Goal: Task Accomplishment & Management: Use online tool/utility

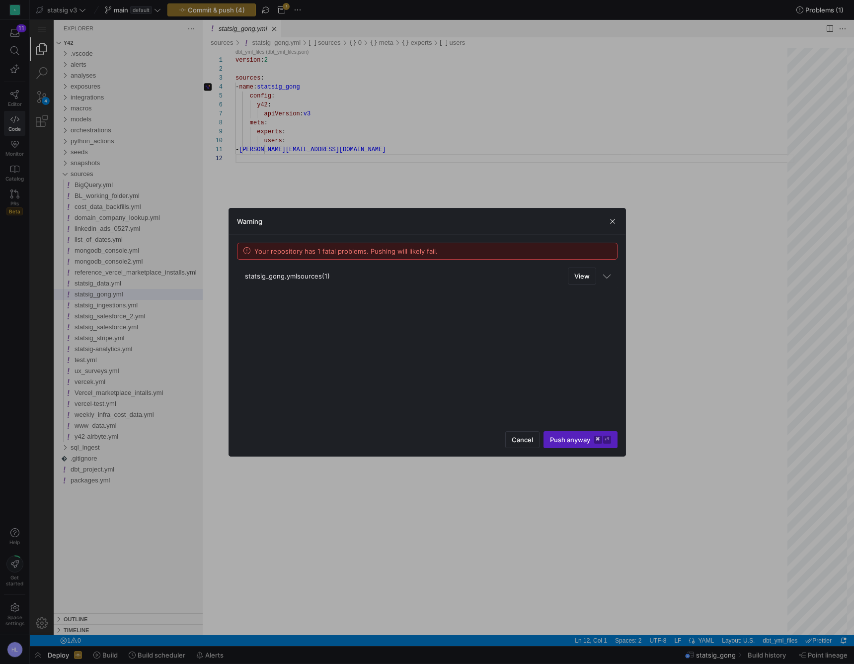
scroll to position [9, 0]
click at [332, 26] on span at bounding box center [330, 22] width 3 height 7
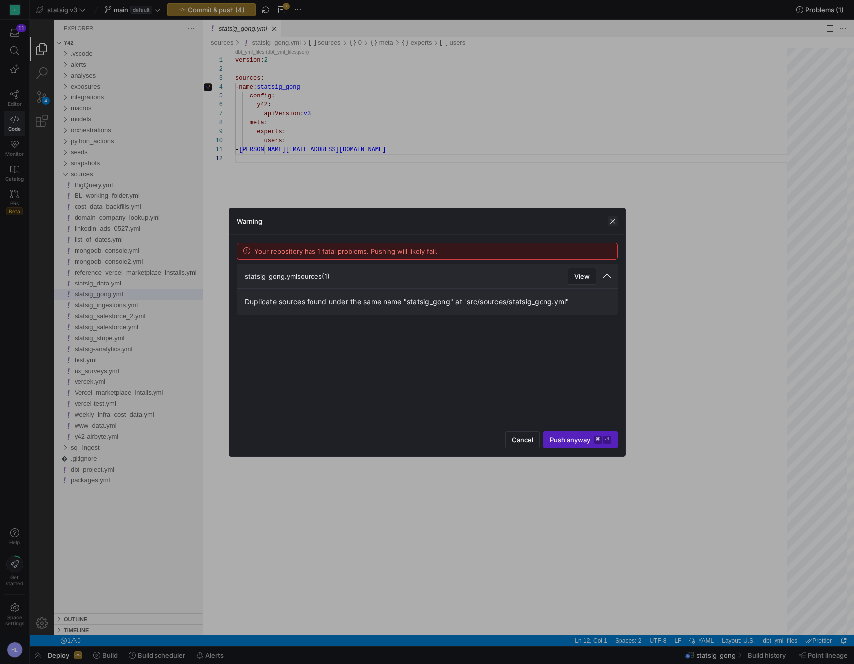
click at [204, 28] on span "button" at bounding box center [192, 22] width 23 height 11
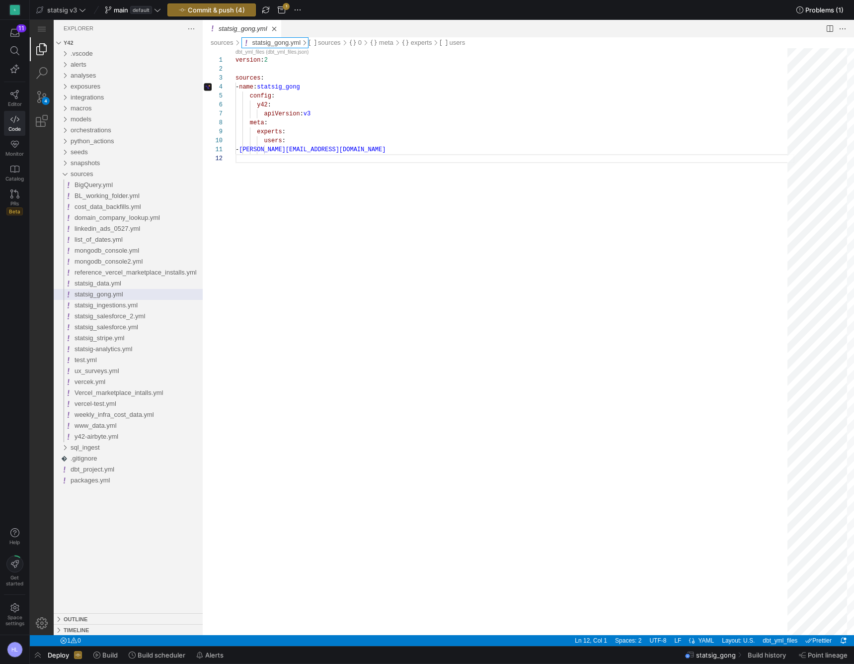
click at [266, 43] on link "statsig_gong.yml" at bounding box center [276, 42] width 49 height 7
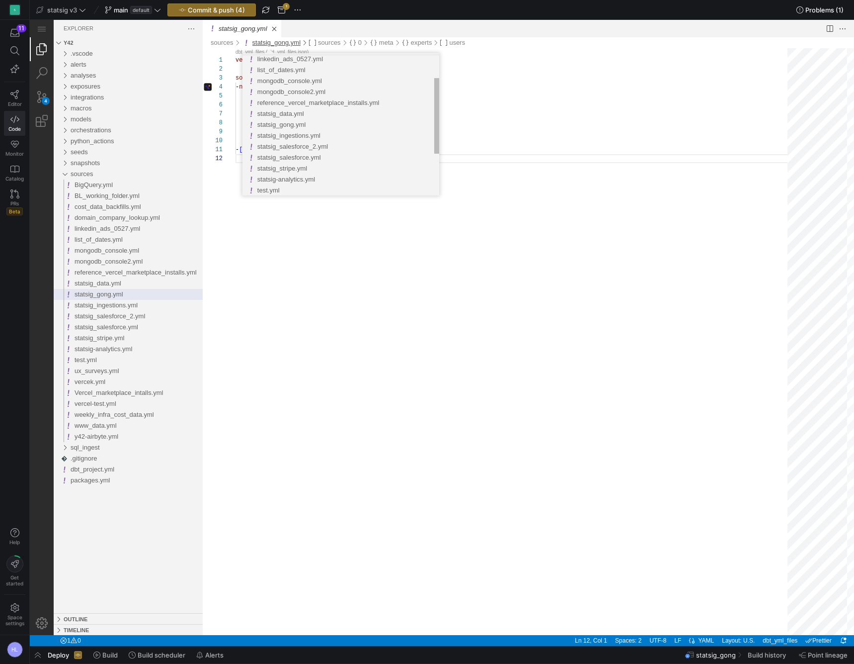
click at [288, 123] on span "statsig_gong.yml" at bounding box center [281, 124] width 49 height 7
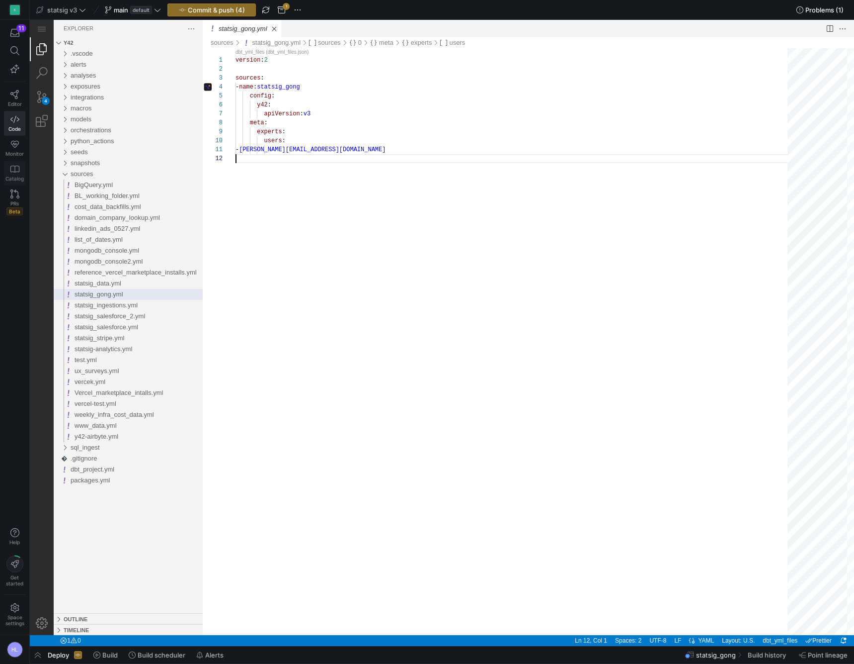
click at [18, 171] on icon at bounding box center [14, 169] width 9 height 9
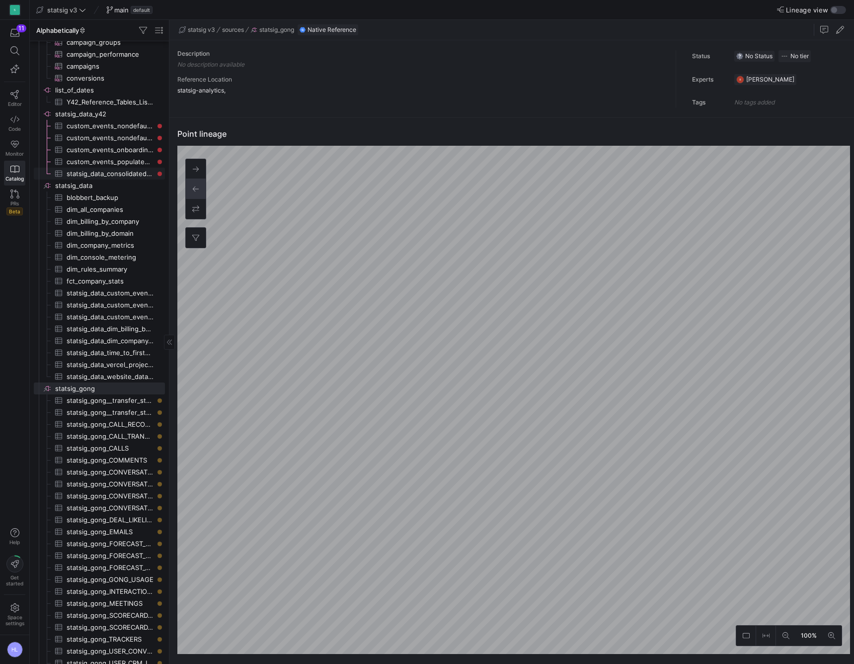
scroll to position [423, 0]
click at [237, 27] on span "sources" at bounding box center [233, 29] width 22 height 7
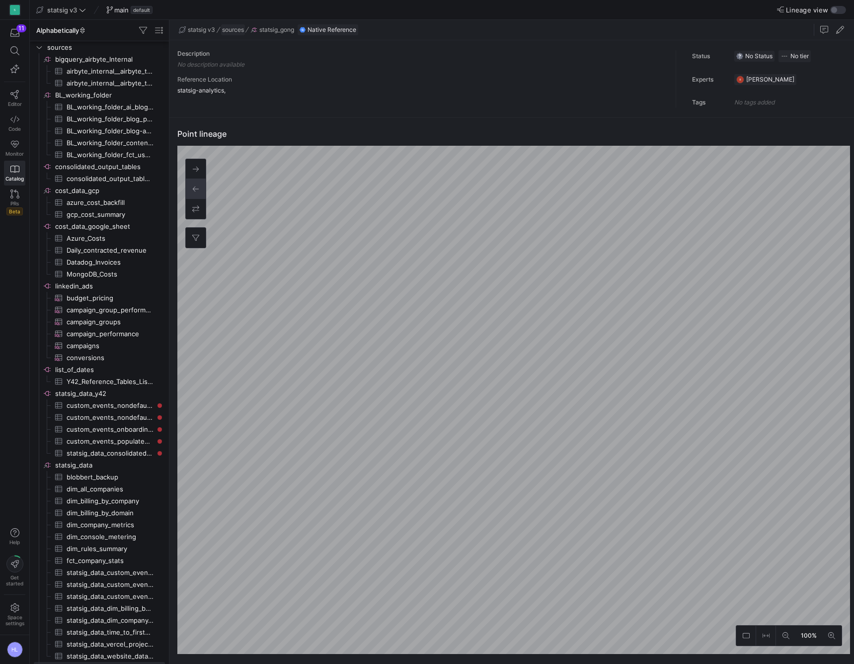
click at [235, 27] on span "sources" at bounding box center [233, 29] width 22 height 7
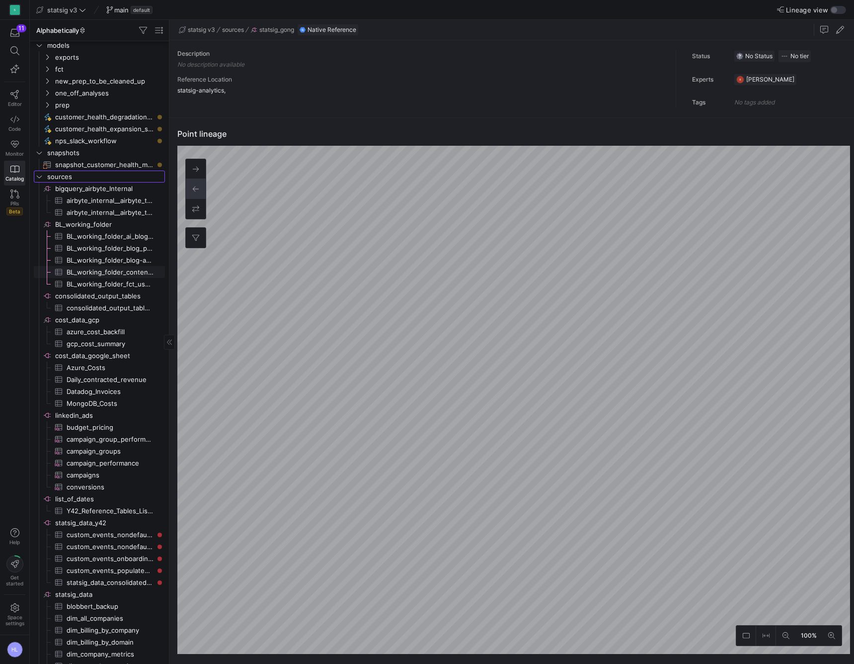
scroll to position [4, 0]
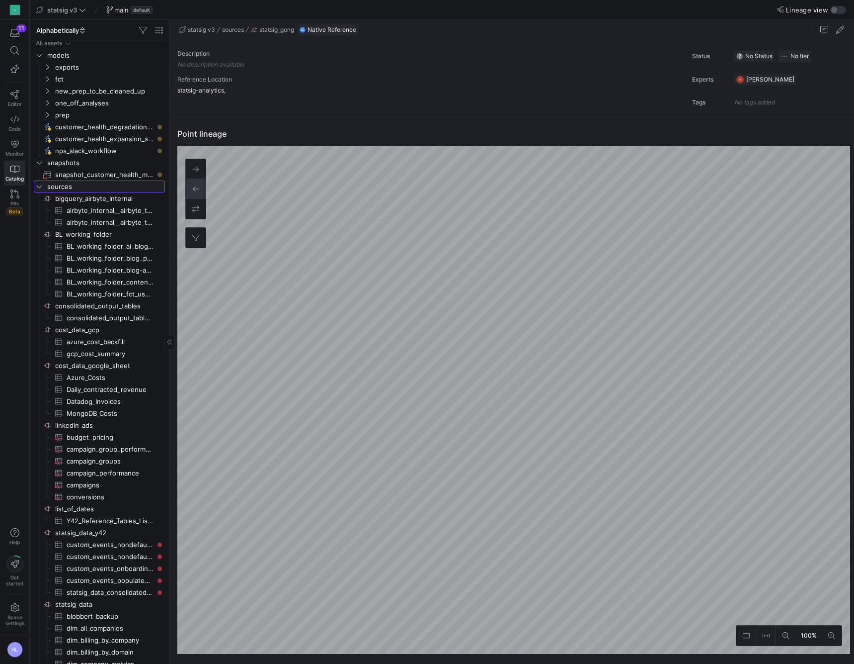
click at [83, 184] on span "sources" at bounding box center [105, 186] width 116 height 11
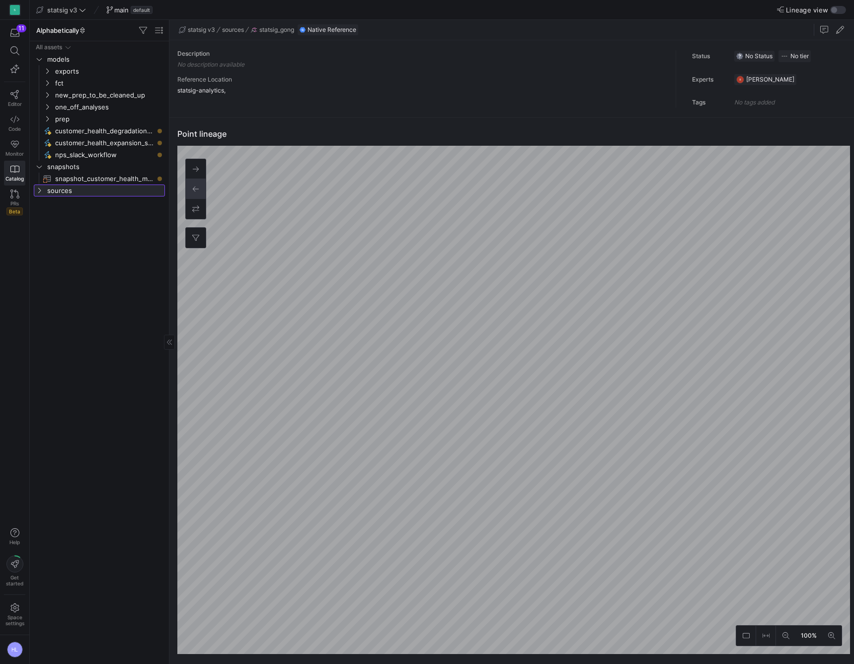
click at [41, 188] on icon at bounding box center [39, 190] width 7 height 6
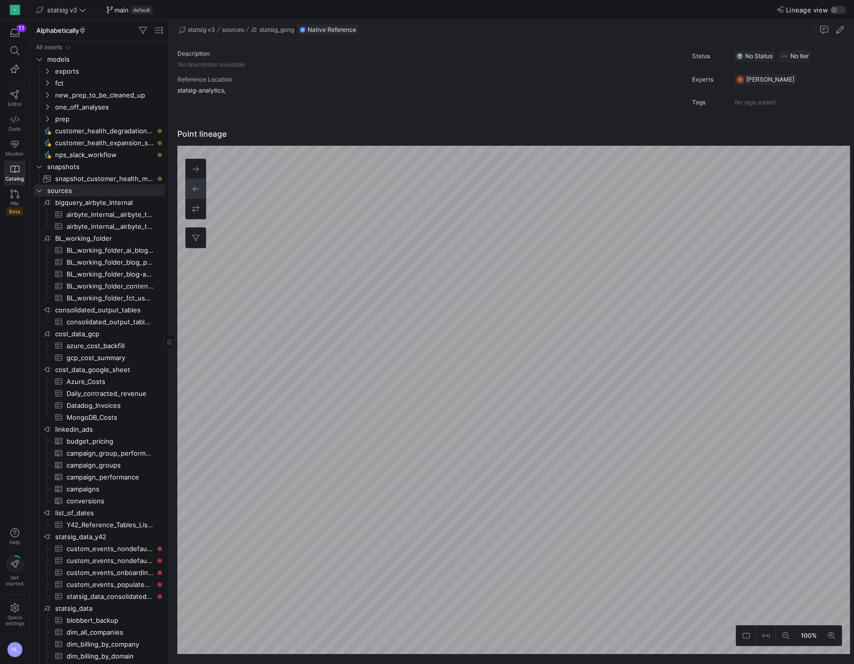
click at [809, 11] on span "Lineage view" at bounding box center [807, 10] width 42 height 8
click at [831, 11] on button "Lineage view" at bounding box center [839, 10] width 16 height 8
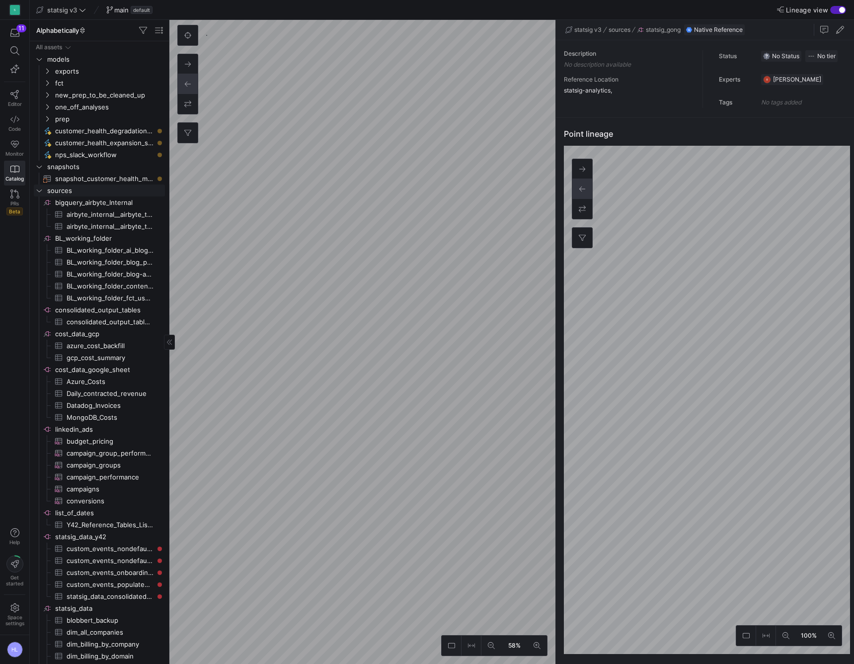
click at [39, 188] on icon "Press SPACE to select this row." at bounding box center [39, 190] width 7 height 6
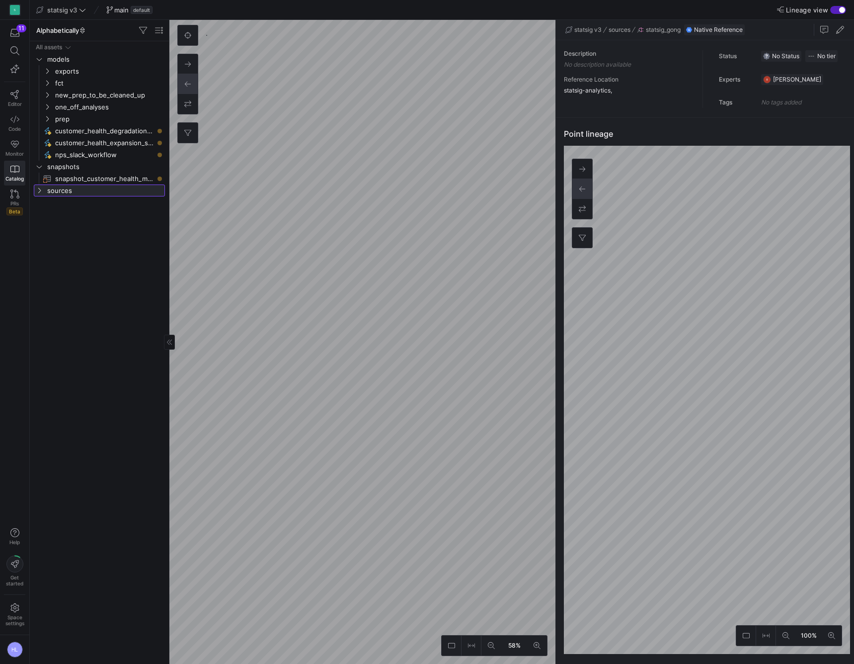
click at [39, 188] on icon at bounding box center [39, 190] width 2 height 5
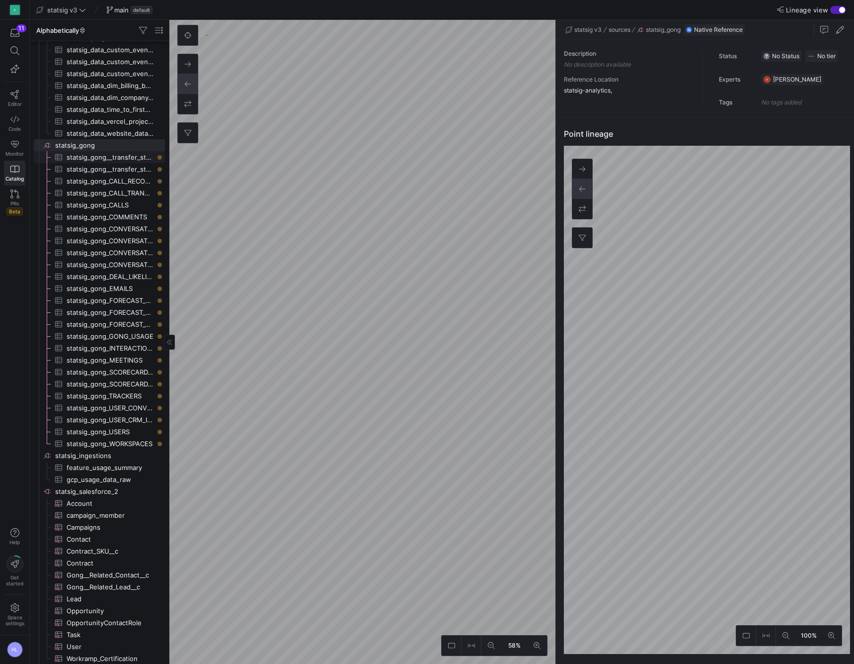
click at [104, 159] on span "statsig_gong__transfer_status_cache​​​​​​​​​" at bounding box center [110, 157] width 87 height 11
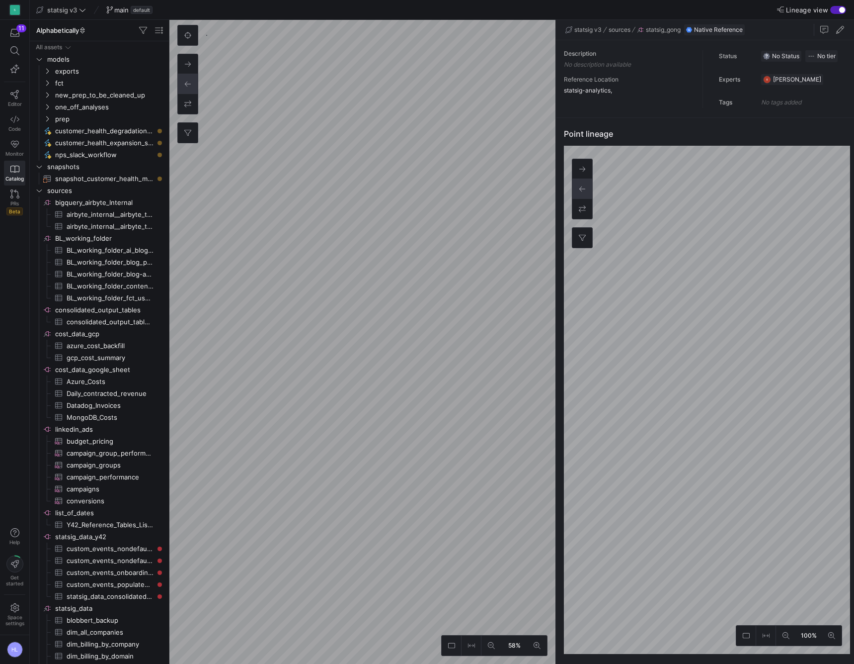
click at [121, 7] on span "main" at bounding box center [121, 10] width 14 height 8
click at [76, 58] on span "models" at bounding box center [105, 59] width 116 height 11
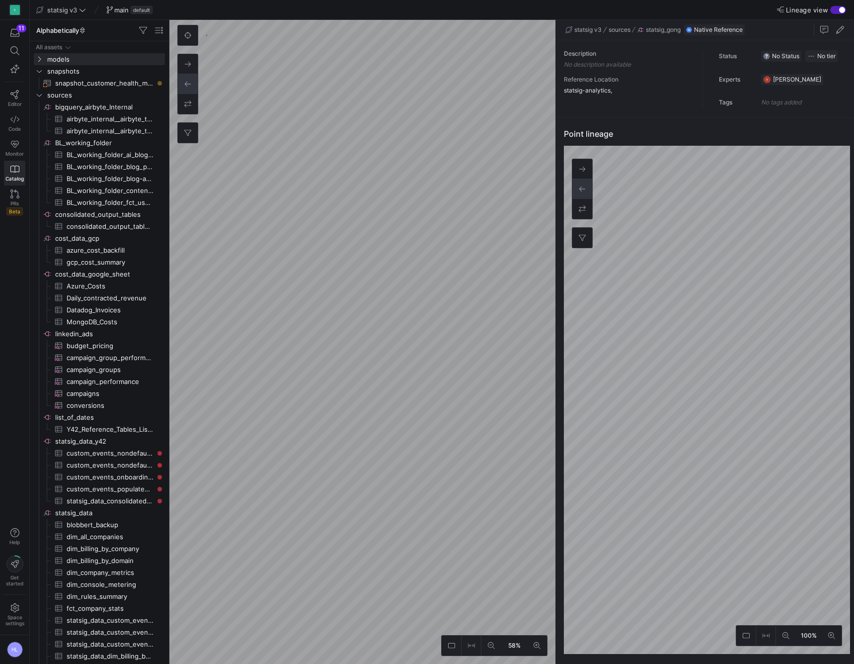
click at [839, 11] on div "button" at bounding box center [839, 10] width 16 height 8
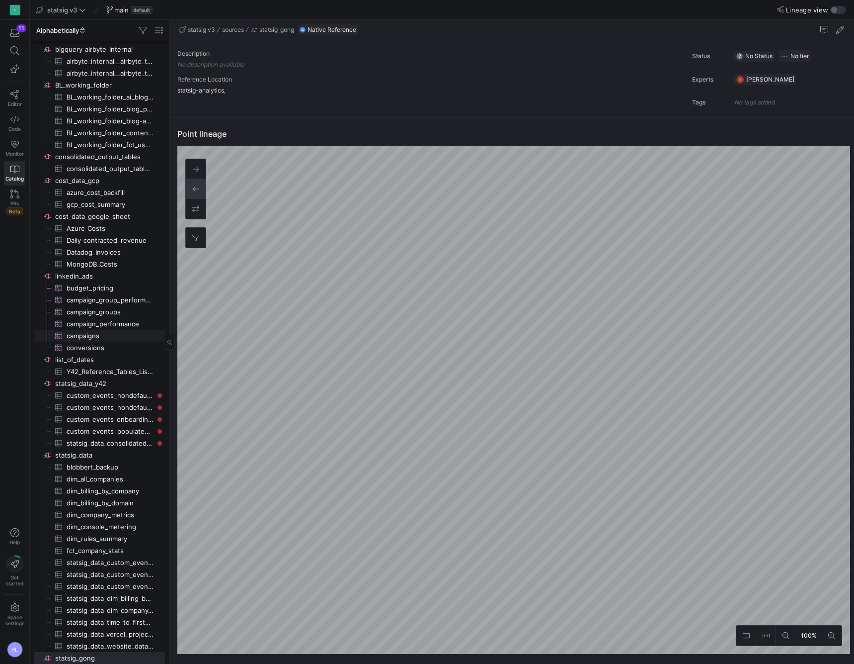
click at [81, 338] on span "campaigns​​​​​​​​​" at bounding box center [110, 335] width 87 height 11
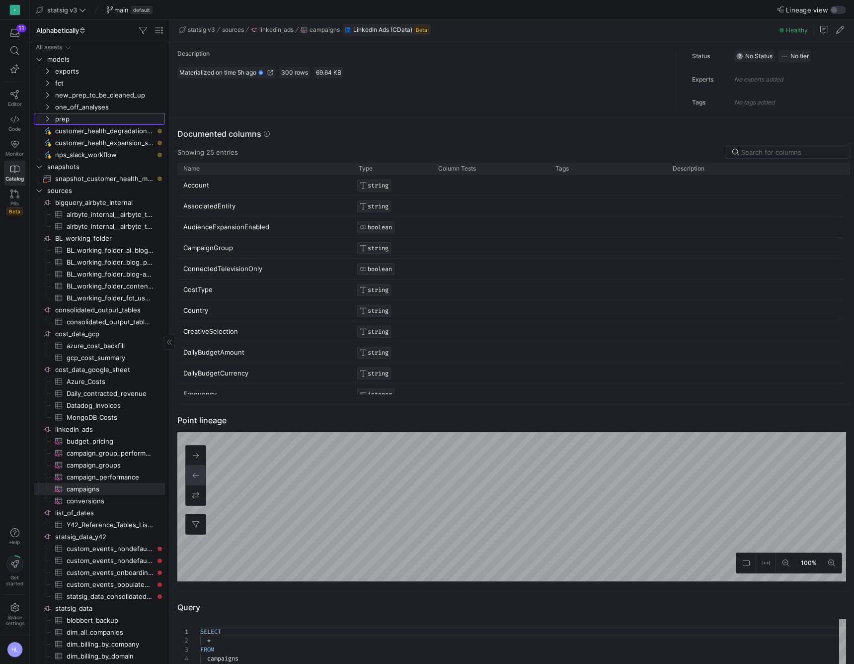
click at [46, 118] on icon "Press SPACE to select this row." at bounding box center [47, 119] width 7 height 6
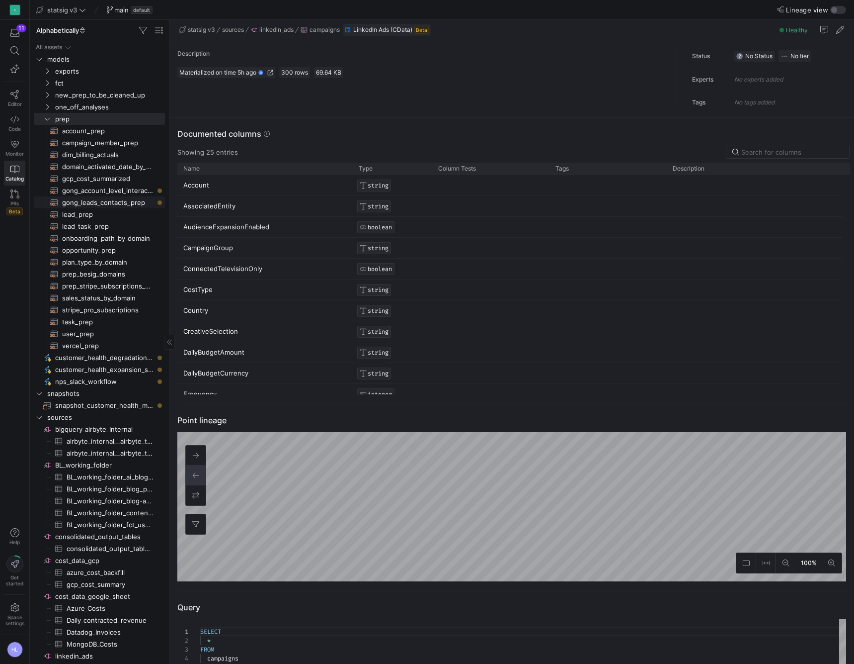
click at [91, 202] on span "gong_leads_contacts_prep​​​​​​​​​​" at bounding box center [107, 202] width 91 height 11
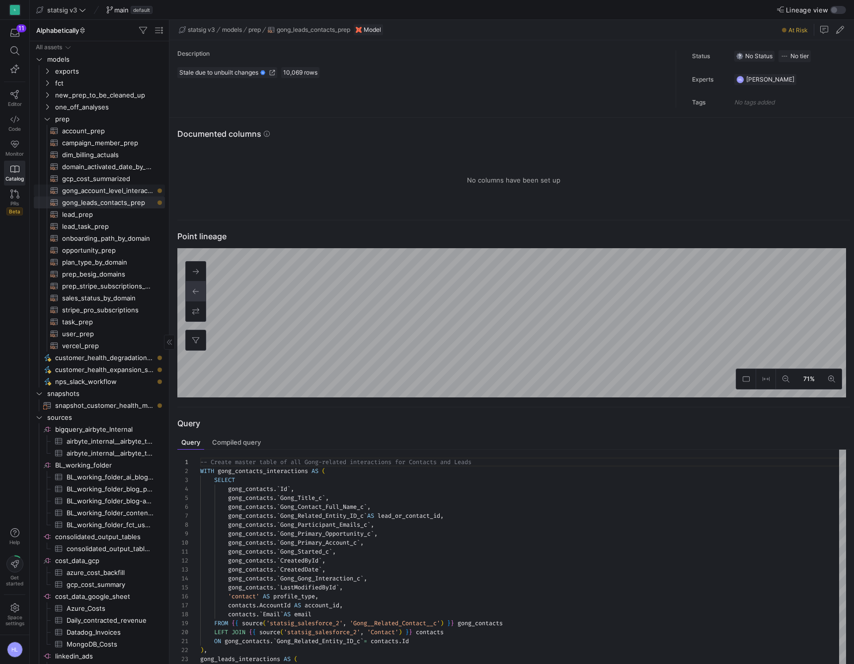
click at [116, 191] on span "gong_account_level_interactions​​​​​​​​​​" at bounding box center [107, 190] width 91 height 11
type textarea "WITH gong_account_level_interactions AS ( SELECT DISTINCT account_id, Gong_Titl…"
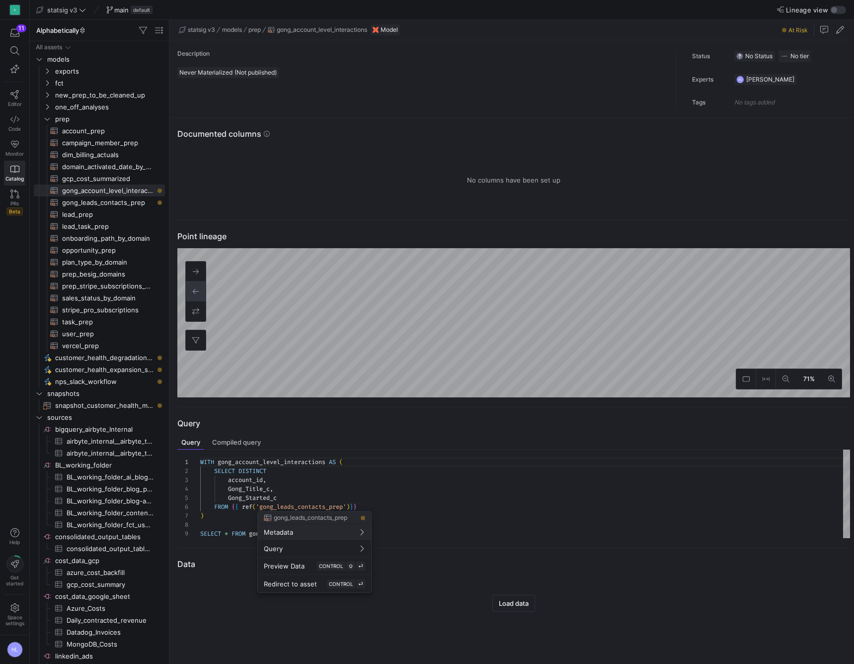
click at [282, 405] on div at bounding box center [427, 332] width 854 height 664
click at [280, 512] on div ")" at bounding box center [525, 515] width 650 height 9
click at [120, 188] on span "gong_account_level_interactions​​​​​​​​​​" at bounding box center [107, 190] width 91 height 11
click at [13, 95] on icon at bounding box center [14, 94] width 8 height 9
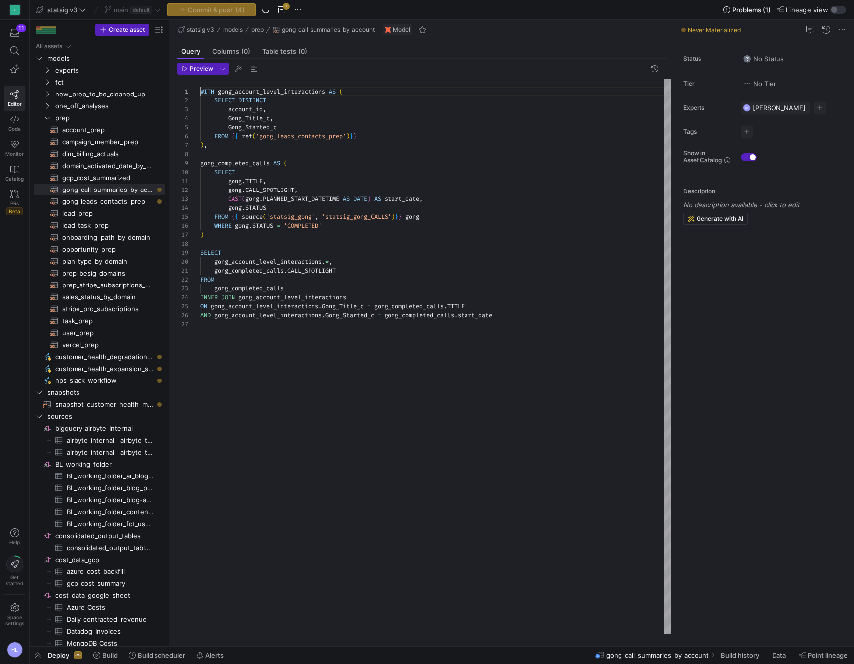
type textarea "gong.TITLE, gong.CALL_SPOTLIGHT, CAST(gong.PLANNED_START_DATETIME AS DATE) AS s…"
click at [273, 236] on div ")" at bounding box center [435, 234] width 471 height 9
click at [232, 13] on span "Commit & push (4)" at bounding box center [216, 10] width 57 height 8
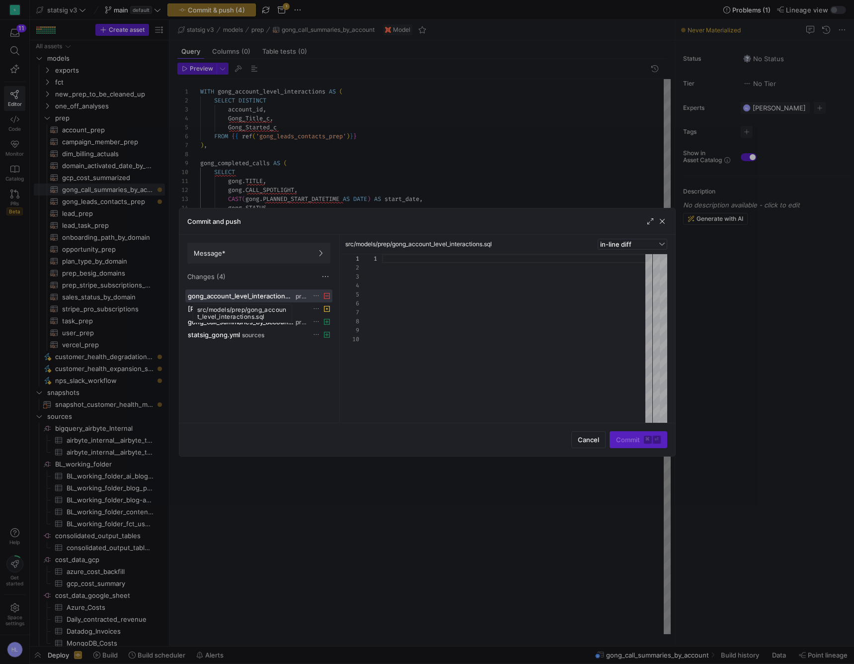
click at [246, 295] on span "gong_account_level_interactions.sql" at bounding box center [241, 296] width 106 height 8
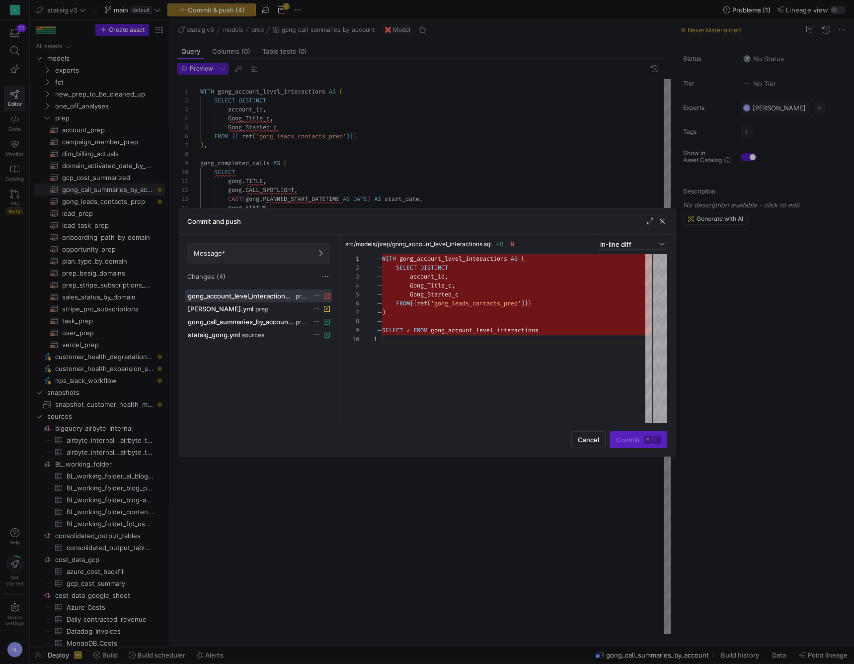
click at [283, 365] on div "gong_account_level_interactions.sql prep helen_test.yml prep gong_call_summarie…" at bounding box center [258, 353] width 147 height 129
click at [272, 306] on div "helen_test.yml prep" at bounding box center [248, 309] width 120 height 8
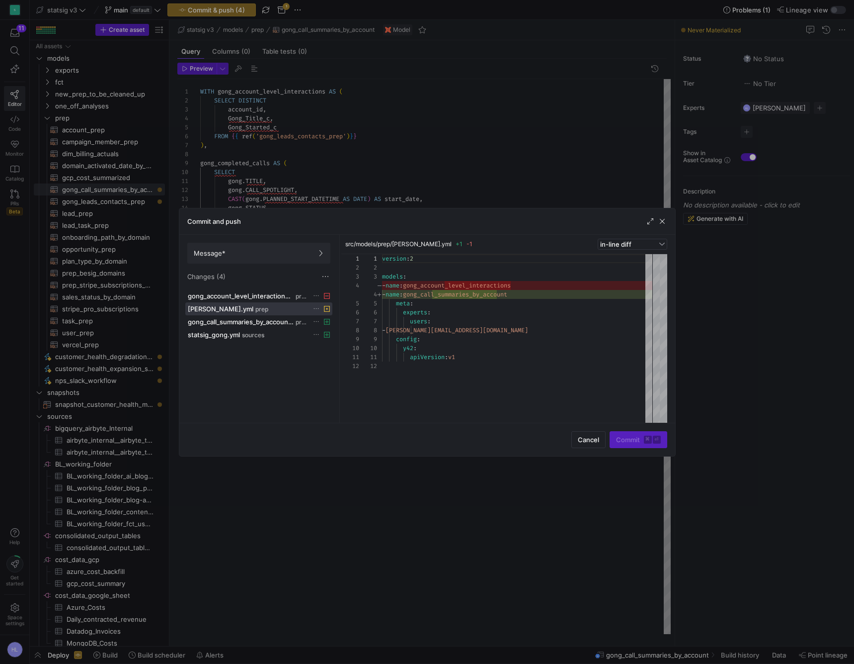
scroll to position [89, 0]
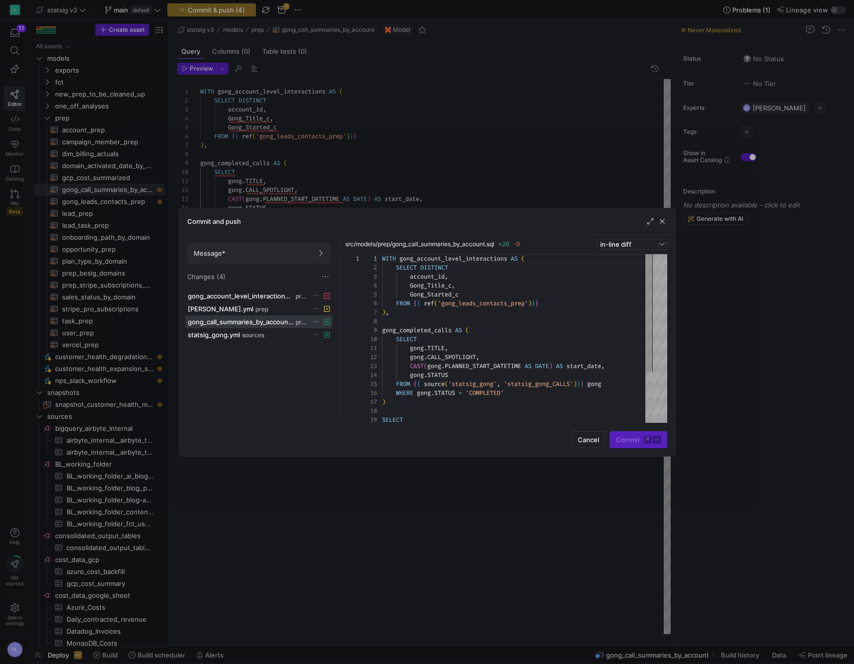
click at [273, 322] on span "gong_call_summaries_by_account.sql" at bounding box center [241, 322] width 106 height 8
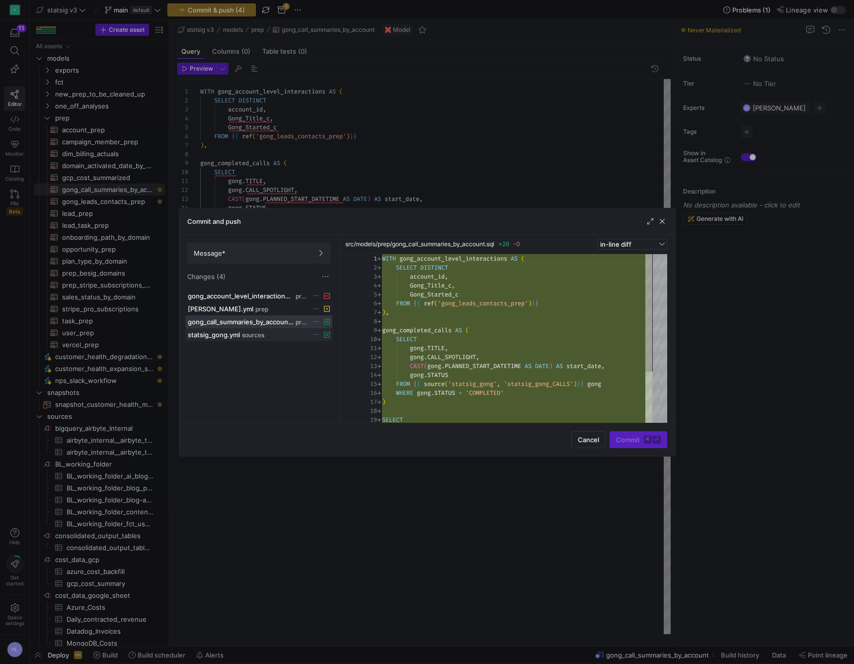
click at [273, 333] on div "statsig_gong.yml sources" at bounding box center [248, 335] width 120 height 8
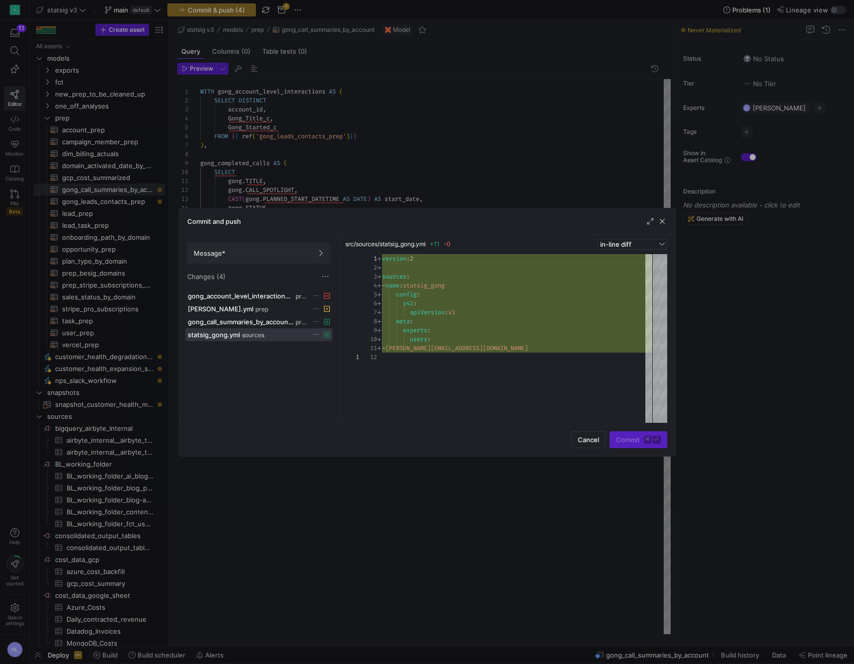
click at [320, 333] on icon at bounding box center [316, 334] width 6 height 6
click at [331, 365] on span "Discard" at bounding box center [335, 363] width 23 height 8
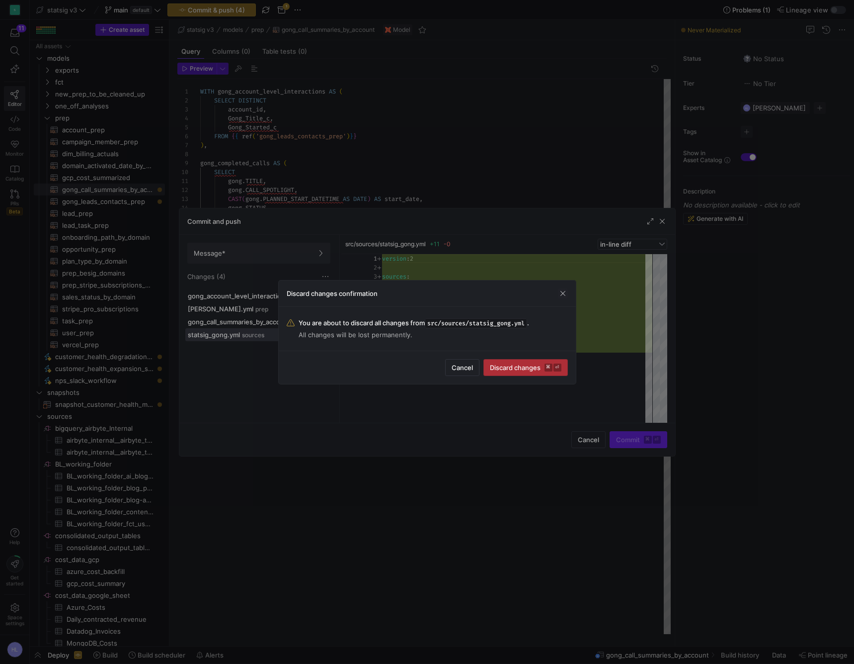
click at [497, 371] on span "Discard changes ⌘ ⏎" at bounding box center [526, 367] width 72 height 8
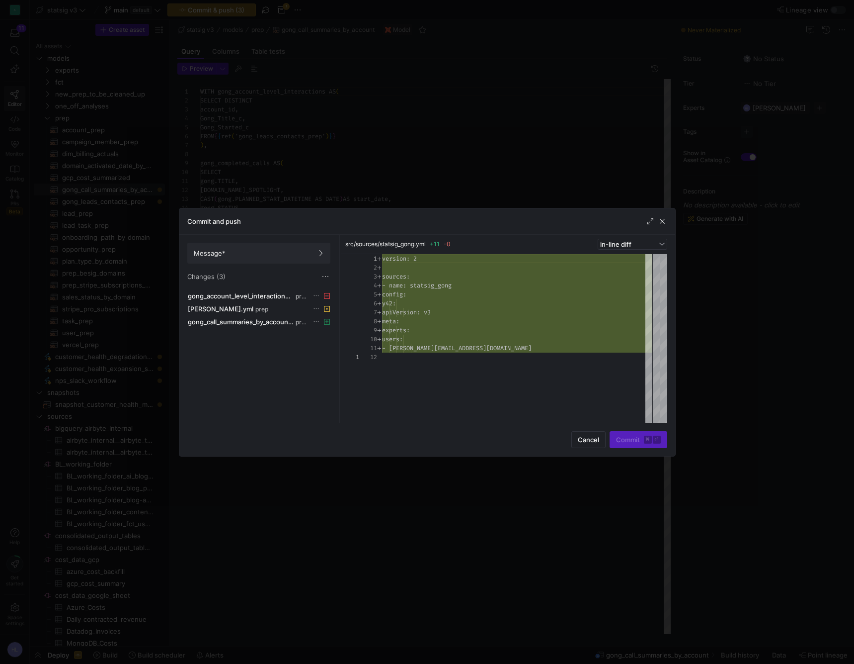
click at [591, 390] on div "version: 2 sources: - name: statsig_gong config: y42: apiVersion: v3 meta: expe…" at bounding box center [517, 338] width 270 height 168
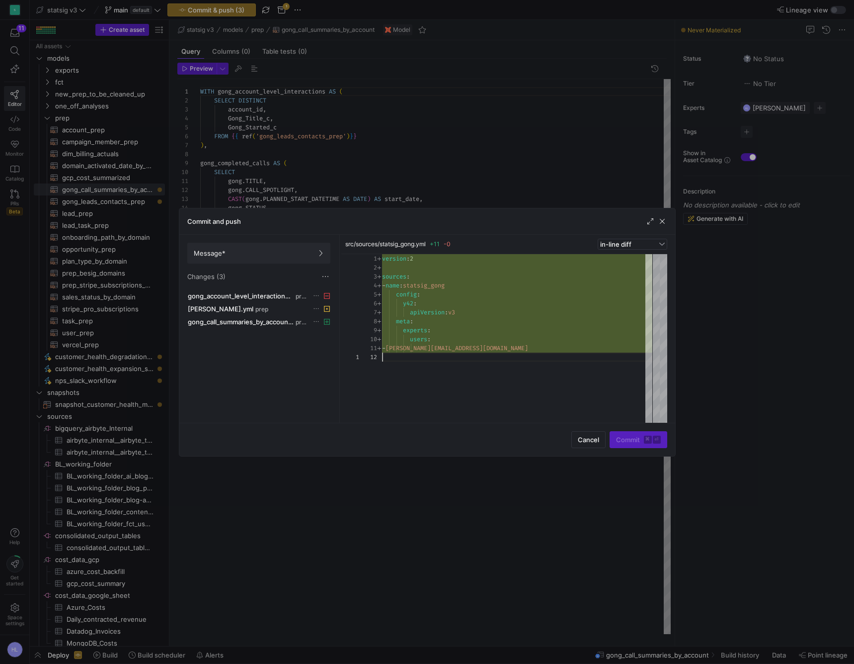
type textarea "- helen@statsig.com"
click at [664, 221] on span "button" at bounding box center [663, 221] width 10 height 10
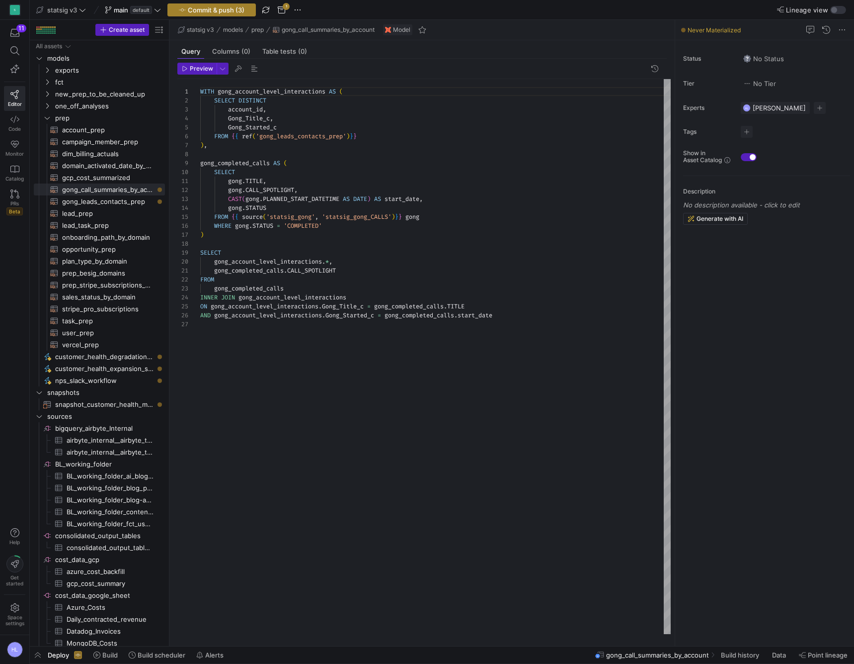
click at [223, 10] on span "Commit & push (3)" at bounding box center [216, 10] width 57 height 8
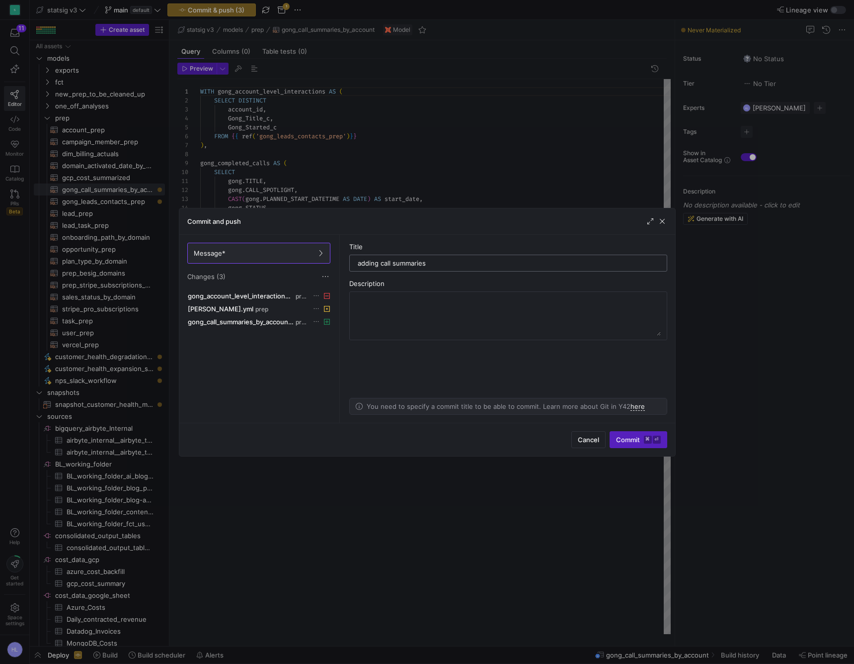
click at [382, 263] on input "adding call summaries" at bounding box center [508, 263] width 301 height 8
click at [468, 263] on input "adding gong call summaries" at bounding box center [508, 263] width 301 height 8
type input "adding gong call summaries prep table"
click at [634, 445] on span "submit" at bounding box center [638, 439] width 57 height 16
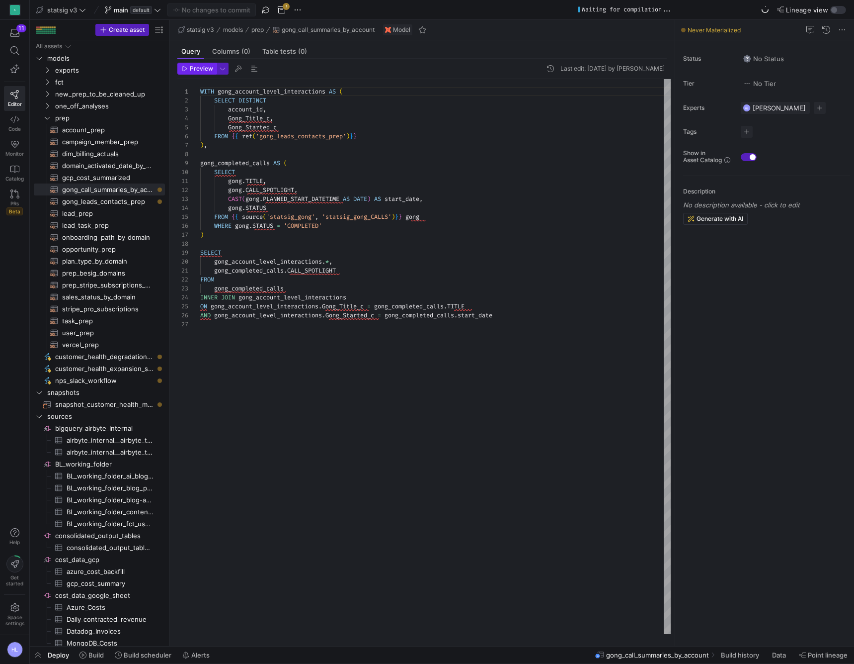
click at [203, 66] on span "Preview" at bounding box center [201, 68] width 23 height 7
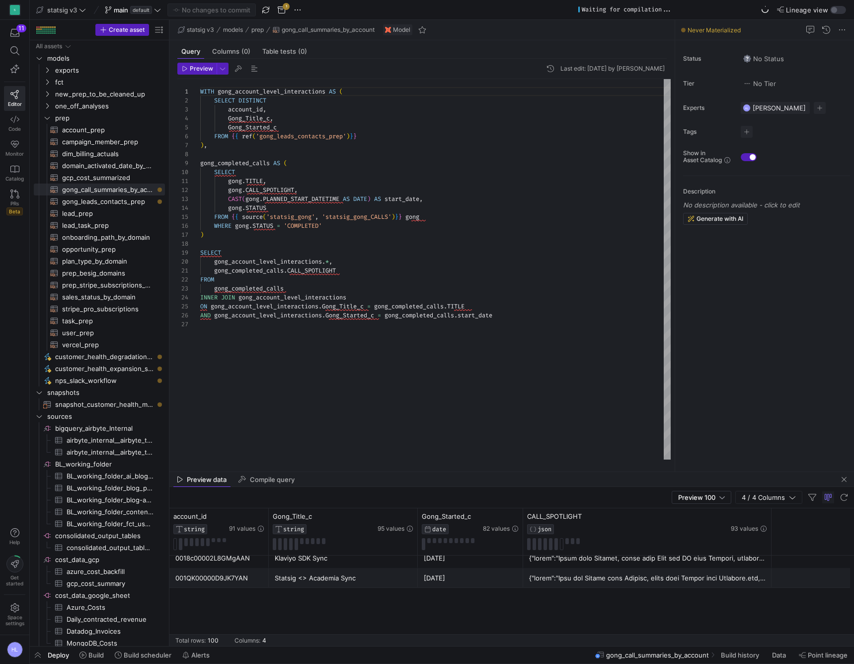
scroll to position [0, 0]
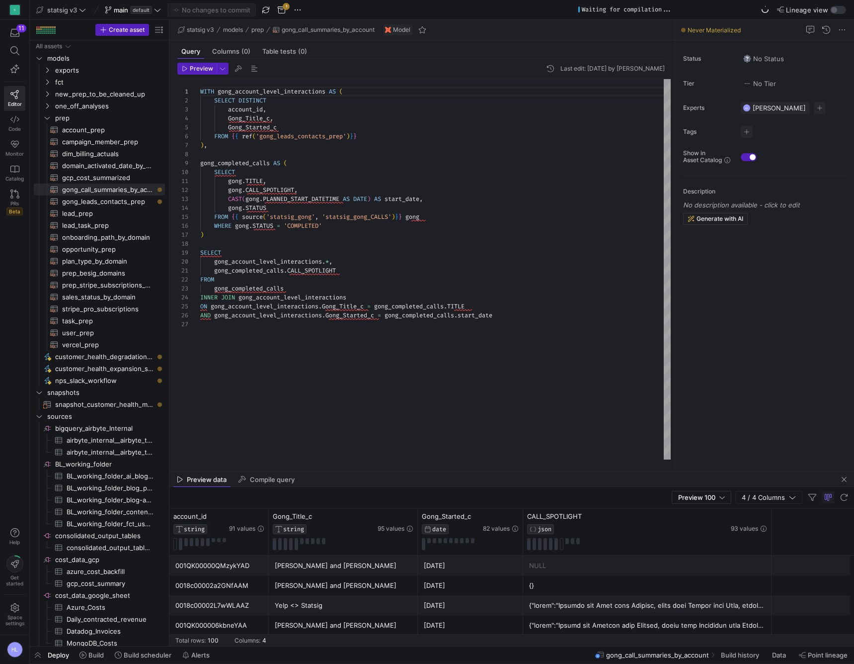
click at [263, 147] on div ") ," at bounding box center [435, 145] width 471 height 9
click at [48, 81] on icon "Press SPACE to select this row." at bounding box center [47, 82] width 7 height 6
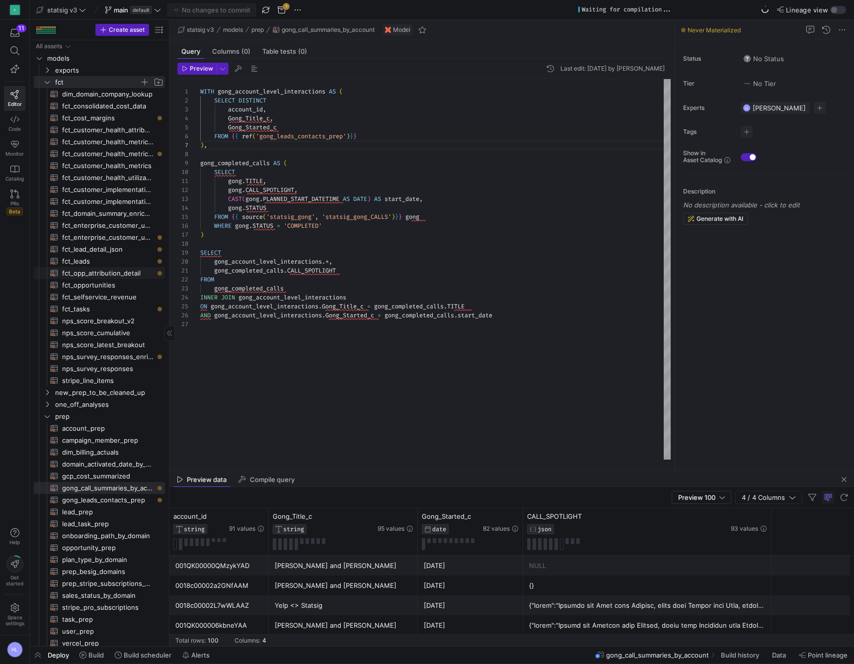
click at [91, 275] on span "fct_opp_attribution_detail​​​​​​​​​​" at bounding box center [107, 272] width 91 height 11
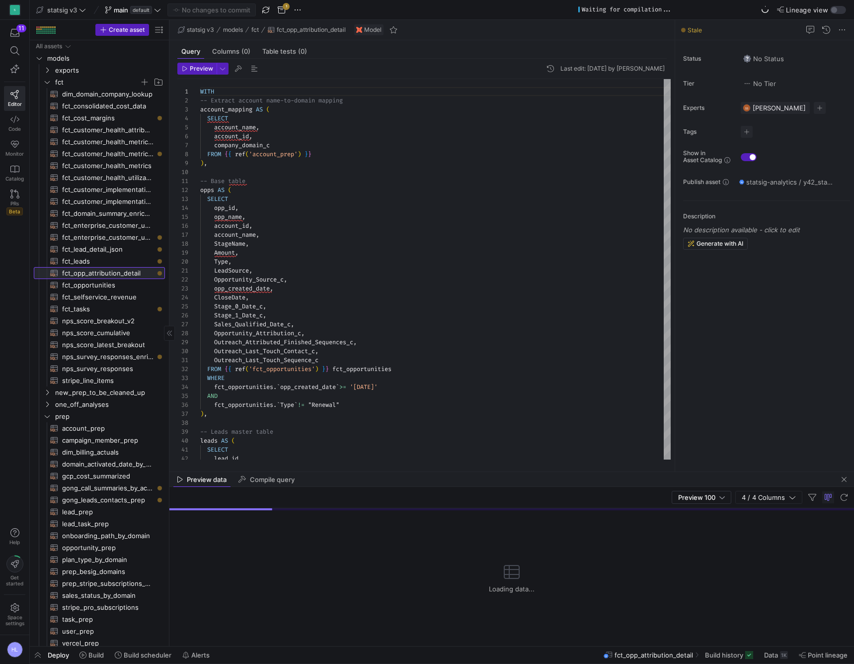
scroll to position [89, 0]
click at [228, 191] on span at bounding box center [226, 190] width 3 height 8
click at [252, 238] on span "account_name" at bounding box center [235, 235] width 42 height 8
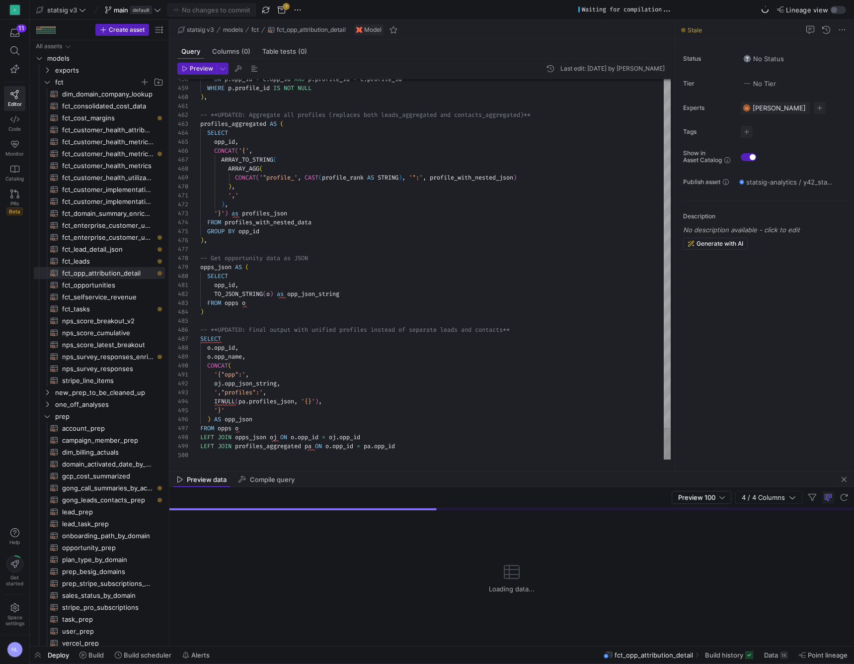
scroll to position [0, 0]
click at [271, 351] on div "o . opp_id ," at bounding box center [435, 347] width 471 height 9
click at [272, 305] on div "FROM opps o" at bounding box center [435, 302] width 471 height 9
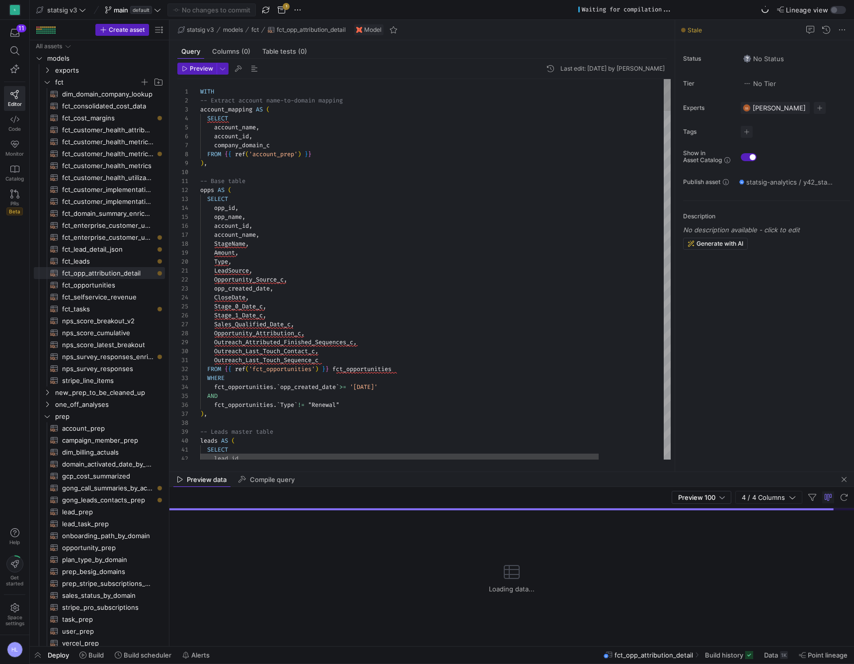
click at [278, 393] on div "AND" at bounding box center [473, 395] width 547 height 9
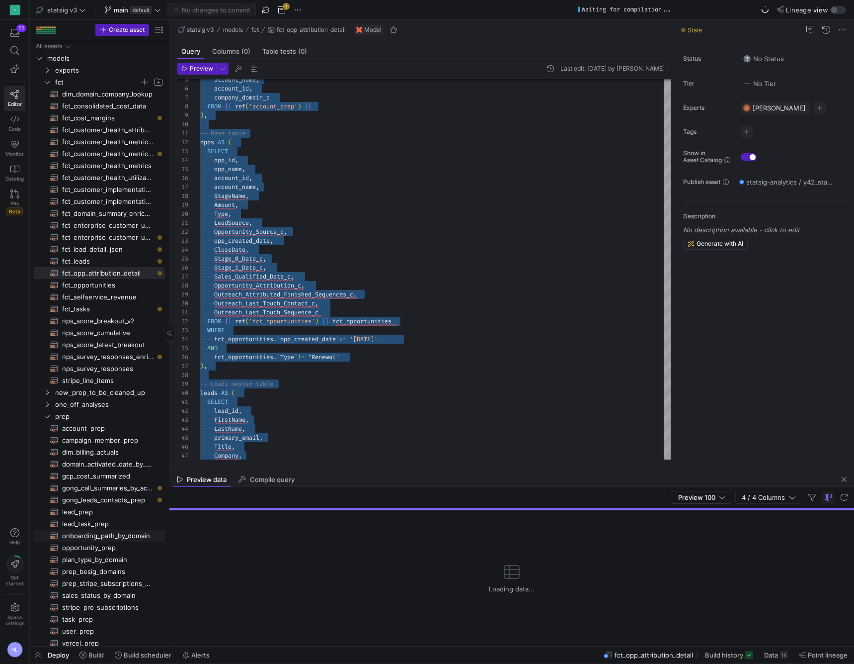
scroll to position [61, 0]
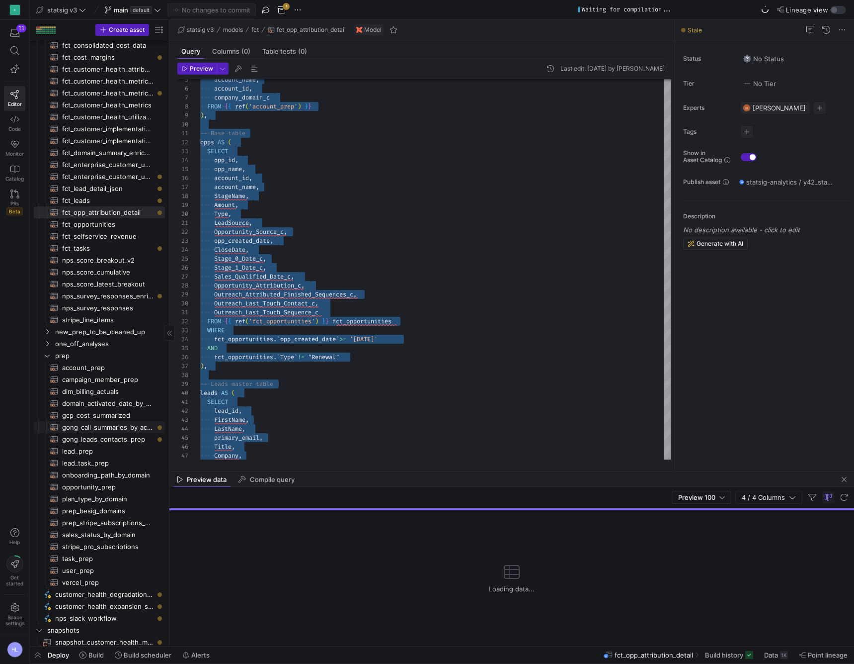
click at [101, 425] on span "gong_call_summaries_by_account​​​​​​​​​​" at bounding box center [107, 426] width 91 height 11
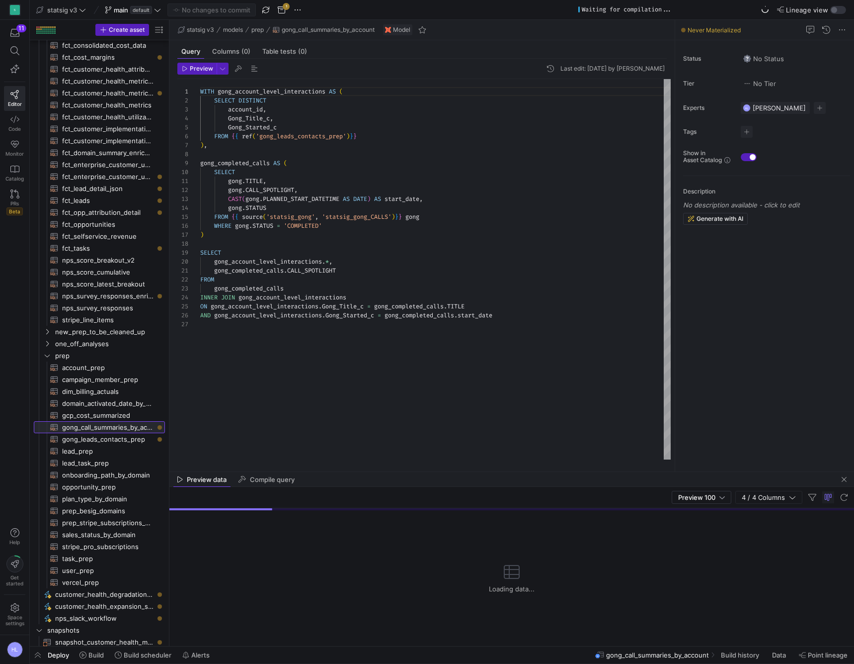
scroll to position [89, 0]
click at [276, 225] on span at bounding box center [274, 226] width 3 height 8
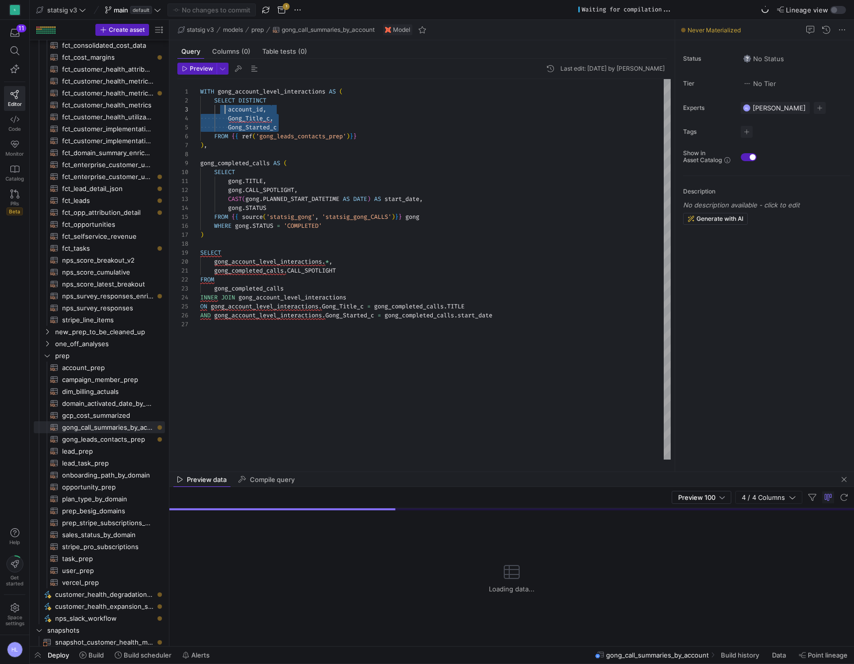
scroll to position [18, 29]
drag, startPoint x: 285, startPoint y: 127, endPoint x: 231, endPoint y: 112, distance: 56.7
click at [231, 112] on div "WITH gong_account_level_interactions AS ( SELECT DISTINCT account_id , Gong_Tit…" at bounding box center [435, 269] width 471 height 380
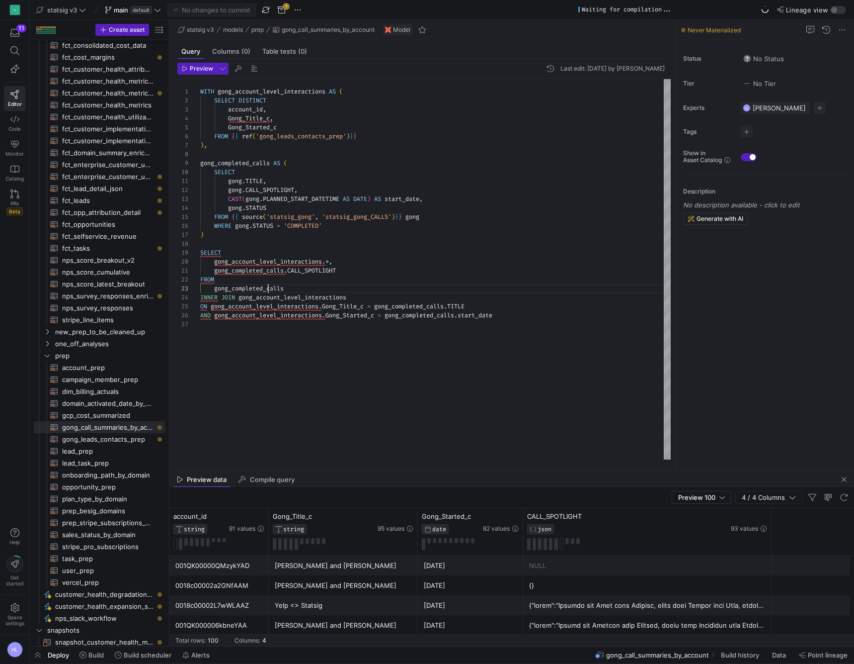
click at [269, 288] on span "gong_completed_calls" at bounding box center [249, 288] width 70 height 8
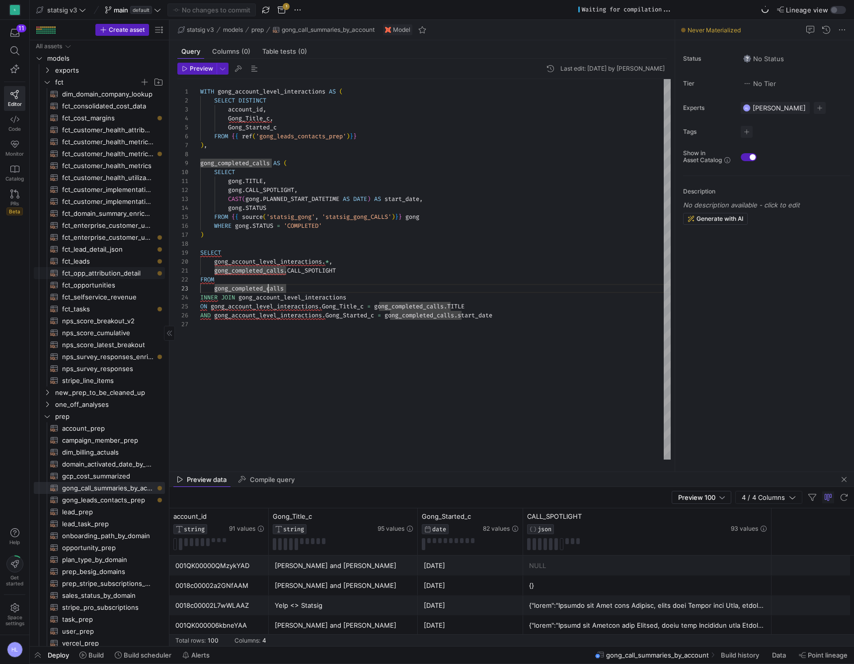
scroll to position [0, 0]
click at [104, 275] on span "fct_opp_attribution_detail​​​​​​​​​​" at bounding box center [107, 272] width 91 height 11
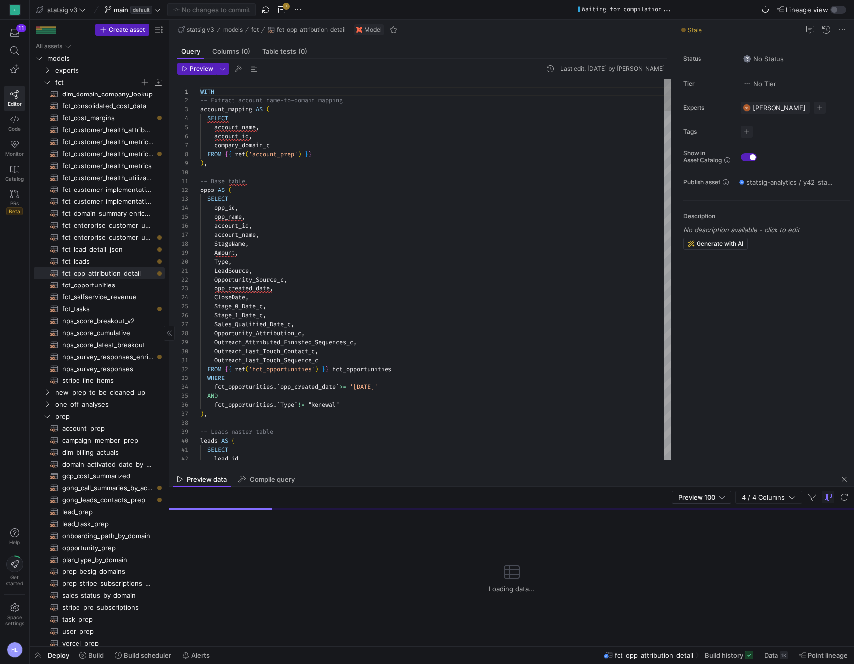
click at [309, 207] on div "opp_id ," at bounding box center [435, 207] width 471 height 9
type textarea "-- Base table opps AS ( SELECT opp_id, opp_name, account_id, account_name, Stag…"
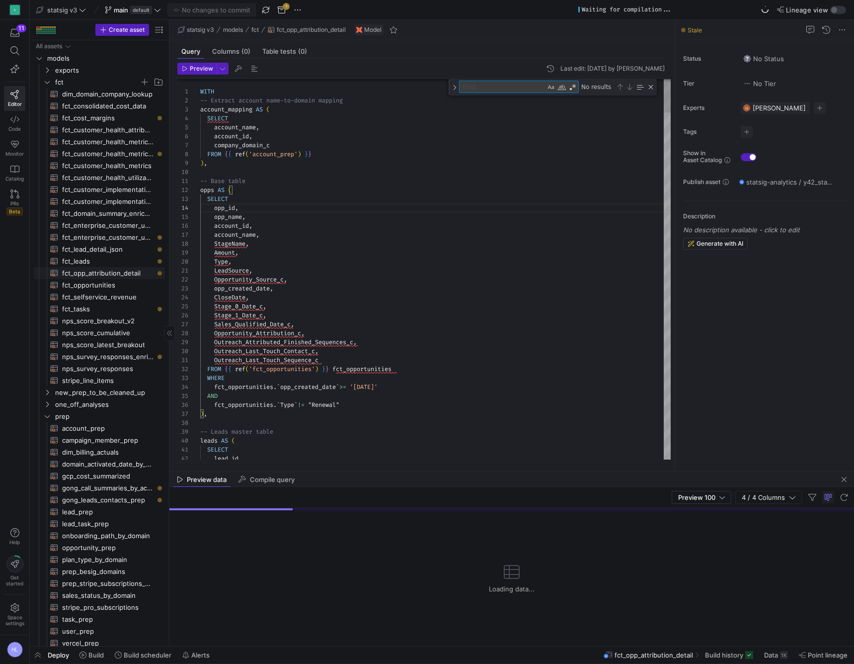
type textarea "p"
type textarea "SELECT lead_id, FirstName, LastName, primary_email, Title, Company, CreatedDate…"
type textarea "pr"
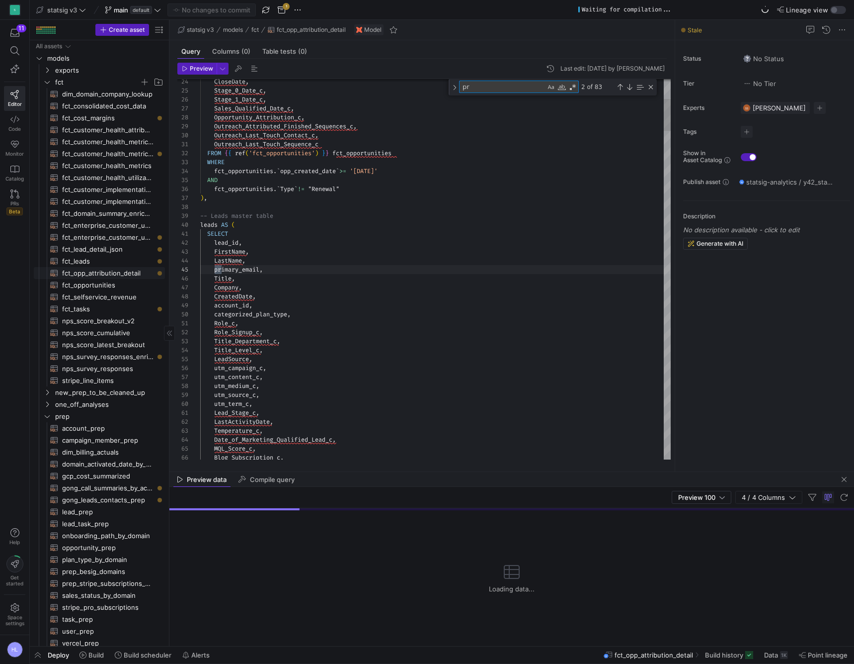
type textarea "LastCUUpdateDate, LastViewedDate, Email_Domain_c, Prospect_Stage_c, Contact_Sou…"
type textarea "pro"
type textarea "WHERE Email IS NOT NULL ), -- **NEW: Merge lead and contact data for each uniqu…"
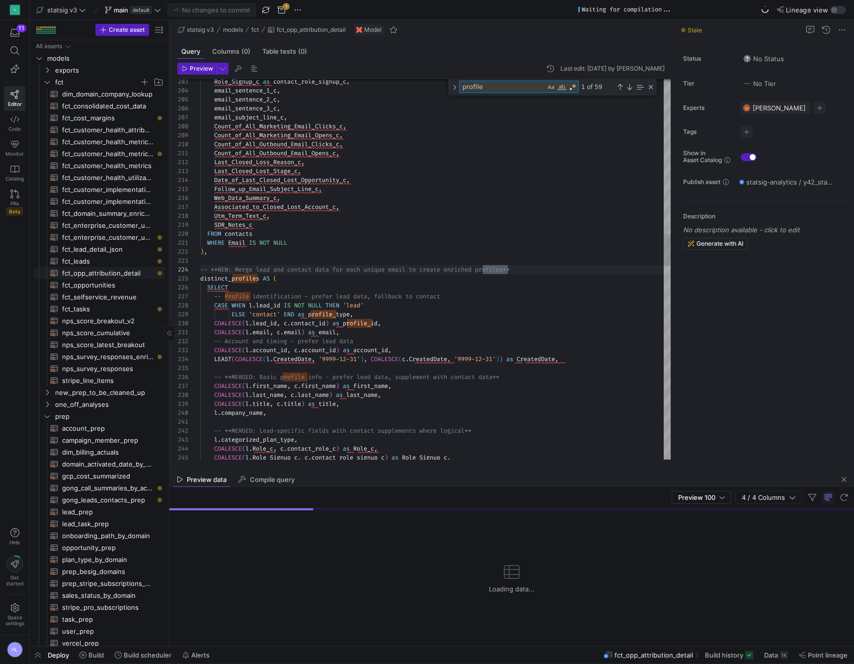
type textarea "profile_"
type textarea "-- **UPDATED: Campaigns matched to profiles (replaces both lead_campaigns and c…"
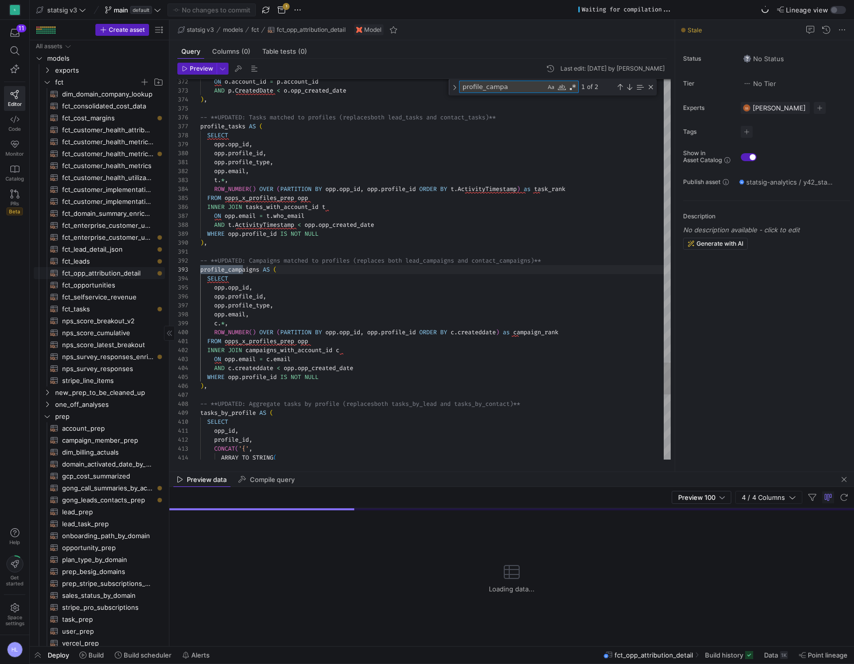
scroll to position [89, 47]
type textarea "profile_campa"
click at [220, 387] on div ") ," at bounding box center [435, 385] width 471 height 9
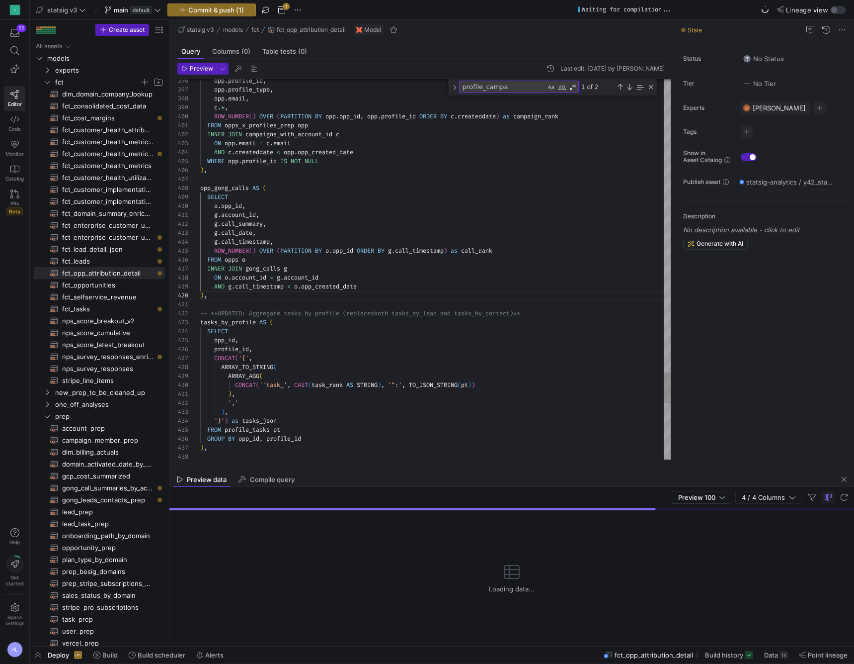
scroll to position [72, 65]
click at [297, 374] on div "ARRAY_AGG (" at bounding box center [435, 375] width 471 height 9
click at [234, 300] on div at bounding box center [435, 304] width 471 height 9
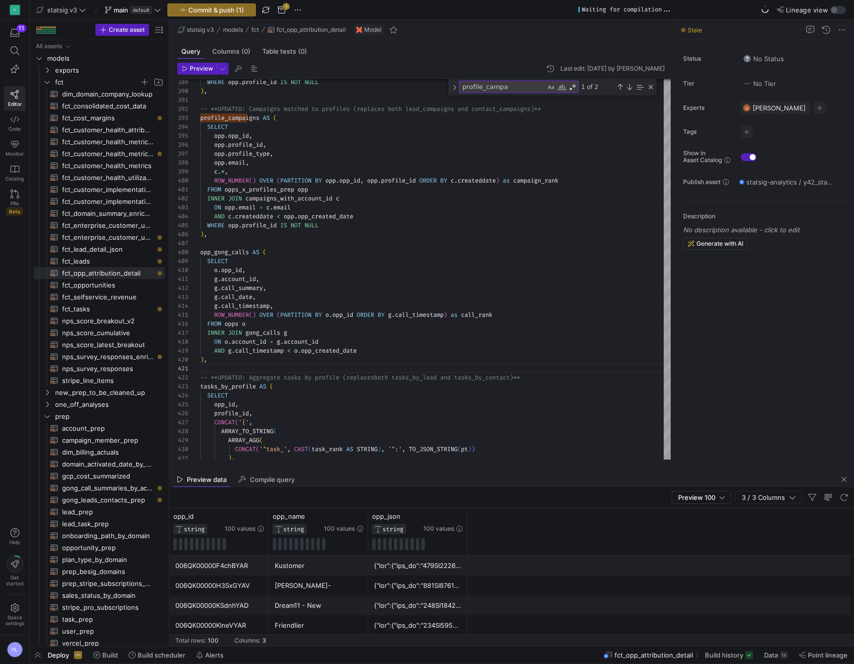
click at [251, 208] on span "email" at bounding box center [247, 207] width 17 height 8
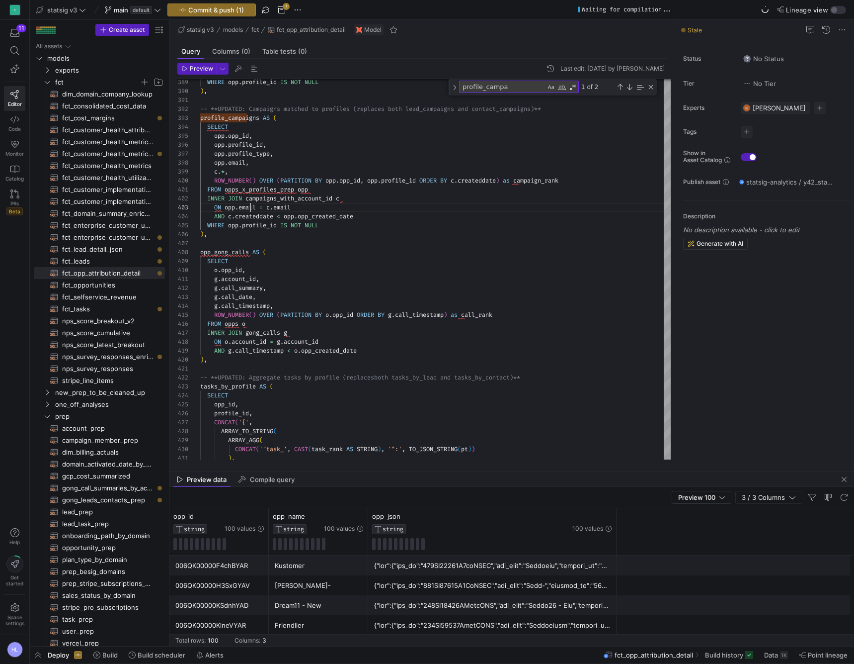
click at [234, 263] on div "SELECT" at bounding box center [435, 260] width 471 height 9
click at [223, 253] on span "opp_gong_calls" at bounding box center [224, 252] width 49 height 8
click at [235, 273] on span "opp_id" at bounding box center [231, 270] width 21 height 8
click at [251, 272] on div "o . opp_id ," at bounding box center [435, 269] width 471 height 9
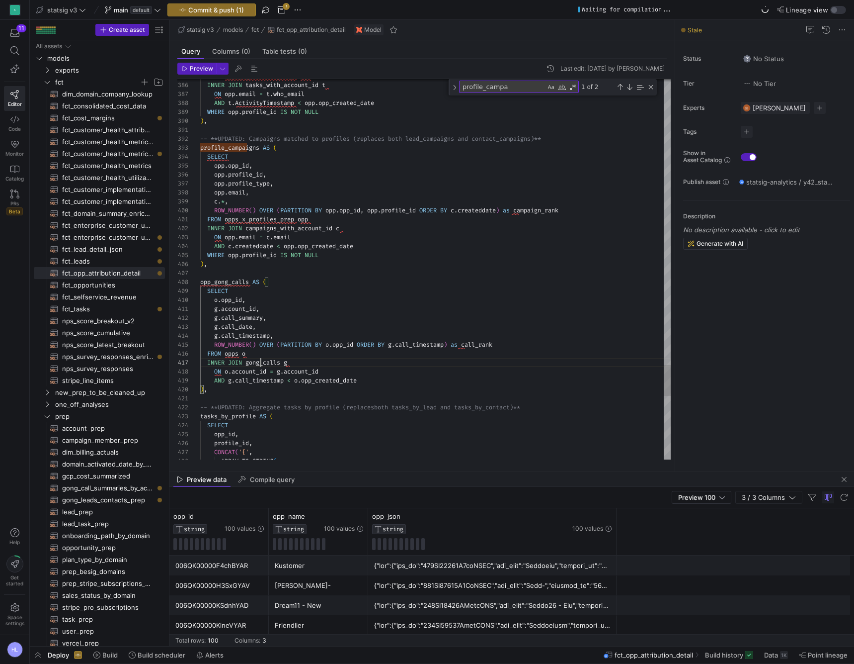
click at [262, 365] on span "gong_calls" at bounding box center [263, 362] width 35 height 8
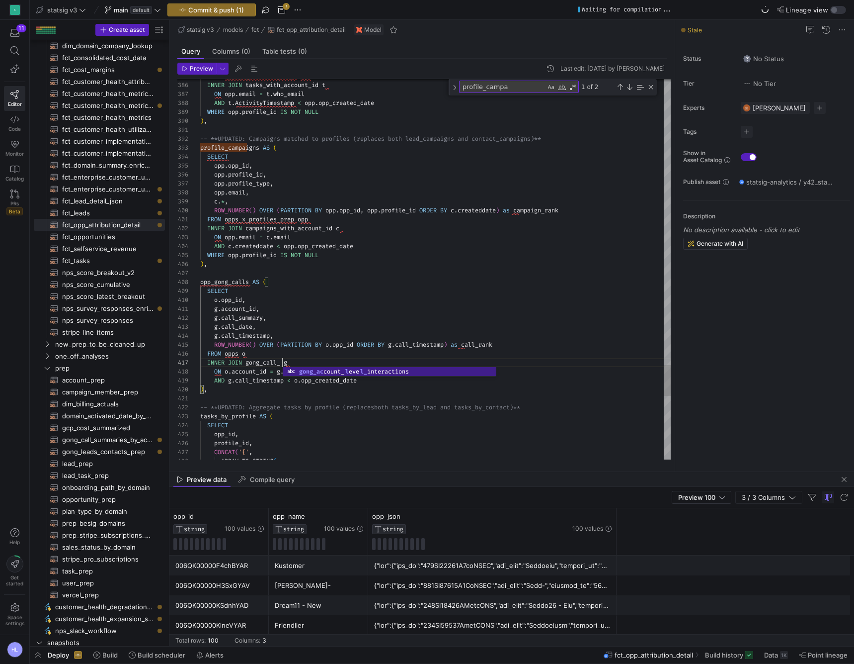
click at [246, 362] on span at bounding box center [243, 362] width 3 height 8
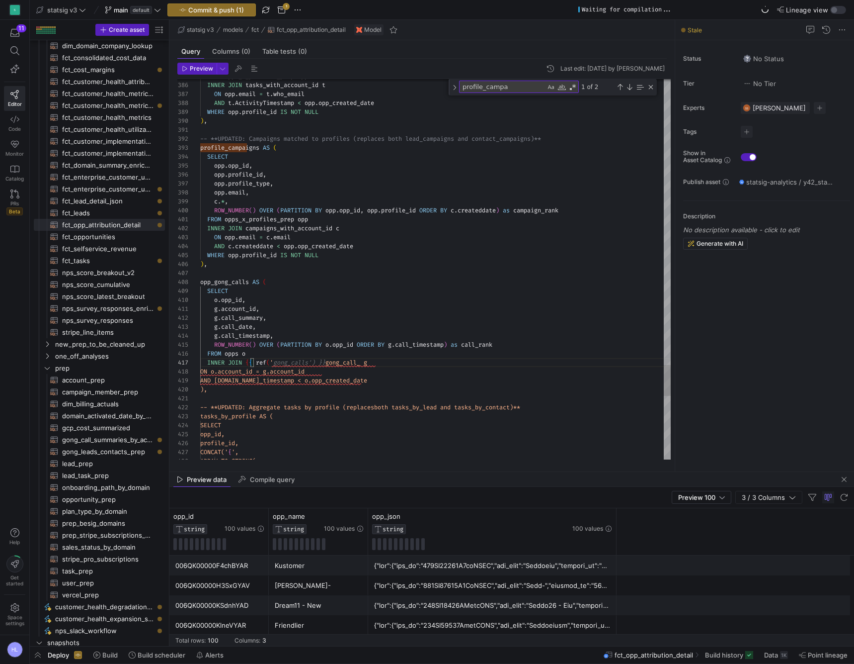
scroll to position [54, 133]
click at [367, 361] on div "INNER JOIN { { ref ( 'gong_calls' ) } } g" at bounding box center [435, 362] width 471 height 9
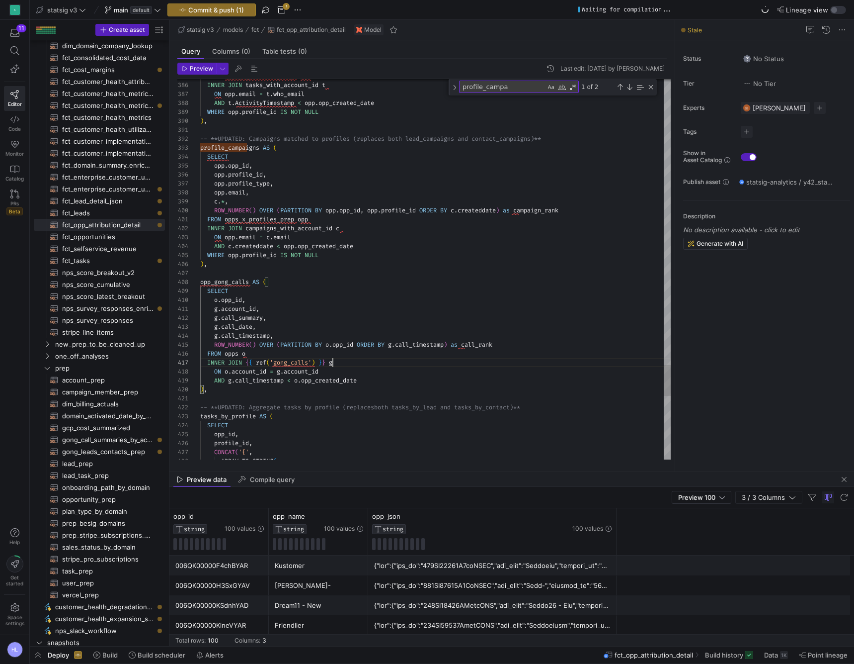
scroll to position [54, 133]
click at [280, 387] on div ") ," at bounding box center [435, 389] width 471 height 9
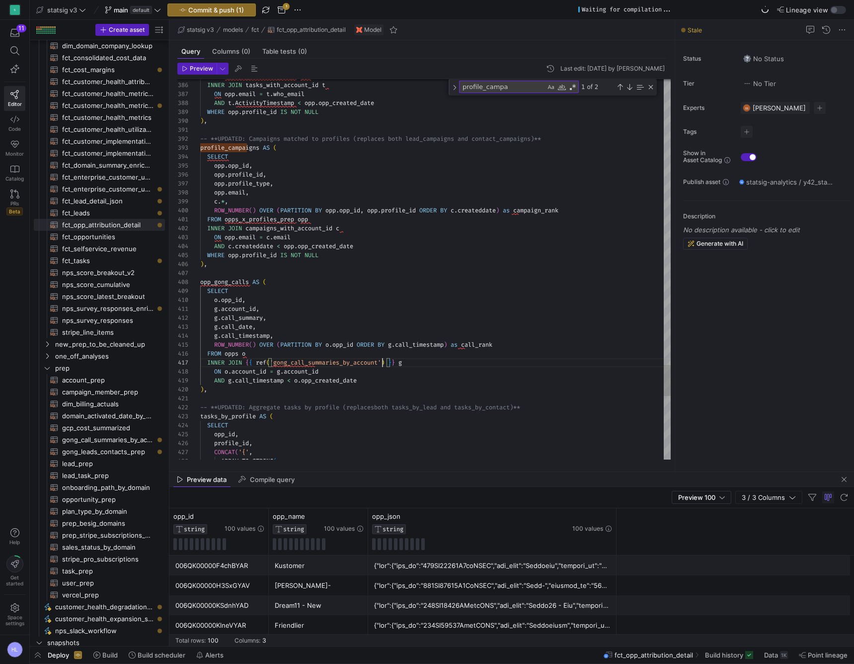
scroll to position [81, 7]
click at [299, 365] on div at bounding box center [427, 332] width 854 height 664
click at [410, 325] on div at bounding box center [427, 332] width 854 height 664
click at [294, 376] on span at bounding box center [292, 380] width 3 height 8
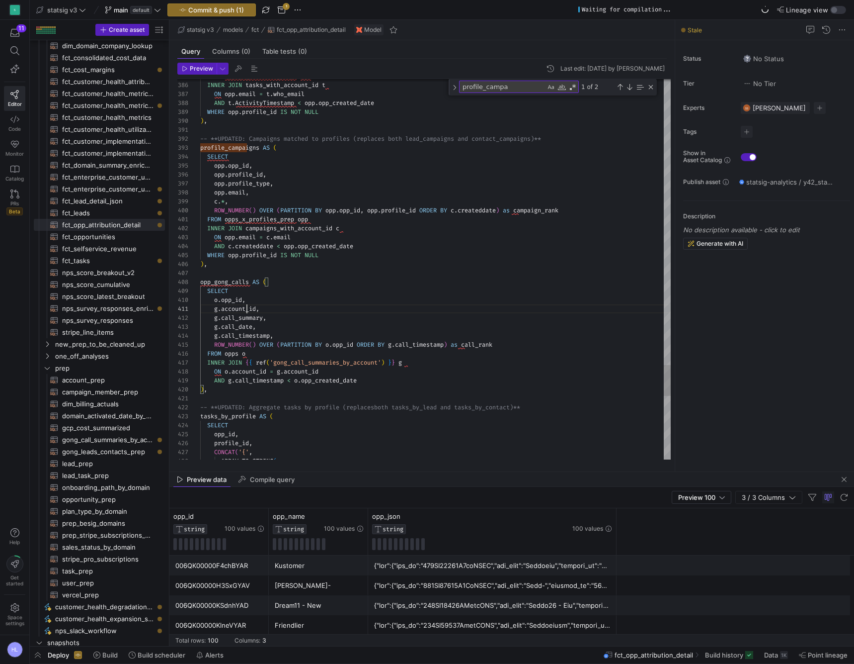
click at [246, 310] on span "account_id" at bounding box center [238, 309] width 35 height 8
click at [246, 308] on span "t" at bounding box center [243, 309] width 3 height 8
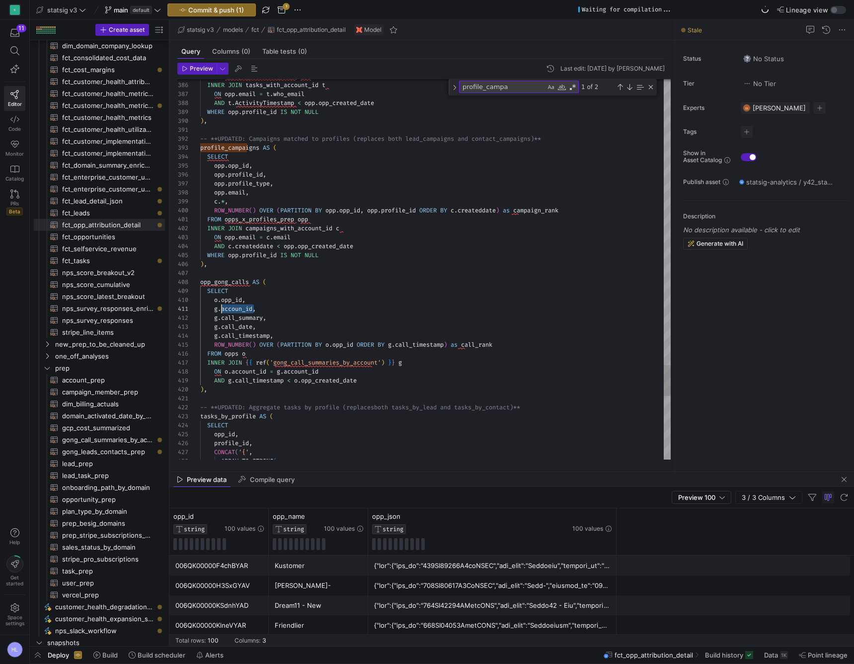
drag, startPoint x: 259, startPoint y: 310, endPoint x: 222, endPoint y: 311, distance: 36.8
click at [246, 317] on span "call_summary" at bounding box center [242, 318] width 42 height 8
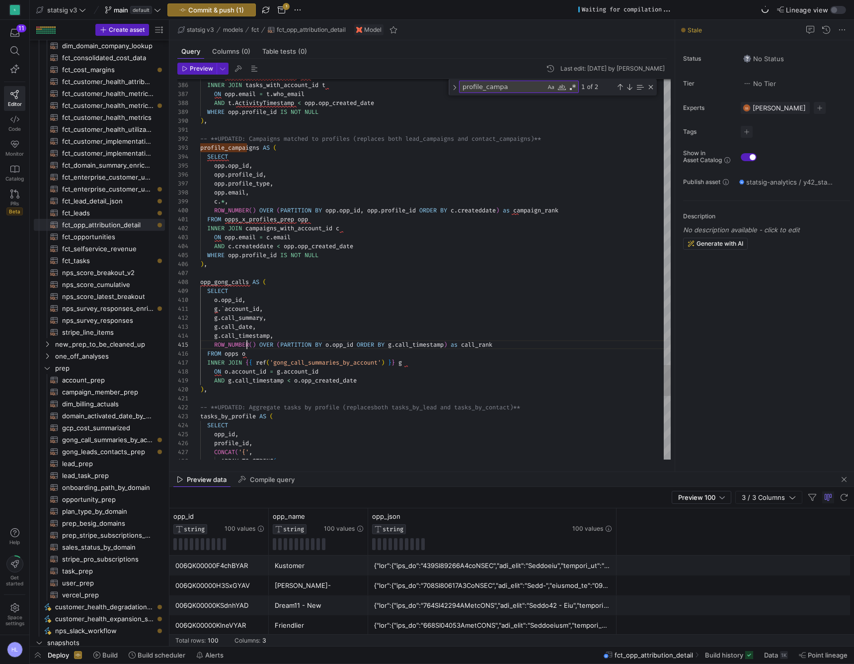
click at [246, 347] on span "ROW_NUMBER" at bounding box center [231, 344] width 35 height 8
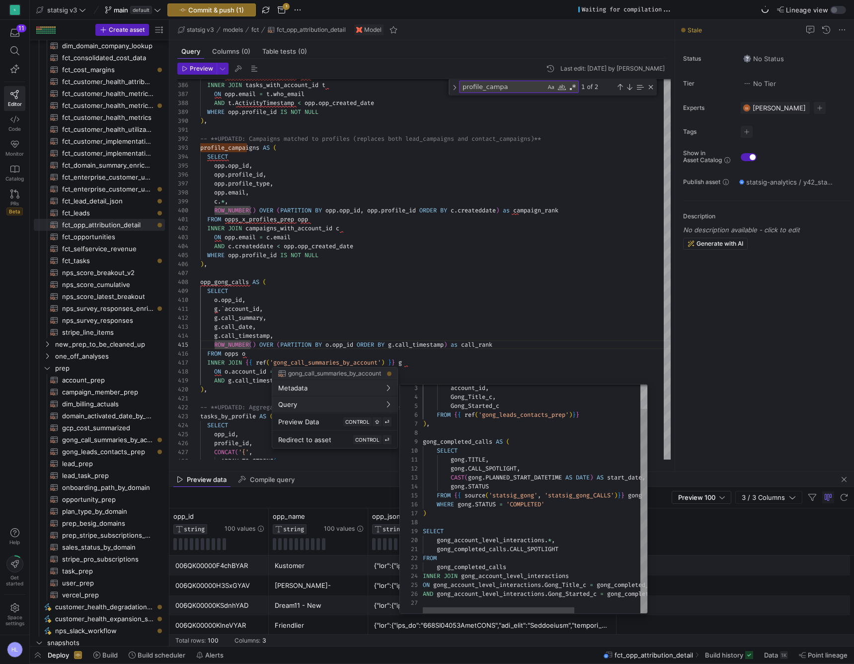
scroll to position [0, 0]
click at [329, 306] on div at bounding box center [427, 332] width 854 height 664
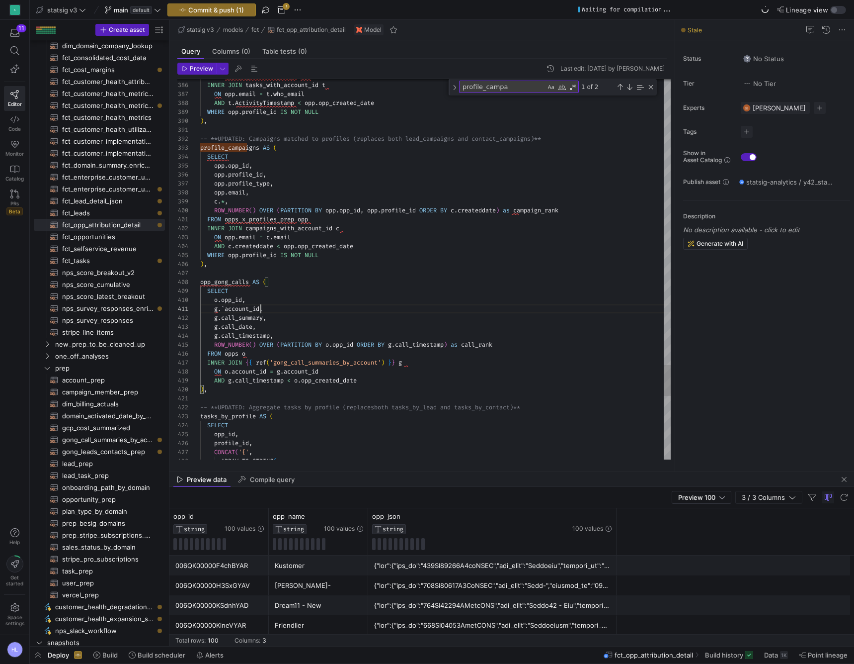
click at [260, 313] on div "g . ` account_id ," at bounding box center [435, 308] width 471 height 9
click at [351, 240] on div "ON opp . email = c . email" at bounding box center [435, 237] width 471 height 9
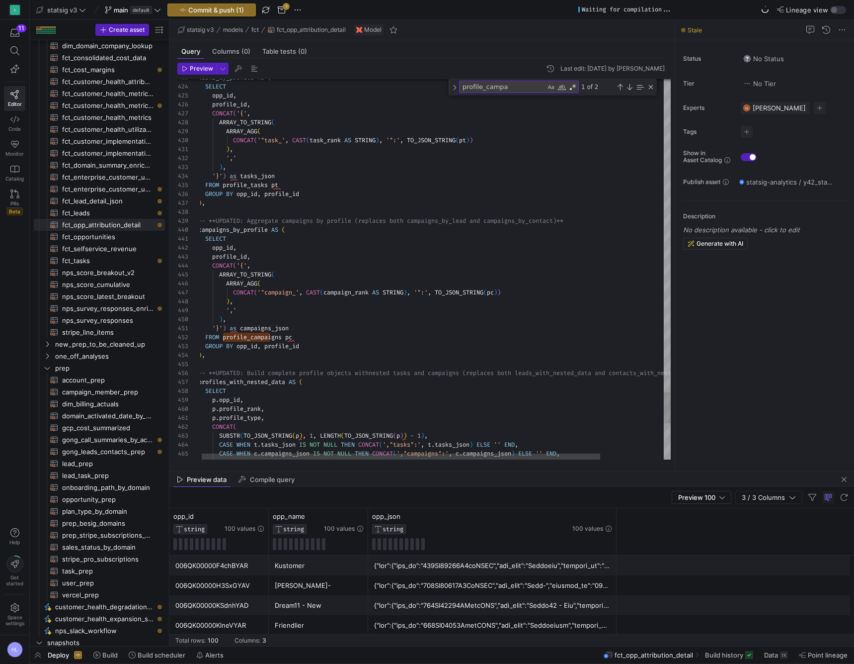
click at [213, 356] on div ") ," at bounding box center [471, 354] width 547 height 9
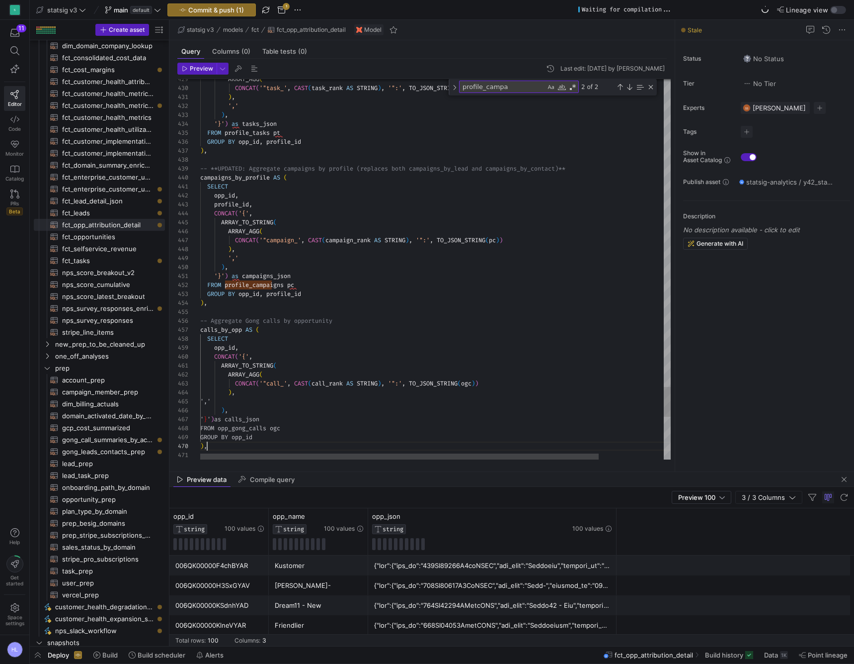
scroll to position [81, 7]
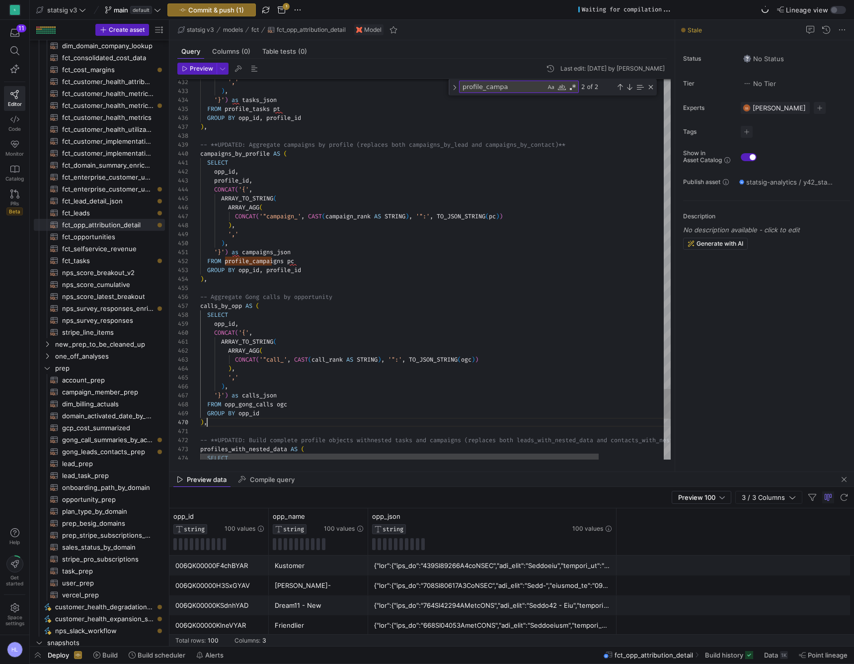
click at [237, 315] on div "SELECT" at bounding box center [473, 314] width 547 height 9
click at [230, 324] on span "opp_id" at bounding box center [224, 324] width 21 height 8
click at [230, 333] on span "CONCAT" at bounding box center [224, 333] width 21 height 8
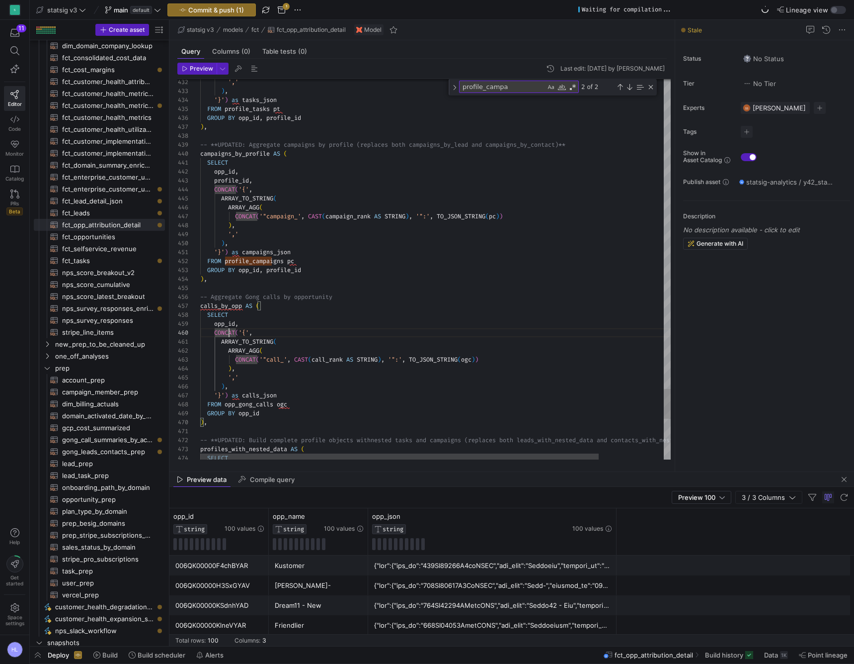
click at [251, 351] on span "ARRAY_AGG" at bounding box center [243, 350] width 31 height 8
click at [251, 362] on span "CONCAT" at bounding box center [245, 359] width 21 height 8
click at [285, 362] on span "'"call_'" at bounding box center [273, 359] width 28 height 8
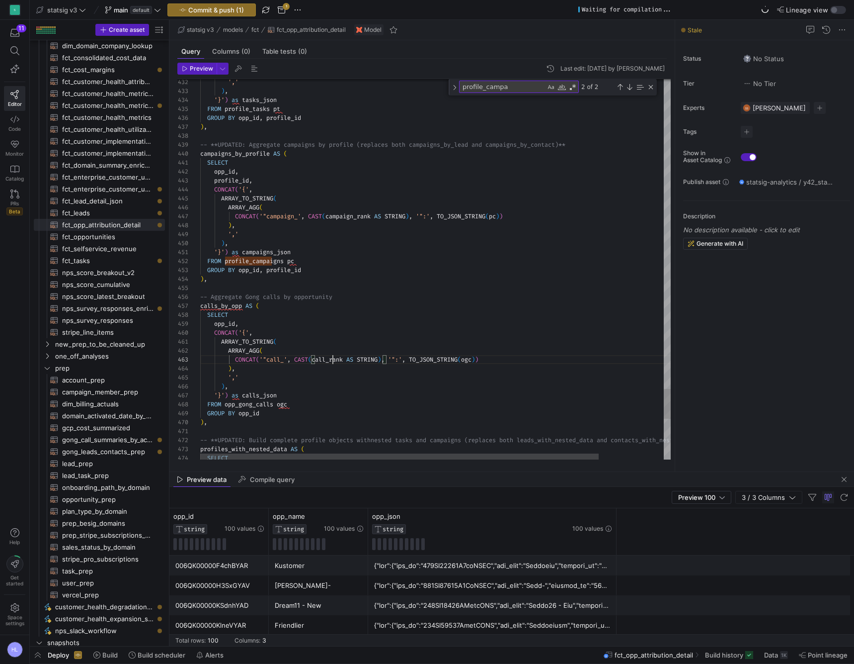
click at [332, 359] on span "call_rank" at bounding box center [327, 359] width 31 height 8
click at [318, 374] on div "','" at bounding box center [473, 377] width 547 height 9
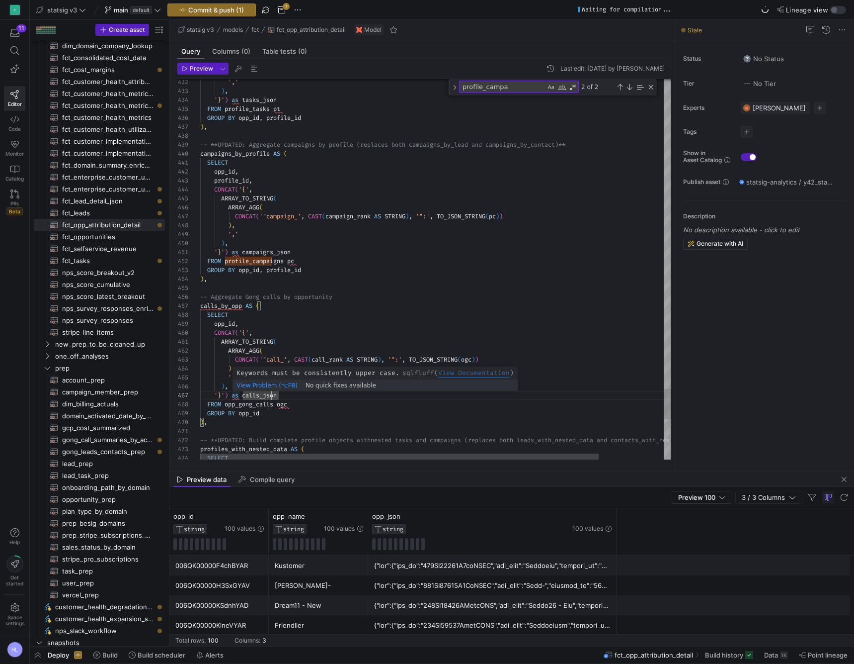
click at [235, 397] on span "as" at bounding box center [235, 395] width 7 height 8
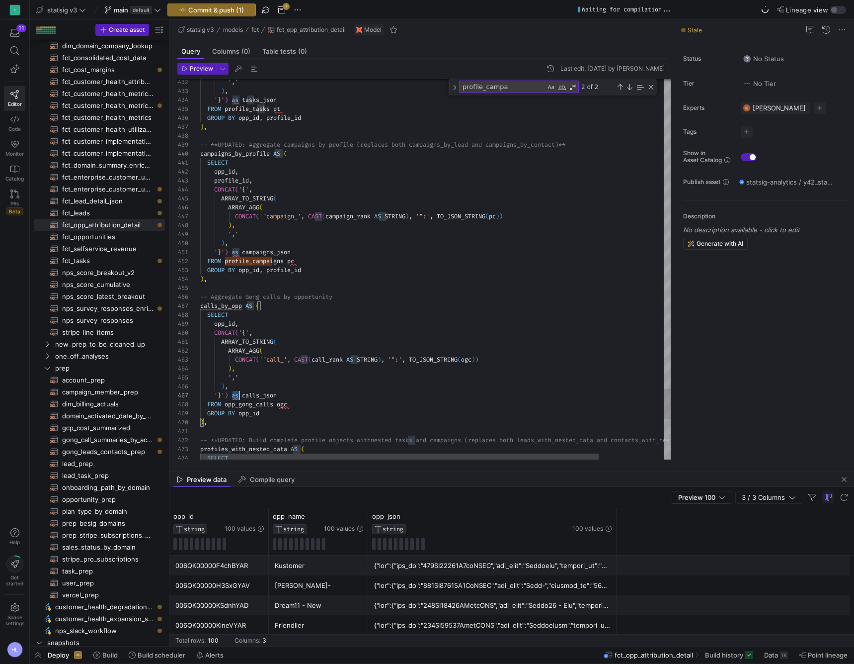
click at [235, 397] on span "as" at bounding box center [235, 395] width 7 height 8
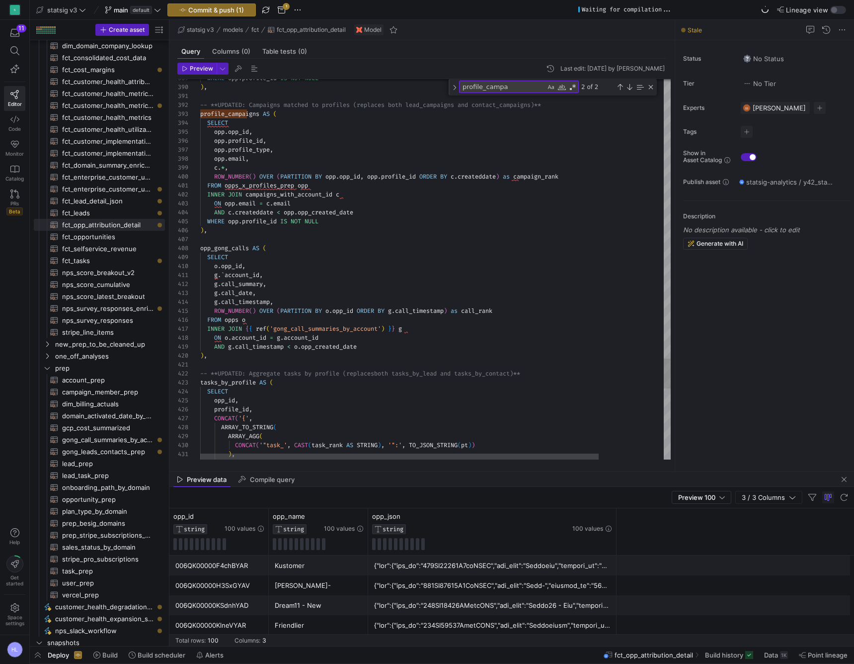
type textarea "g.`account_id, g.call_summary, g.call_date, g.call_timestamp, ROW_NUMBER() OVER…"
click at [235, 274] on span "account_id" at bounding box center [242, 275] width 35 height 8
click at [258, 284] on span "call_summary" at bounding box center [242, 284] width 42 height 8
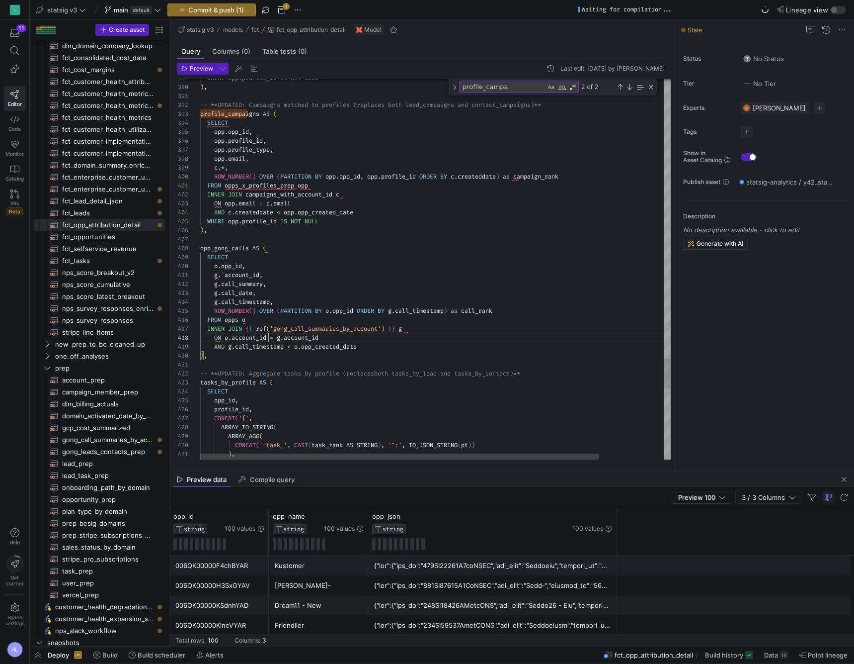
click at [270, 335] on span at bounding box center [267, 338] width 3 height 8
click at [14, 169] on icon at bounding box center [14, 169] width 9 height 9
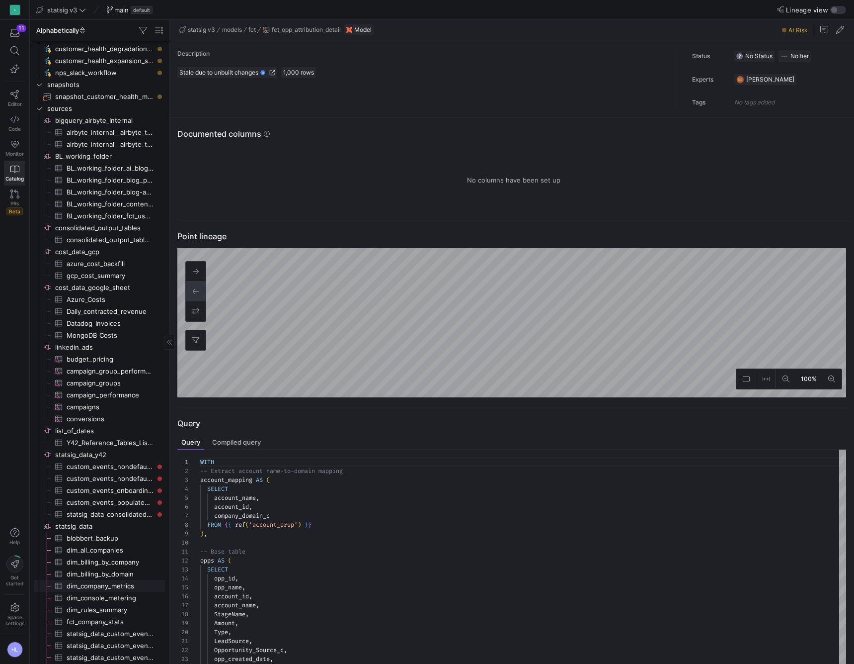
scroll to position [330, 0]
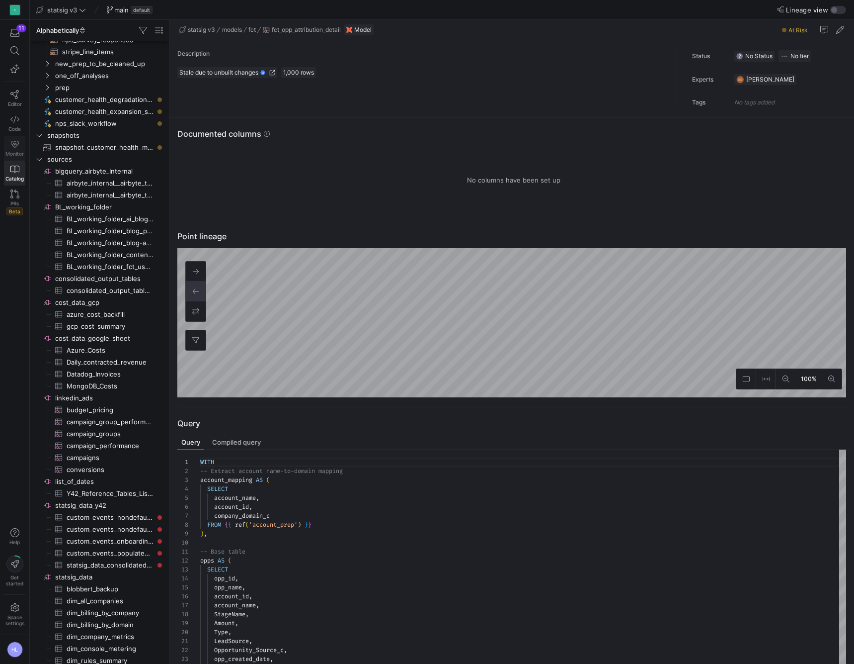
click at [17, 152] on span "Monitor" at bounding box center [14, 154] width 18 height 6
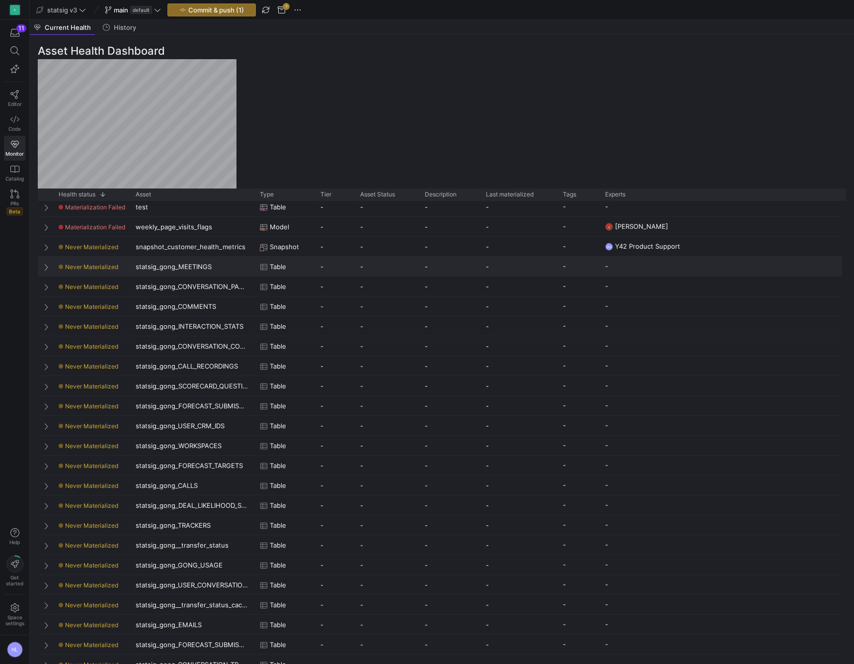
scroll to position [131, 0]
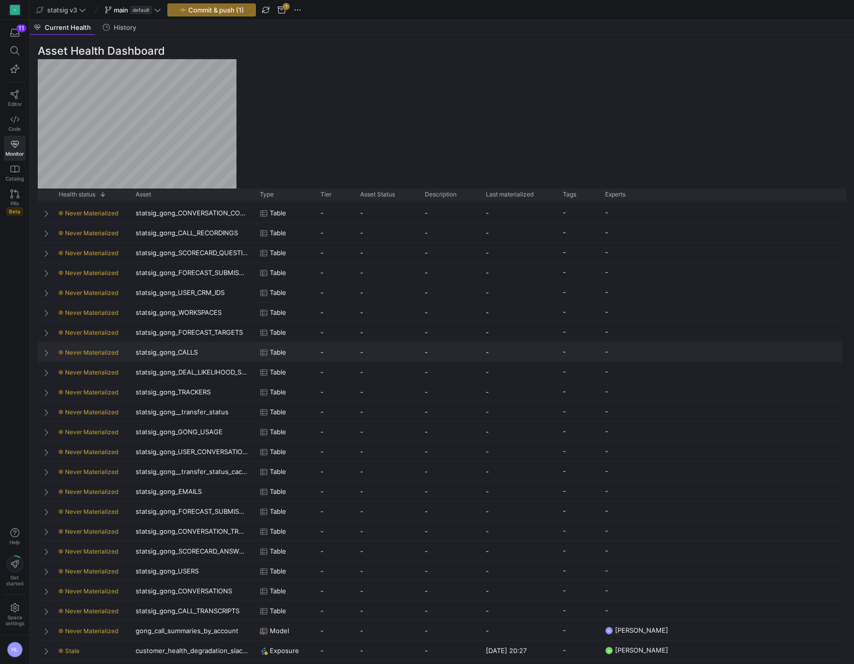
click at [46, 351] on span "Press SPACE to select this row." at bounding box center [47, 352] width 7 height 8
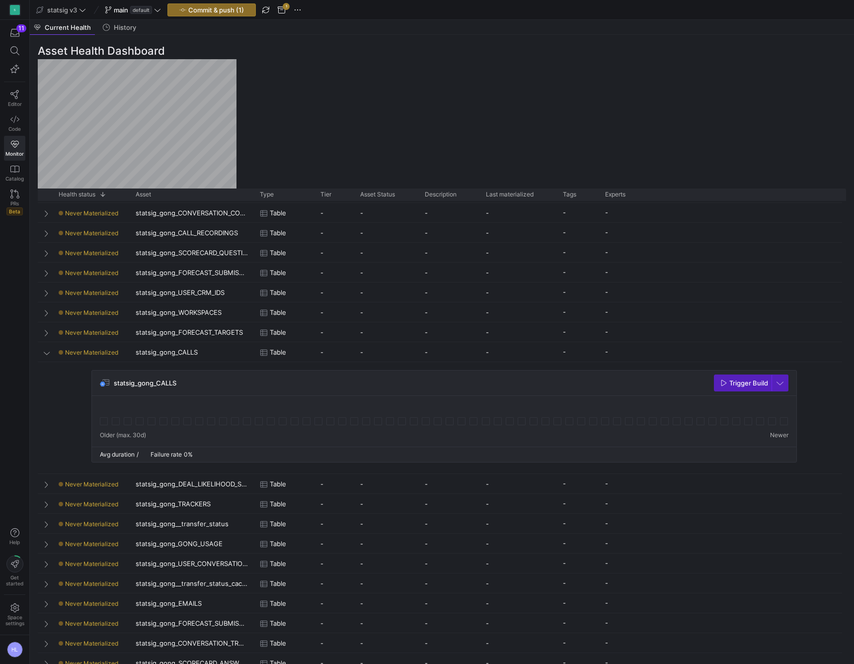
click at [730, 383] on span "Trigger Build" at bounding box center [749, 383] width 39 height 8
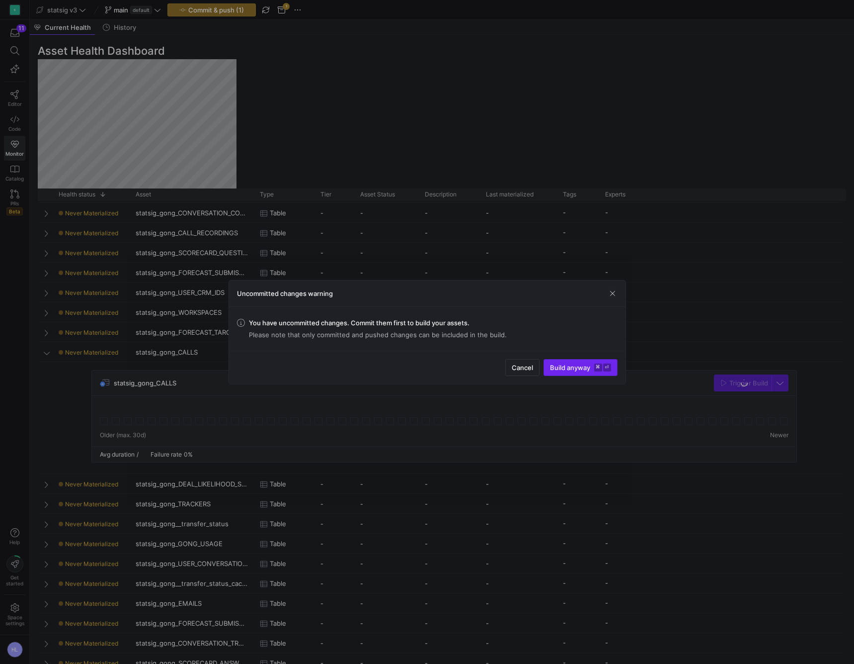
click at [563, 367] on span "Build anyway ⌘ ⏎" at bounding box center [580, 367] width 61 height 8
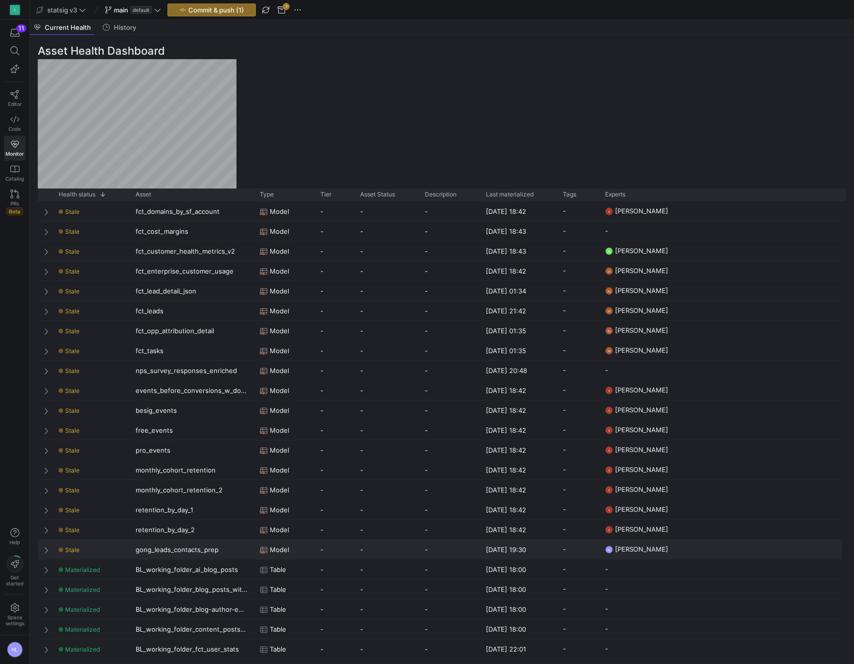
click at [172, 551] on div "gong_leads_contacts_prep" at bounding box center [192, 548] width 124 height 19
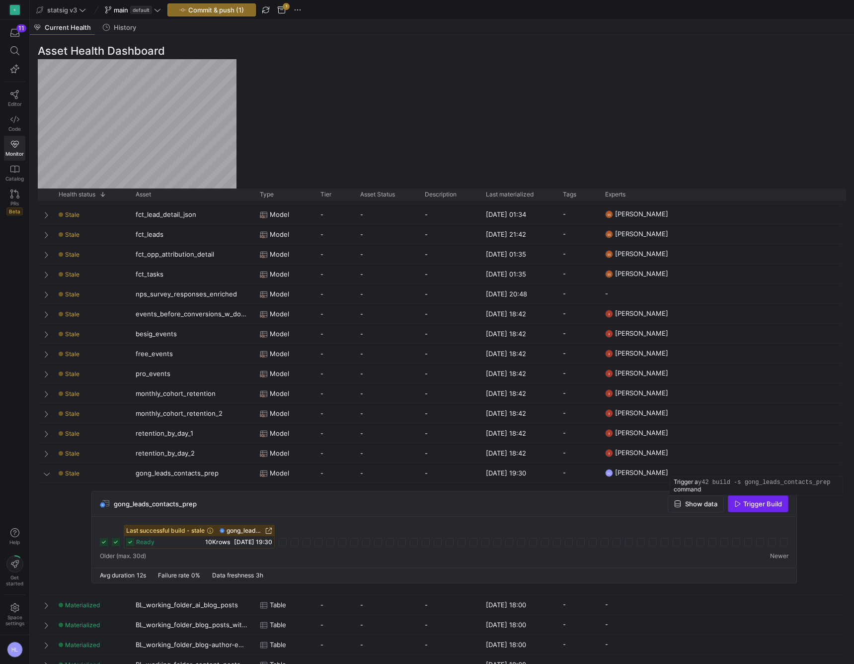
click at [758, 503] on span "Trigger Build" at bounding box center [763, 504] width 39 height 8
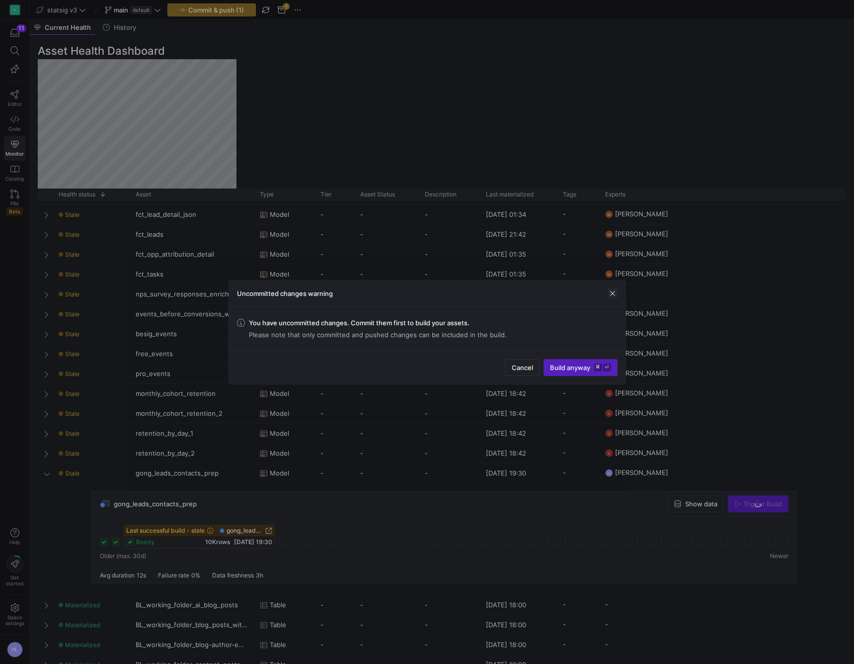
click at [613, 291] on span "button" at bounding box center [613, 293] width 10 height 10
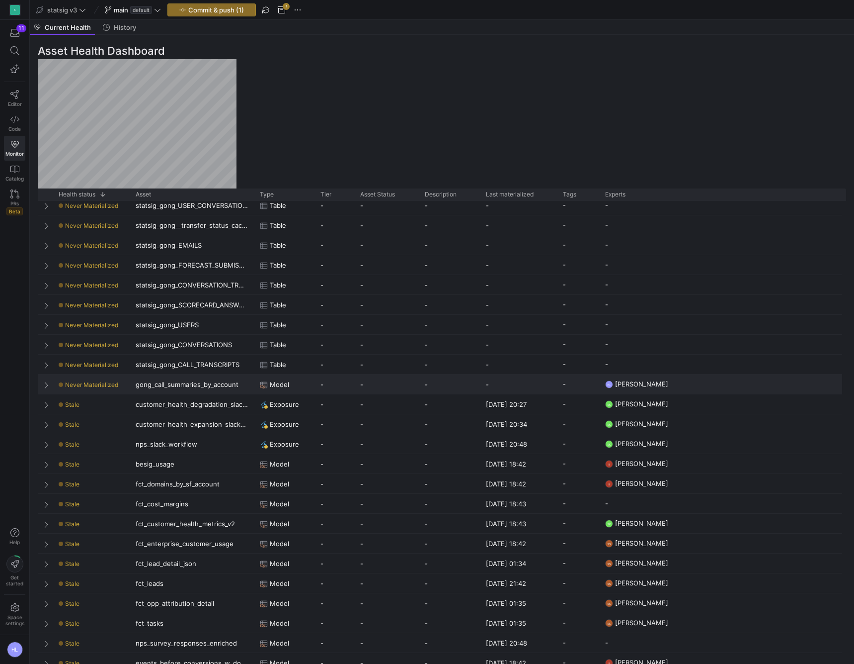
click at [180, 388] on div "gong_call_summaries_by_account" at bounding box center [192, 383] width 124 height 19
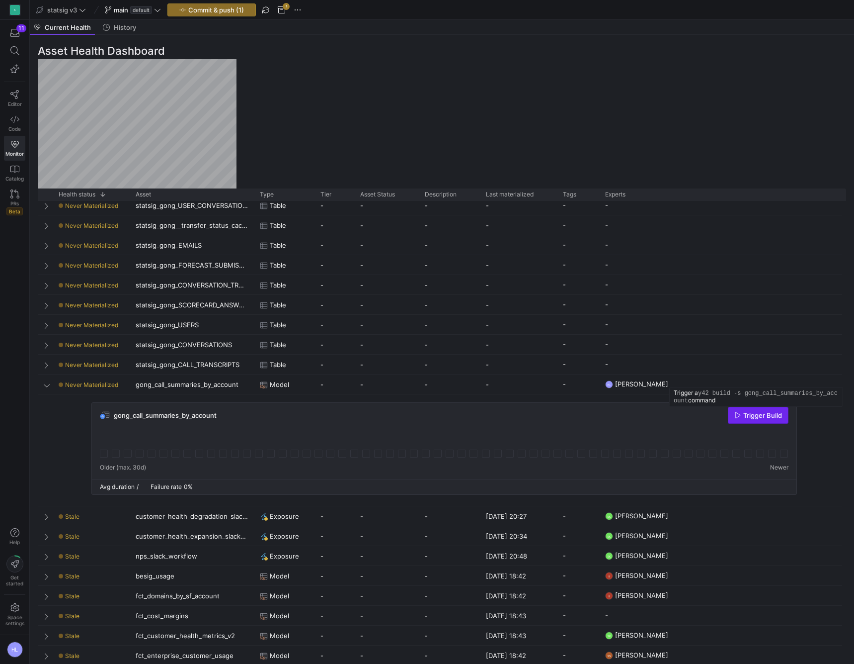
click at [762, 412] on span "Trigger Build" at bounding box center [763, 415] width 39 height 8
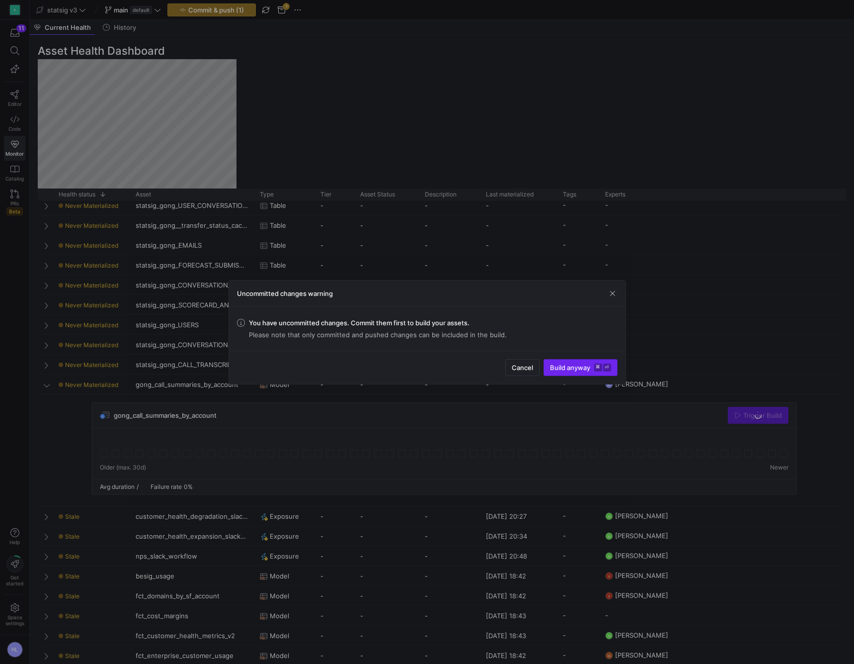
click at [594, 365] on kbd "⌘" at bounding box center [598, 367] width 8 height 8
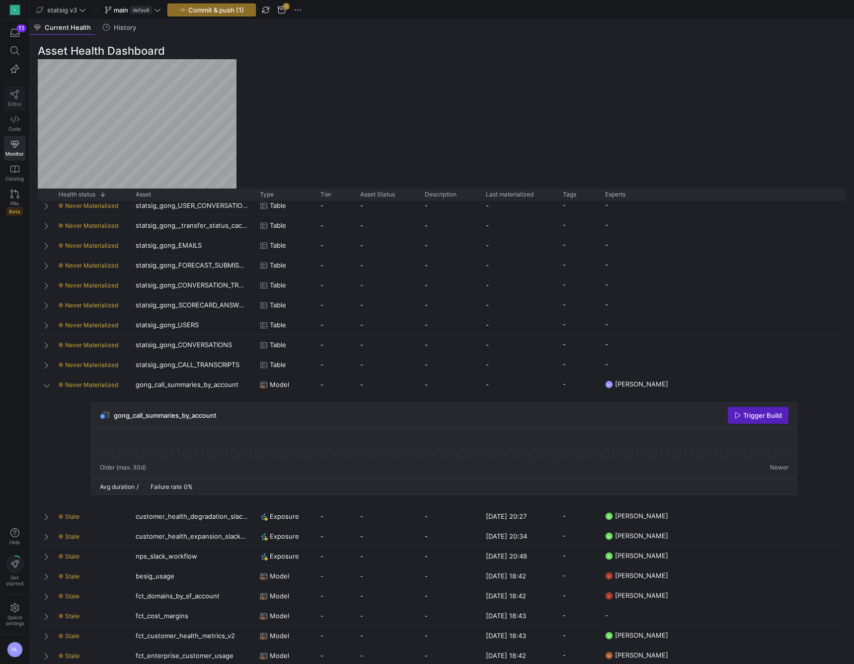
click at [13, 94] on icon at bounding box center [14, 94] width 9 height 9
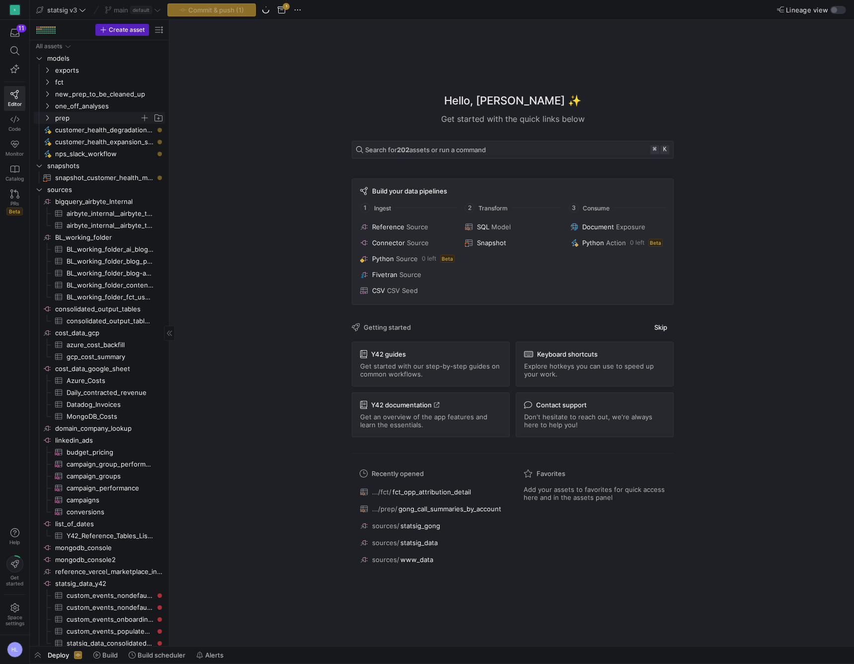
click at [47, 116] on icon "Press SPACE to select this row." at bounding box center [47, 117] width 2 height 5
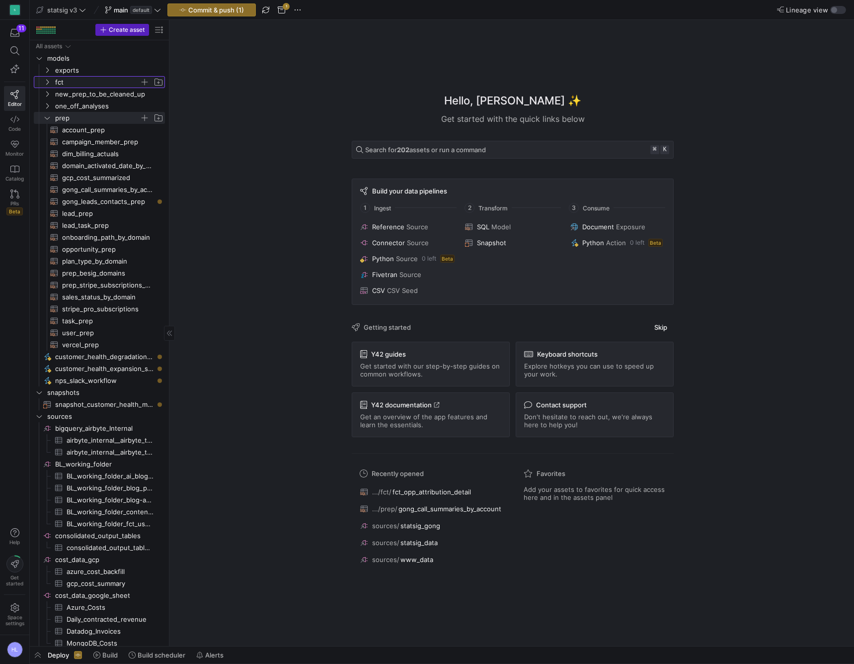
click at [47, 83] on icon "Press SPACE to select this row." at bounding box center [47, 82] width 7 height 6
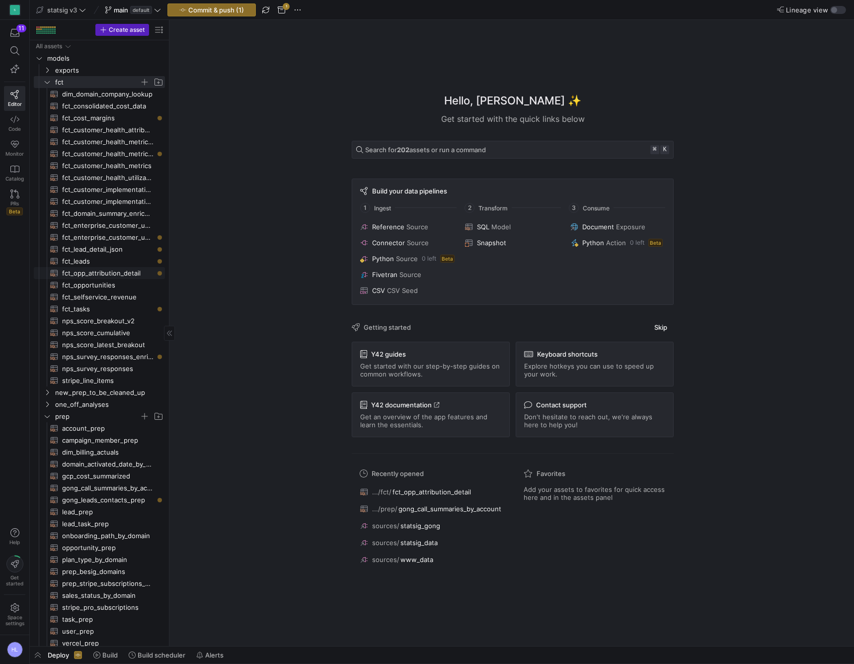
click at [97, 270] on span "fct_opp_attribution_detail​​​​​​​​​​" at bounding box center [107, 272] width 91 height 11
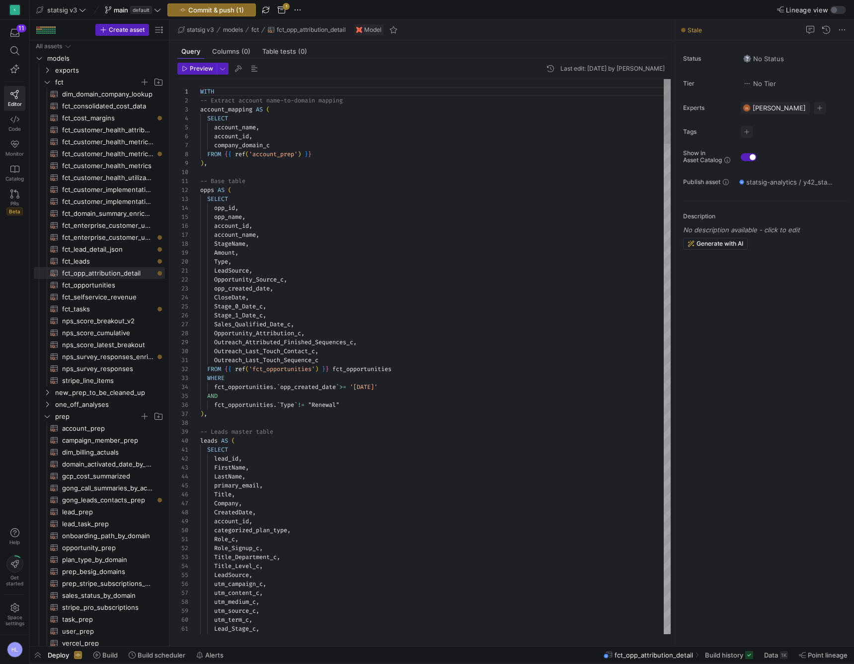
click at [246, 314] on span "Stage_1_Date_c" at bounding box center [238, 315] width 49 height 8
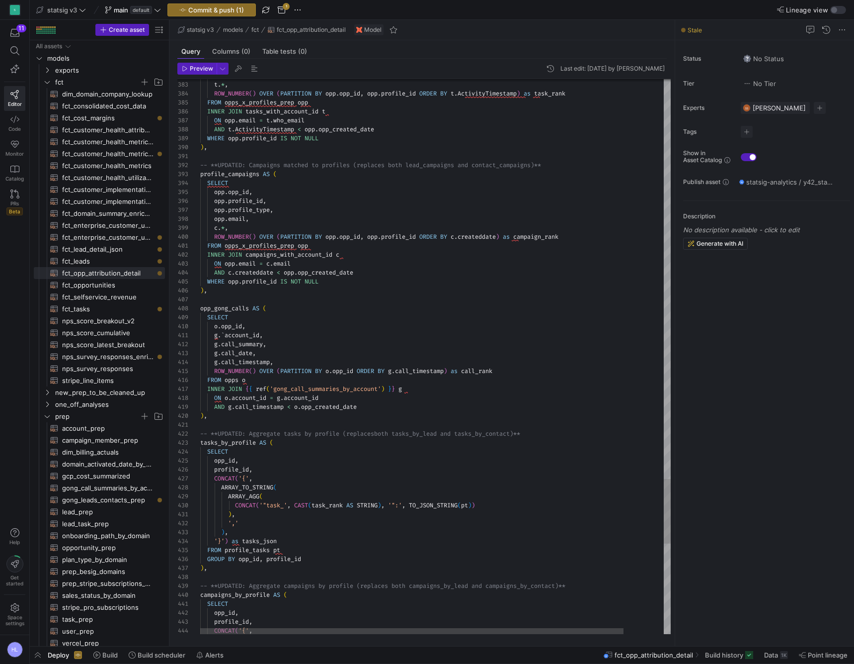
type textarea "g.`account_id, g.call_summary, g.call_date, g.call_timestamp, ROW_NUMBER() OVER…"
click at [216, 418] on div ") ," at bounding box center [457, 415] width 515 height 9
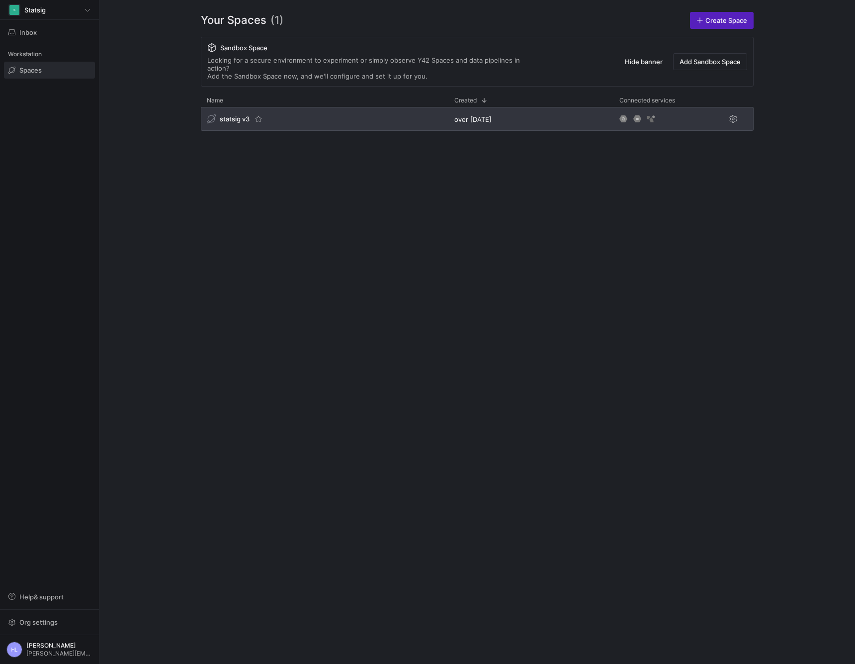
click at [232, 115] on span "statsig v3" at bounding box center [235, 119] width 30 height 8
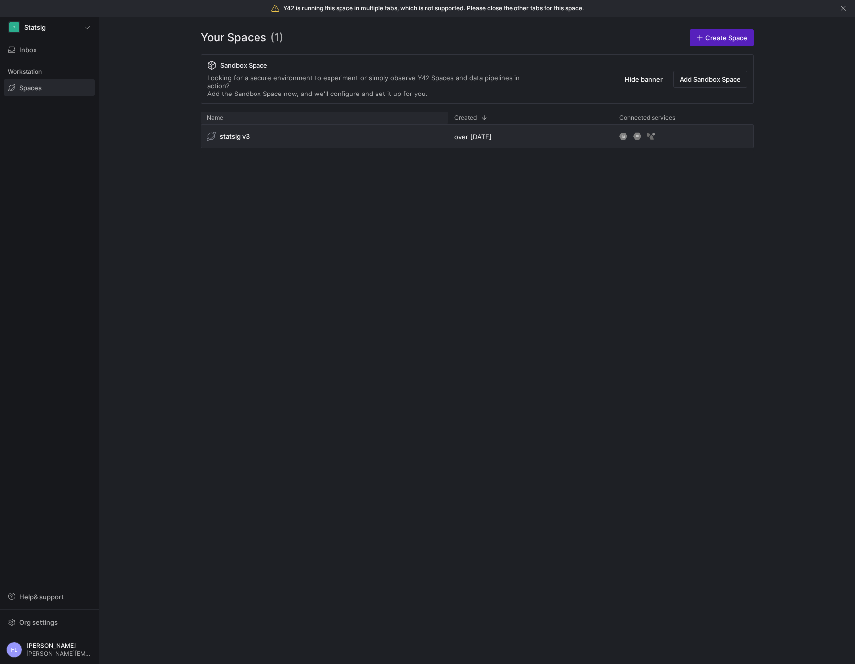
click at [230, 114] on div "Name" at bounding box center [325, 117] width 236 height 7
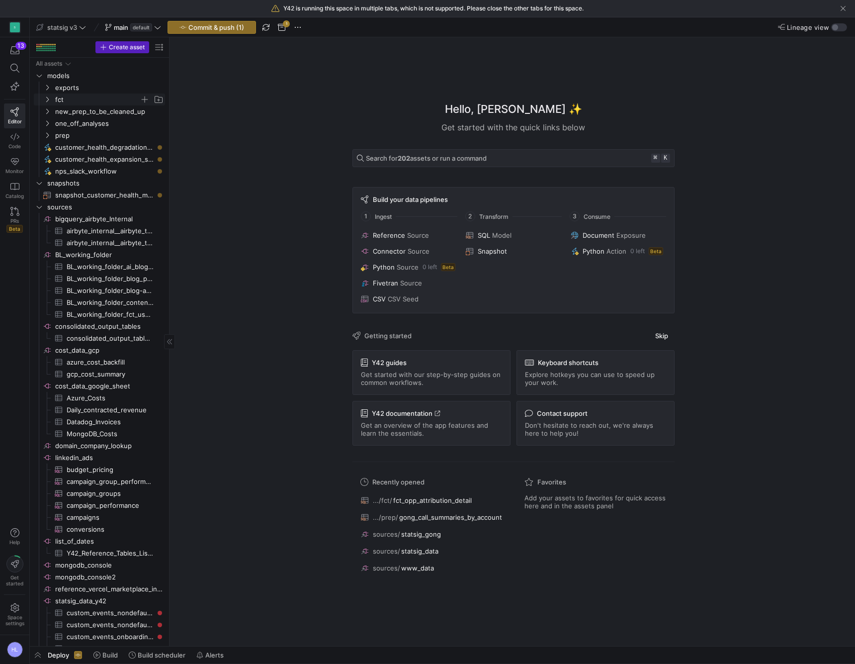
click at [44, 97] on icon "Press SPACE to select this row." at bounding box center [47, 99] width 7 height 6
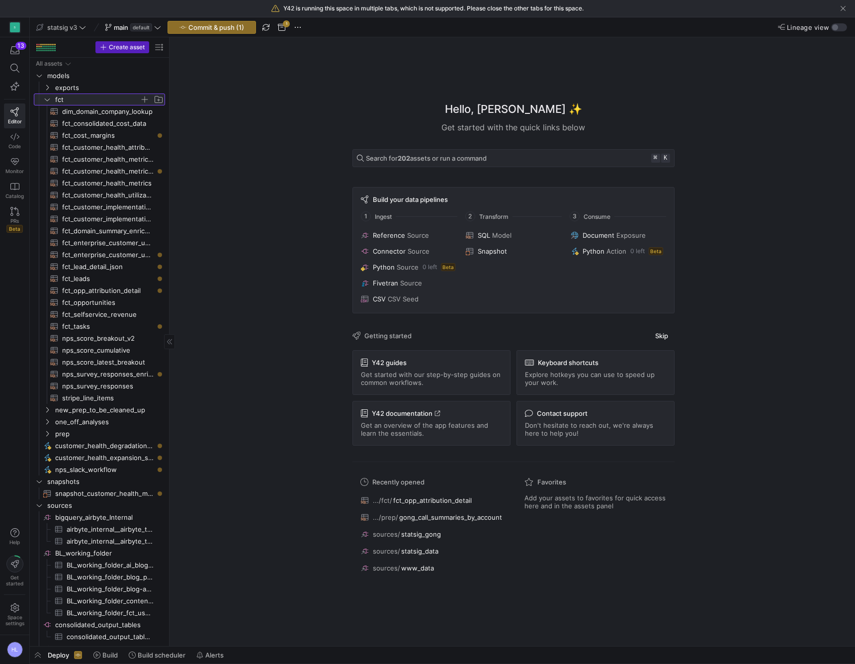
click at [44, 97] on icon at bounding box center [47, 99] width 7 height 6
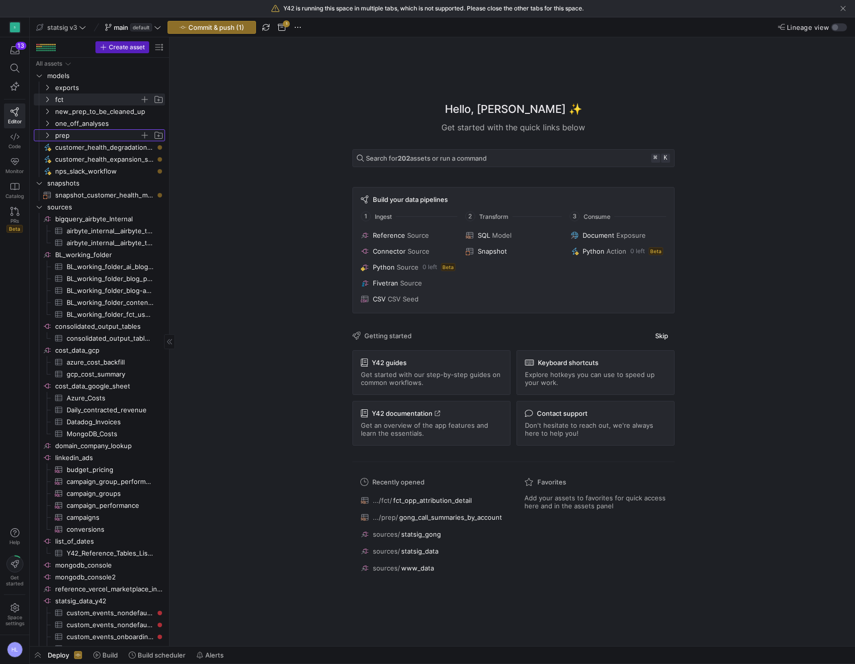
click at [46, 137] on icon "Press SPACE to select this row." at bounding box center [47, 135] width 7 height 6
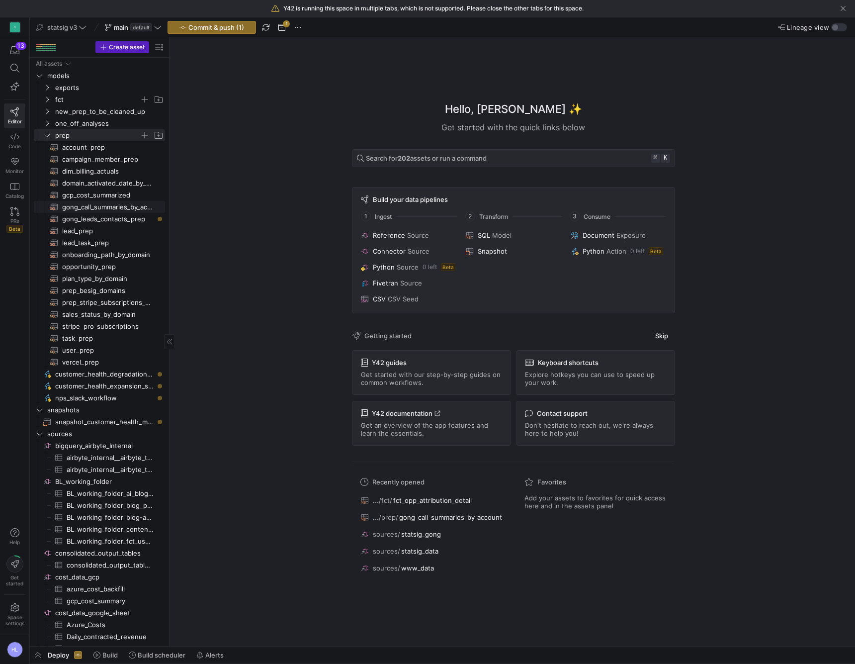
click at [108, 206] on span "gong_call_summaries_by_account​​​​​​​​​​" at bounding box center [107, 206] width 91 height 11
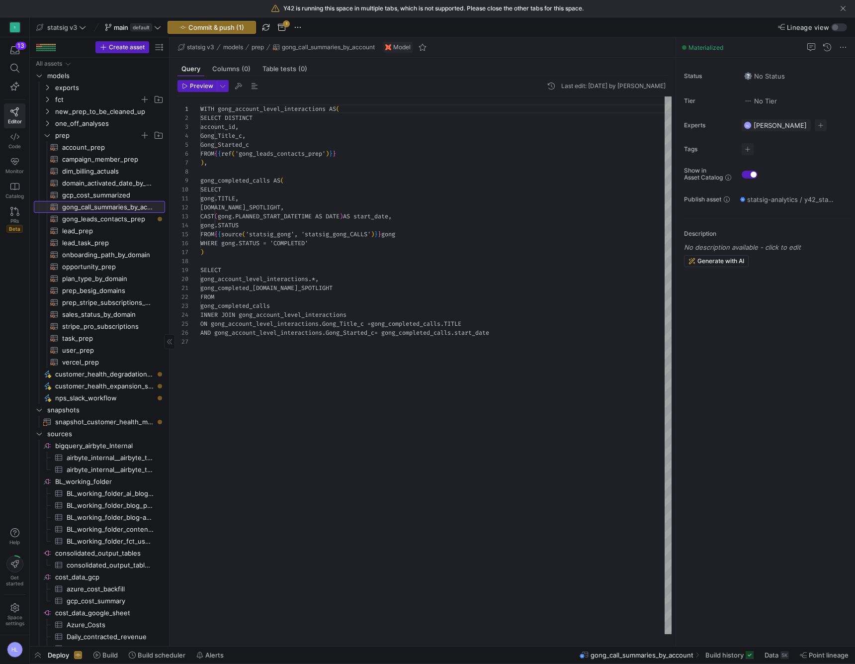
scroll to position [89, 0]
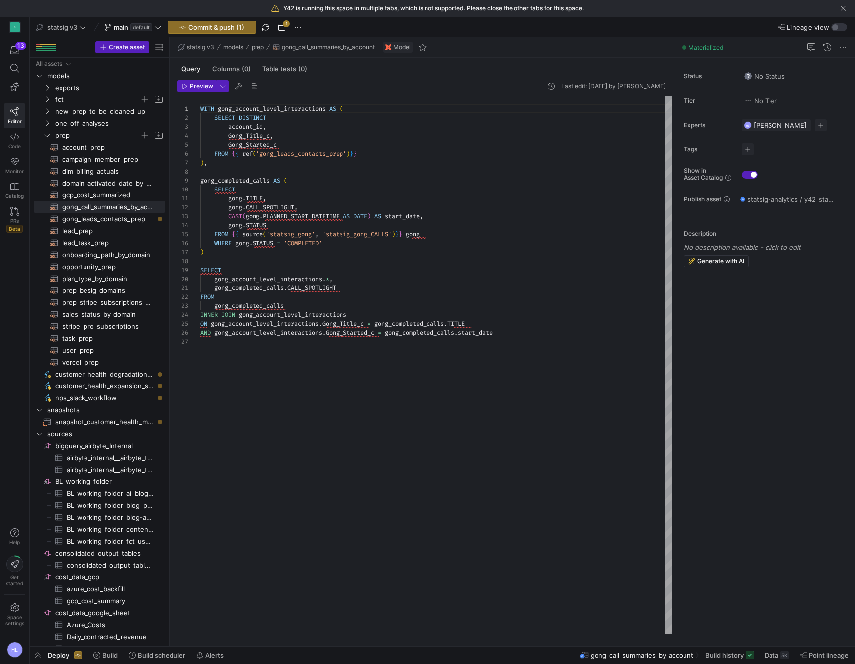
click at [274, 163] on div ") ," at bounding box center [435, 162] width 471 height 9
click at [256, 146] on span "Gong_Started_c" at bounding box center [252, 145] width 49 height 8
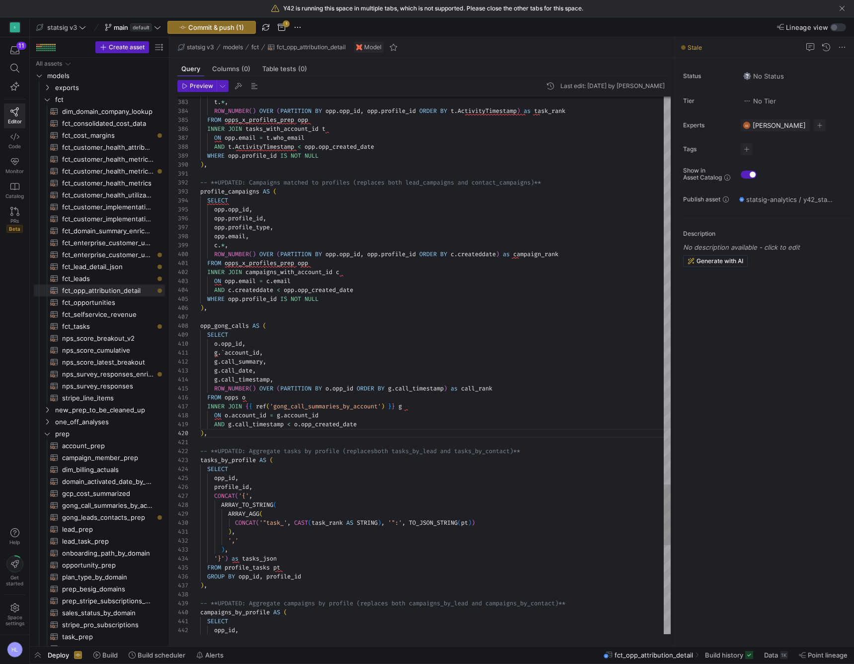
scroll to position [81, 7]
click at [233, 360] on span "call_summary" at bounding box center [242, 361] width 42 height 8
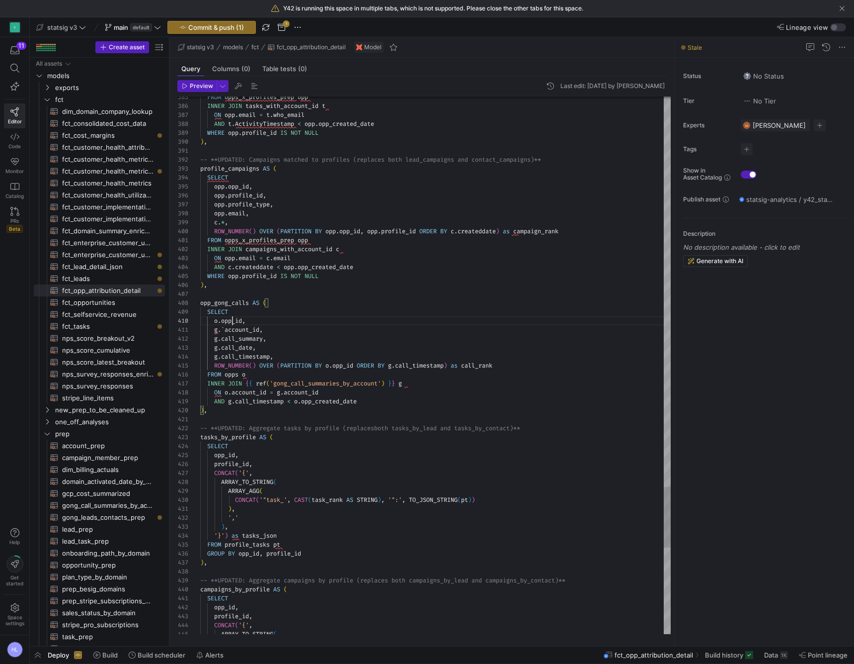
click at [234, 322] on span "opp_id" at bounding box center [231, 321] width 21 height 8
click at [238, 329] on span "account_id" at bounding box center [242, 330] width 35 height 8
click at [262, 328] on span "," at bounding box center [260, 330] width 3 height 8
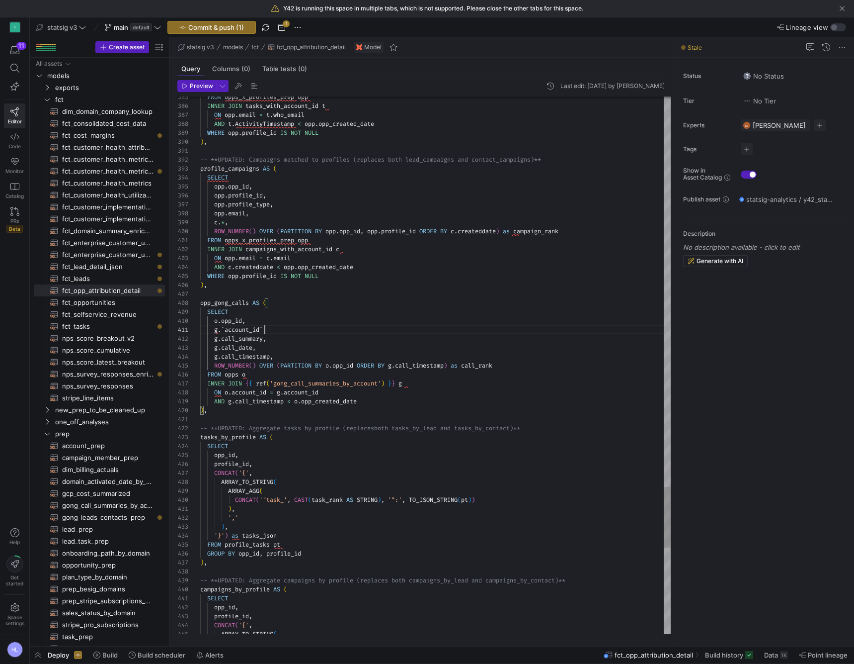
scroll to position [0, 65]
click at [245, 336] on span "call_summary" at bounding box center [242, 338] width 42 height 8
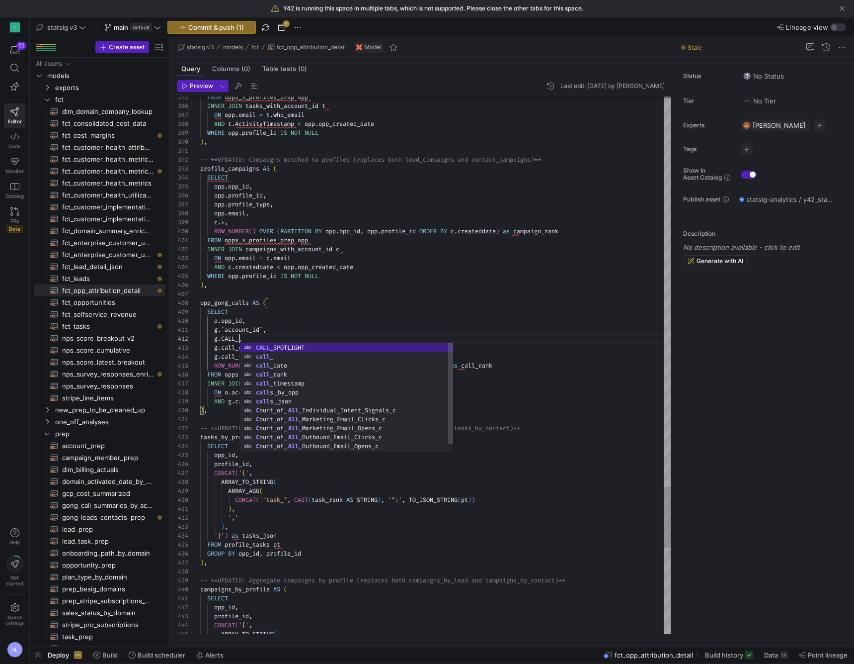
scroll to position [9, 39]
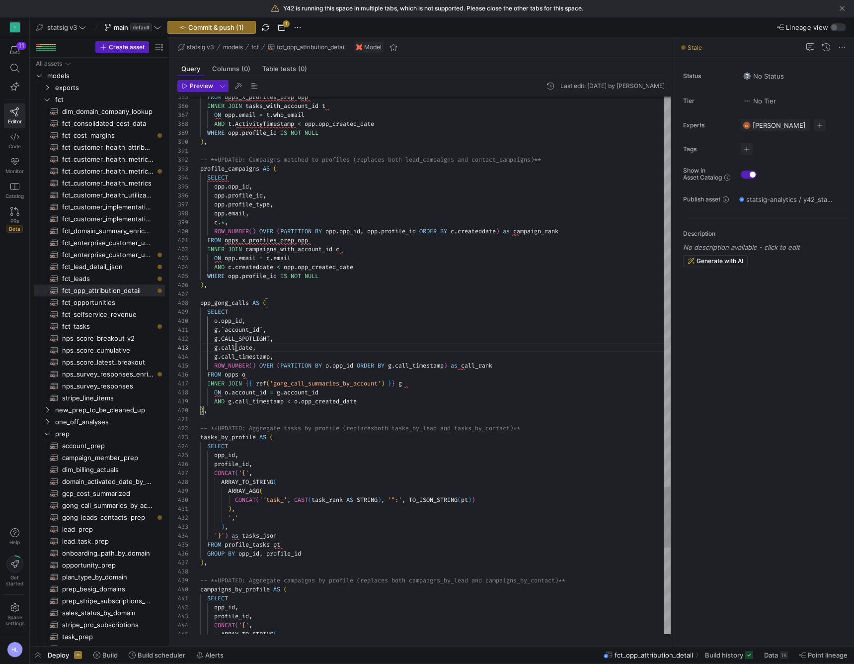
click at [235, 345] on span "call_date" at bounding box center [236, 347] width 31 height 8
click at [312, 307] on div "SELECT" at bounding box center [435, 311] width 471 height 9
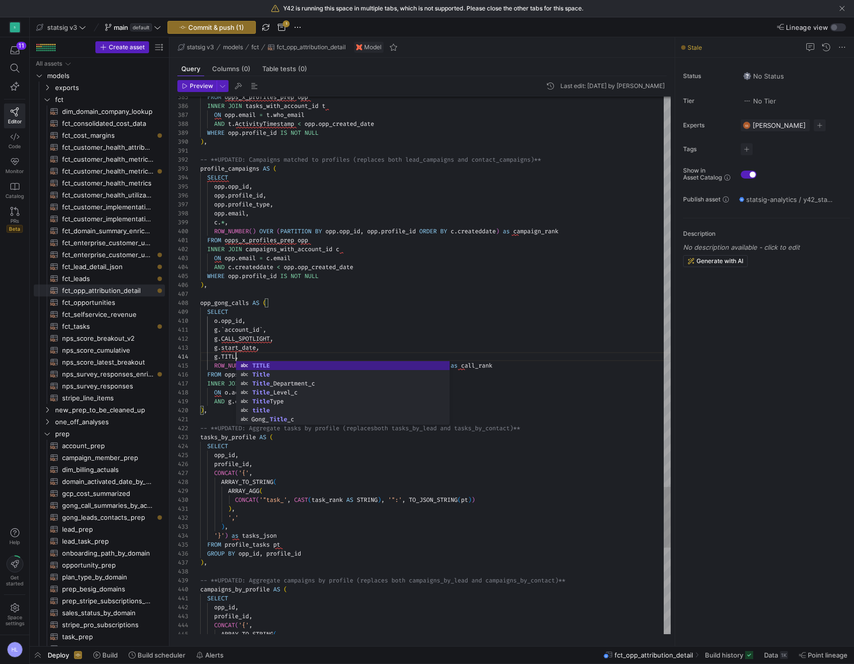
scroll to position [27, 39]
click at [268, 347] on div "g . start_date ," at bounding box center [435, 347] width 471 height 9
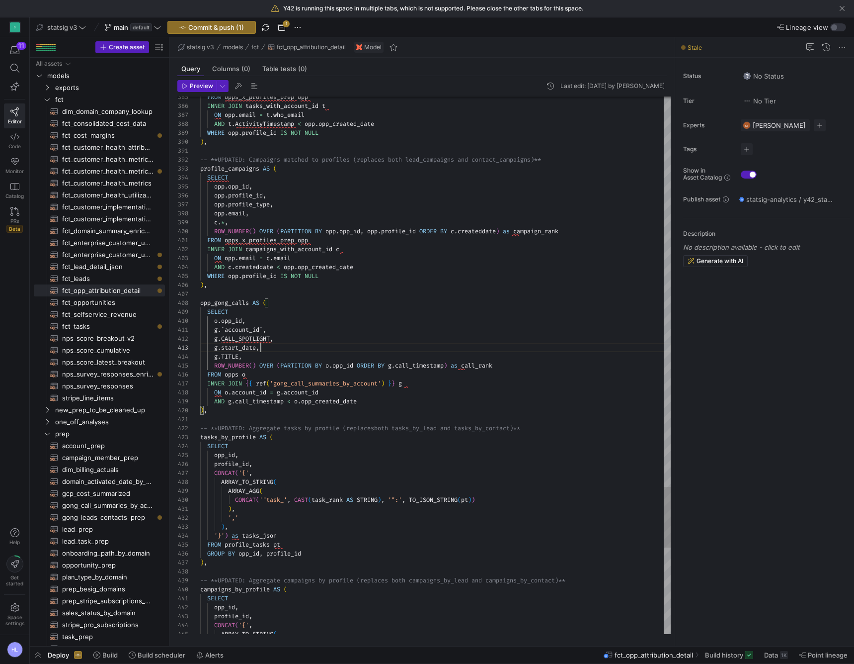
click at [267, 363] on span "OVER" at bounding box center [266, 365] width 14 height 8
click at [276, 378] on div "FROM opps o" at bounding box center [435, 374] width 471 height 9
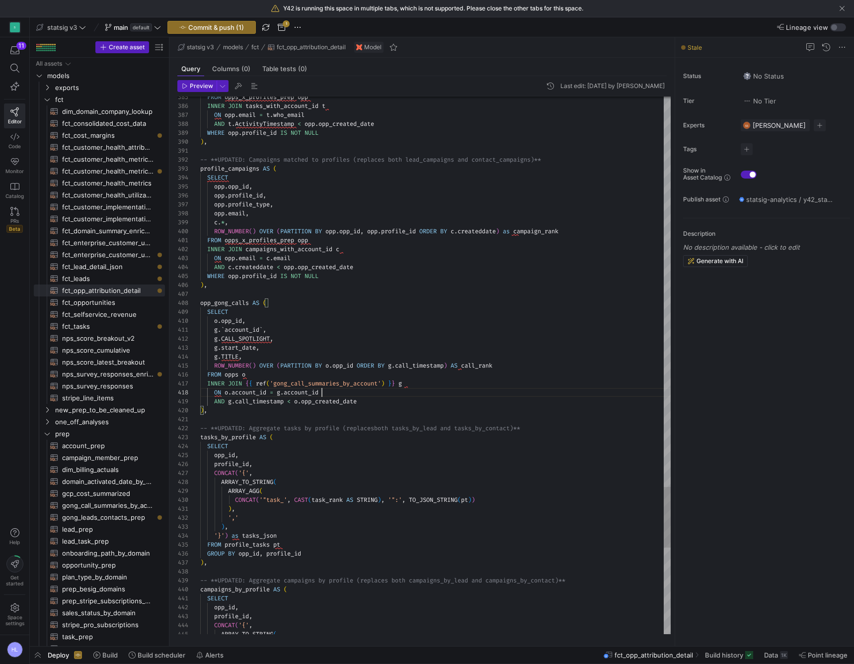
click at [372, 388] on div "ON o . account_id = g . account_id" at bounding box center [435, 392] width 471 height 9
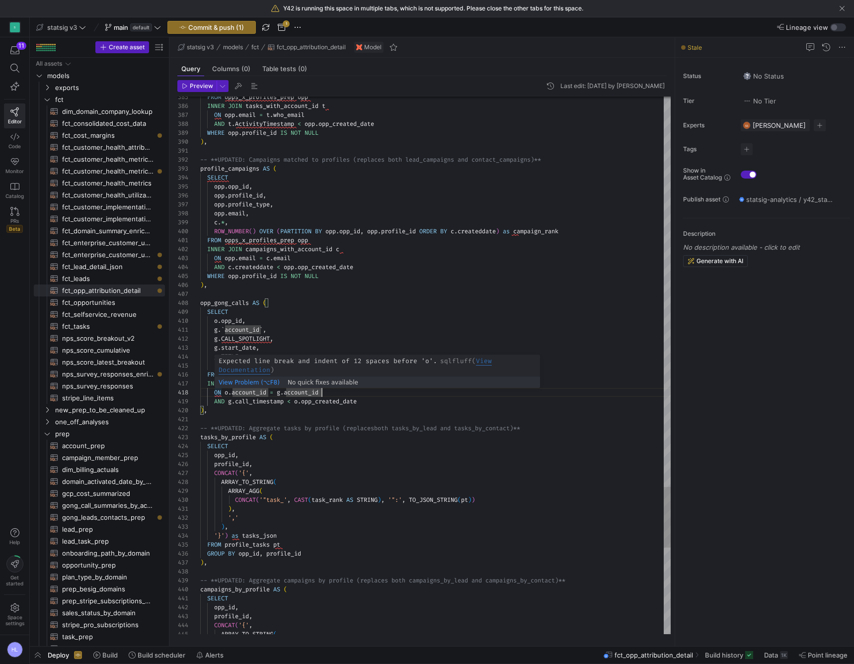
click at [215, 395] on span "ON" at bounding box center [217, 392] width 7 height 8
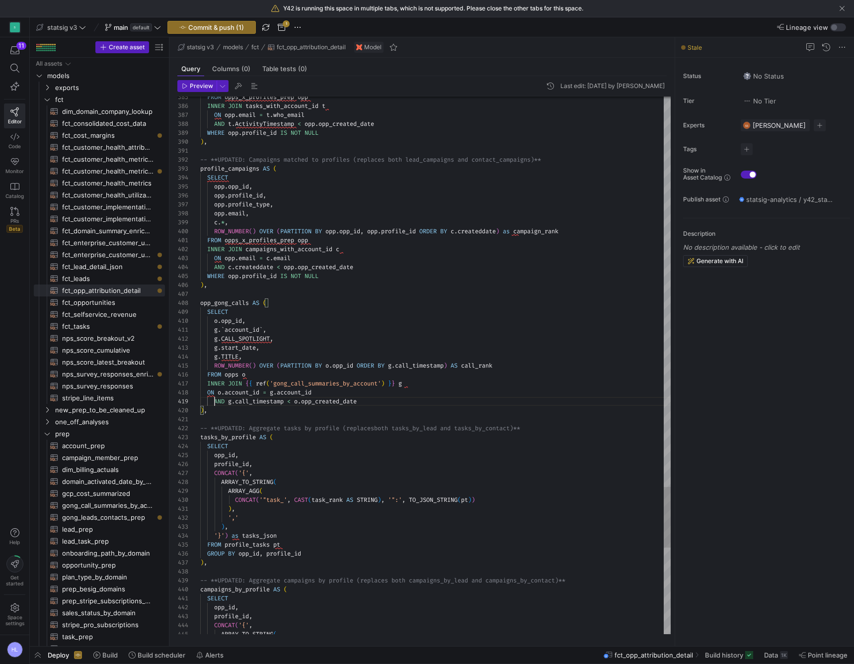
click at [216, 401] on span "AND" at bounding box center [219, 401] width 10 height 8
click at [257, 370] on div "FROM opps o" at bounding box center [435, 374] width 471 height 9
click at [232, 400] on span "call_timestamp" at bounding box center [252, 401] width 49 height 8
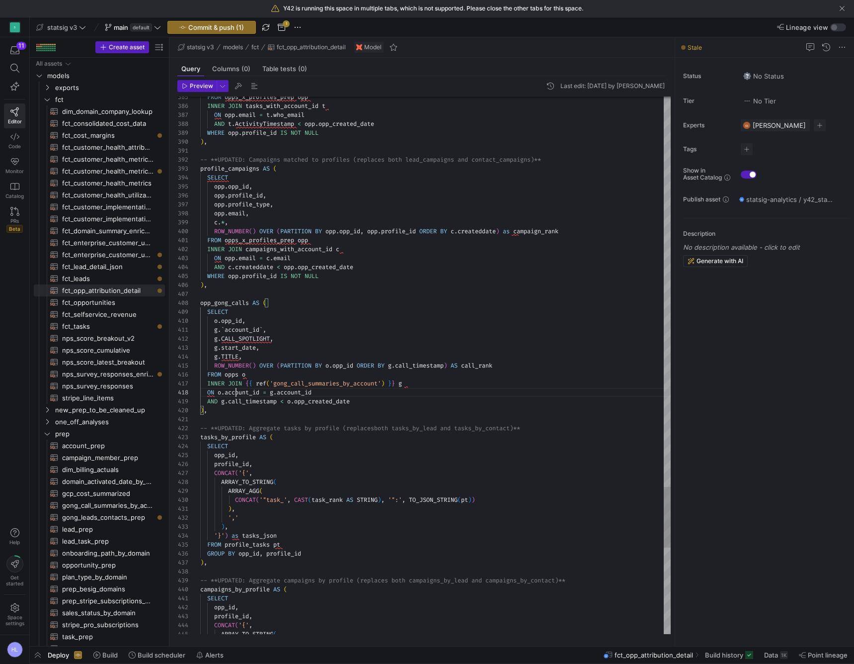
click at [237, 393] on span "account_id" at bounding box center [242, 392] width 35 height 8
click at [235, 380] on span "JOIN" at bounding box center [235, 383] width 14 height 8
click at [248, 392] on span "account_id" at bounding box center [242, 392] width 35 height 8
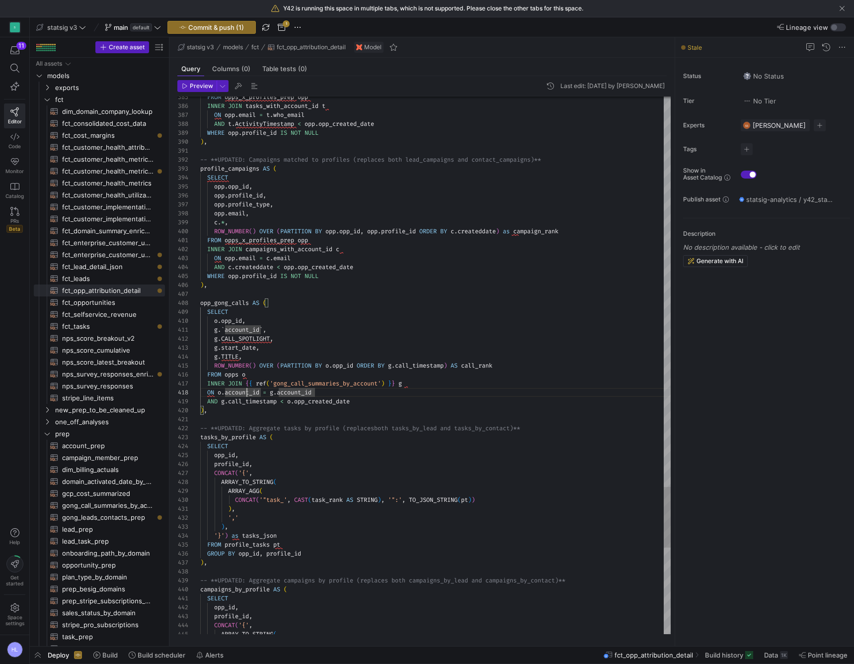
click at [281, 393] on span "account_id" at bounding box center [294, 392] width 35 height 8
click at [258, 420] on div at bounding box center [435, 419] width 471 height 9
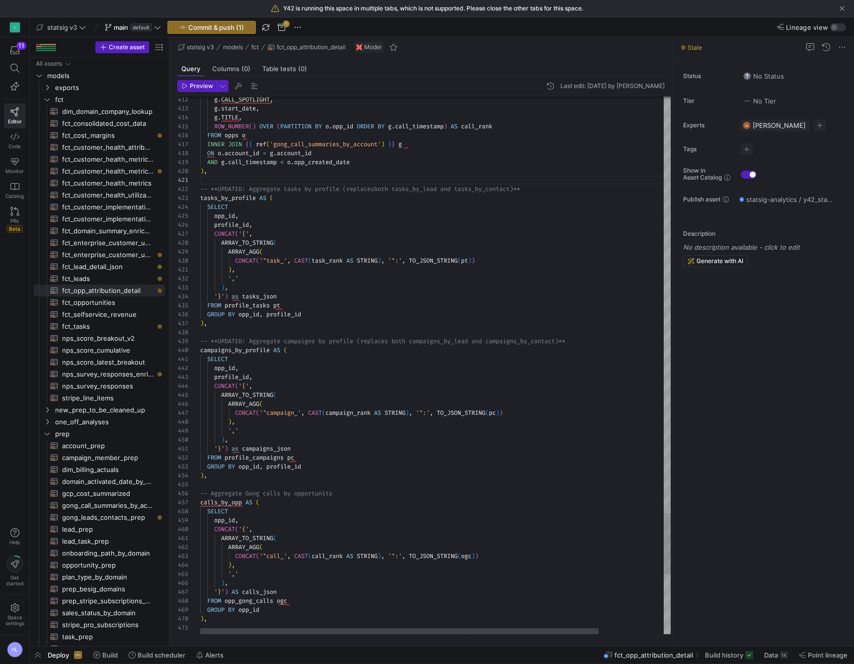
click at [270, 517] on div "opp_id ," at bounding box center [473, 519] width 547 height 9
click at [265, 448] on span "campaigns_json" at bounding box center [266, 448] width 49 height 8
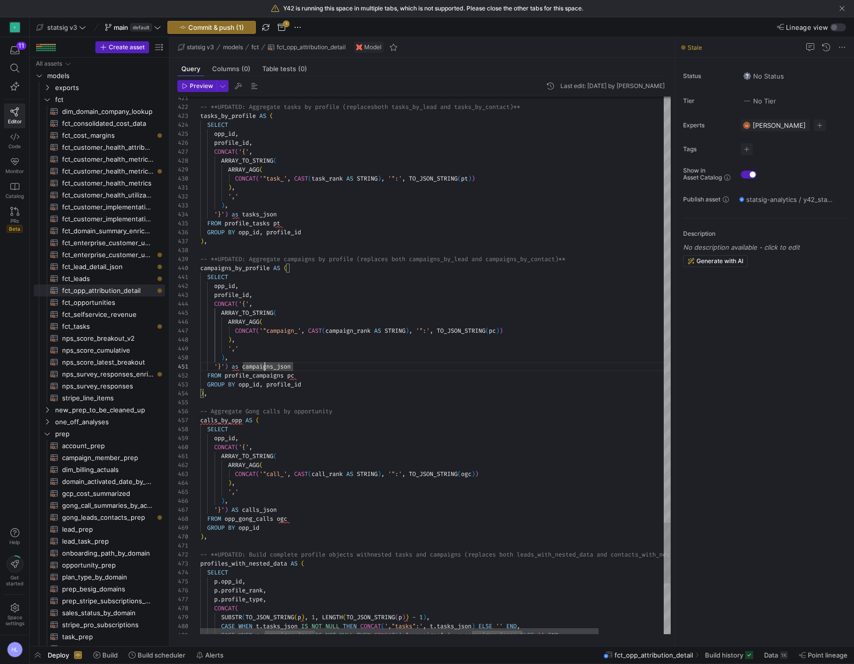
click at [257, 504] on div ") ," at bounding box center [473, 500] width 547 height 9
click at [258, 517] on span "opp_gong_calls" at bounding box center [249, 518] width 49 height 8
click at [245, 455] on span "ARRAY_TO_STRING" at bounding box center [247, 456] width 52 height 8
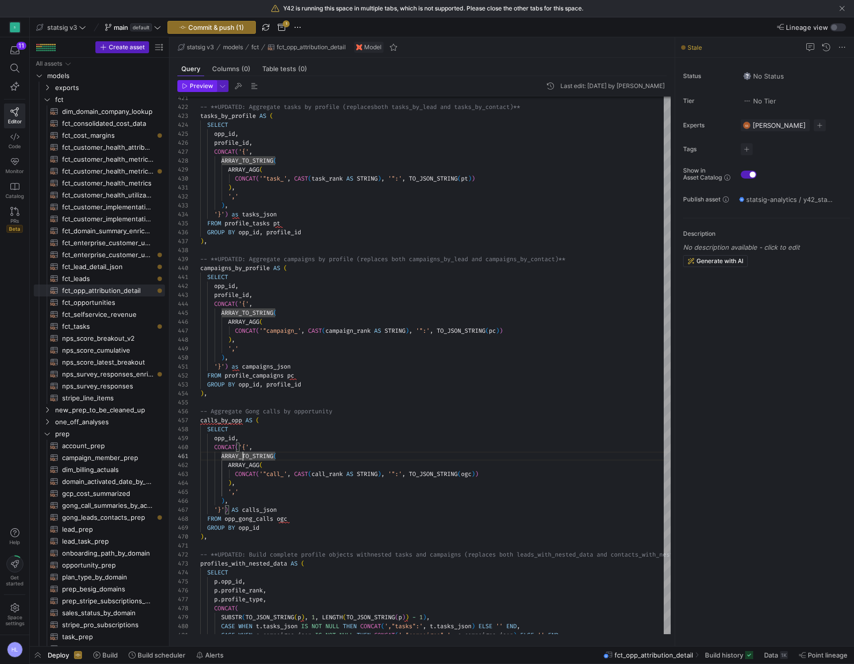
click at [196, 86] on span "Preview" at bounding box center [201, 86] width 23 height 7
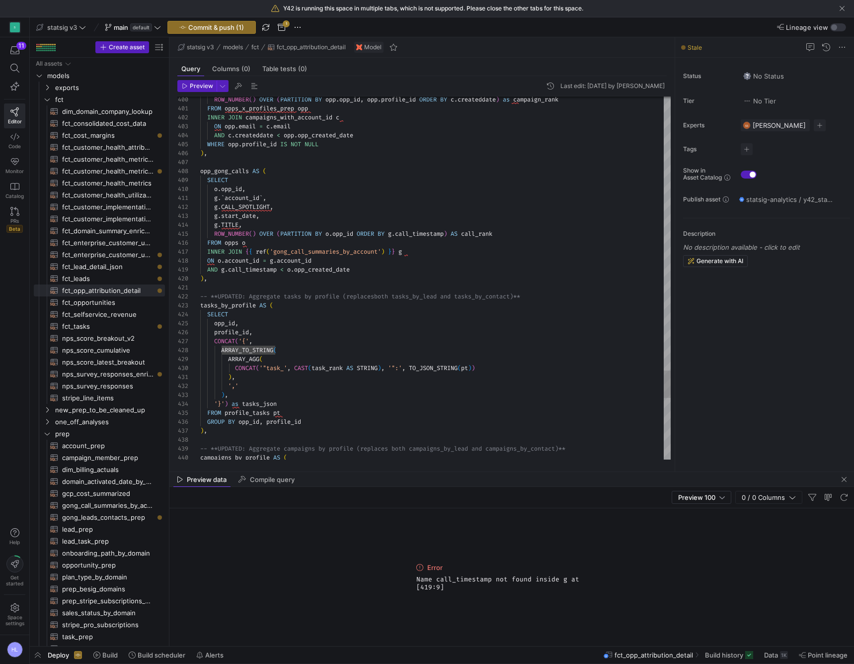
click at [259, 261] on span "account_id" at bounding box center [242, 260] width 35 height 8
click at [256, 275] on div ") ," at bounding box center [435, 278] width 471 height 9
click at [245, 269] on span "call_timestamp" at bounding box center [252, 269] width 49 height 8
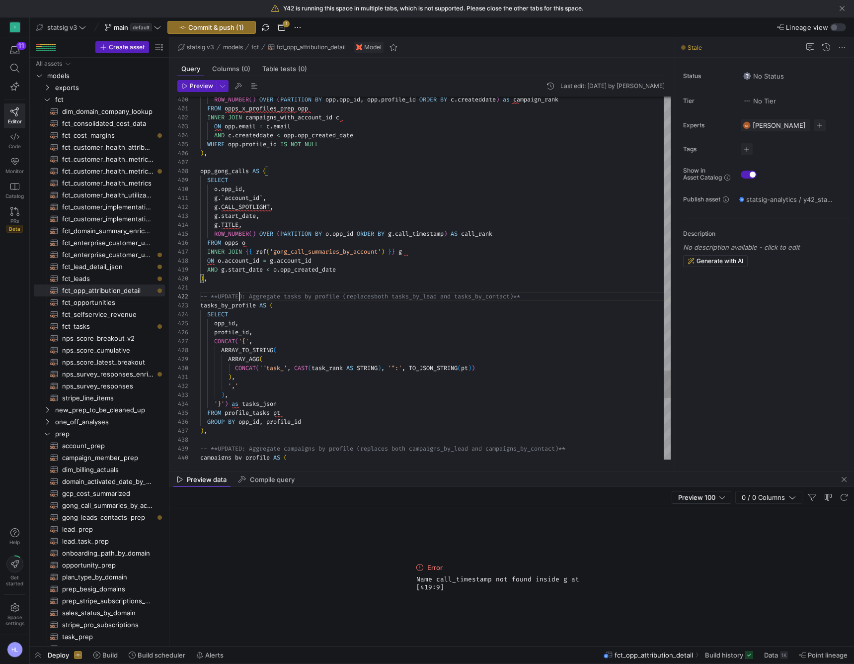
click at [240, 299] on span "-- **UPDATED: Aggregate tasks by profile (replaces" at bounding box center [287, 296] width 174 height 8
click at [194, 83] on span "Preview" at bounding box center [201, 86] width 23 height 7
click at [248, 213] on span "start_date" at bounding box center [238, 216] width 35 height 8
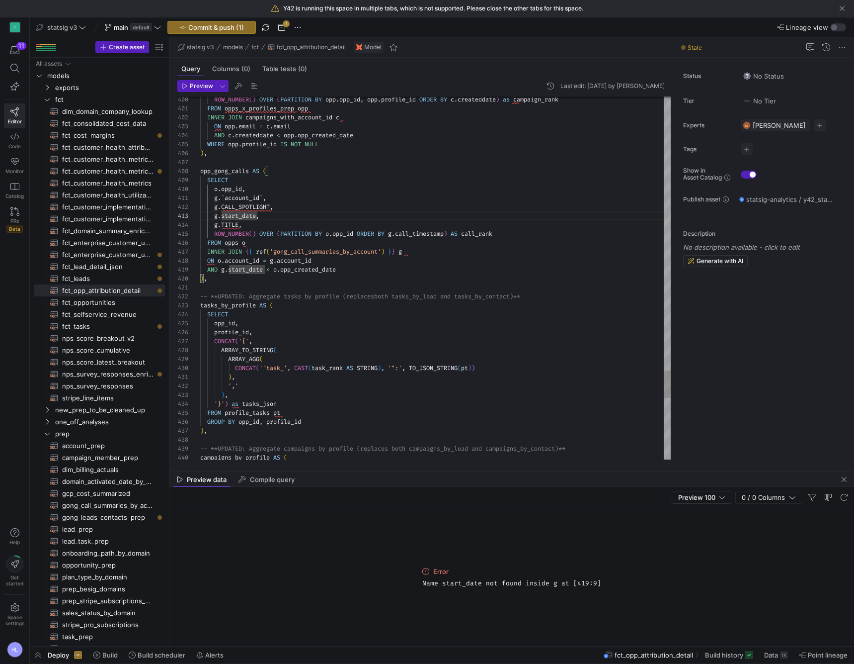
click at [258, 271] on span "start_date" at bounding box center [245, 269] width 35 height 8
click at [297, 269] on span "opp_created_date" at bounding box center [308, 269] width 56 height 8
click at [294, 259] on span "account_id" at bounding box center [294, 260] width 35 height 8
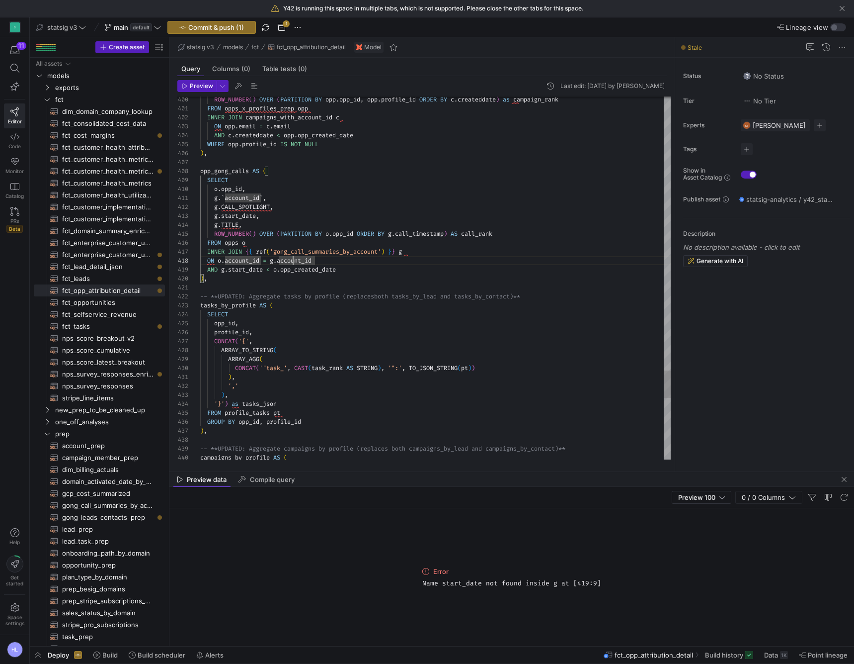
click at [252, 272] on span "start_date" at bounding box center [245, 269] width 35 height 8
click at [238, 216] on span "start_date" at bounding box center [238, 216] width 35 height 8
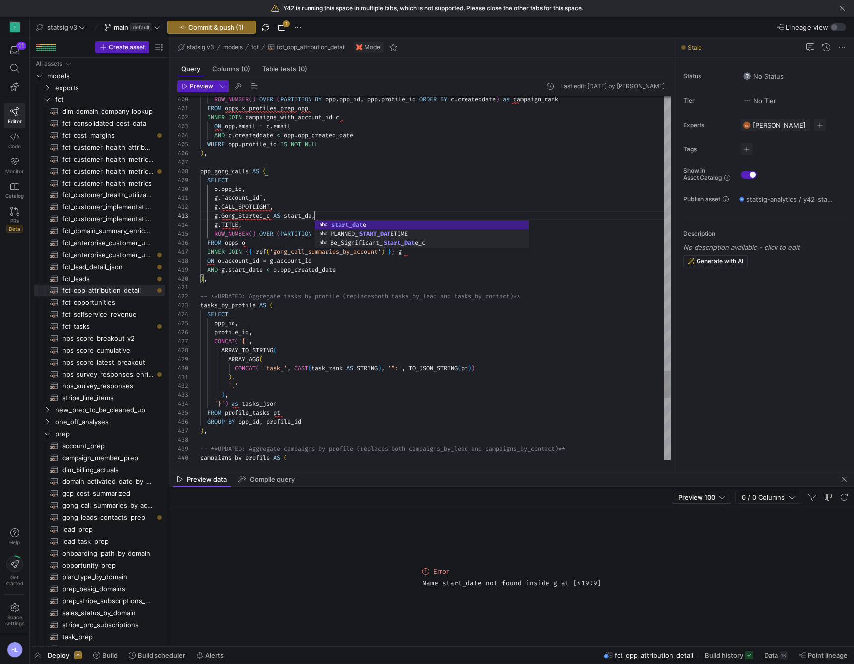
scroll to position [18, 122]
click at [249, 270] on span "start_date" at bounding box center [245, 269] width 35 height 8
click at [270, 236] on span "OVER" at bounding box center [266, 234] width 14 height 8
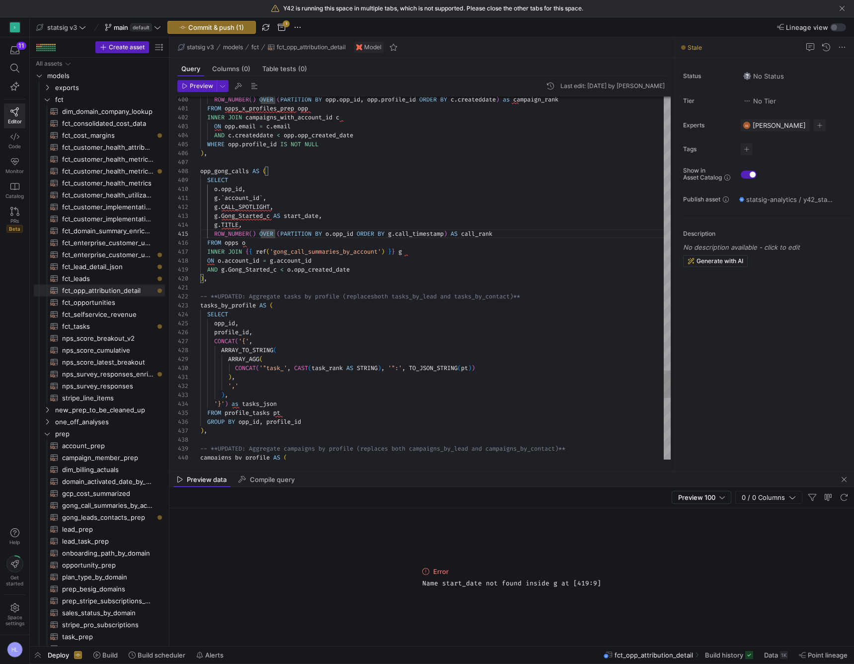
click at [299, 214] on span "start_date" at bounding box center [301, 216] width 35 height 8
click at [254, 270] on span "Gong_Started_c" at bounding box center [252, 269] width 49 height 8
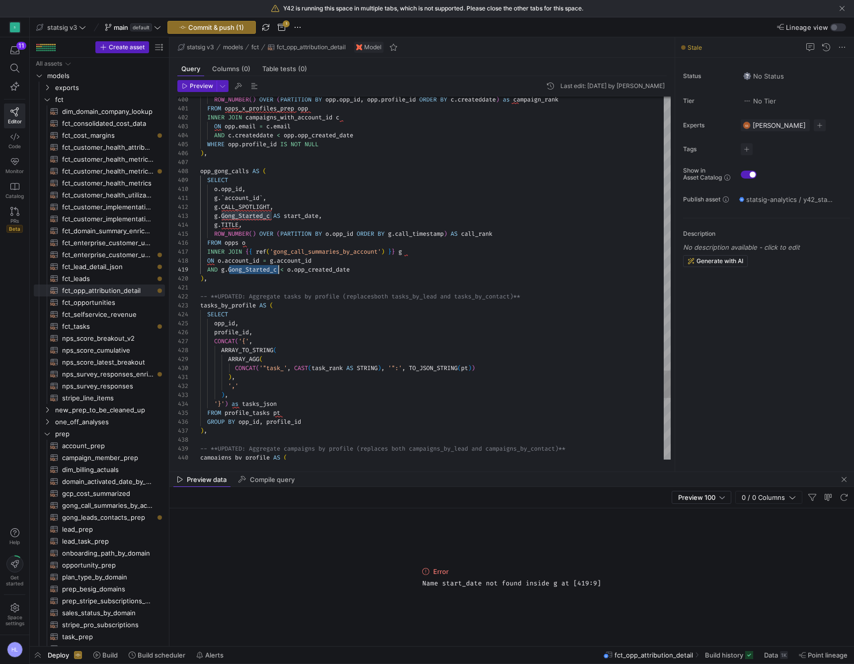
scroll to position [72, 79]
click at [289, 243] on div "FROM opps o" at bounding box center [435, 242] width 471 height 9
click at [189, 84] on span "Preview" at bounding box center [197, 86] width 31 height 7
click at [245, 215] on span "Gong_Started_c" at bounding box center [245, 216] width 49 height 8
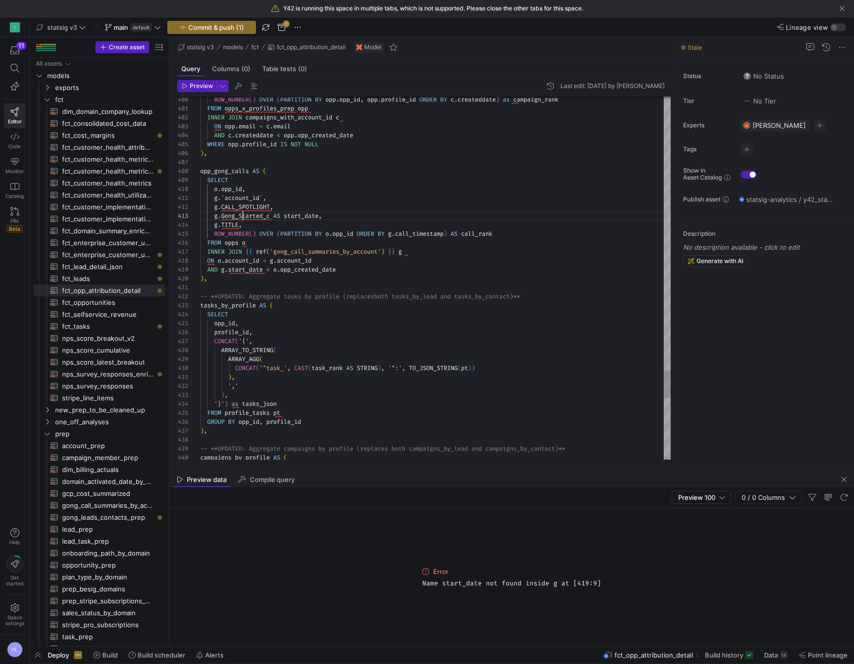
scroll to position [18, 72]
click at [245, 215] on span "Gong_Started_c" at bounding box center [245, 216] width 49 height 8
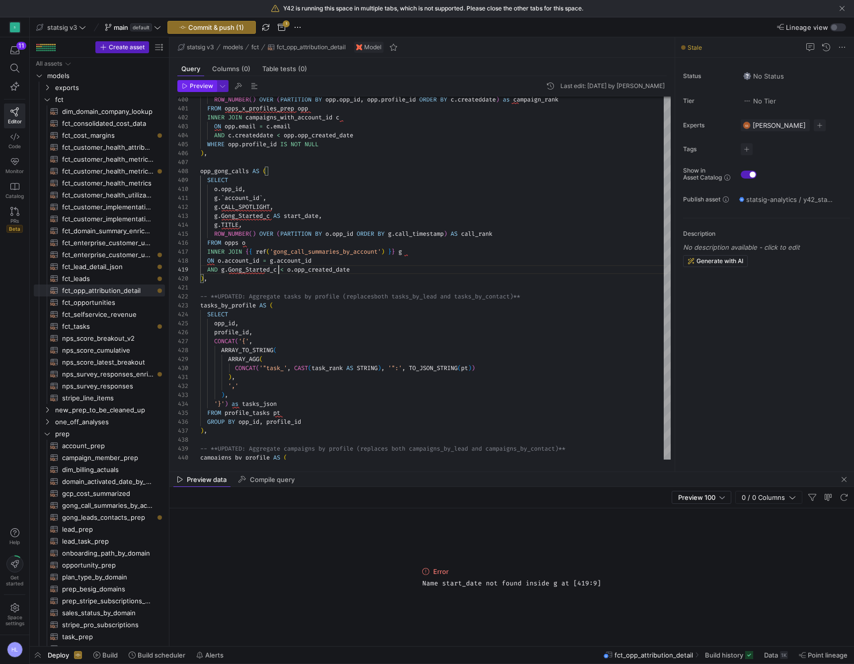
click at [195, 87] on span "Preview" at bounding box center [201, 86] width 23 height 7
click at [263, 215] on span "Gong_Started_c" at bounding box center [245, 216] width 49 height 8
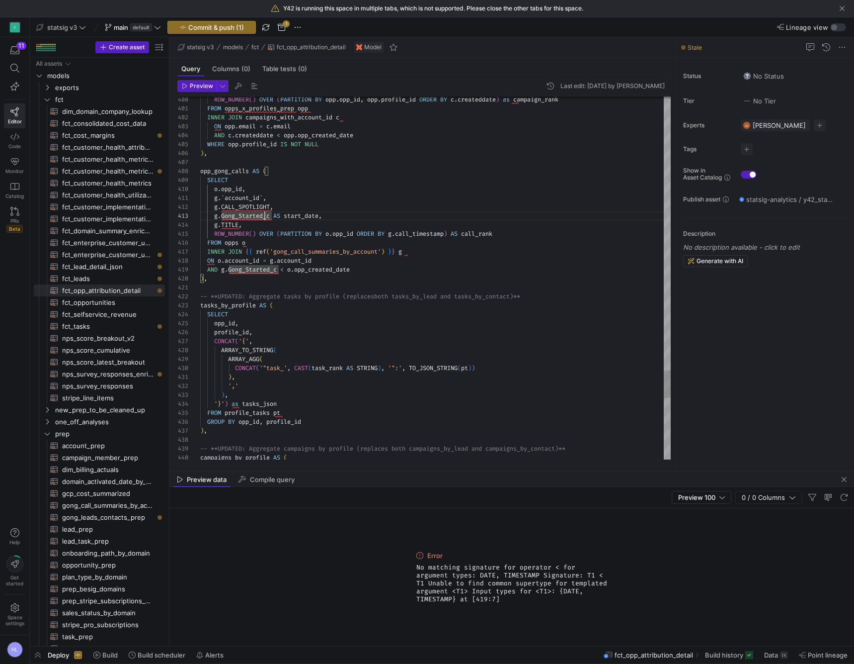
click at [330, 250] on span "'gong_call_summaries_by_account'" at bounding box center [325, 252] width 111 height 8
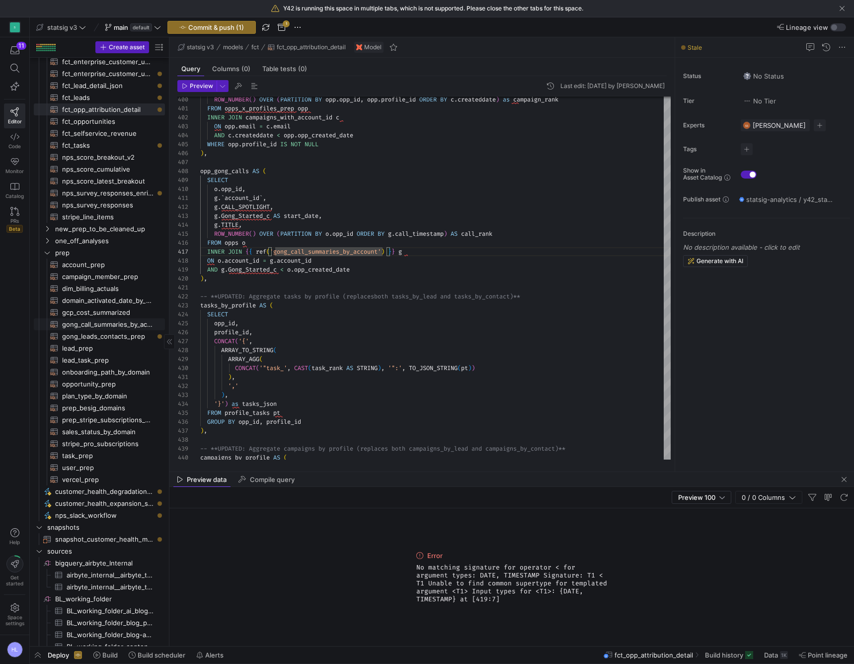
click at [102, 323] on span "gong_call_summaries_by_account​​​​​​​​​​" at bounding box center [107, 324] width 91 height 11
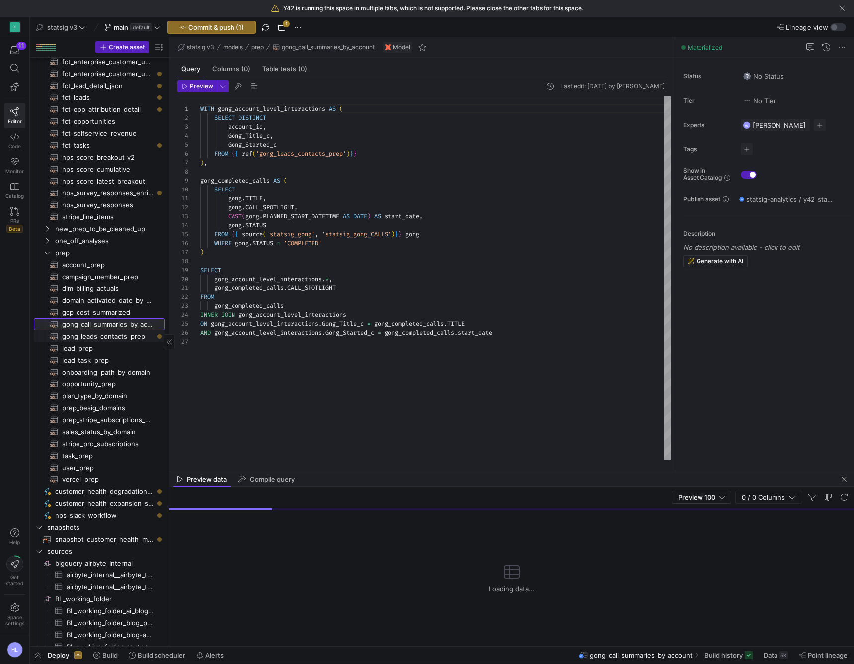
scroll to position [89, 0]
click at [104, 337] on span "gong_leads_contacts_prep​​​​​​​​​​" at bounding box center [107, 336] width 91 height 11
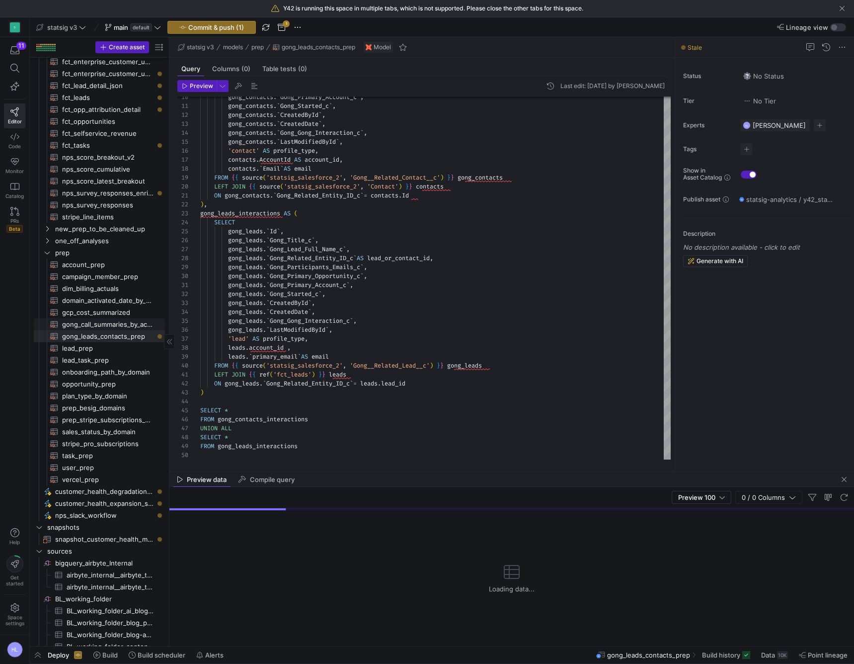
click at [94, 324] on span "gong_call_summaries_by_account​​​​​​​​​​" at bounding box center [107, 324] width 91 height 11
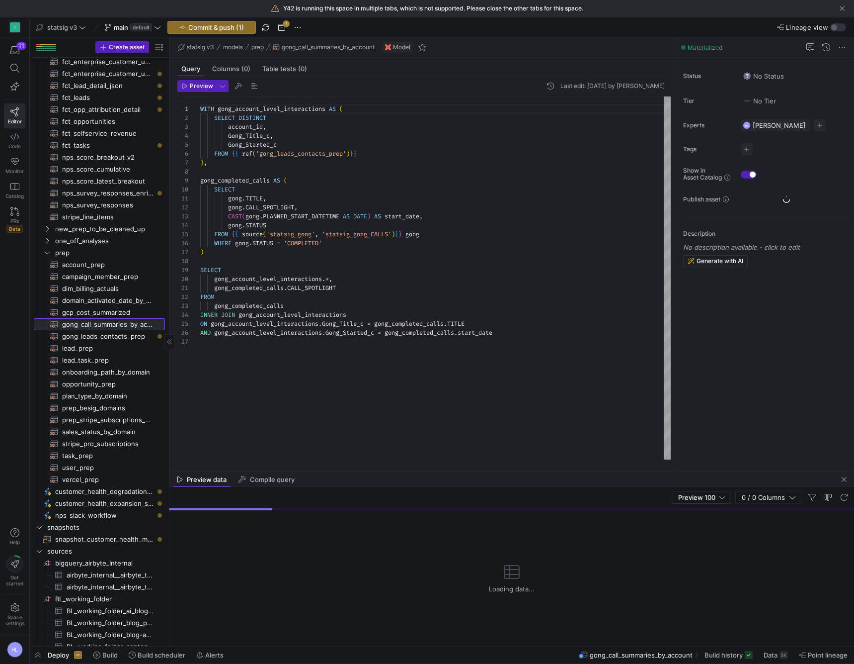
scroll to position [89, 0]
click at [331, 328] on div "ON gong_account_level_interactions . Gong_Title_c = gong_completed_calls . TITLE" at bounding box center [435, 323] width 471 height 9
click at [392, 330] on span "gong_completed_calls" at bounding box center [420, 333] width 70 height 8
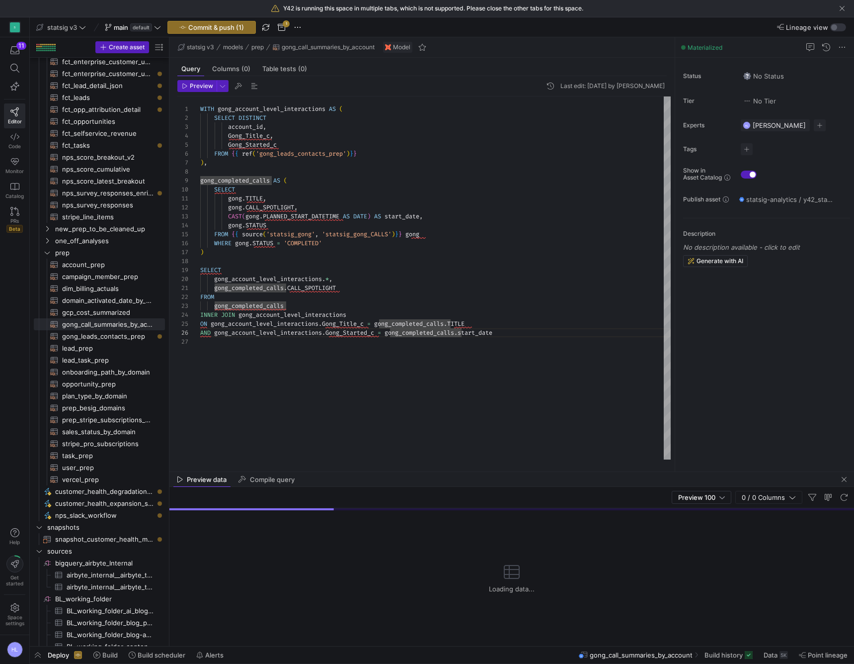
click at [360, 330] on span "Gong_Started_c" at bounding box center [350, 333] width 49 height 8
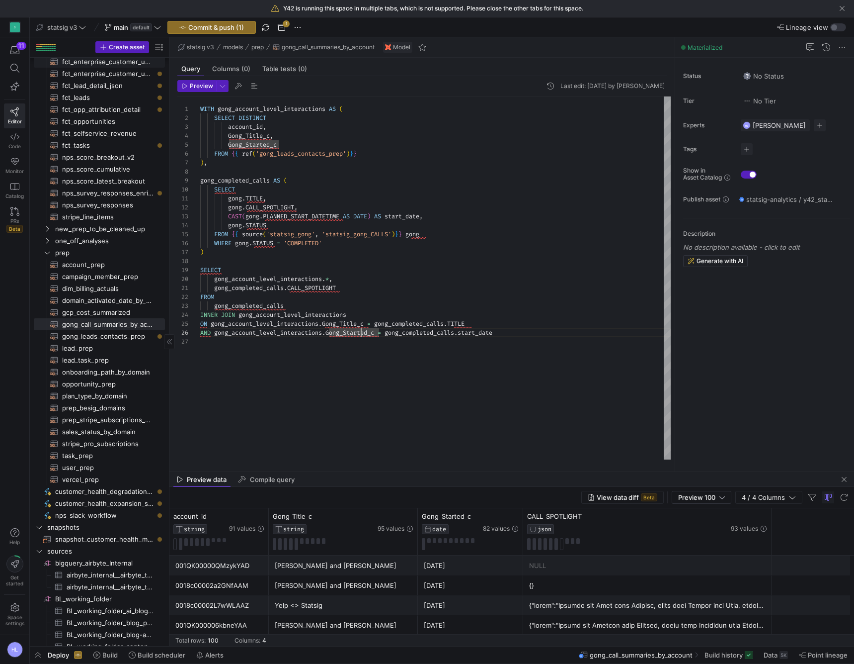
scroll to position [123, 0]
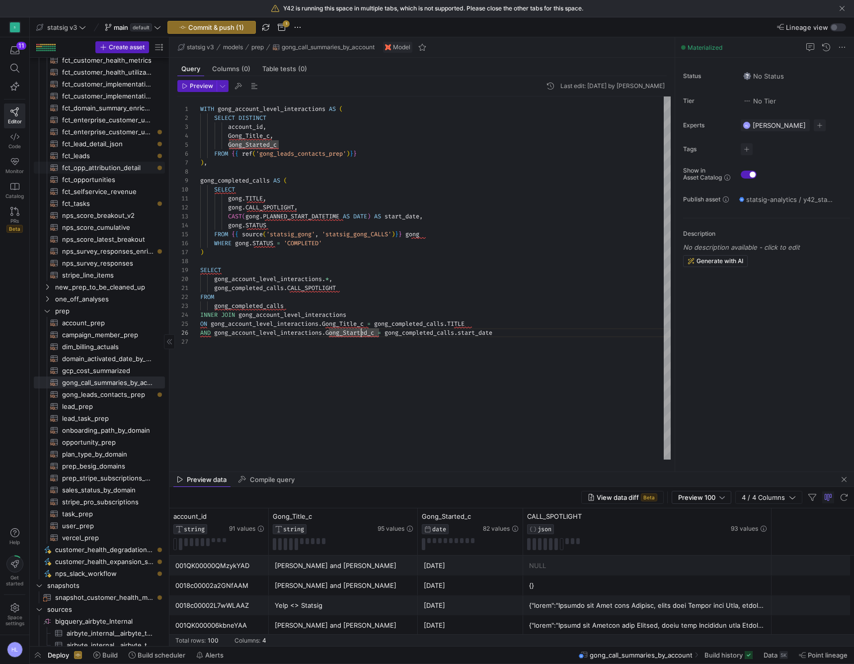
click at [107, 170] on span "fct_opp_attribution_detail​​​​​​​​​​" at bounding box center [107, 167] width 91 height 11
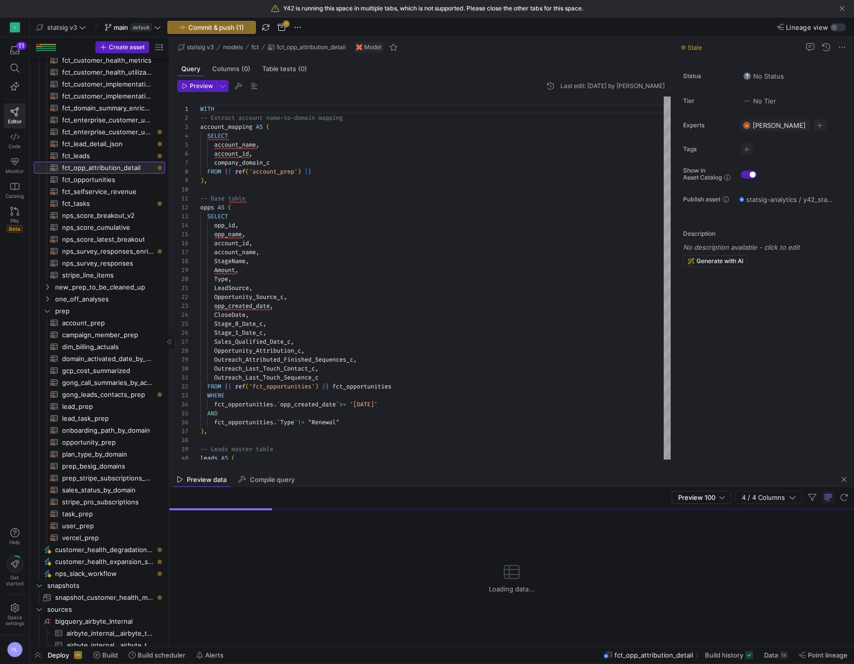
scroll to position [89, 0]
click at [230, 299] on span "Opportunity_Source_c" at bounding box center [249, 297] width 70 height 8
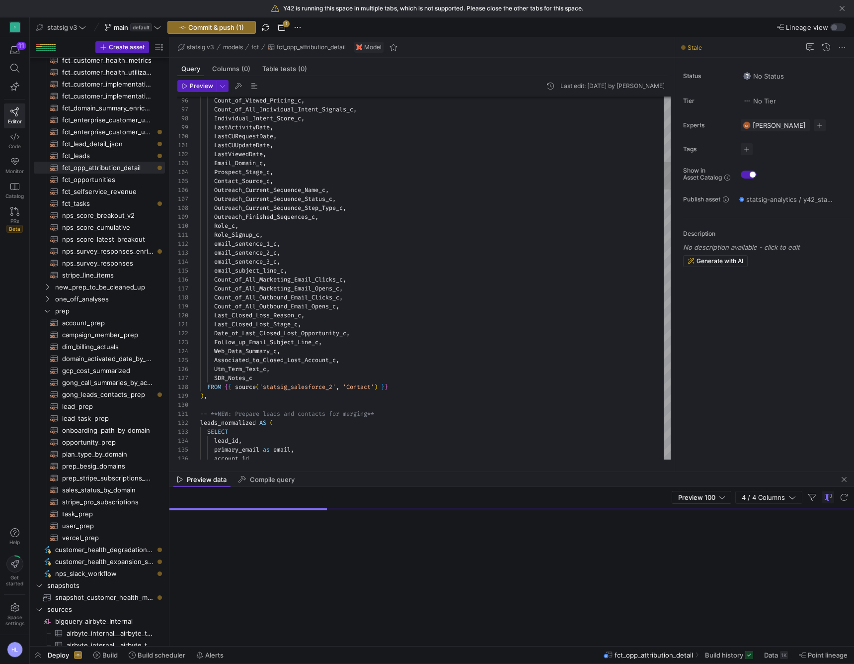
scroll to position [0, 0]
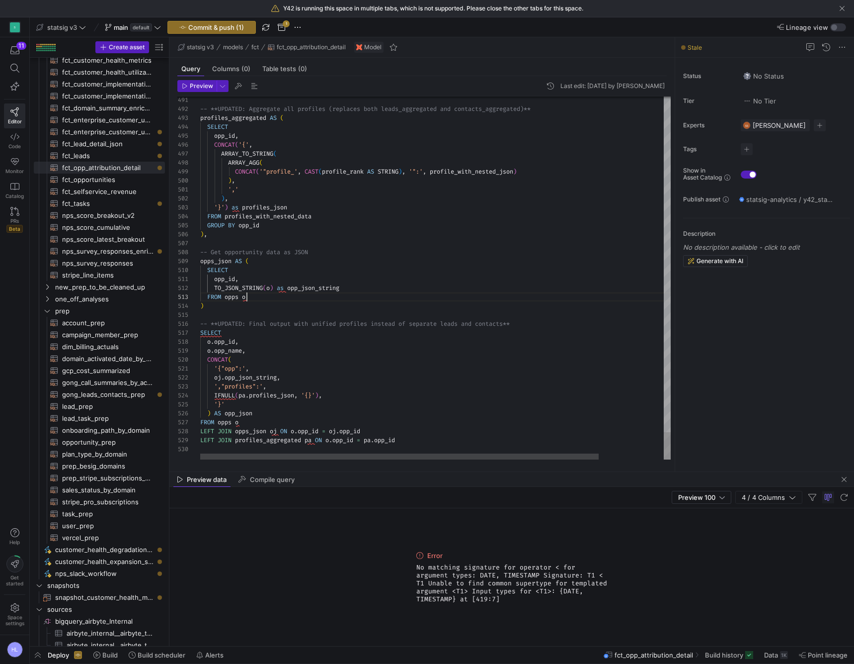
click at [268, 296] on div "FROM opps o" at bounding box center [473, 296] width 547 height 9
click at [263, 268] on div "SELECT" at bounding box center [473, 269] width 547 height 9
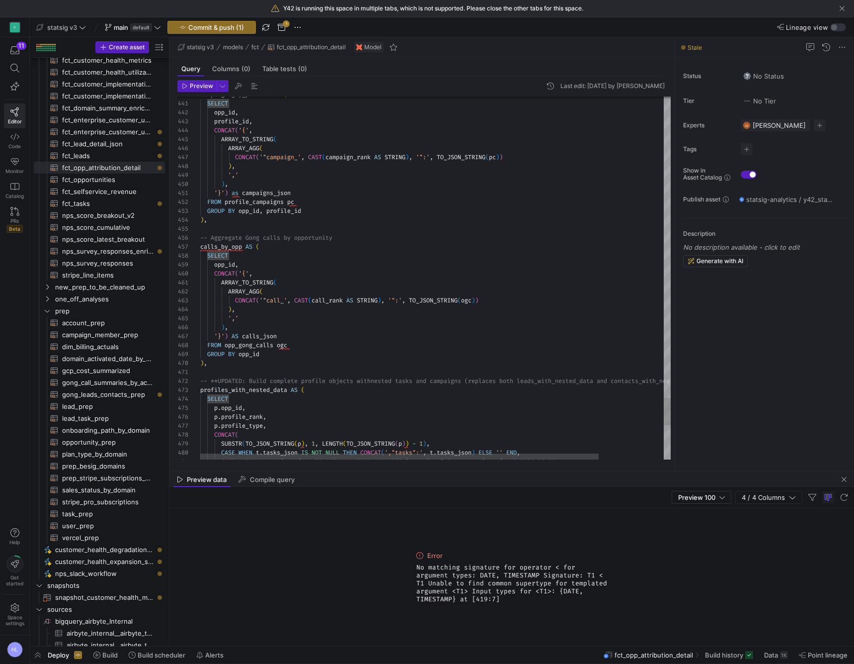
click at [239, 294] on span "ARRAY_AGG" at bounding box center [243, 291] width 31 height 8
click at [263, 323] on div ") ," at bounding box center [473, 327] width 547 height 9
click at [269, 334] on span "calls_json" at bounding box center [259, 336] width 35 height 8
click at [256, 288] on span "ARRAY_AGG" at bounding box center [243, 291] width 31 height 8
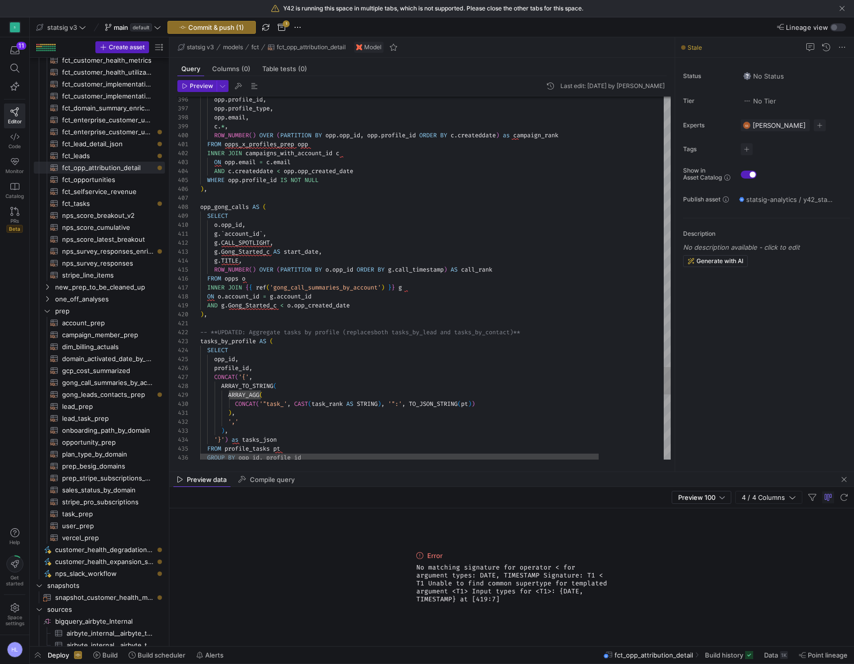
click at [267, 267] on span "OVER" at bounding box center [266, 269] width 14 height 8
click at [273, 299] on span "g" at bounding box center [271, 296] width 3 height 8
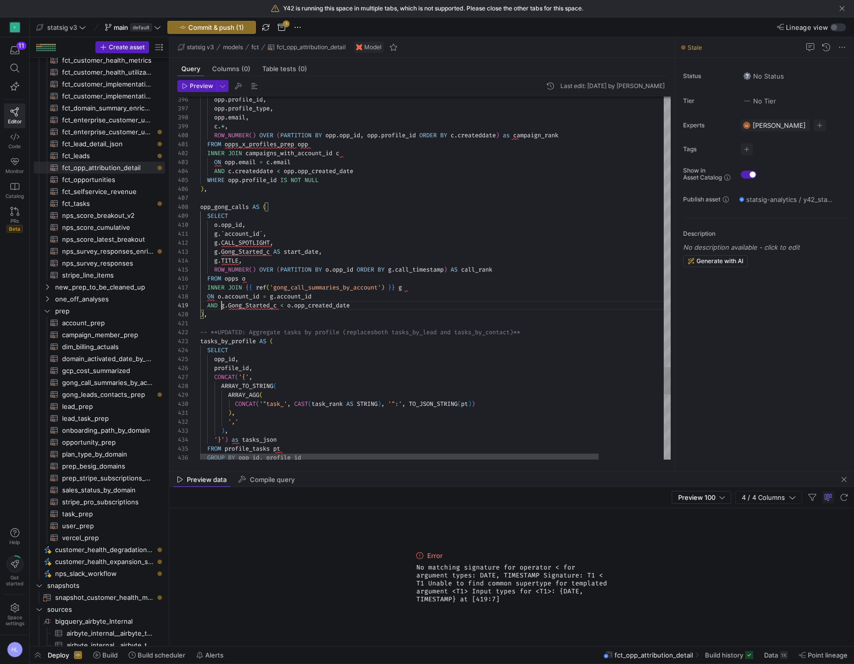
click at [223, 305] on span "g" at bounding box center [222, 305] width 3 height 8
click at [237, 250] on span "Gong_Started_c" at bounding box center [245, 252] width 49 height 8
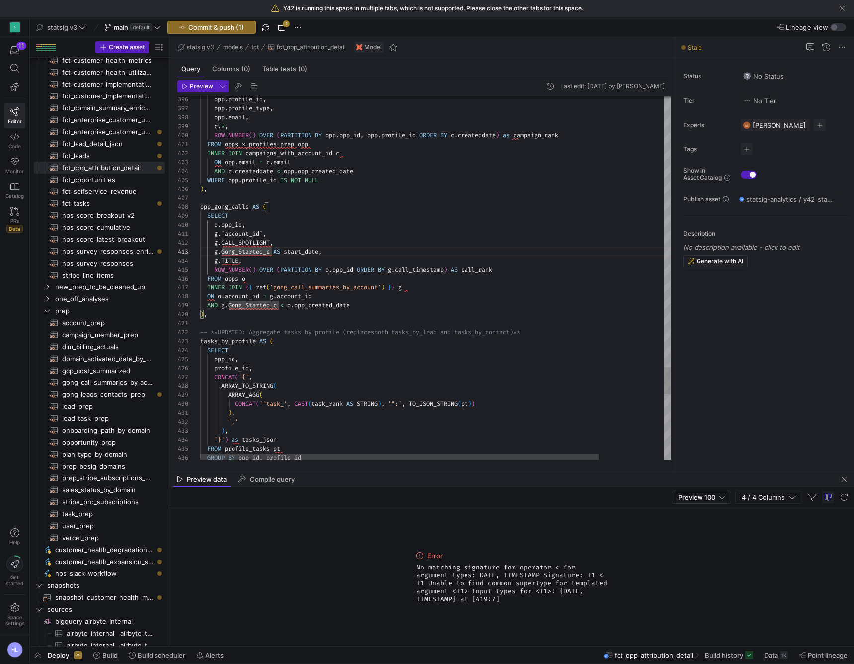
scroll to position [18, 14]
click at [222, 305] on span "g" at bounding box center [222, 305] width 3 height 8
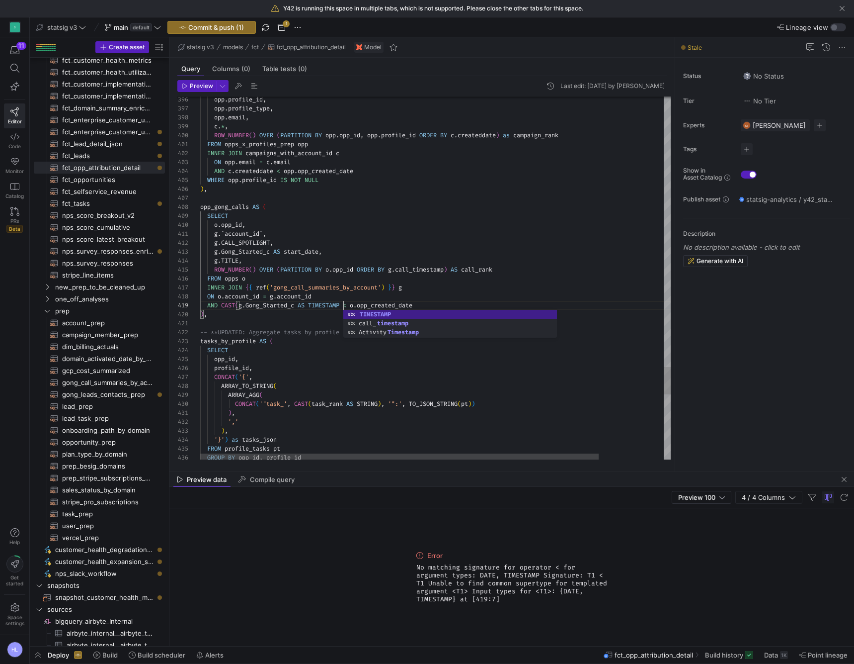
scroll to position [72, 147]
click at [300, 333] on span "-- **UPDATED: Aggregate tasks by profile (replaces" at bounding box center [287, 332] width 174 height 8
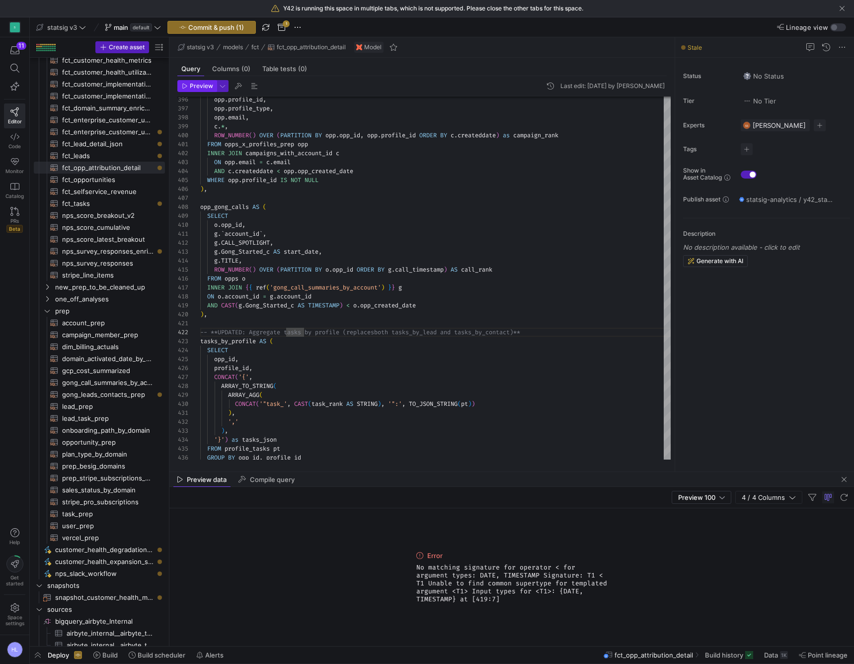
click at [199, 83] on span "Preview" at bounding box center [201, 86] width 23 height 7
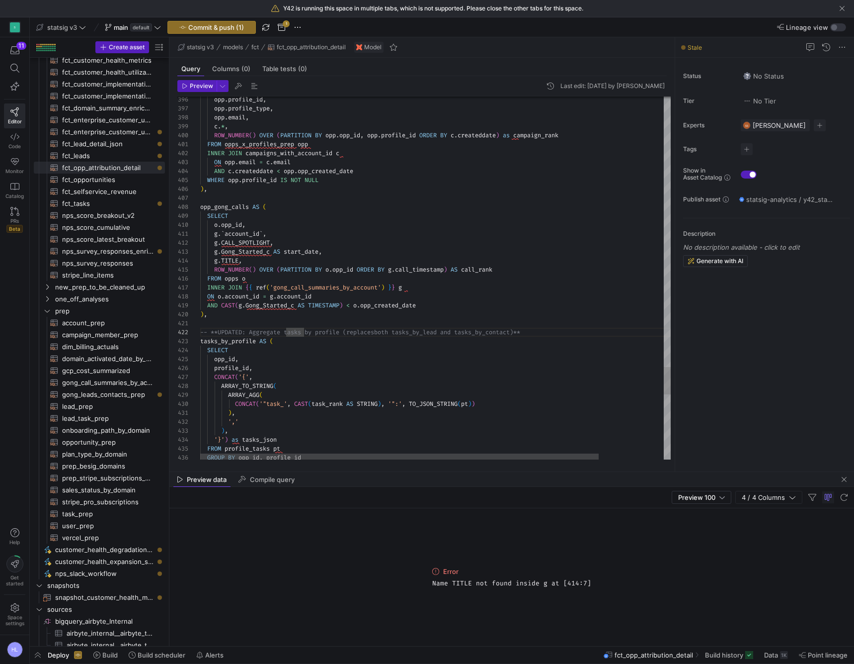
click at [263, 266] on span "OVER" at bounding box center [266, 269] width 14 height 8
click at [230, 260] on span "TITLE" at bounding box center [229, 260] width 17 height 8
click at [233, 261] on div at bounding box center [427, 332] width 854 height 664
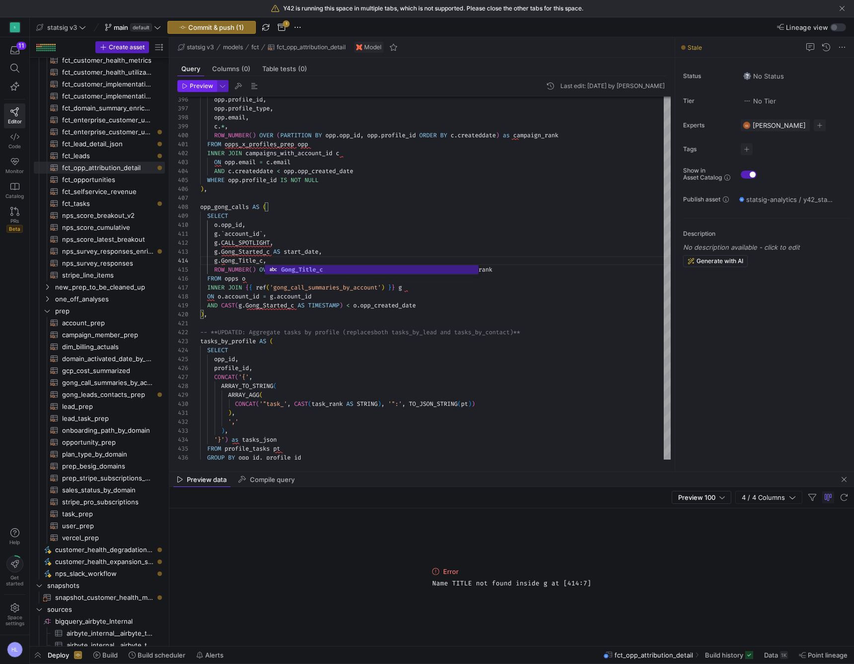
click at [193, 84] on span "Preview" at bounding box center [201, 86] width 23 height 7
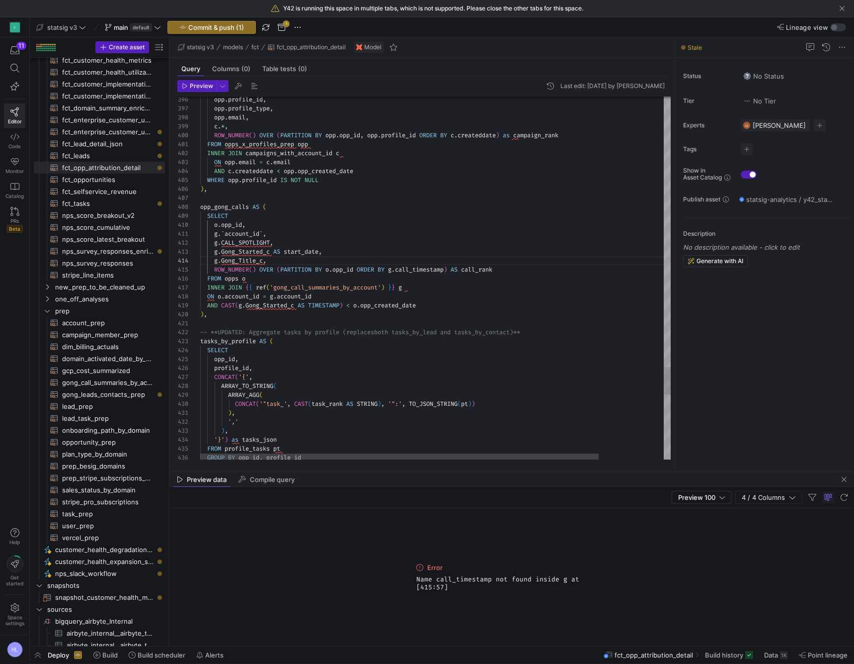
click at [244, 273] on span "ROW_NUMBER" at bounding box center [231, 269] width 35 height 8
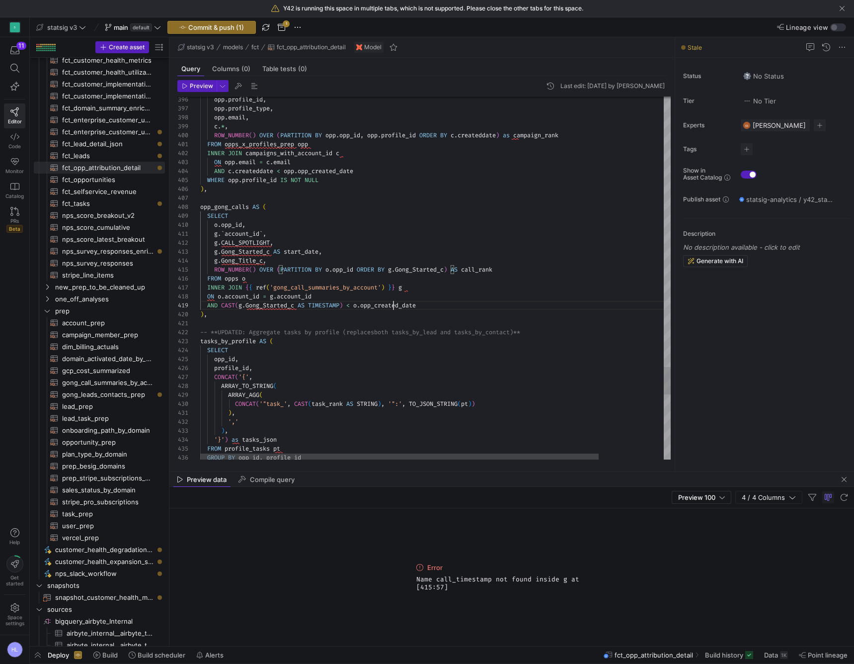
click at [395, 303] on span "opp_created_date" at bounding box center [388, 305] width 56 height 8
click at [195, 90] on span "button" at bounding box center [197, 86] width 38 height 11
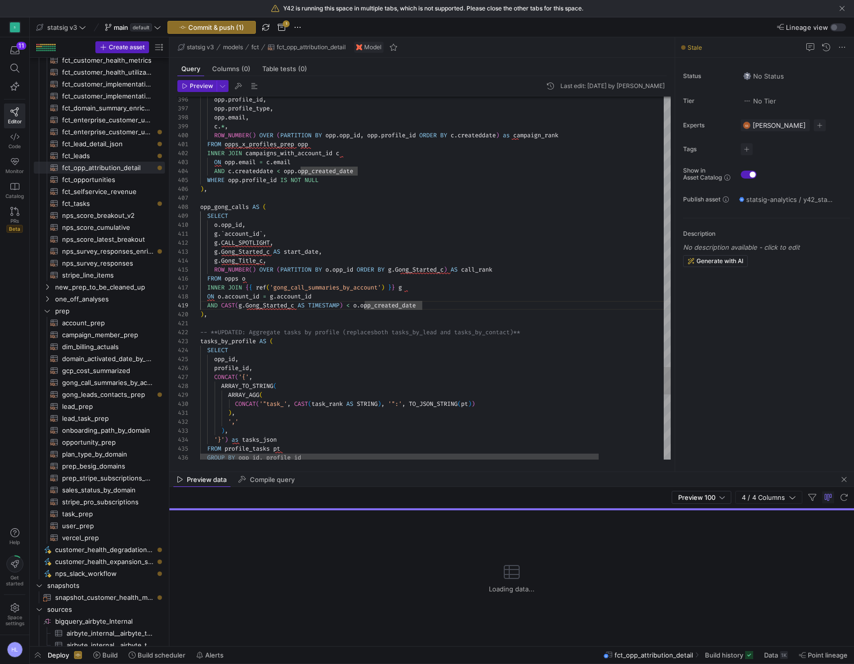
scroll to position [45, 54]
click at [325, 365] on div "profile_id ," at bounding box center [473, 367] width 547 height 9
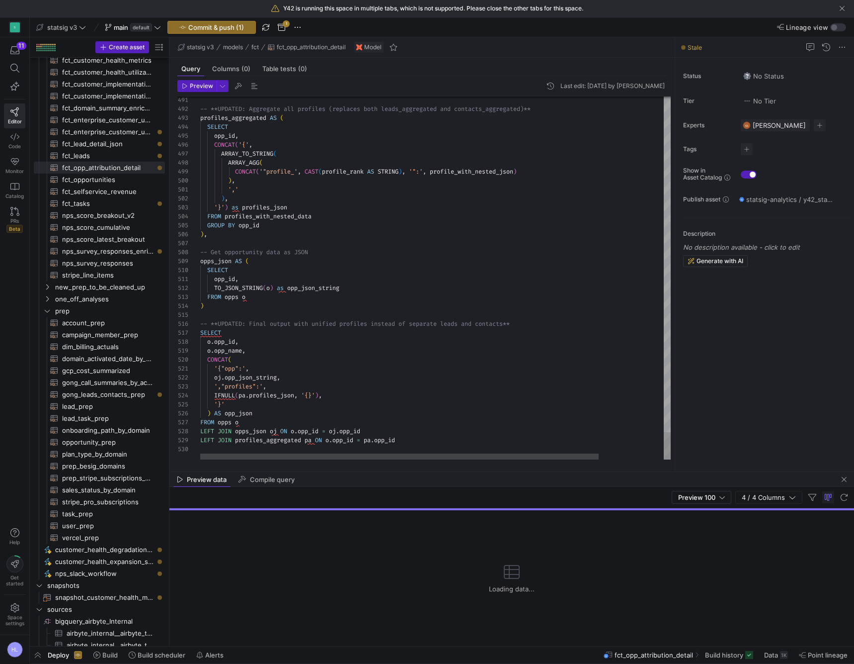
scroll to position [0, 0]
click at [443, 562] on div "Loading data..." at bounding box center [511, 578] width 685 height 136
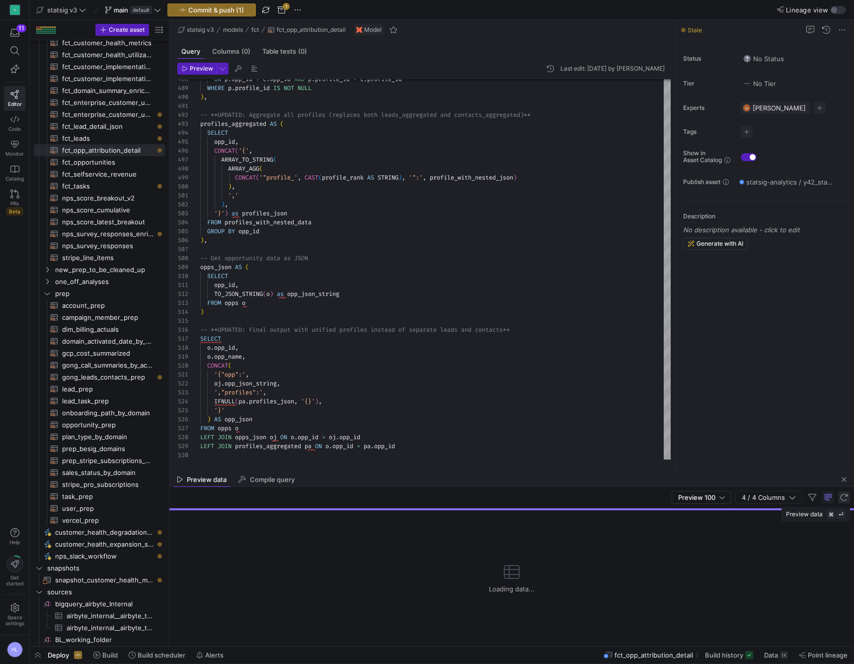
click at [844, 497] on span "button" at bounding box center [844, 497] width 12 height 12
click at [358, 395] on div "',"profiles":' ," at bounding box center [435, 392] width 471 height 9
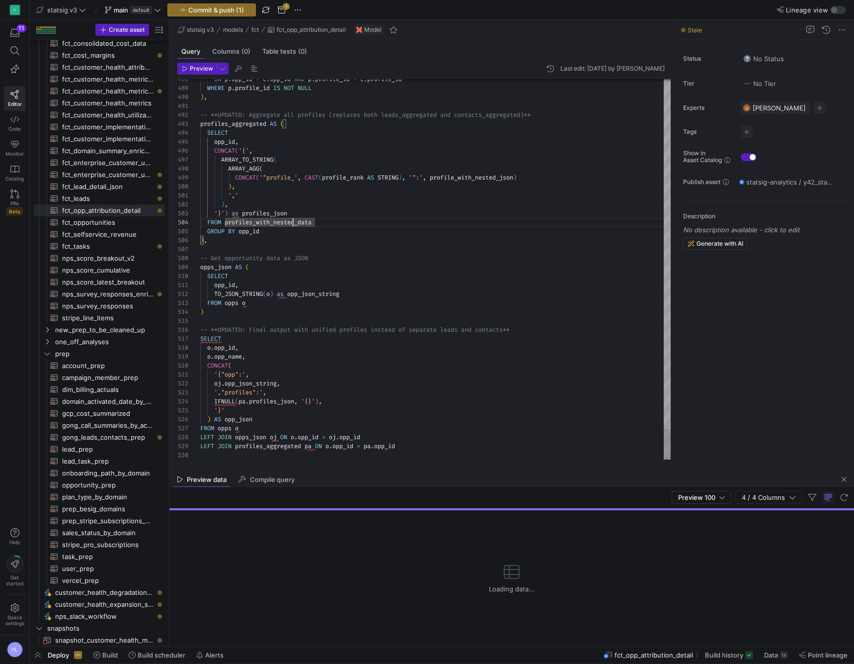
scroll to position [45, 7]
click at [251, 237] on div ") ," at bounding box center [435, 240] width 471 height 9
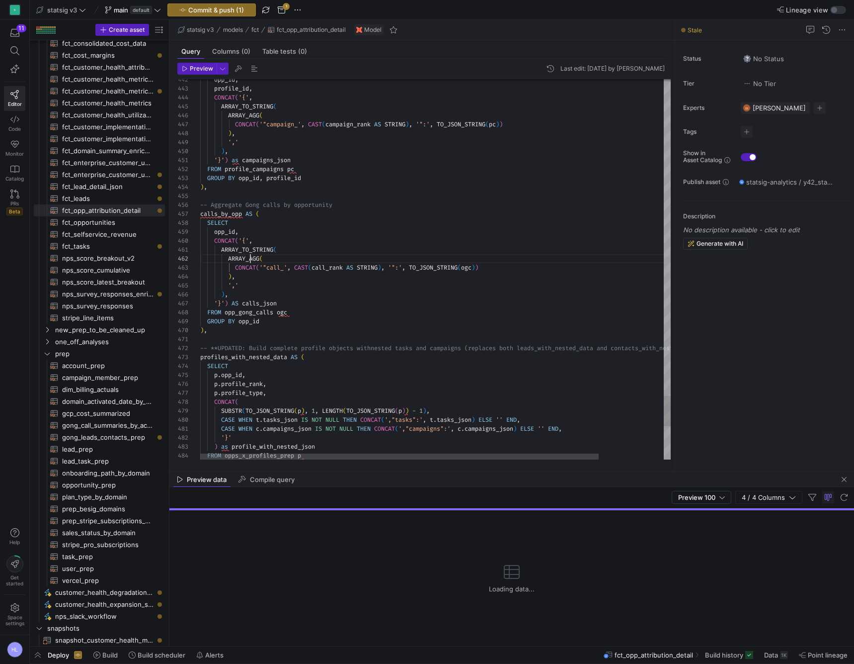
click at [251, 261] on span "ARRAY_AGG" at bounding box center [243, 258] width 31 height 8
click at [251, 301] on span "calls_json" at bounding box center [259, 303] width 35 height 8
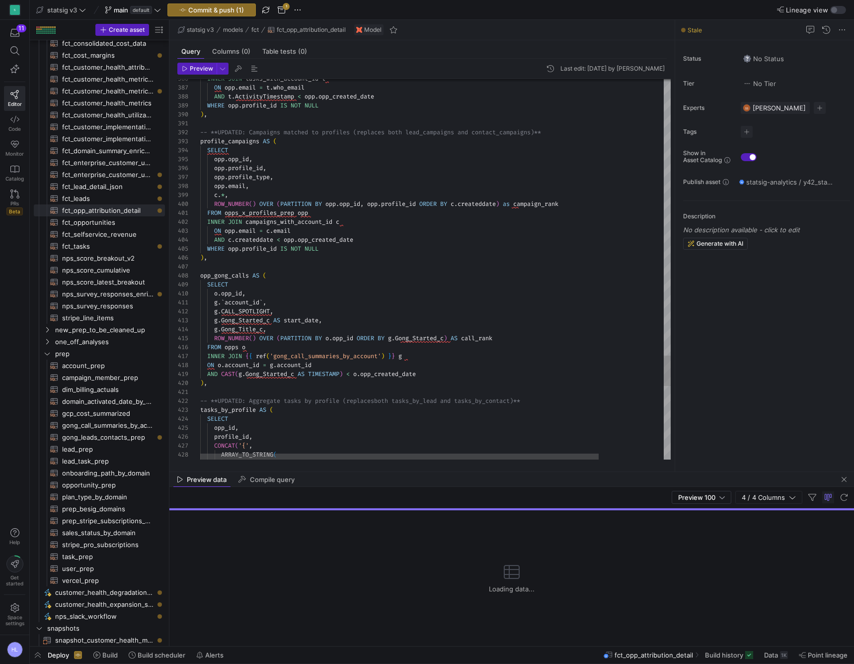
click at [267, 338] on span "OVER" at bounding box center [266, 338] width 14 height 8
click at [270, 379] on div ") ," at bounding box center [473, 382] width 547 height 9
click at [269, 374] on span "Gong_Started_c" at bounding box center [270, 374] width 49 height 8
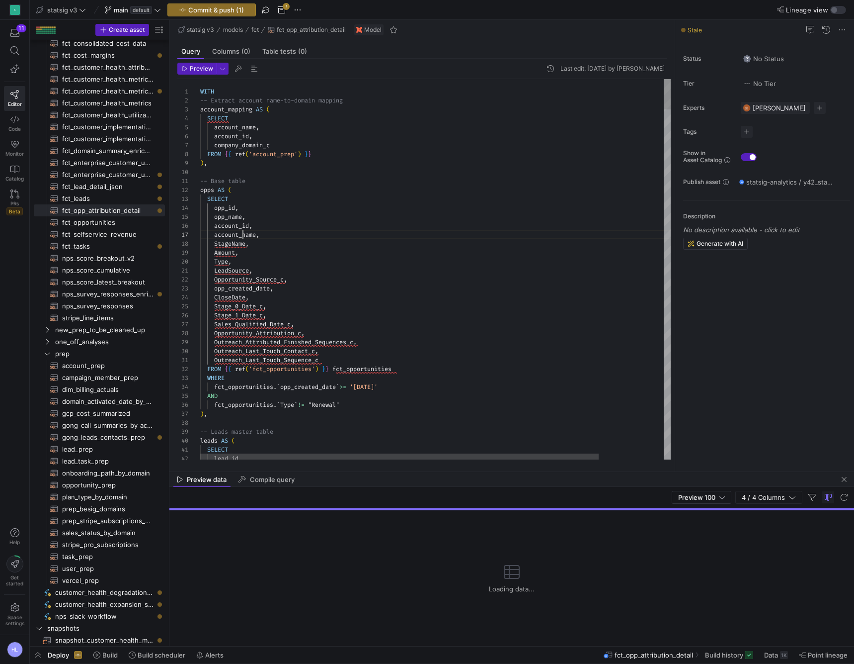
click at [242, 237] on span "account_name" at bounding box center [235, 235] width 42 height 8
click at [248, 270] on span "LeadSource" at bounding box center [231, 270] width 35 height 8
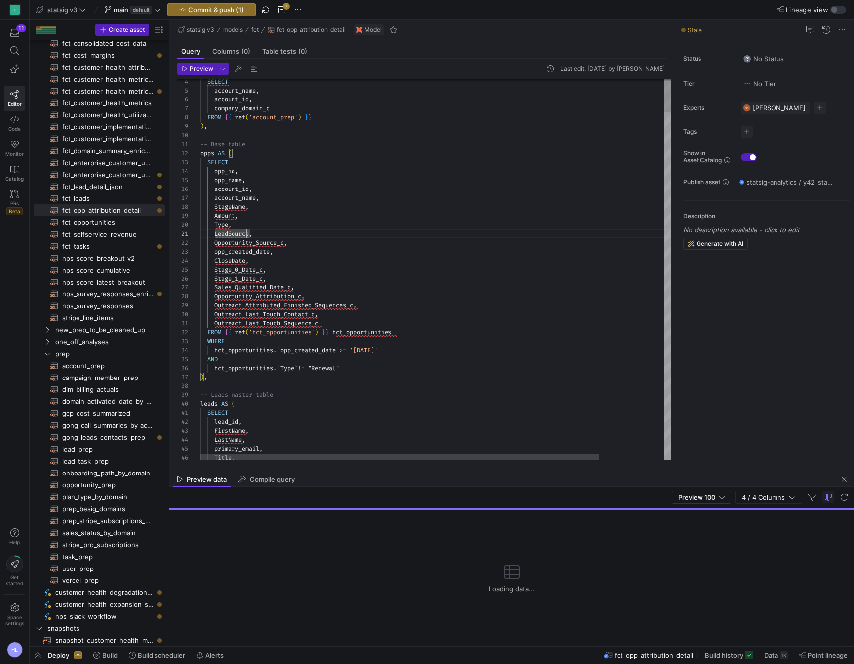
click at [246, 265] on div "Stage_0_Date_c ," at bounding box center [473, 269] width 547 height 9
click at [216, 253] on span "opp_created_date" at bounding box center [242, 252] width 56 height 8
click at [273, 261] on div "CloseDate ," at bounding box center [473, 260] width 547 height 9
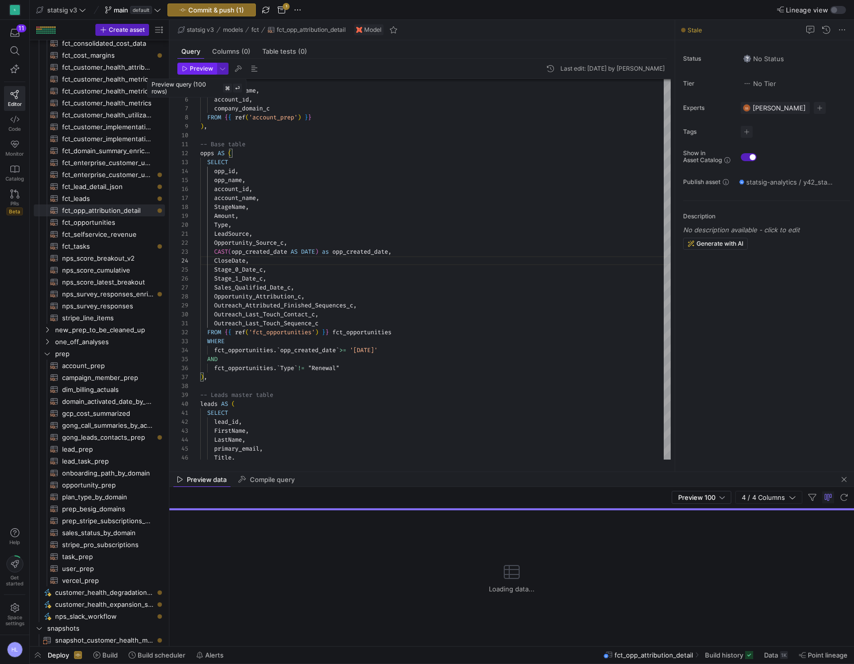
click at [195, 68] on span "Preview" at bounding box center [201, 68] width 23 height 7
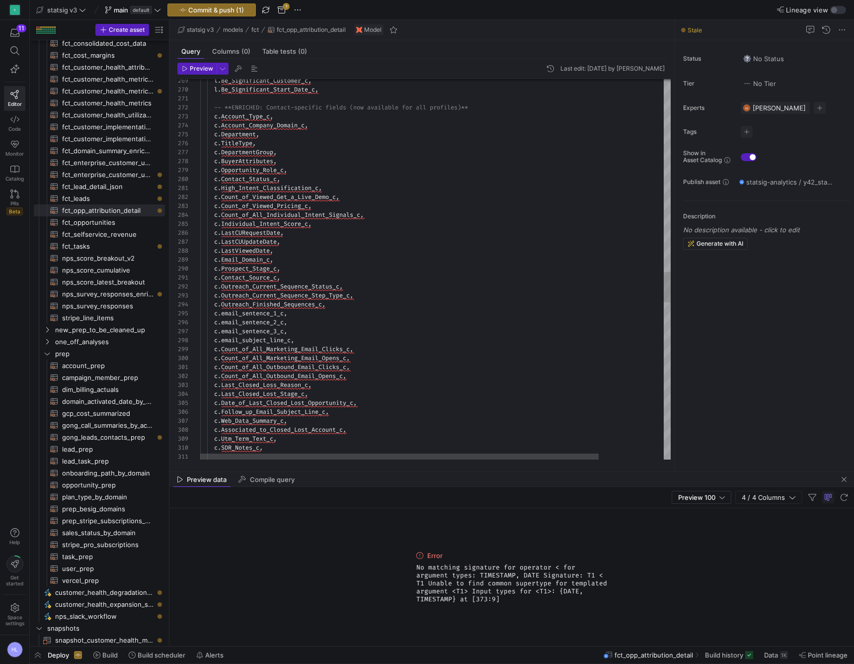
scroll to position [0, 0]
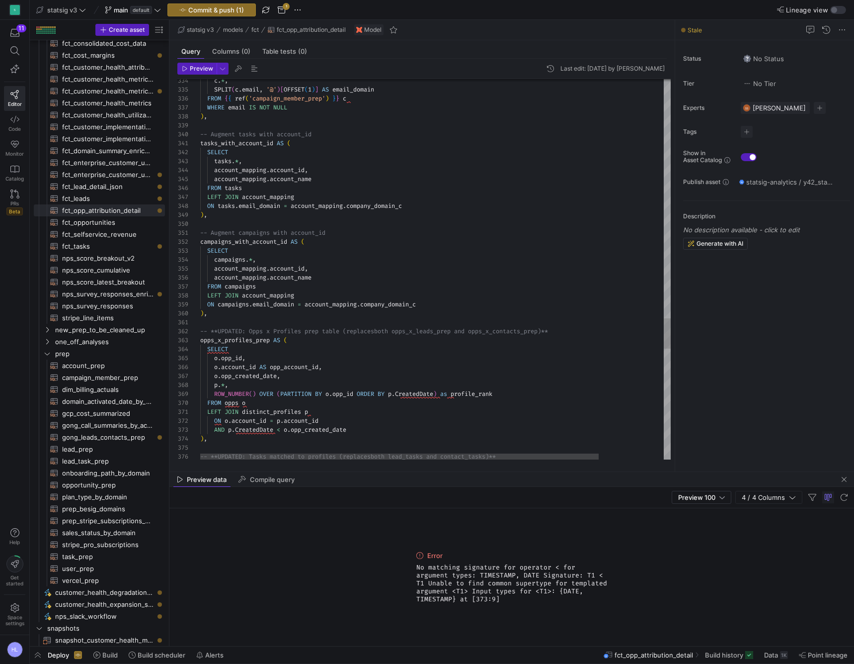
click at [282, 425] on div "AND p . CreatedDate < o . opp_created_date" at bounding box center [473, 429] width 547 height 9
click at [256, 434] on div ") ," at bounding box center [473, 438] width 547 height 9
click at [245, 426] on span "CreatedDate" at bounding box center [254, 429] width 38 height 8
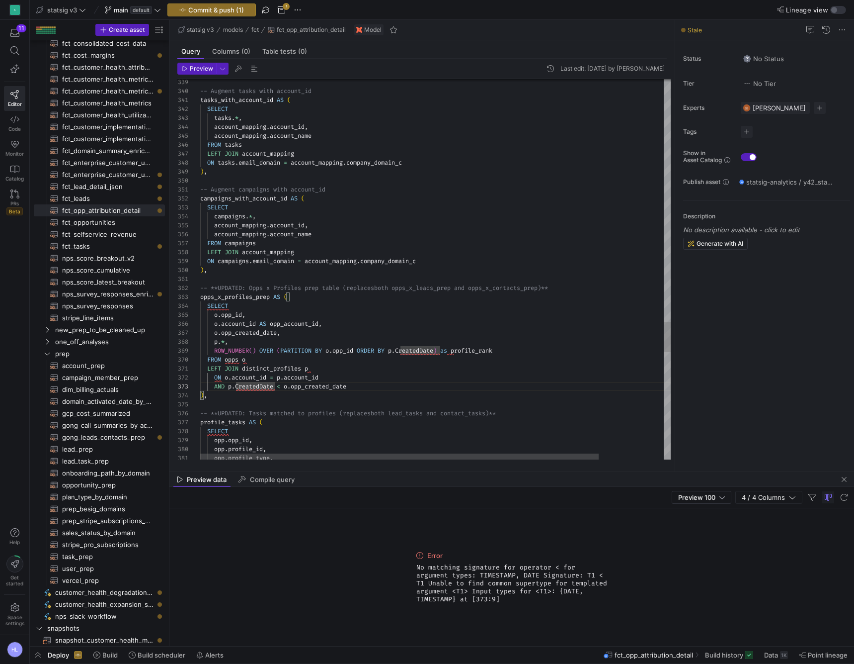
click at [249, 309] on div "SELECT" at bounding box center [473, 305] width 547 height 9
click at [486, 352] on span "profile_rank" at bounding box center [472, 350] width 42 height 8
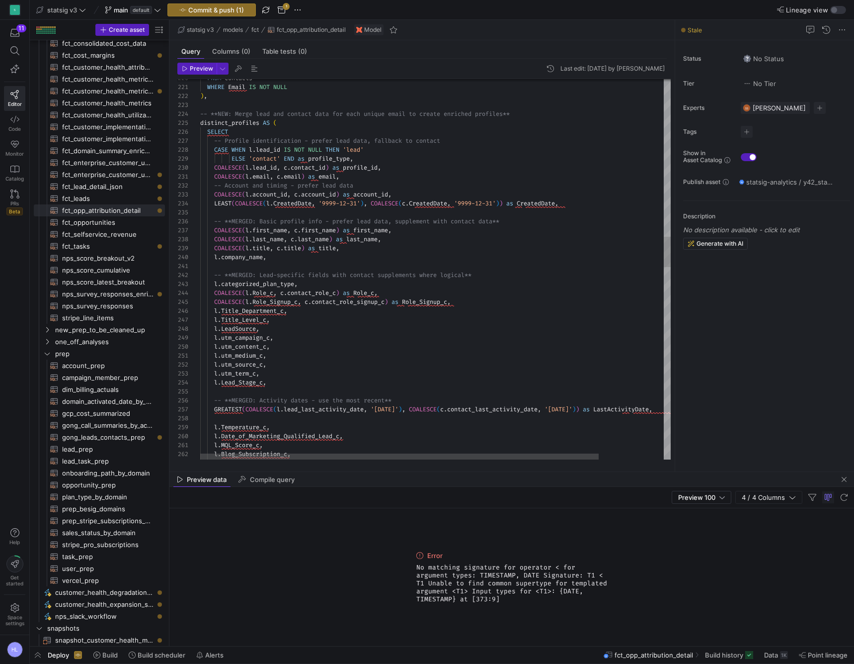
click at [372, 267] on div at bounding box center [473, 265] width 547 height 9
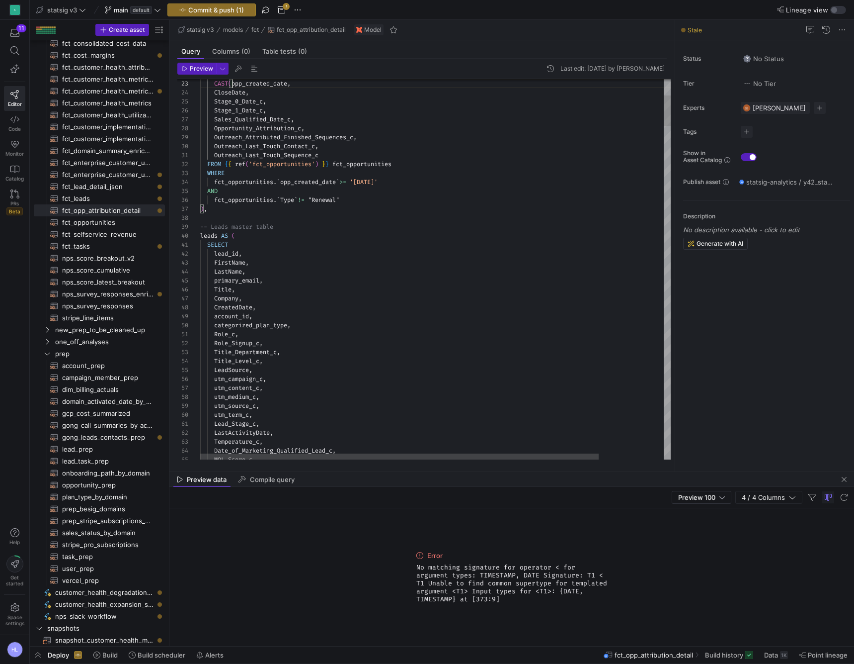
scroll to position [18, 14]
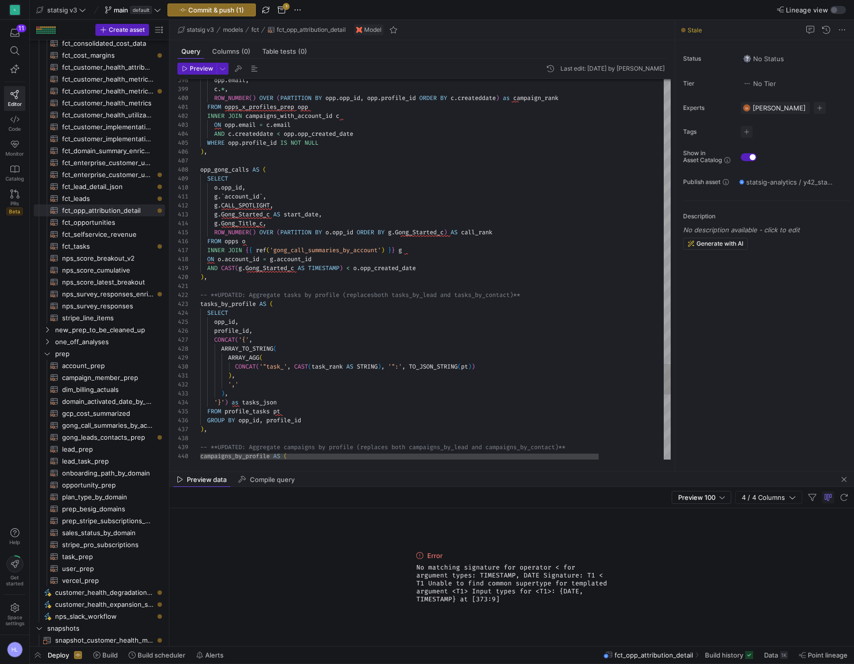
click at [266, 223] on span "," at bounding box center [264, 223] width 3 height 8
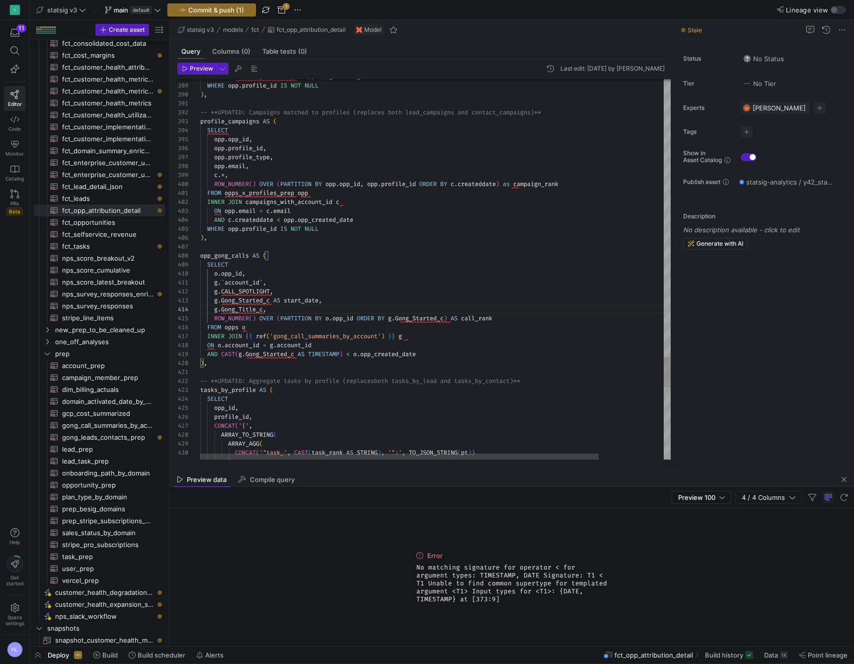
click at [211, 364] on div ") ," at bounding box center [473, 362] width 547 height 9
click at [295, 335] on span "'gong_call_summaries_by_account'" at bounding box center [325, 336] width 111 height 8
click at [90, 429] on span "gong_call_summaries_by_account​​​​​​​​​​" at bounding box center [107, 424] width 91 height 11
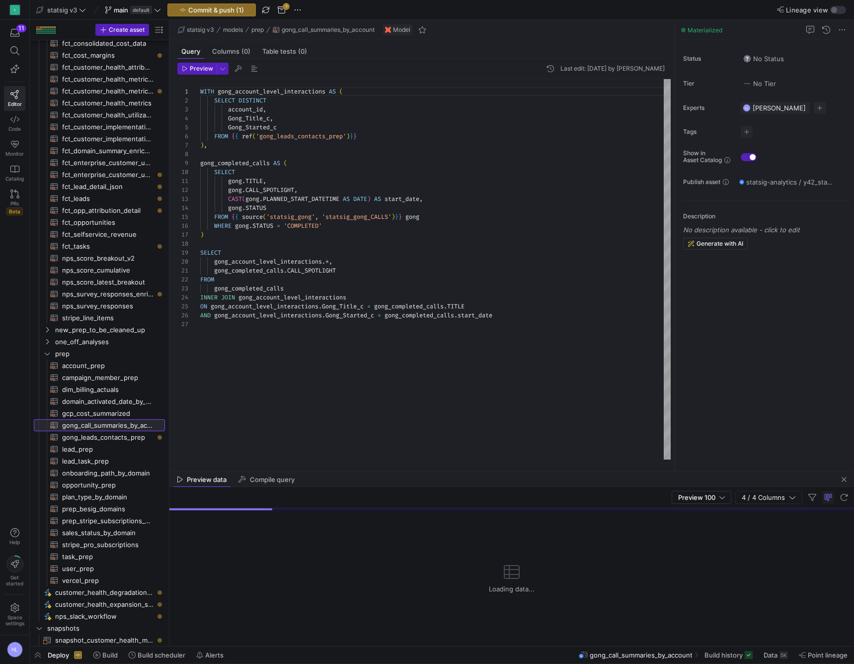
scroll to position [89, 0]
click at [256, 194] on div "gong . CALL_SPOTLIGHT ," at bounding box center [435, 189] width 471 height 9
click at [270, 120] on span "Gong_Title_c" at bounding box center [249, 118] width 42 height 8
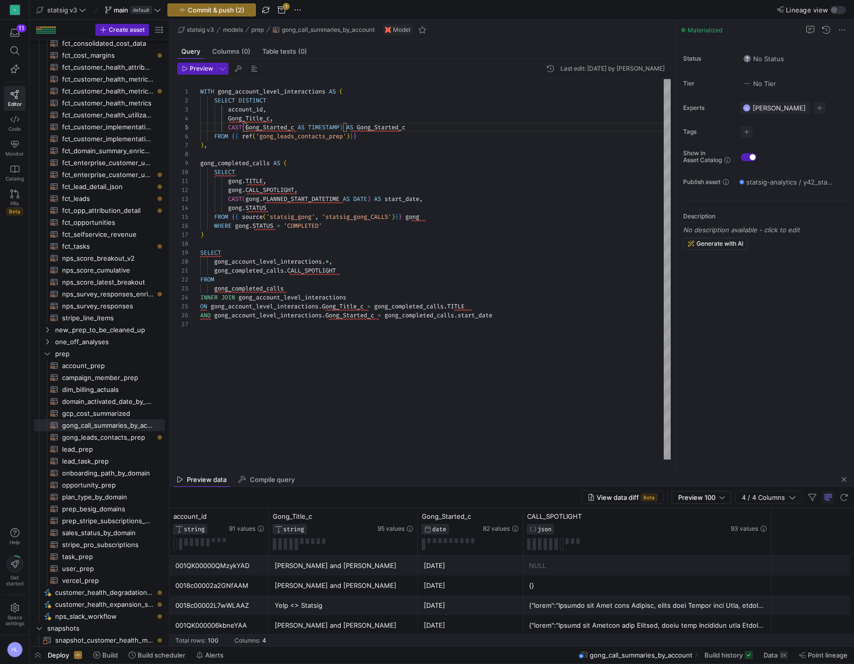
click at [364, 143] on div ") ," at bounding box center [435, 145] width 471 height 9
click at [355, 156] on div at bounding box center [435, 154] width 471 height 9
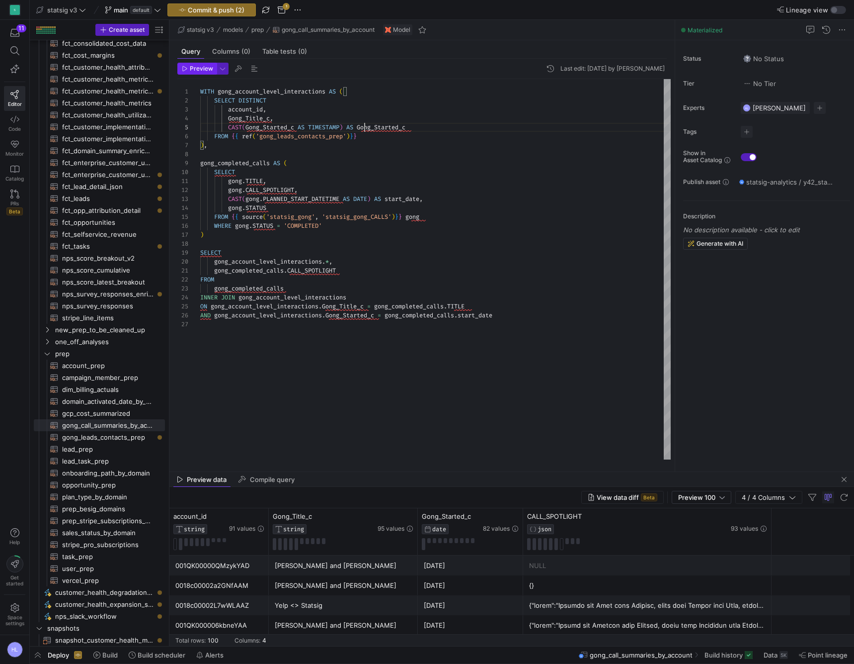
scroll to position [36, 165]
click at [198, 69] on span "Preview" at bounding box center [201, 68] width 23 height 7
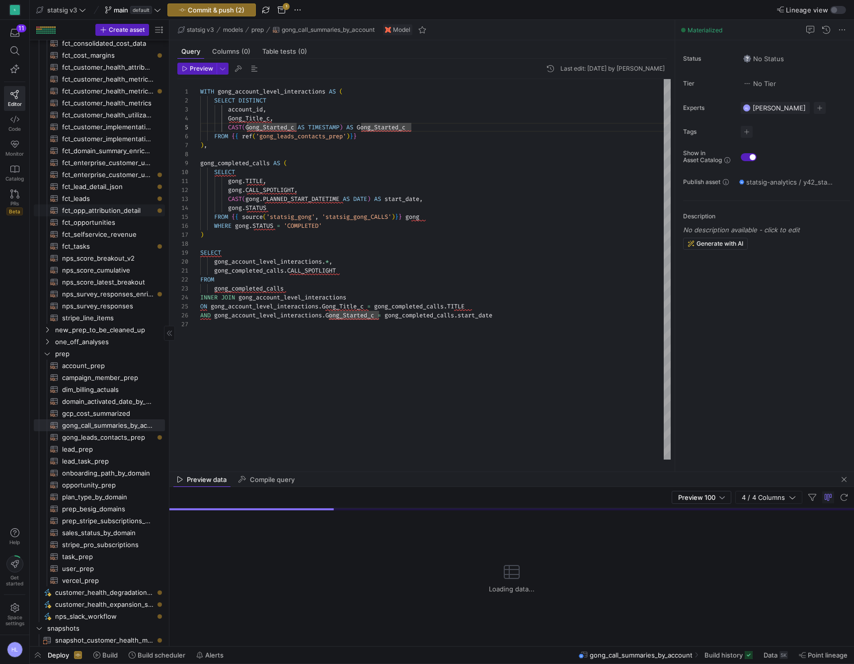
click at [106, 213] on span "fct_opp_attribution_detail​​​​​​​​​​" at bounding box center [107, 210] width 91 height 11
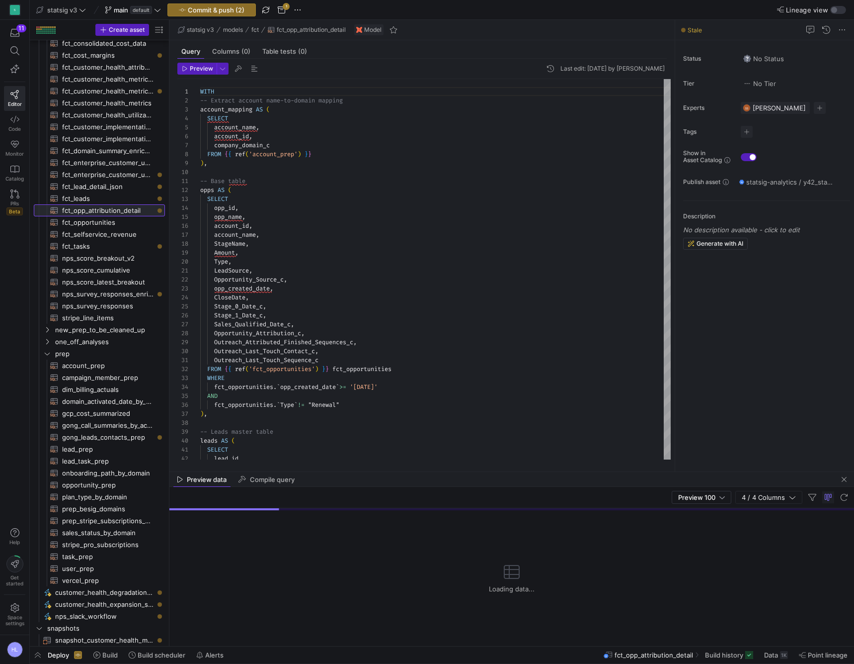
scroll to position [89, 0]
click at [234, 243] on span "StageName" at bounding box center [229, 244] width 31 height 8
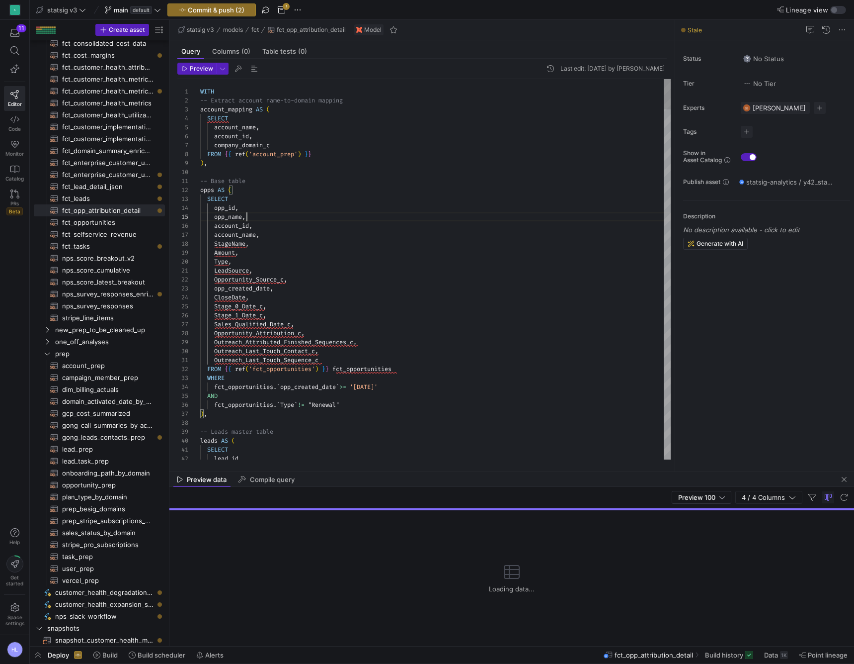
click at [277, 213] on div "opp_name ," at bounding box center [435, 216] width 471 height 9
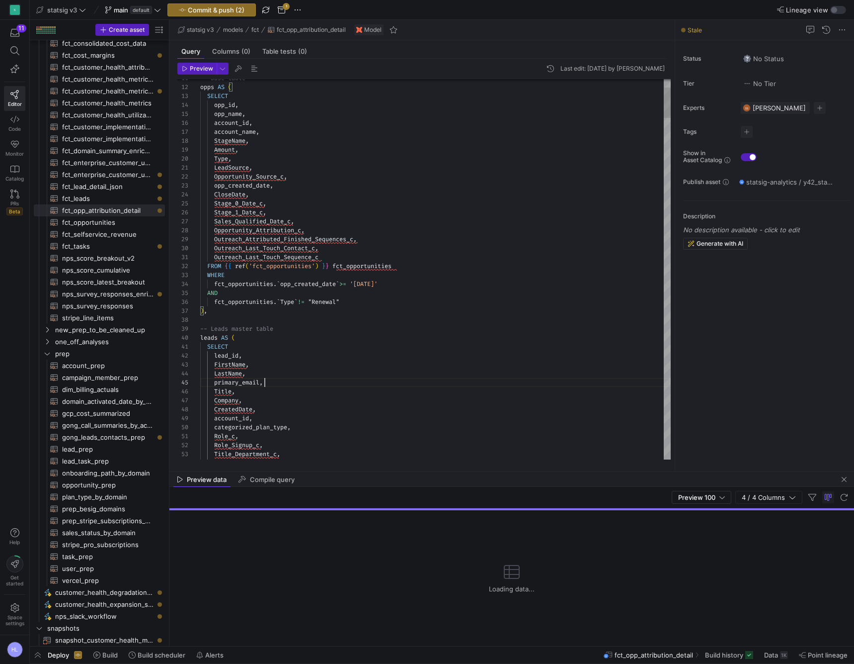
click at [271, 381] on div "primary_email ," at bounding box center [435, 382] width 471 height 9
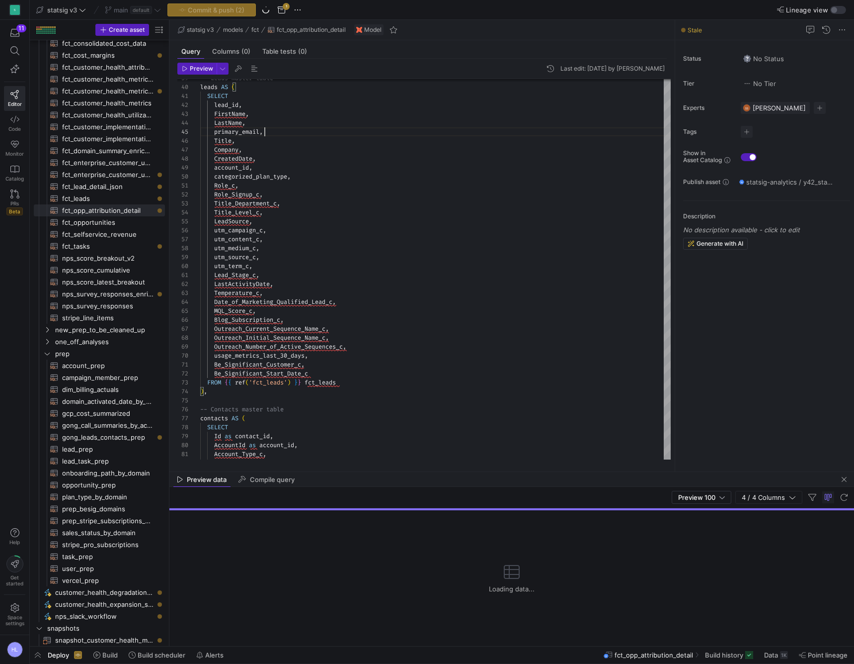
click at [219, 14] on div "Commit & push (2)" at bounding box center [211, 9] width 88 height 13
click at [242, 10] on span "Commit & push (2)" at bounding box center [216, 10] width 57 height 8
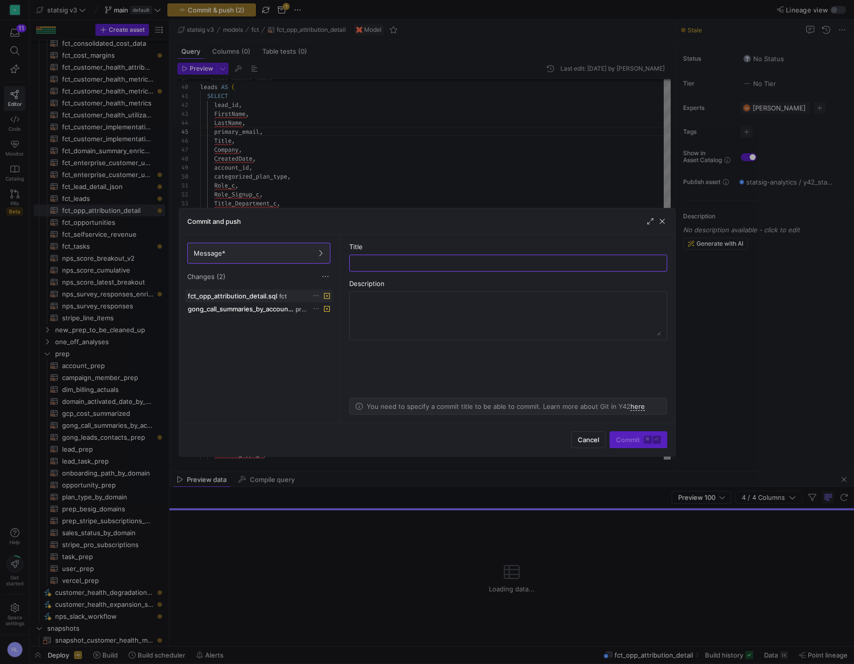
click at [319, 296] on icon at bounding box center [316, 295] width 5 height 1
click at [664, 221] on div at bounding box center [427, 332] width 854 height 664
click at [663, 222] on span "button" at bounding box center [663, 221] width 10 height 10
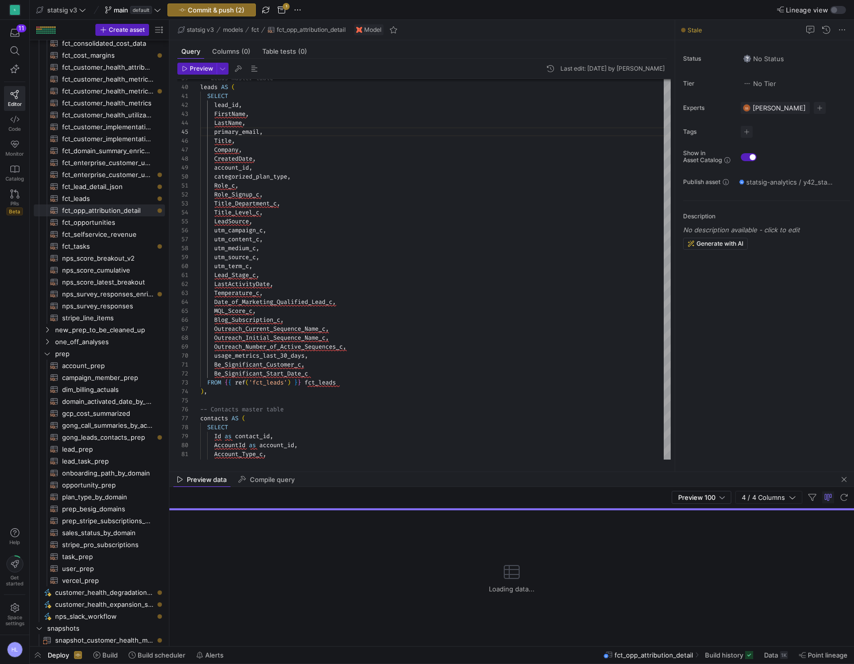
click at [346, 275] on div "Lead_Stage_c ," at bounding box center [435, 274] width 471 height 9
click at [258, 277] on span "," at bounding box center [257, 275] width 3 height 8
type textarea "WITH -- Extract account name-to-domain mapping account_mapping AS ( SELECT acco…"
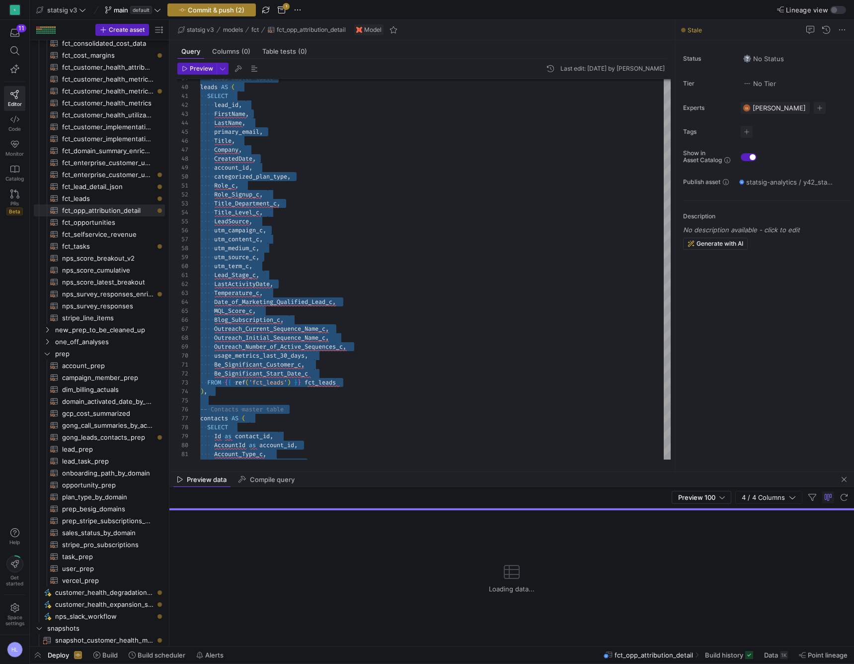
click at [216, 11] on span "Commit & push (2)" at bounding box center [216, 10] width 57 height 8
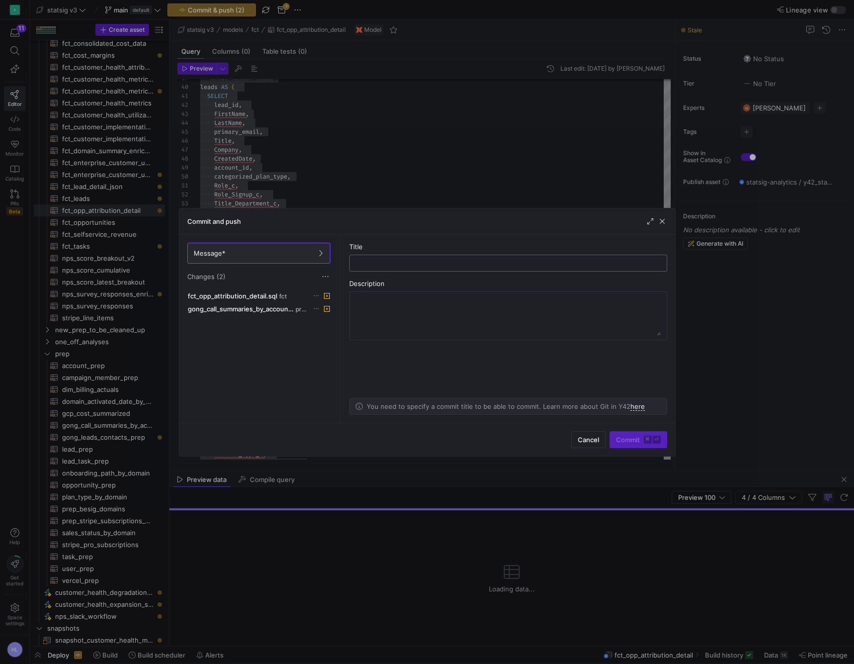
click at [370, 267] on div at bounding box center [508, 263] width 301 height 16
type input "re-casting date in gong call summaries prep table"
click at [638, 441] on span "Commit ⌘ ⏎" at bounding box center [638, 439] width 45 height 8
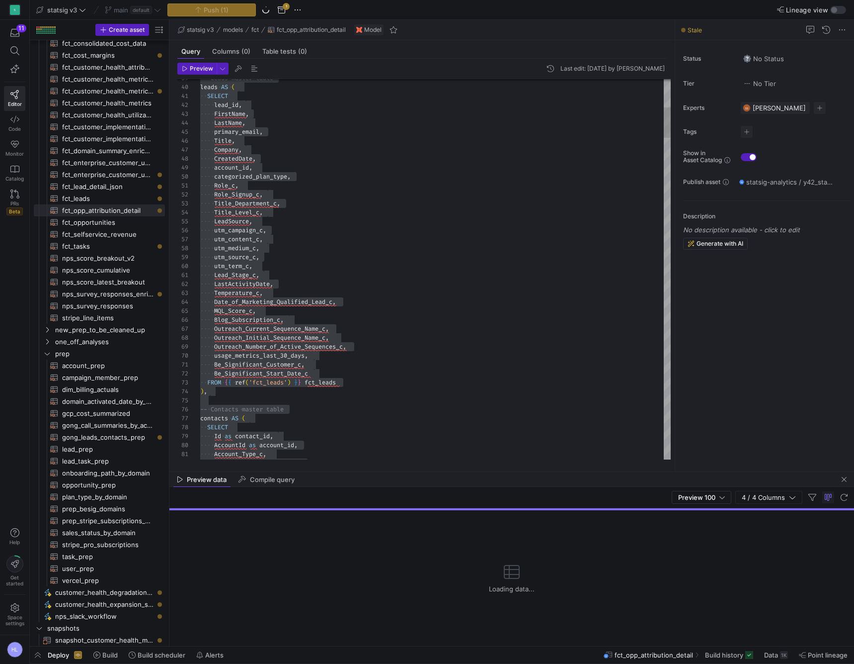
type textarea "Role_c, Role_Signup_c, Title_Department_c, Title_Level_c, LeadSource, utm_campa…"
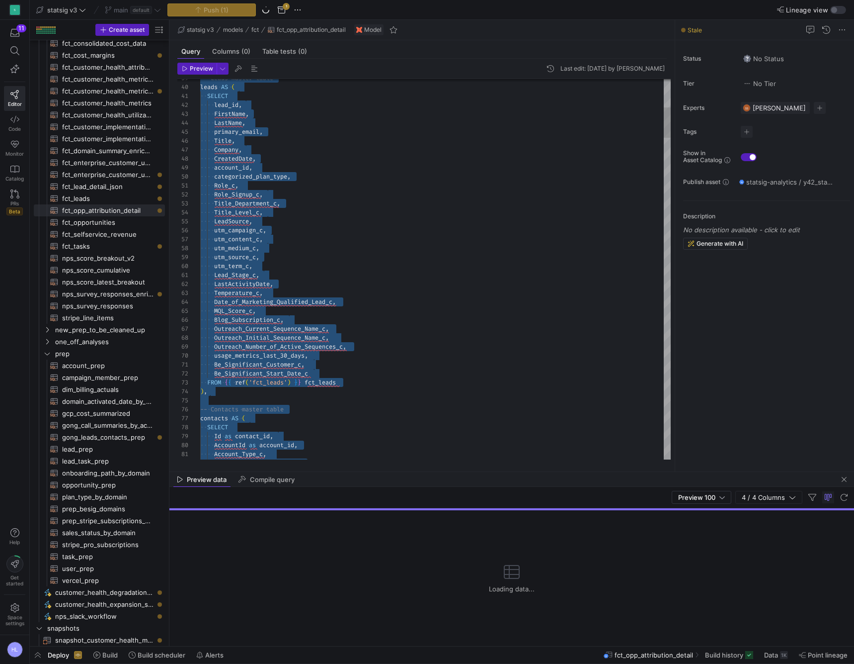
click at [374, 254] on div "utm_source_c ," at bounding box center [435, 256] width 471 height 9
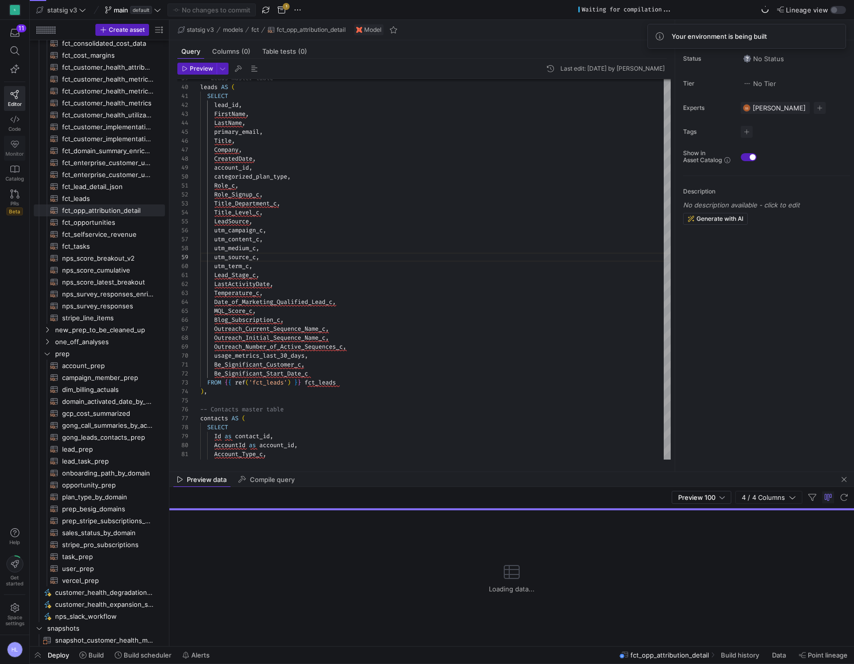
click at [17, 145] on icon at bounding box center [14, 144] width 9 height 9
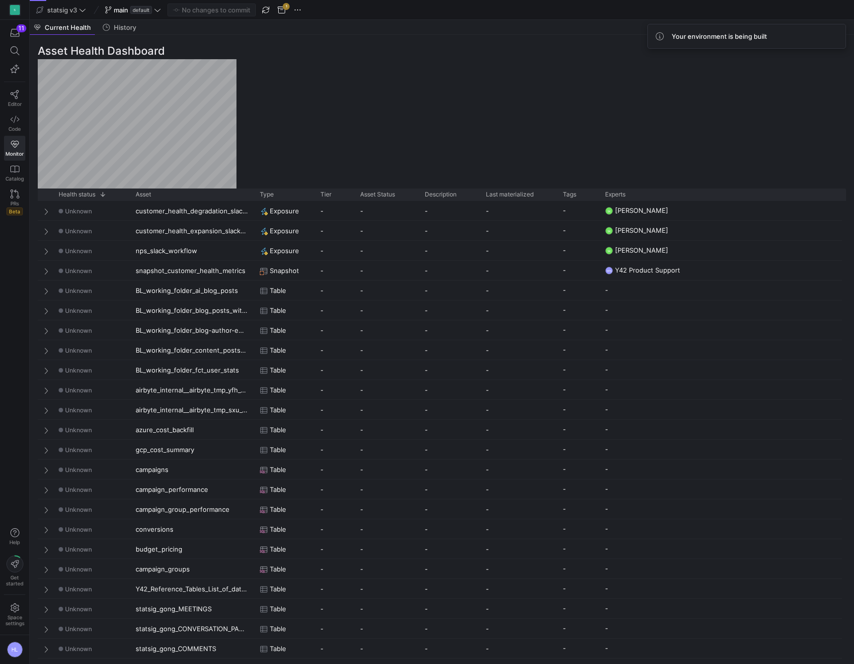
click at [648, 121] on div "Asset Health Dashboard Drag here to set row groups Drag here to set column labe…" at bounding box center [442, 349] width 825 height 629
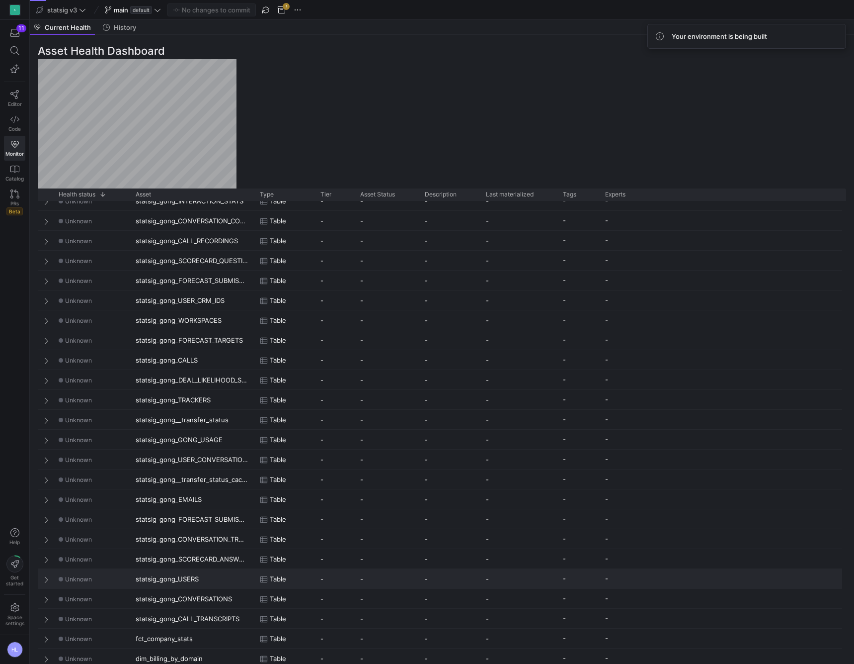
scroll to position [448, 0]
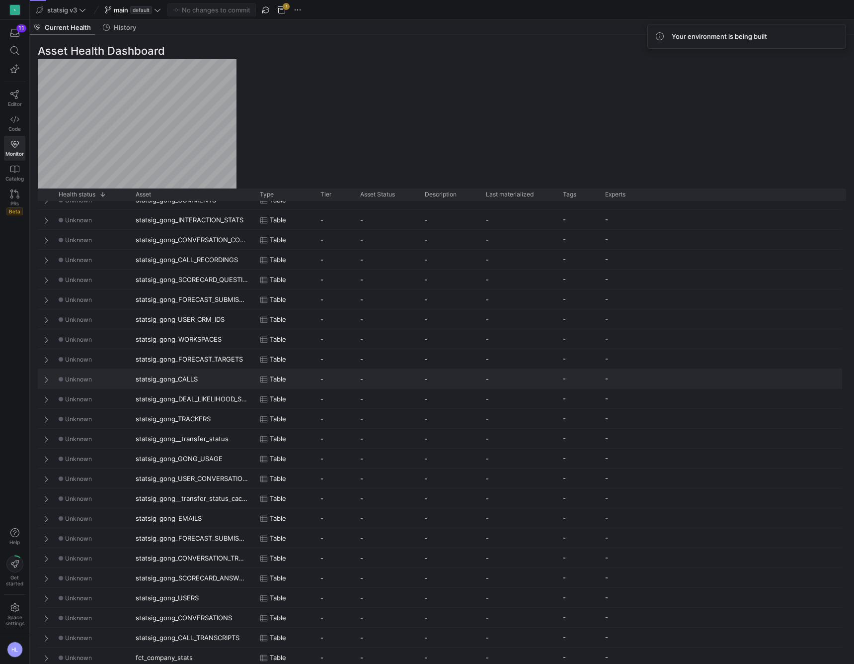
click at [142, 388] on div "statsig_gong_CALLS" at bounding box center [192, 378] width 124 height 19
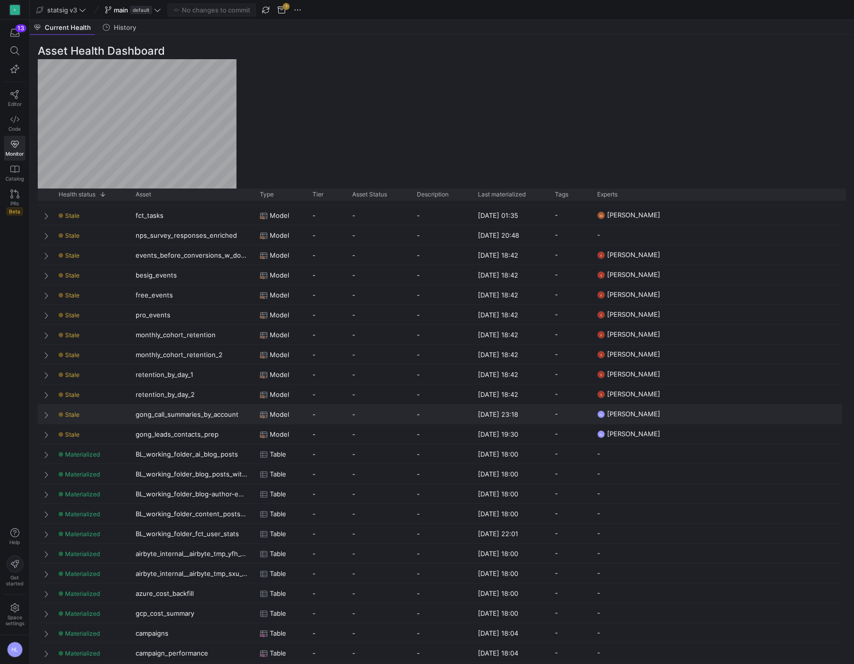
click at [44, 417] on span at bounding box center [47, 415] width 7 height 8
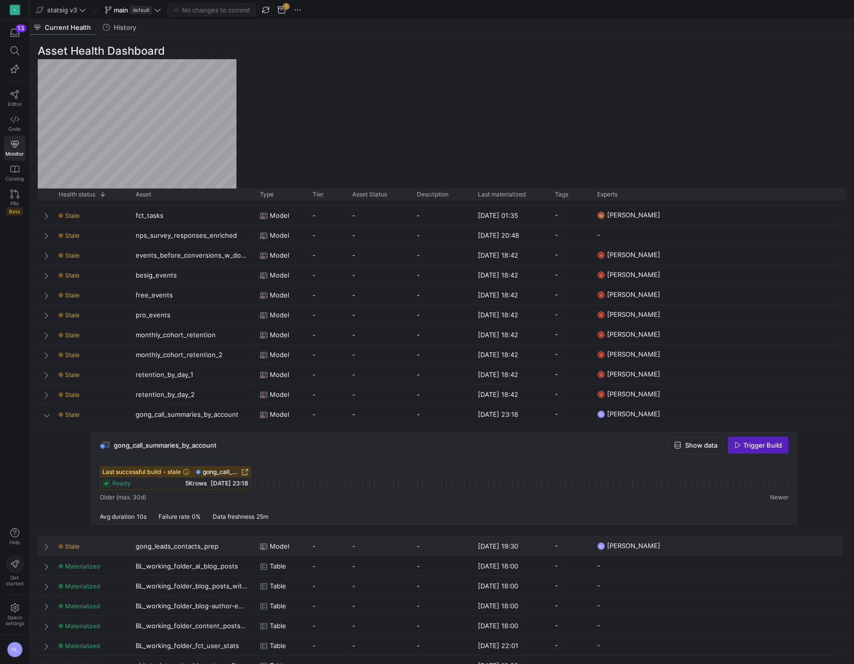
click at [46, 546] on span "Press SPACE to select this row." at bounding box center [47, 546] width 7 height 8
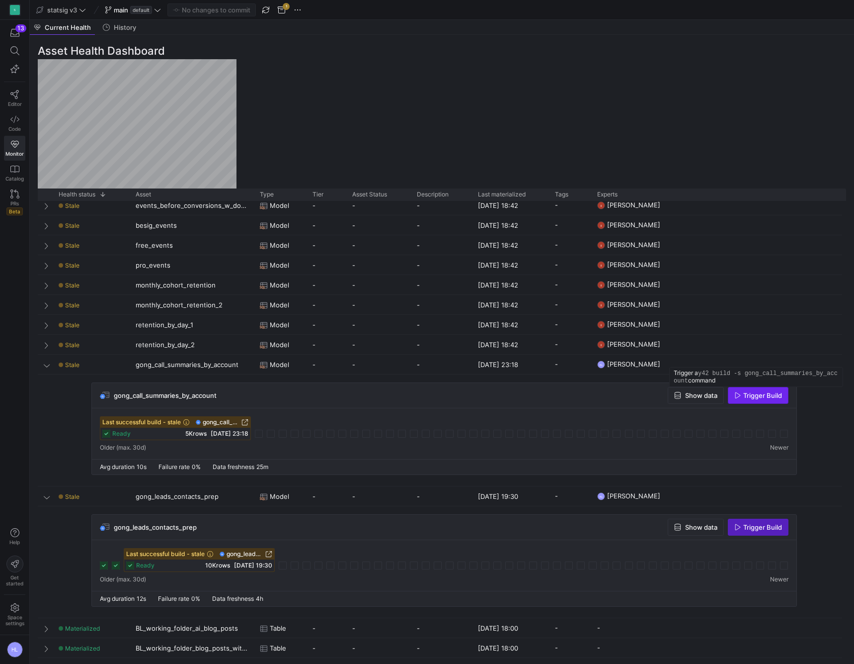
click at [744, 391] on span "Trigger Build" at bounding box center [763, 395] width 39 height 8
click at [48, 364] on span "Press SPACE to select this row." at bounding box center [47, 365] width 7 height 8
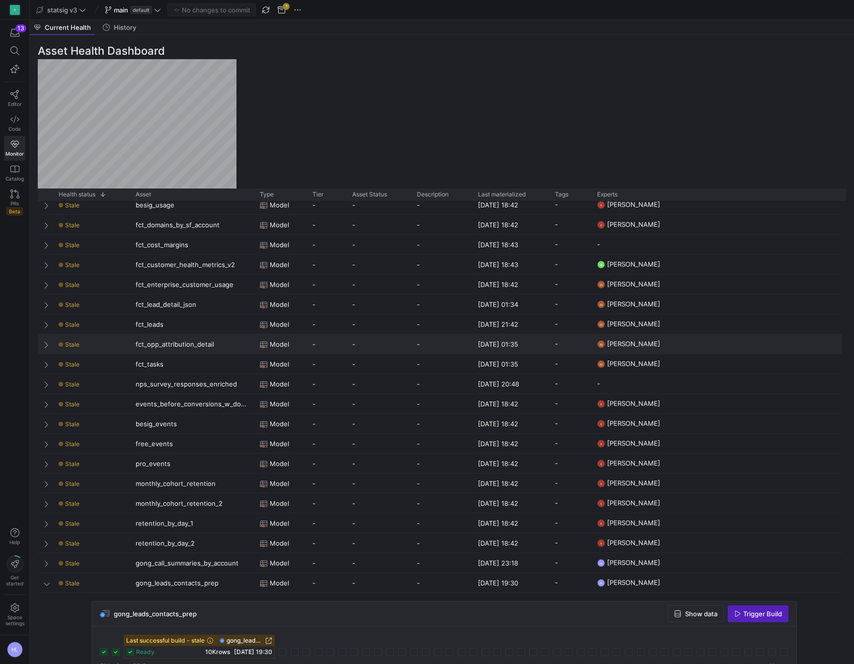
click at [43, 341] on div "Press SPACE to select this row." at bounding box center [45, 343] width 15 height 19
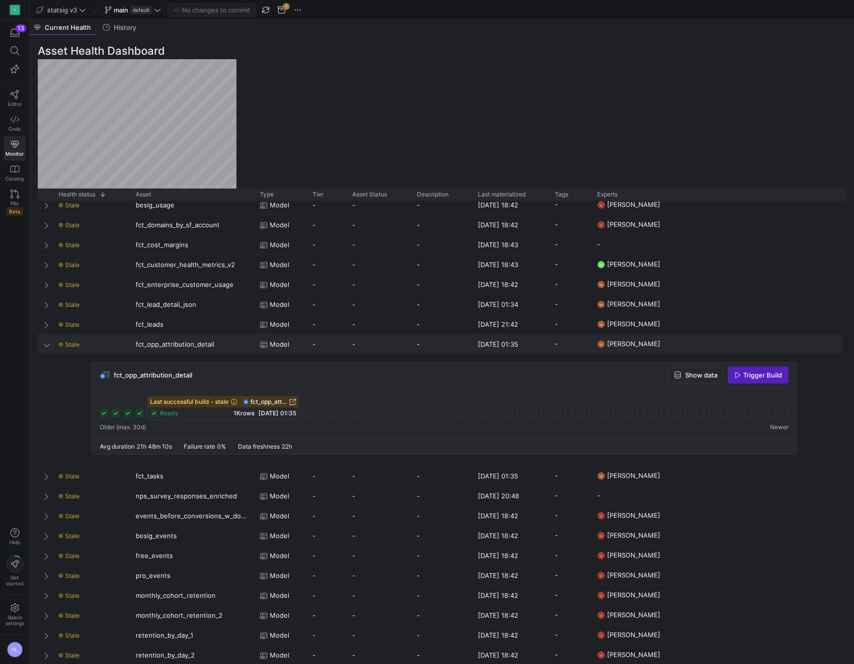
click at [43, 342] on div "Press SPACE to select this row." at bounding box center [45, 343] width 15 height 19
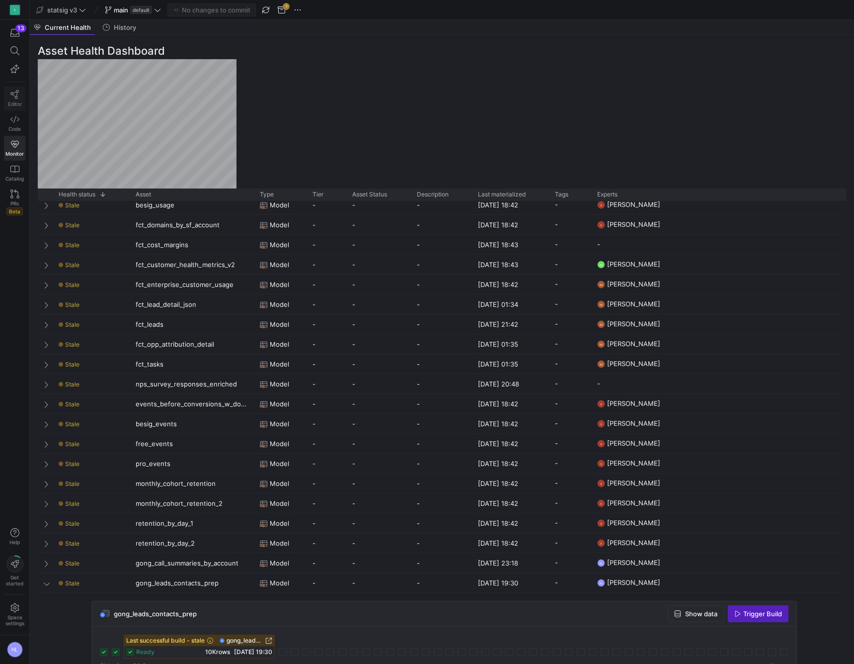
click at [14, 103] on span "Editor" at bounding box center [15, 104] width 14 height 6
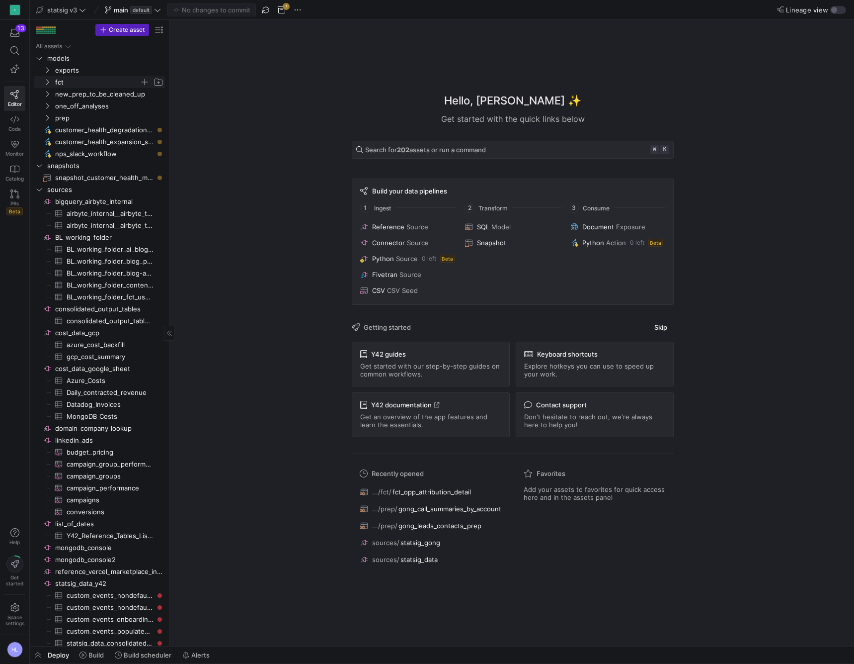
click at [47, 81] on icon "Press SPACE to select this row." at bounding box center [47, 82] width 7 height 6
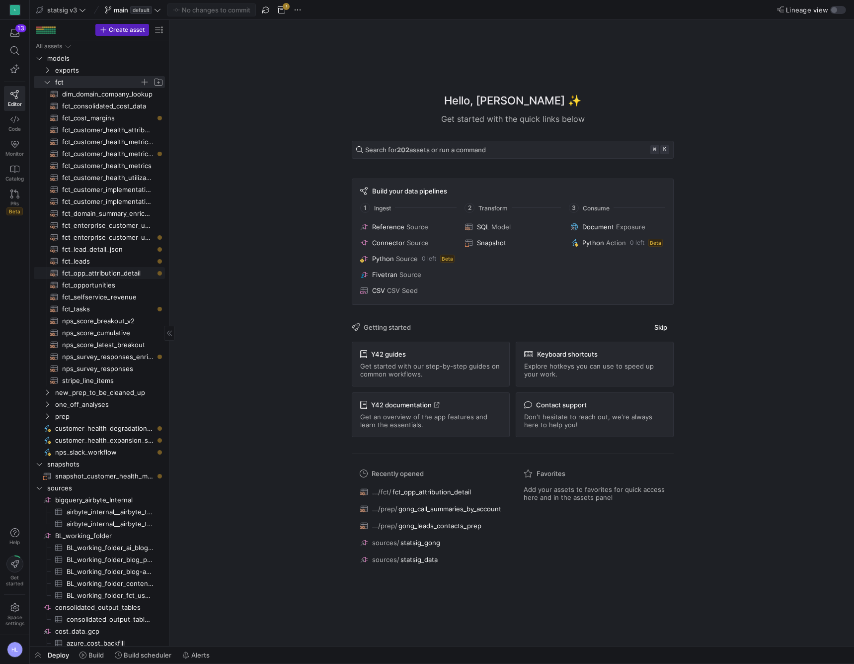
click at [107, 274] on span "fct_opp_attribution_detail​​​​​​​​​​" at bounding box center [107, 272] width 91 height 11
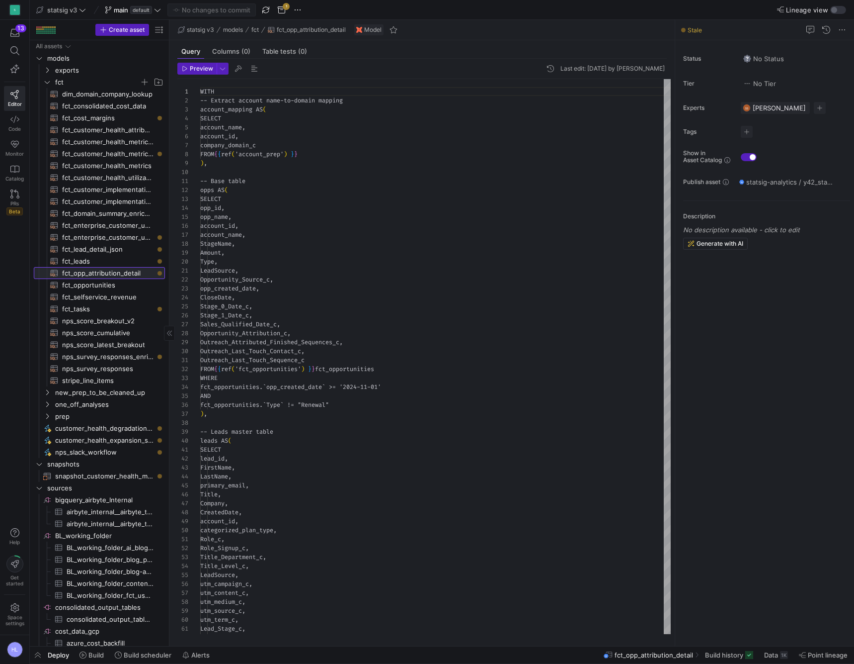
scroll to position [89, 0]
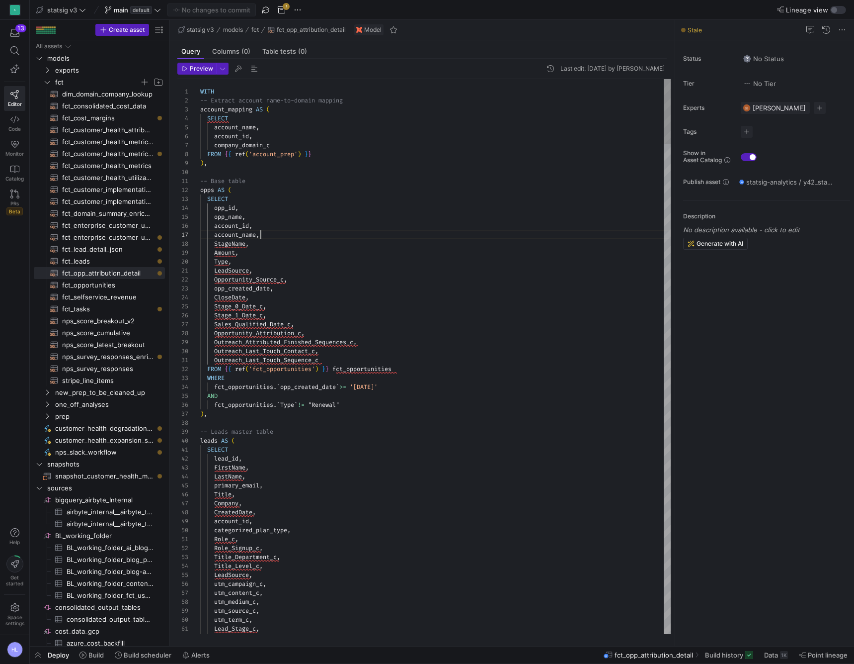
click at [263, 238] on div "account_name ," at bounding box center [435, 234] width 471 height 9
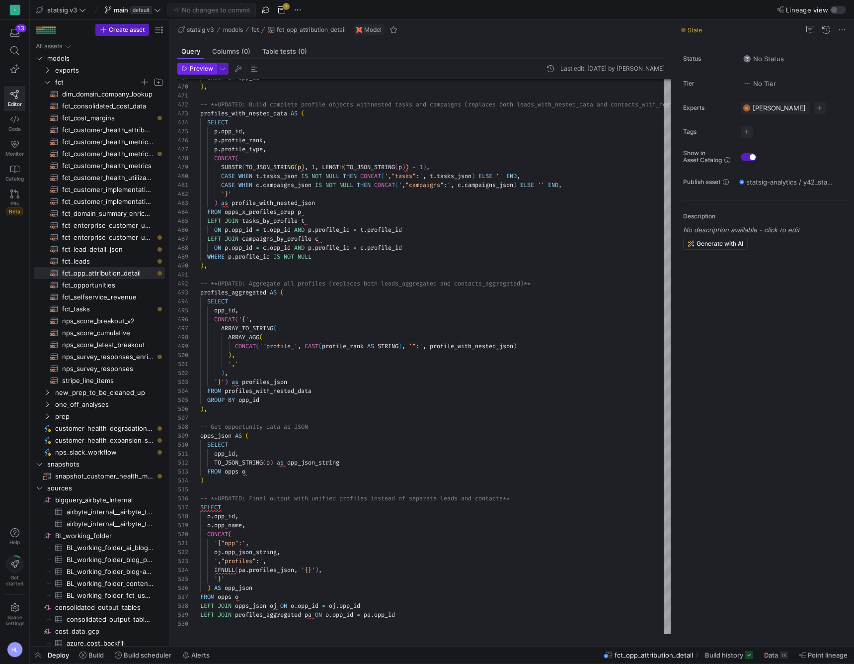
click at [194, 68] on span "Preview" at bounding box center [201, 68] width 23 height 7
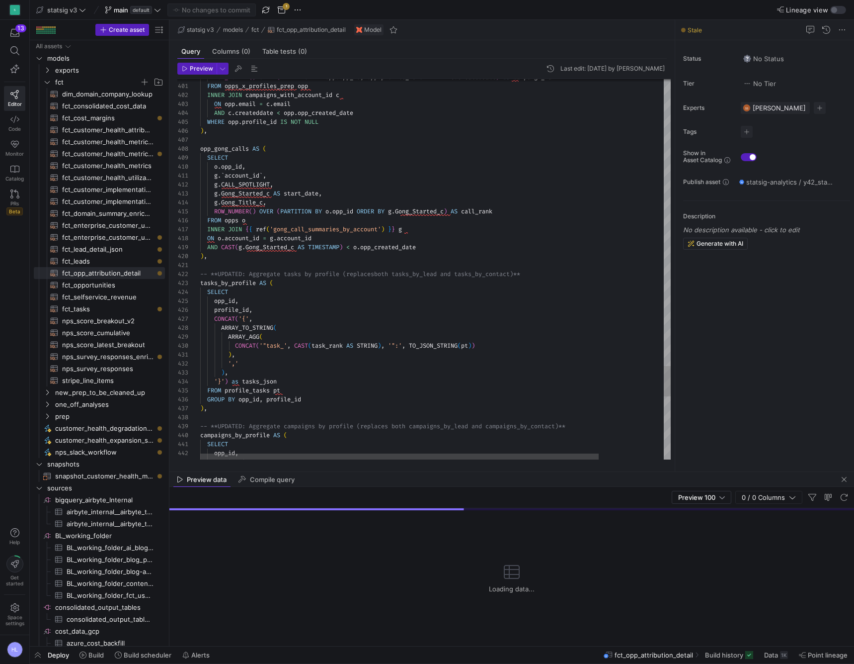
drag, startPoint x: 223, startPoint y: 248, endPoint x: 239, endPoint y: 247, distance: 15.4
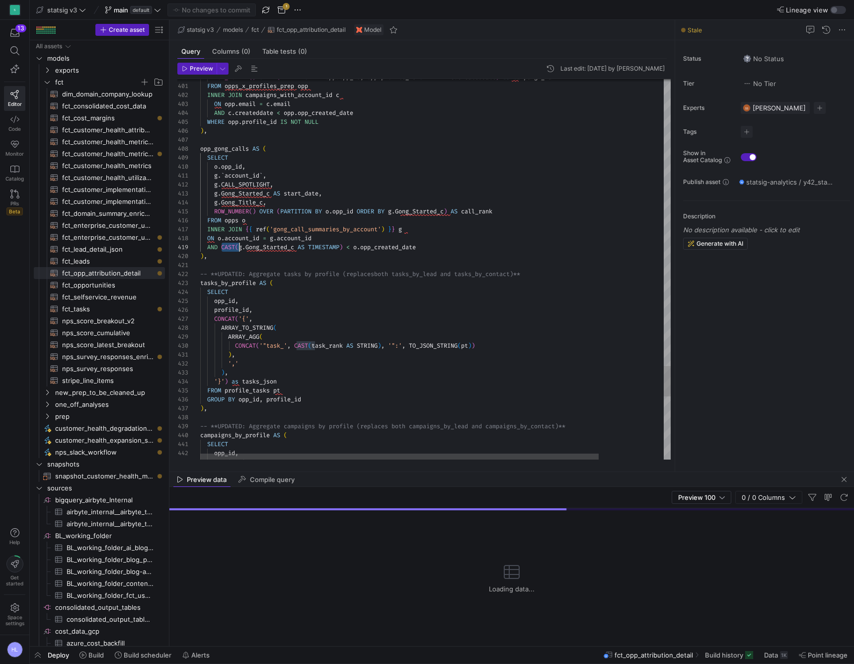
click at [239, 247] on span "AND CAST ( g . Gong_Started_c AS TIMESTAMP ) < o . opp_created_date" at bounding box center [308, 247] width 216 height 8
drag, startPoint x: 282, startPoint y: 248, endPoint x: 329, endPoint y: 248, distance: 46.7
click at [324, 282] on div "tasks_by_profile AS (" at bounding box center [473, 282] width 547 height 9
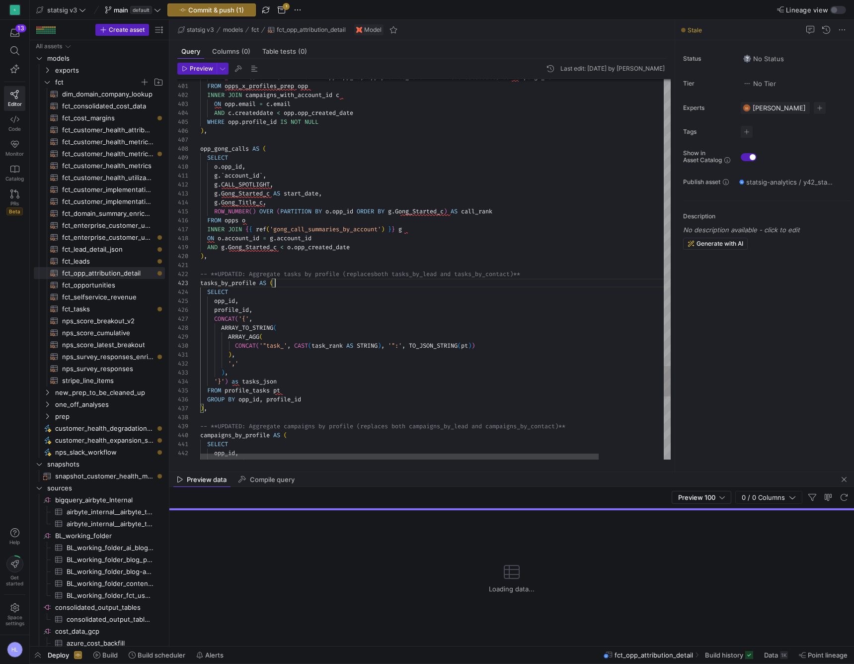
click at [333, 215] on span "." at bounding box center [330, 211] width 3 height 8
click at [284, 207] on span "PARTITION" at bounding box center [295, 211] width 31 height 8
click at [276, 232] on body "S 13 Editor Code Monitor Catalog PRs Beta Help Get started Space settings HL st…" at bounding box center [427, 332] width 854 height 664
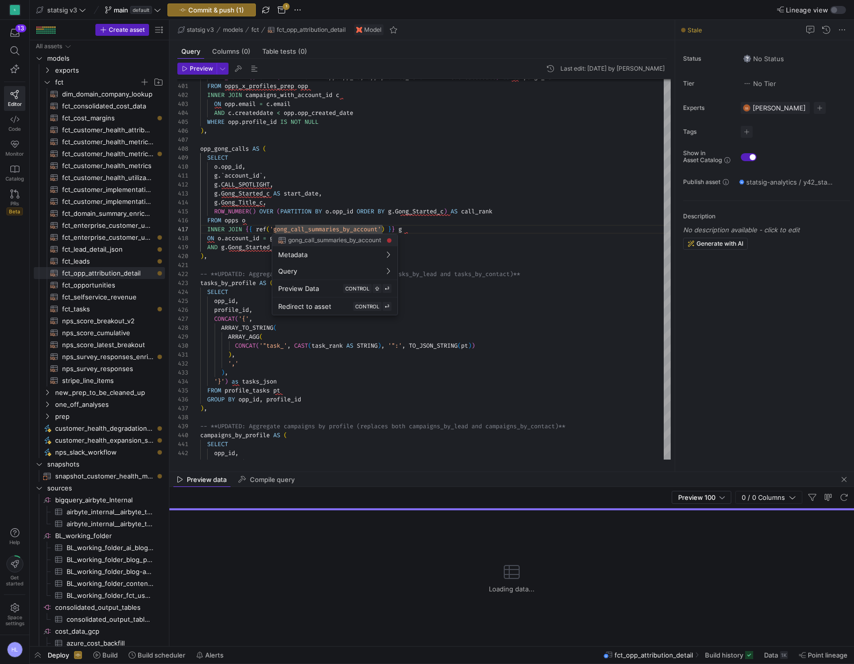
click at [258, 202] on div at bounding box center [427, 332] width 854 height 664
click at [284, 227] on div at bounding box center [427, 332] width 854 height 664
click at [278, 202] on div "g . Gong_Title_c ," at bounding box center [473, 202] width 547 height 9
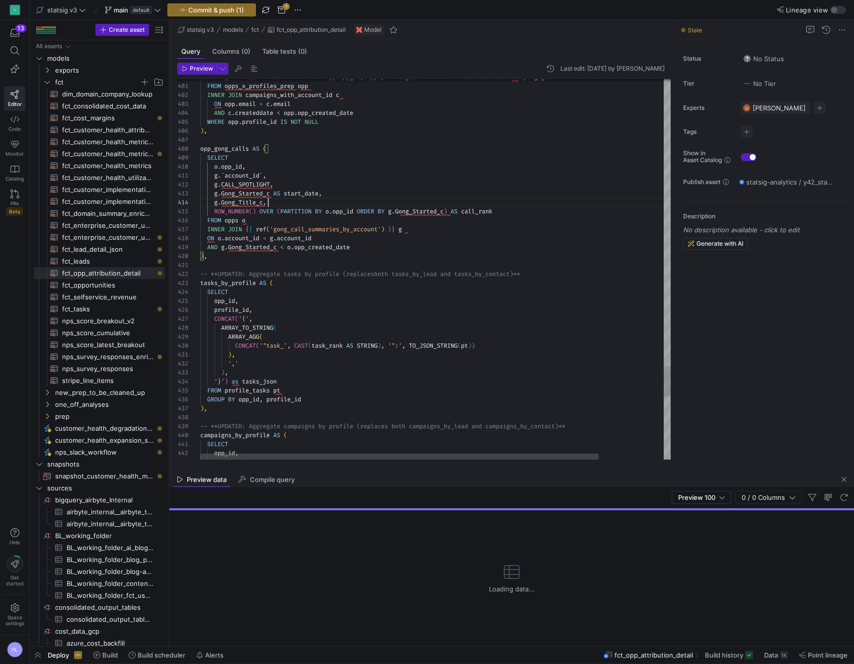
scroll to position [27, 68]
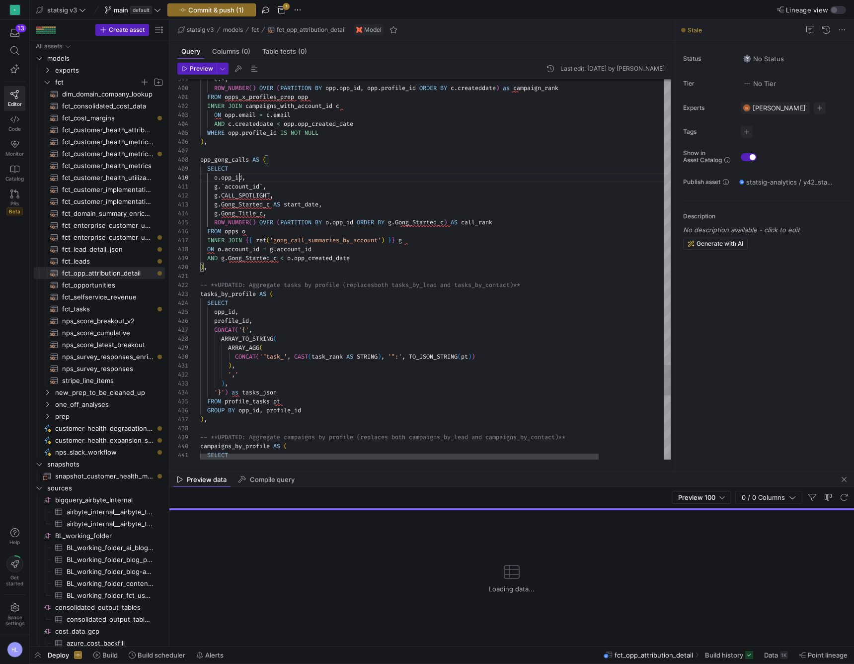
click at [241, 176] on span "opp_id" at bounding box center [231, 177] width 21 height 8
click at [228, 231] on span "opps" at bounding box center [232, 231] width 14 height 8
click at [237, 240] on span "JOIN" at bounding box center [235, 240] width 14 height 8
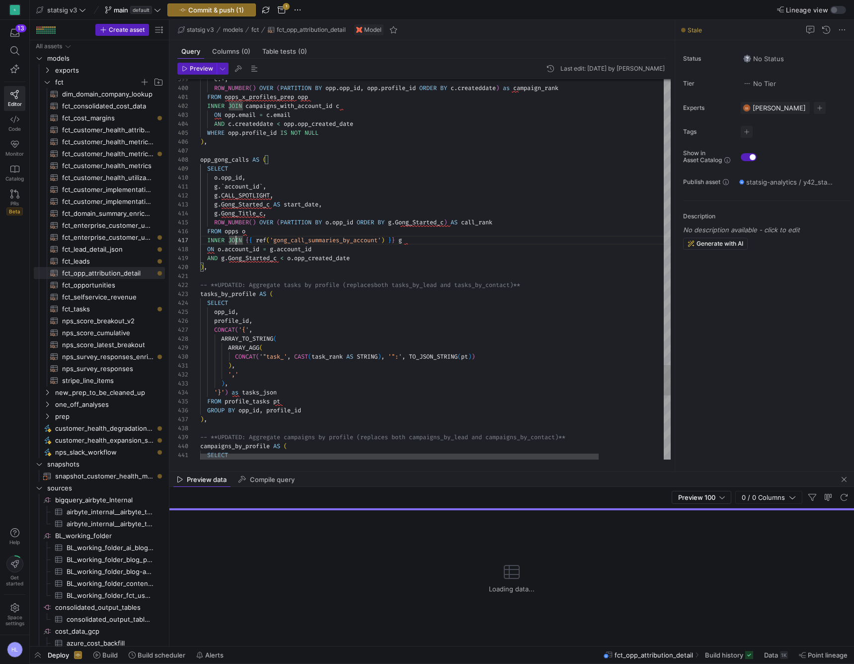
scroll to position [63, 36]
click at [237, 251] on span "account_id" at bounding box center [242, 249] width 35 height 8
click at [239, 260] on span "Gong_Started_c" at bounding box center [252, 258] width 49 height 8
click at [226, 267] on div ") ," at bounding box center [473, 266] width 547 height 9
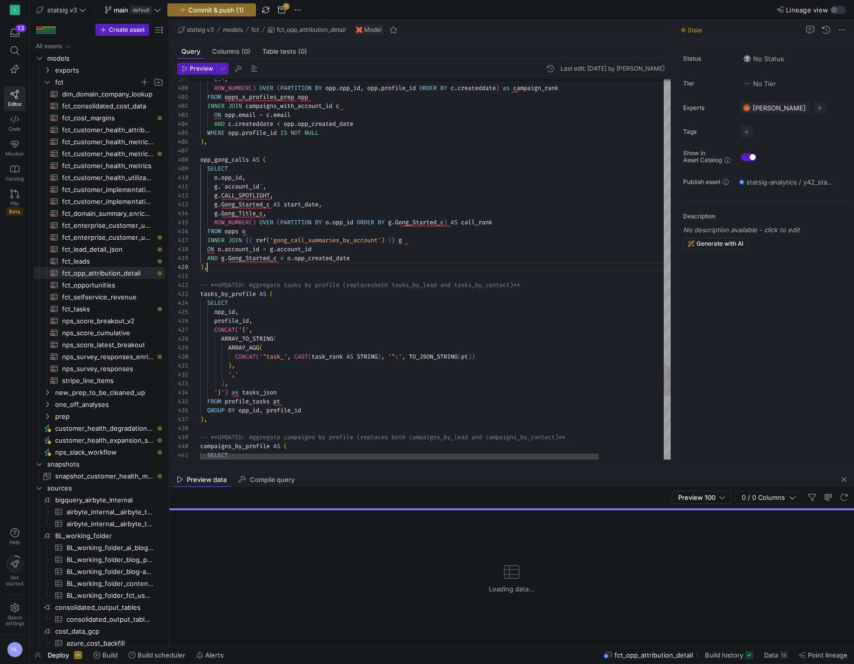
scroll to position [81, 7]
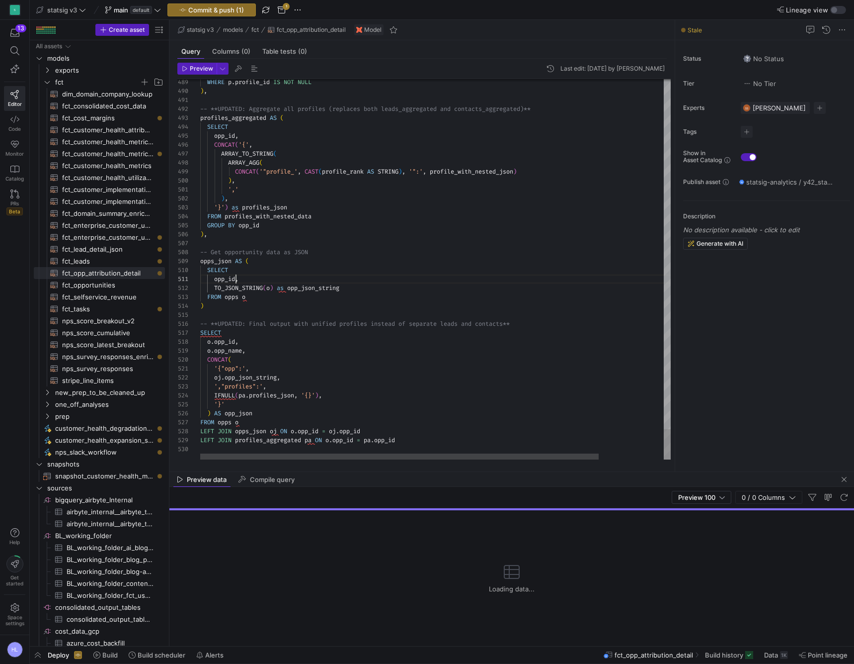
click at [238, 275] on span "," at bounding box center [236, 279] width 3 height 8
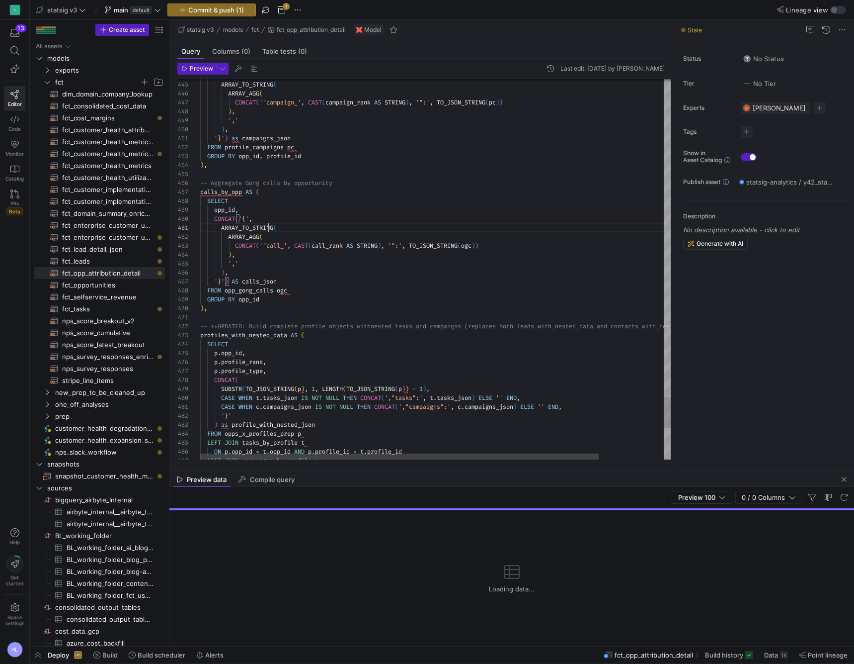
click at [267, 230] on span "ARRAY_TO_STRING" at bounding box center [247, 228] width 52 height 8
click at [267, 193] on div "calls_by_opp AS (" at bounding box center [473, 191] width 547 height 9
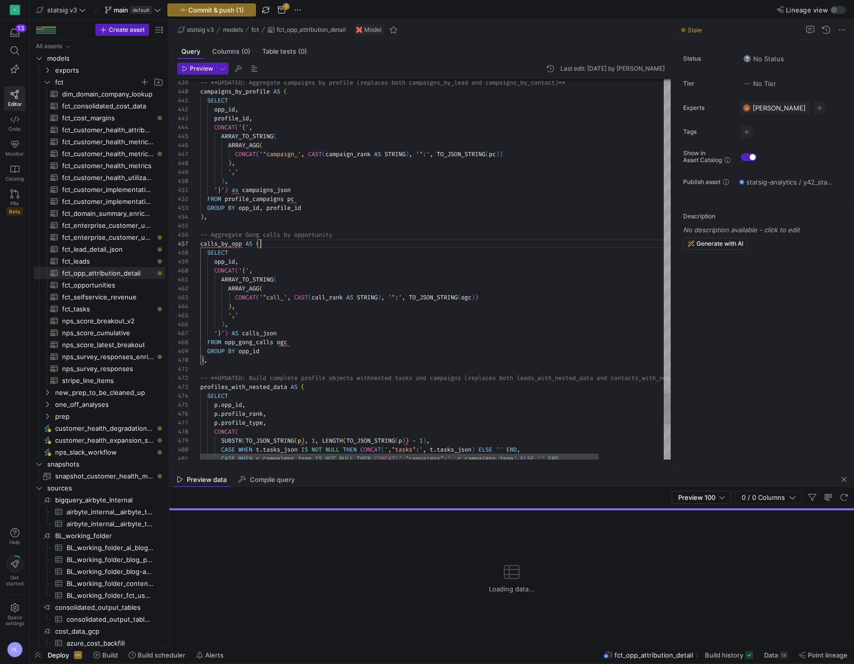
scroll to position [0, 36]
click at [252, 295] on span "CONCAT" at bounding box center [245, 297] width 21 height 8
click at [280, 297] on span "'"call_'" at bounding box center [273, 297] width 28 height 8
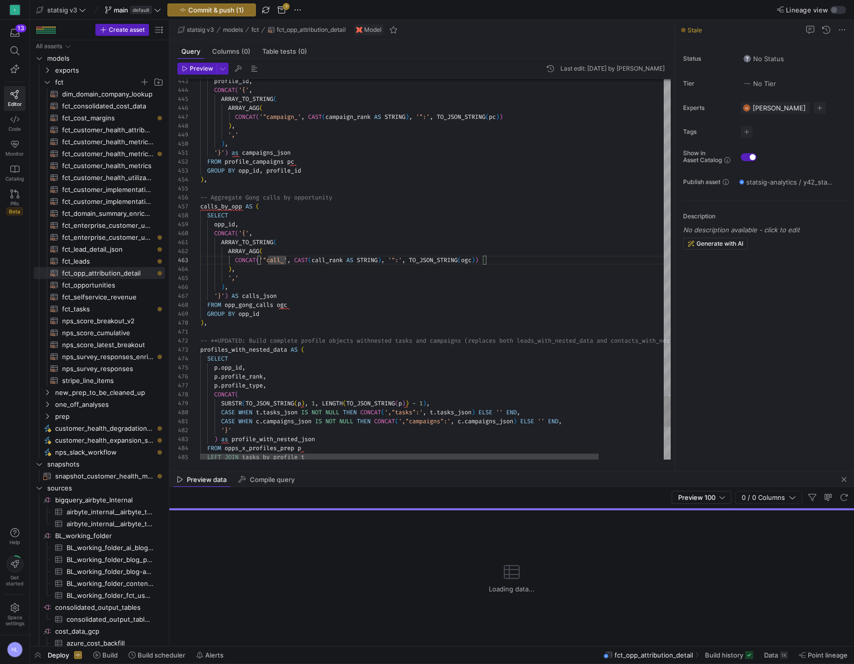
click at [220, 207] on span "calls_by_opp" at bounding box center [221, 206] width 42 height 8
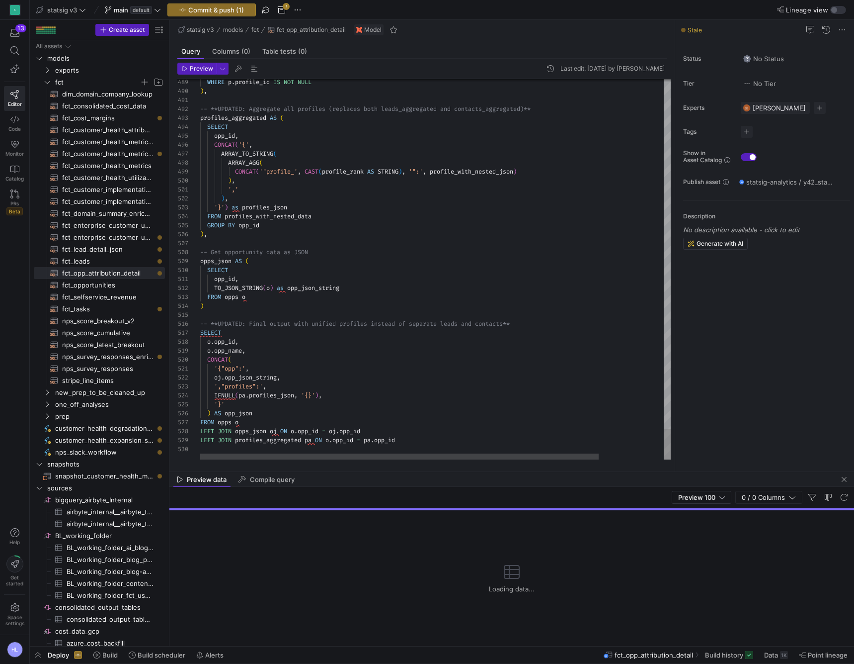
scroll to position [0, 0]
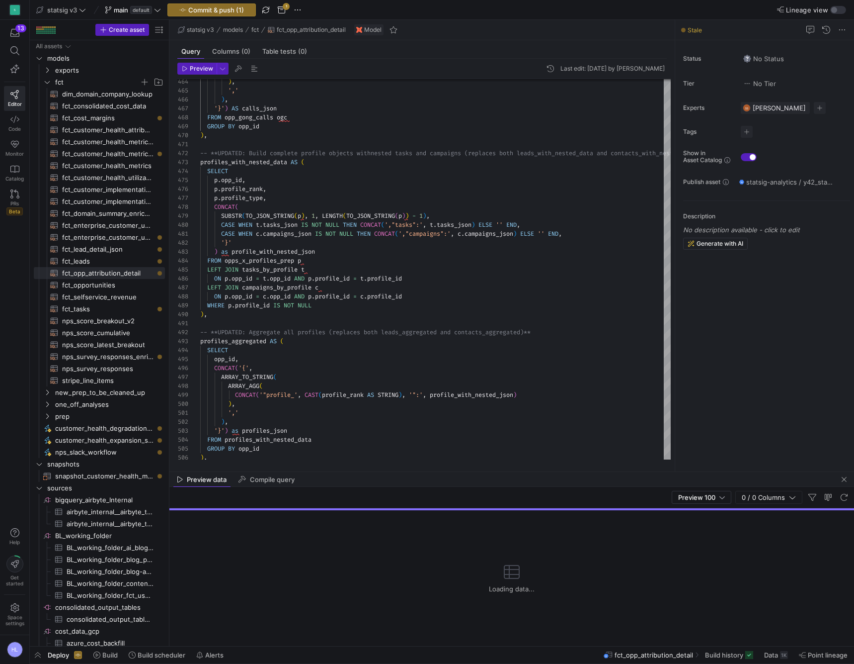
click at [297, 364] on div "CONCAT ( '{' ," at bounding box center [473, 367] width 547 height 9
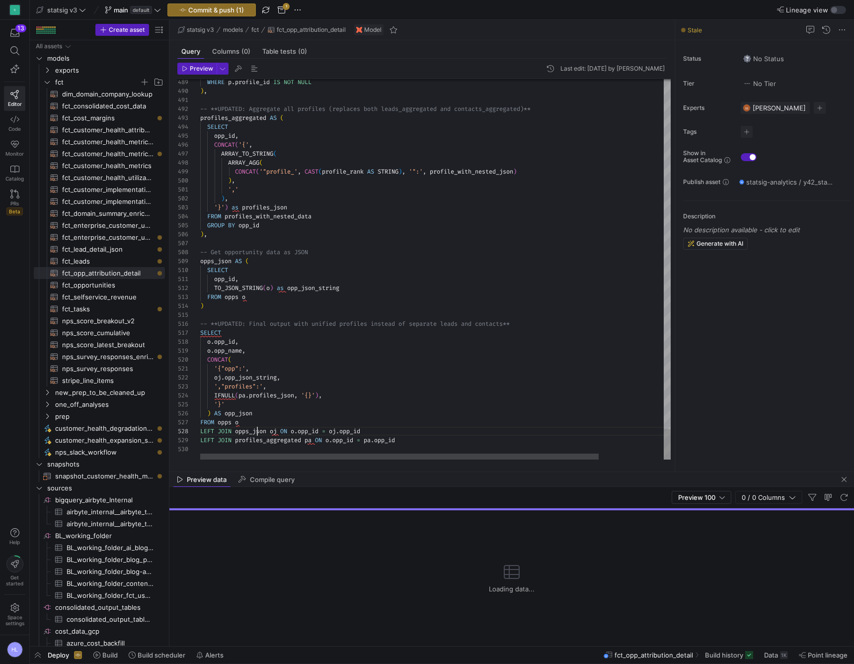
click at [258, 428] on span "opps_json" at bounding box center [250, 431] width 31 height 8
click at [274, 444] on div at bounding box center [473, 448] width 547 height 9
click at [213, 451] on div at bounding box center [473, 448] width 547 height 9
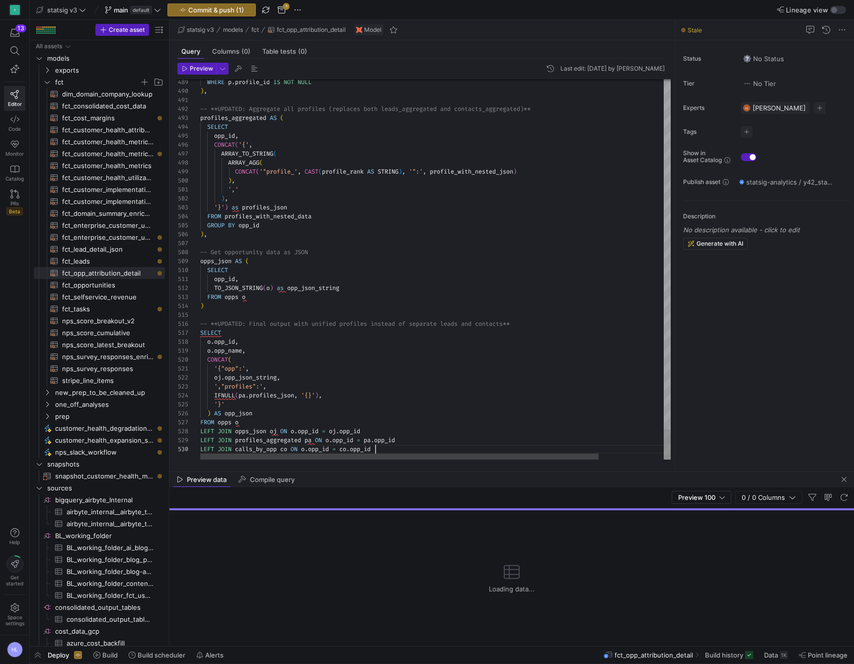
click at [197, 69] on span "Preview" at bounding box center [201, 68] width 23 height 7
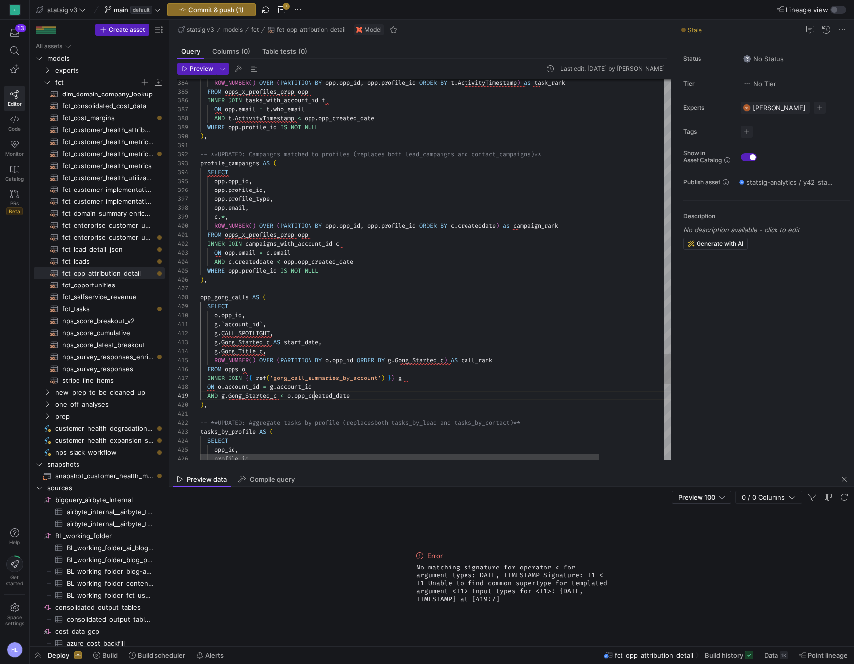
click at [316, 394] on span "opp_created_date" at bounding box center [322, 396] width 56 height 8
click at [262, 396] on span "Gong_Started_c" at bounding box center [252, 396] width 49 height 8
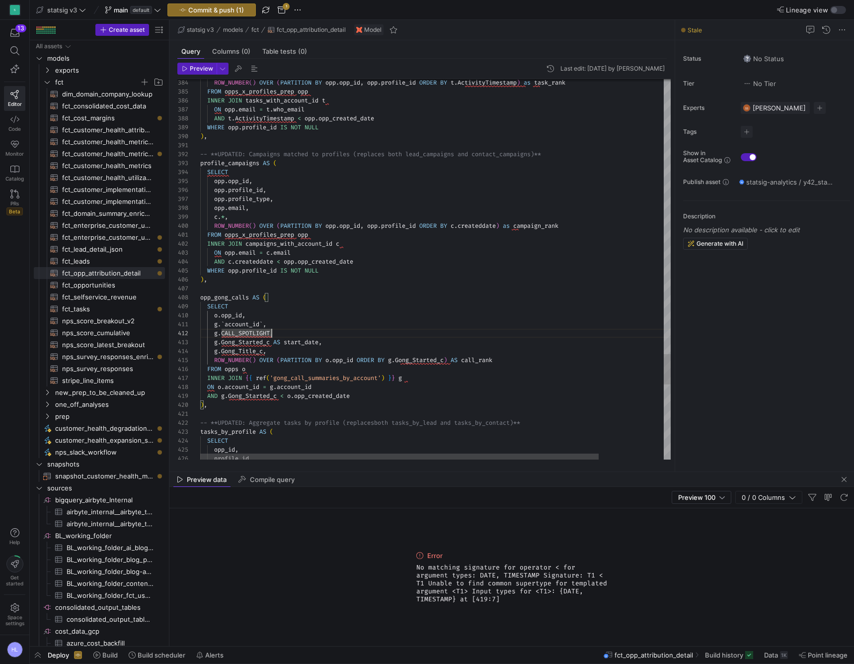
scroll to position [18, 79]
click at [279, 342] on span "AS" at bounding box center [276, 342] width 7 height 8
click at [310, 394] on span "opp_created_date" at bounding box center [322, 396] width 56 height 8
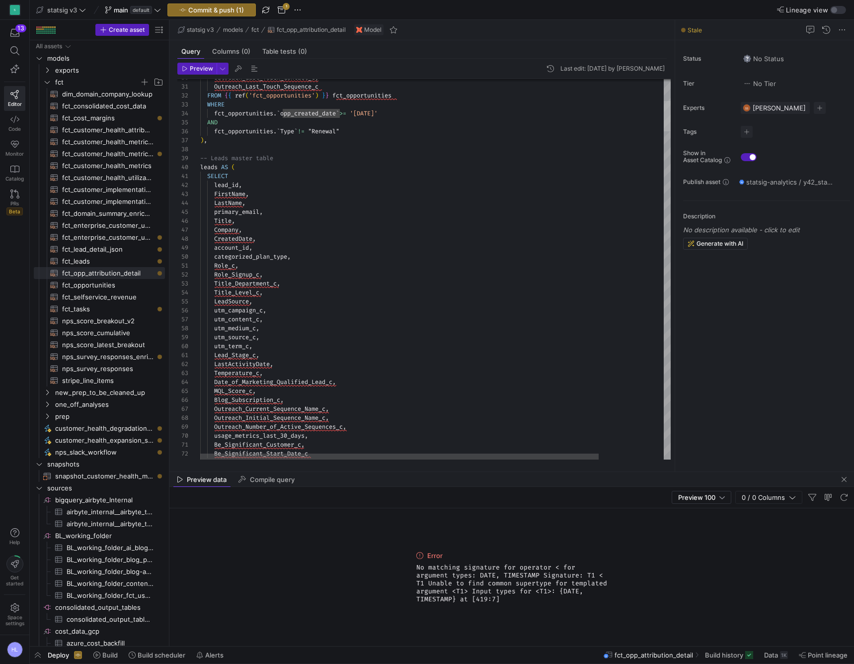
click at [664, 115] on div at bounding box center [667, 116] width 7 height 30
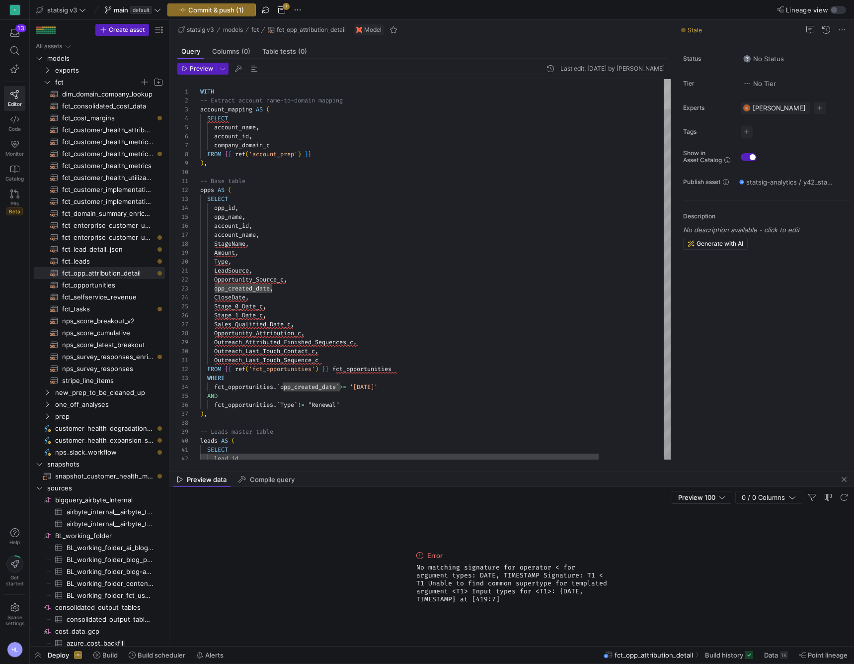
click at [665, 77] on y42-sql-queryable-editor "Preview Last edit: Thursday 28 August 2025 by Helen Lu 39 40 41 42 36 37 38 30 …" at bounding box center [424, 261] width 494 height 397
click at [326, 265] on div "Type ," at bounding box center [473, 261] width 547 height 9
click at [216, 285] on span "opp_created_date" at bounding box center [242, 288] width 56 height 8
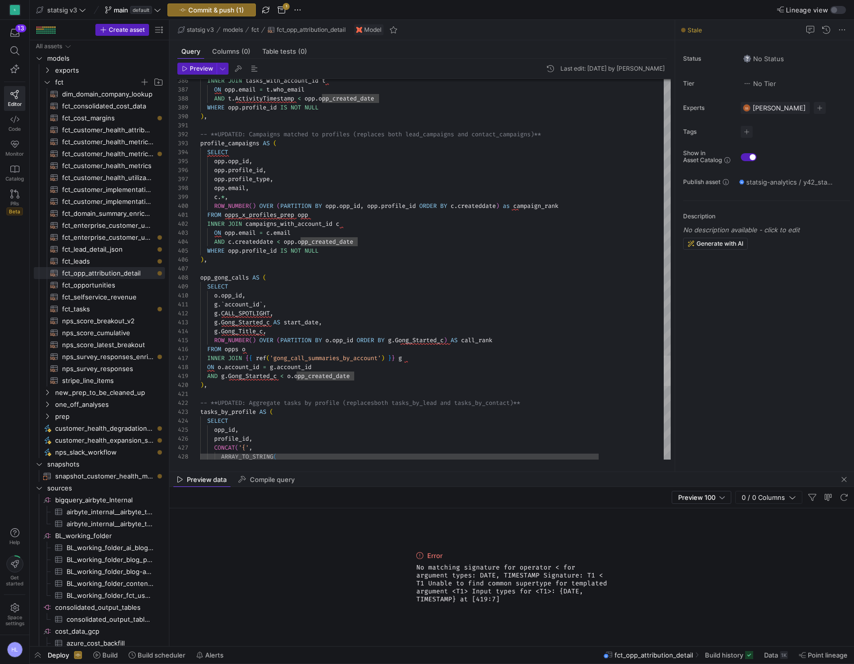
click at [645, 365] on div "INNER JOIN tasks_with_account_id t ON opp . email = t . who_email AND t . Activ…" at bounding box center [435, 269] width 471 height 380
click at [237, 375] on span "Gong_Started_c" at bounding box center [252, 376] width 49 height 8
click at [208, 382] on div ") ," at bounding box center [473, 384] width 547 height 9
click at [215, 324] on span "g" at bounding box center [215, 322] width 3 height 8
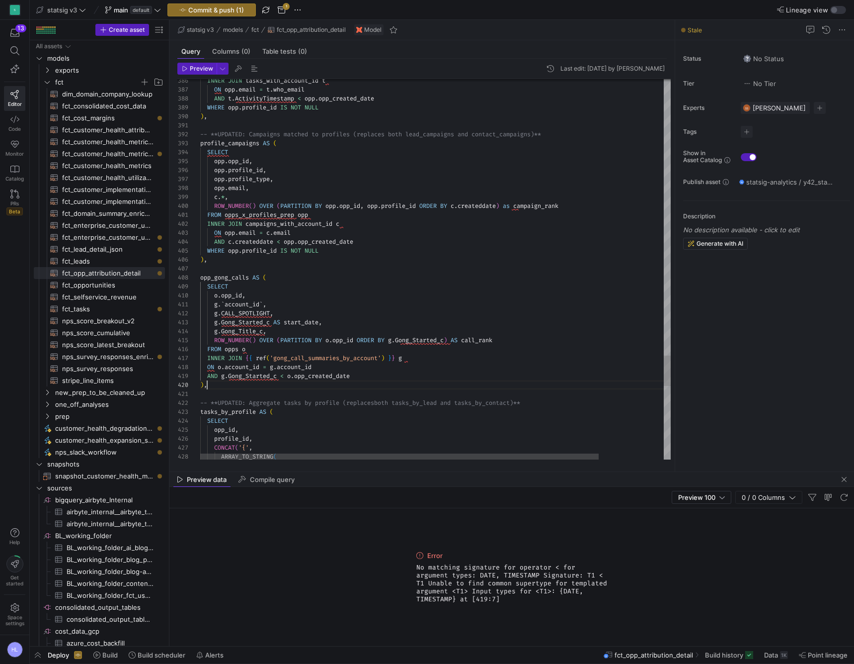
scroll to position [18, 14]
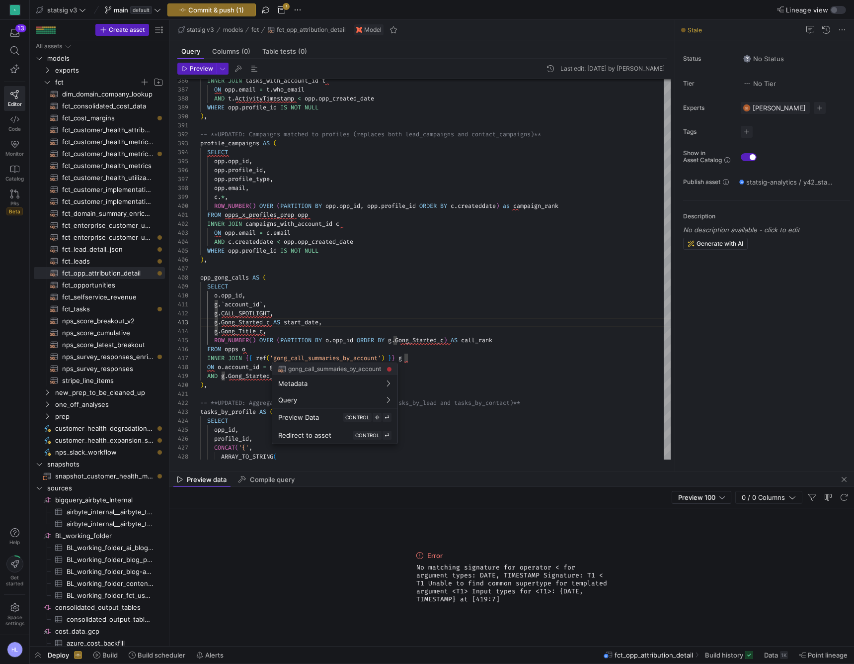
click at [317, 357] on div at bounding box center [427, 332] width 854 height 664
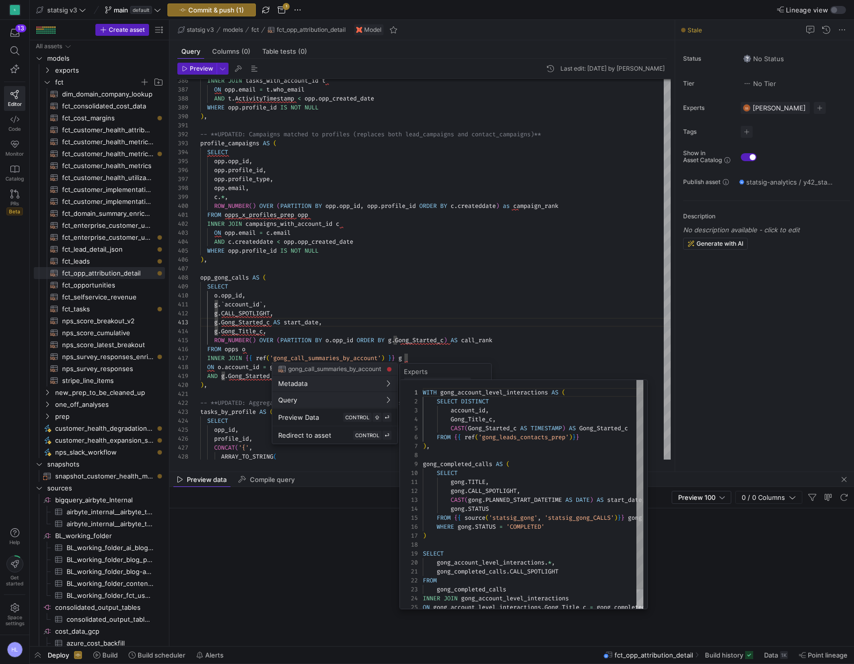
scroll to position [89, 0]
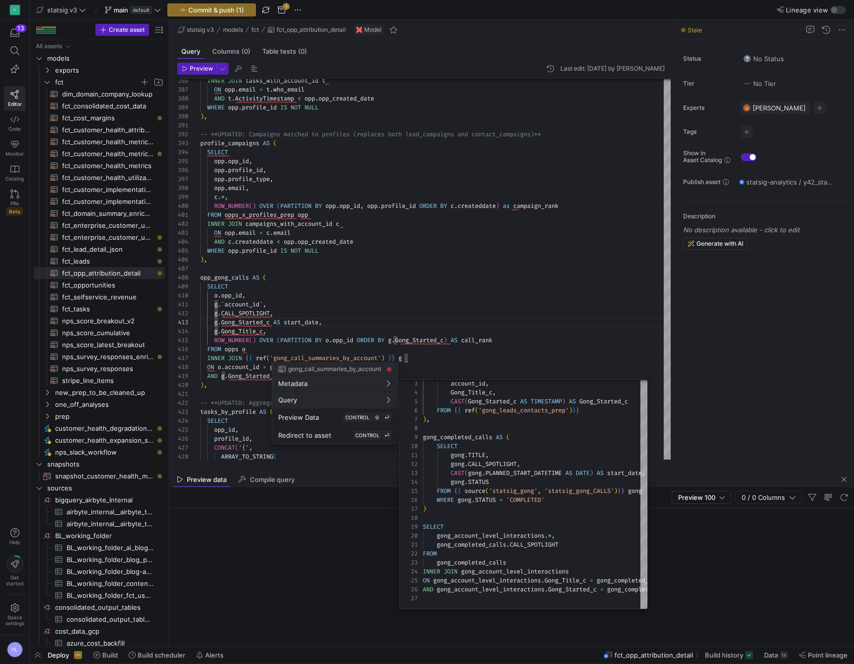
click at [468, 338] on div at bounding box center [427, 332] width 854 height 664
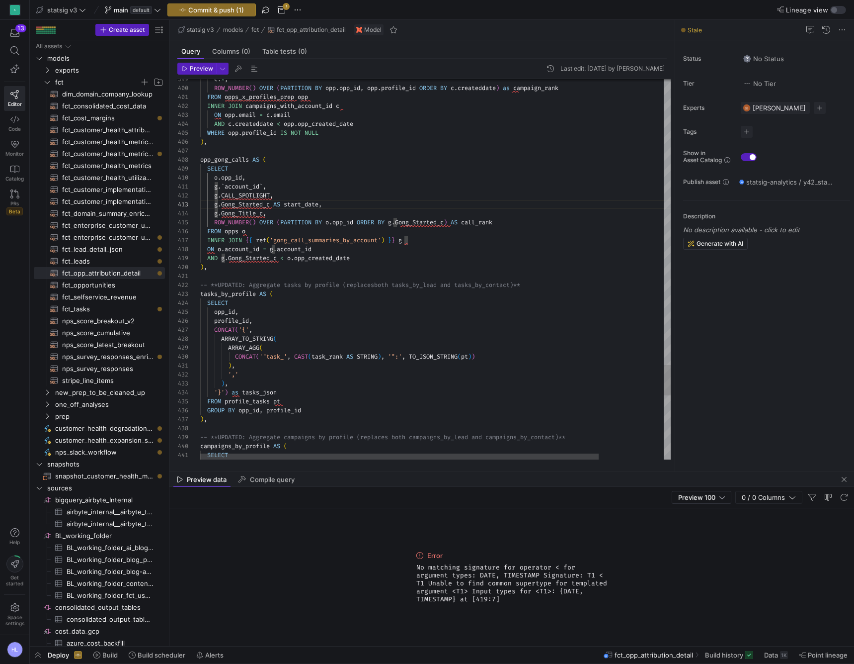
click at [252, 263] on div ") ," at bounding box center [473, 266] width 547 height 9
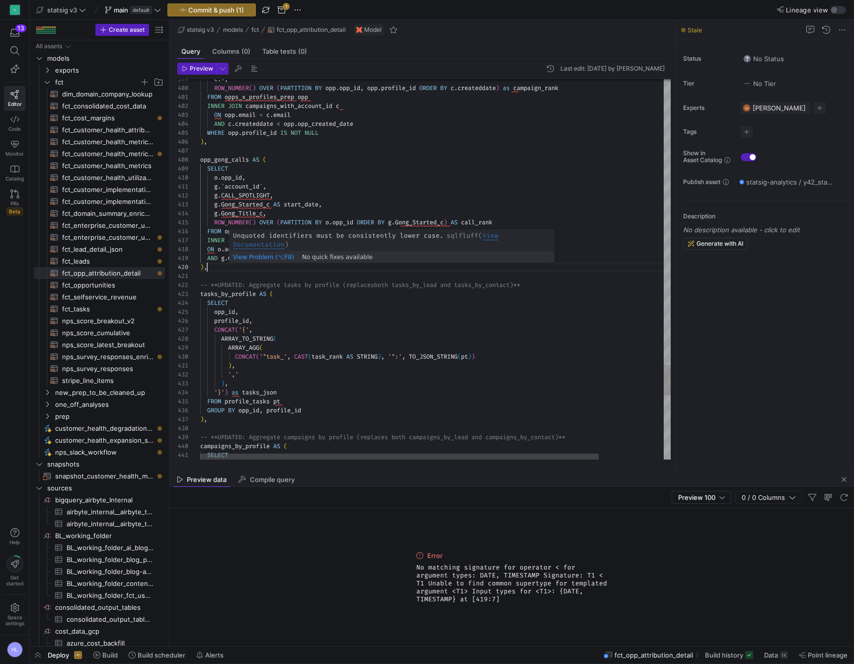
click at [249, 258] on span "Gong_Started_c" at bounding box center [252, 258] width 49 height 8
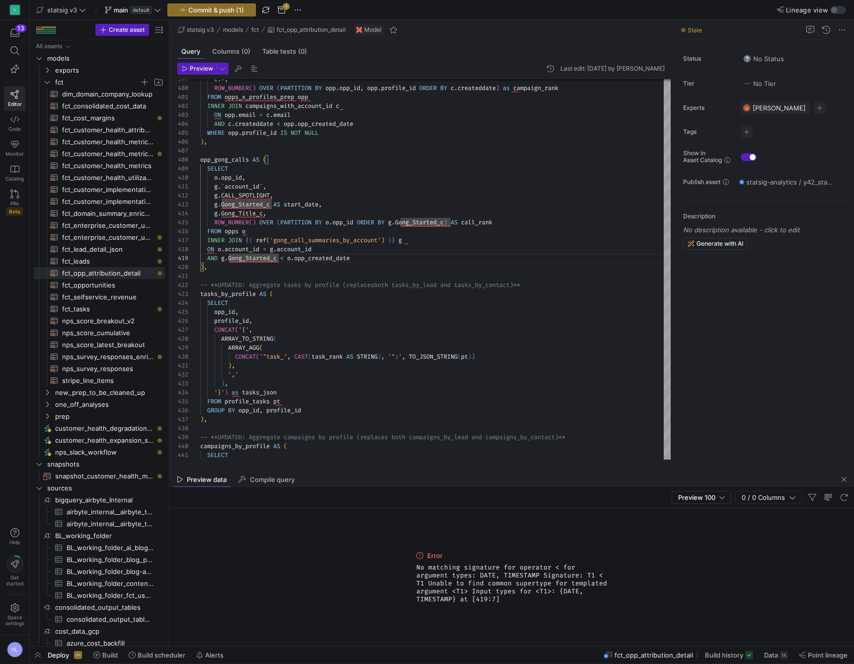
click at [478, 520] on div "Error No matching signature for operator < for argument types: DATE, TIMESTAMP …" at bounding box center [512, 577] width 199 height 138
click at [409, 307] on div "SELECT" at bounding box center [435, 302] width 471 height 9
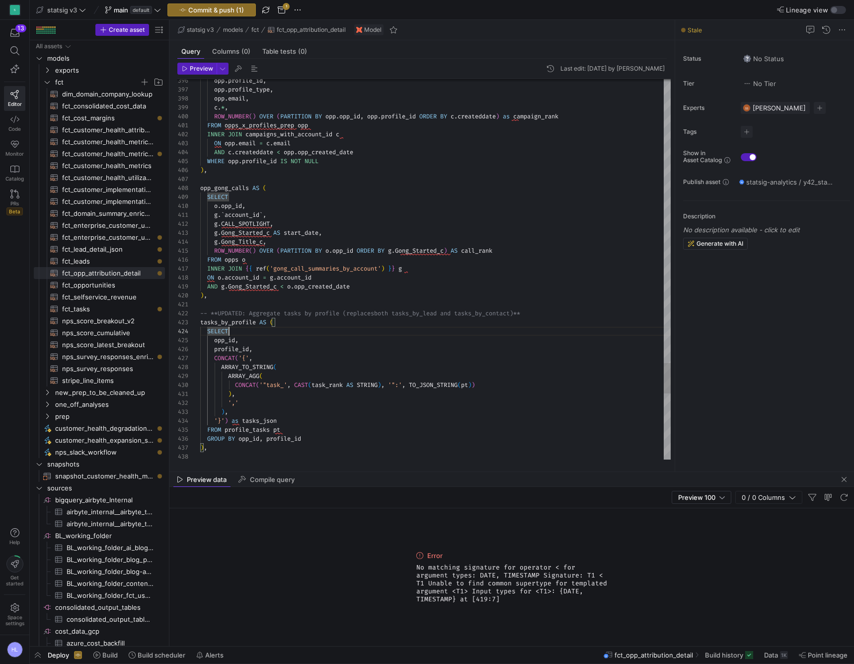
click at [339, 300] on div at bounding box center [435, 304] width 471 height 9
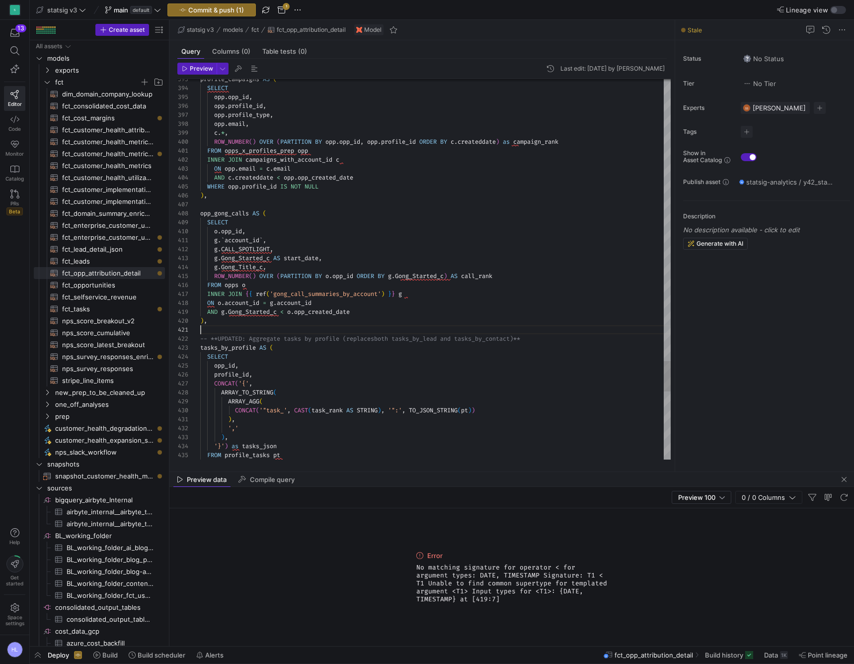
click at [310, 316] on div ") ," at bounding box center [435, 320] width 471 height 9
click at [308, 310] on span "opp_created_date" at bounding box center [322, 312] width 56 height 8
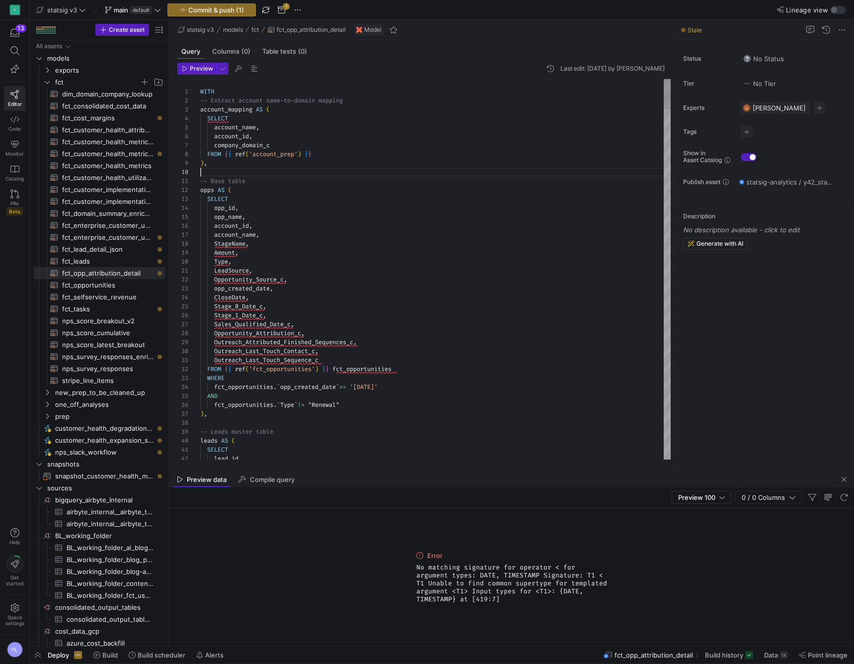
click at [282, 169] on div at bounding box center [435, 171] width 471 height 9
click at [267, 135] on div "account_id ," at bounding box center [435, 136] width 471 height 9
click at [253, 235] on span "account_name" at bounding box center [235, 235] width 42 height 8
click at [248, 253] on div "Amount ," at bounding box center [435, 252] width 471 height 9
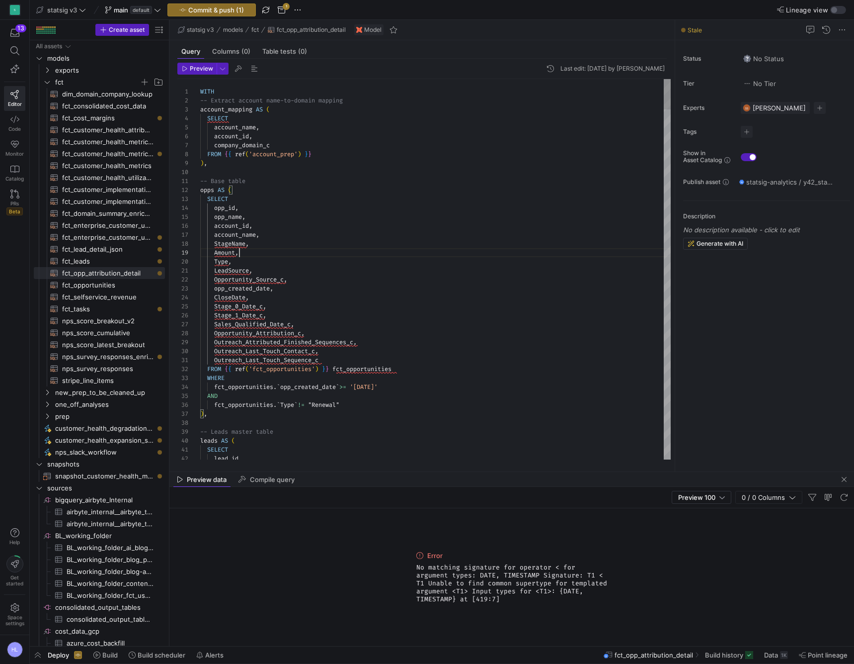
click at [251, 336] on span "Opportunity_Attribution_c" at bounding box center [257, 333] width 87 height 8
click at [250, 345] on span "Outreach_Attributed_Finished_Sequences_c" at bounding box center [283, 342] width 139 height 8
click at [237, 297] on span "CloseDate" at bounding box center [229, 297] width 31 height 8
click at [242, 272] on span "LeadSource" at bounding box center [231, 270] width 35 height 8
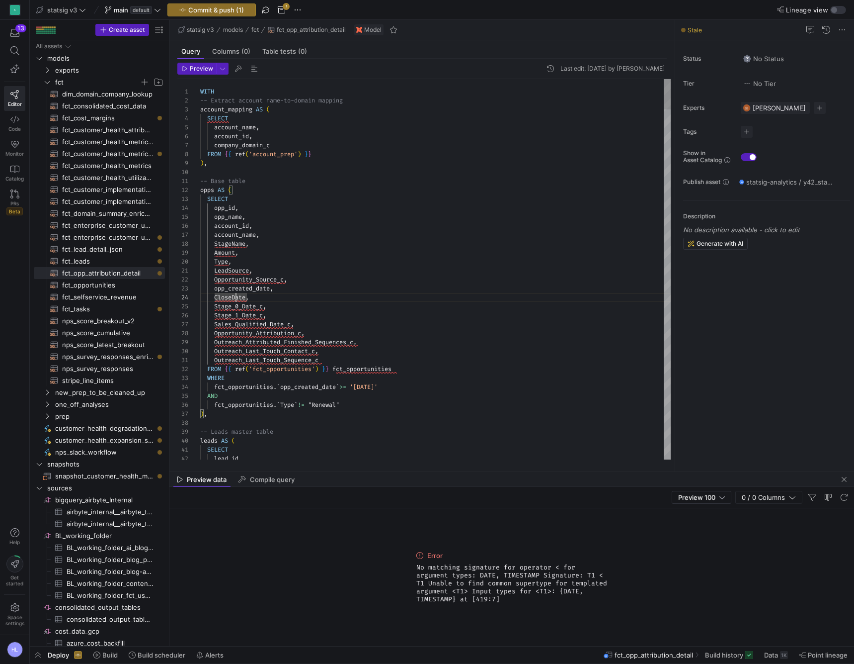
scroll to position [0, 43]
click at [246, 287] on span "opp_created_date" at bounding box center [242, 288] width 56 height 8
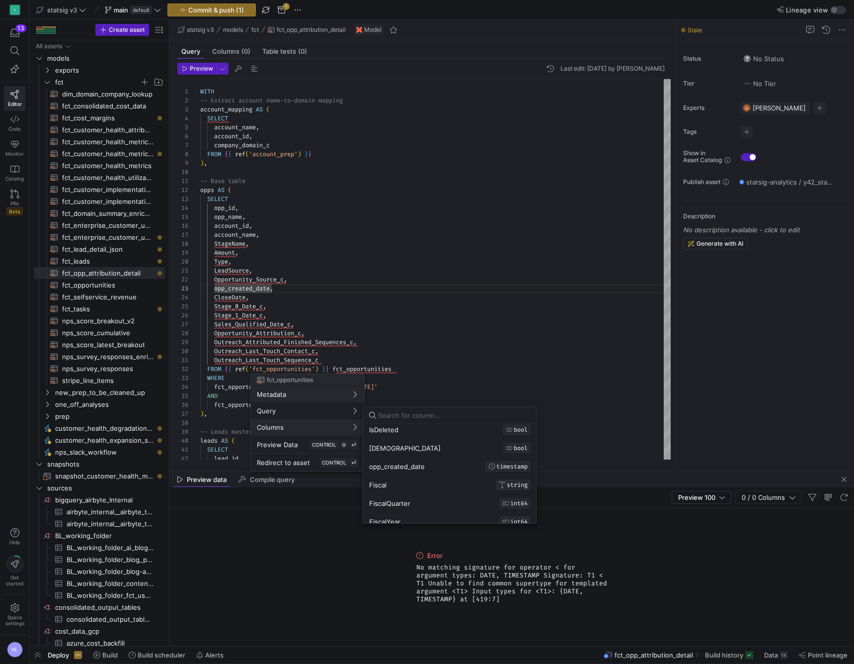
scroll to position [143, 0]
click at [275, 281] on div at bounding box center [427, 332] width 854 height 664
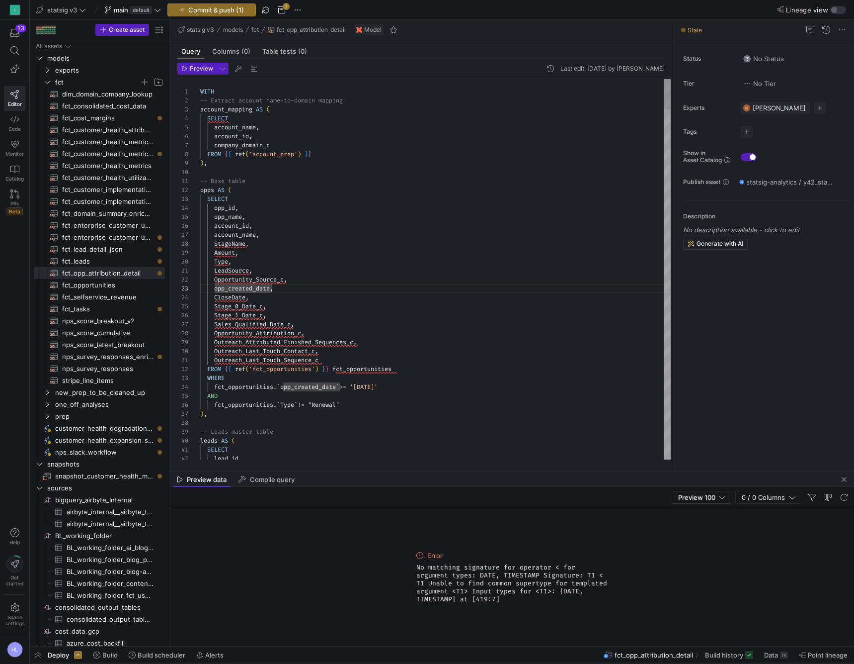
click at [216, 289] on span "opp_created_date" at bounding box center [242, 288] width 56 height 8
click at [291, 287] on span "," at bounding box center [288, 288] width 3 height 8
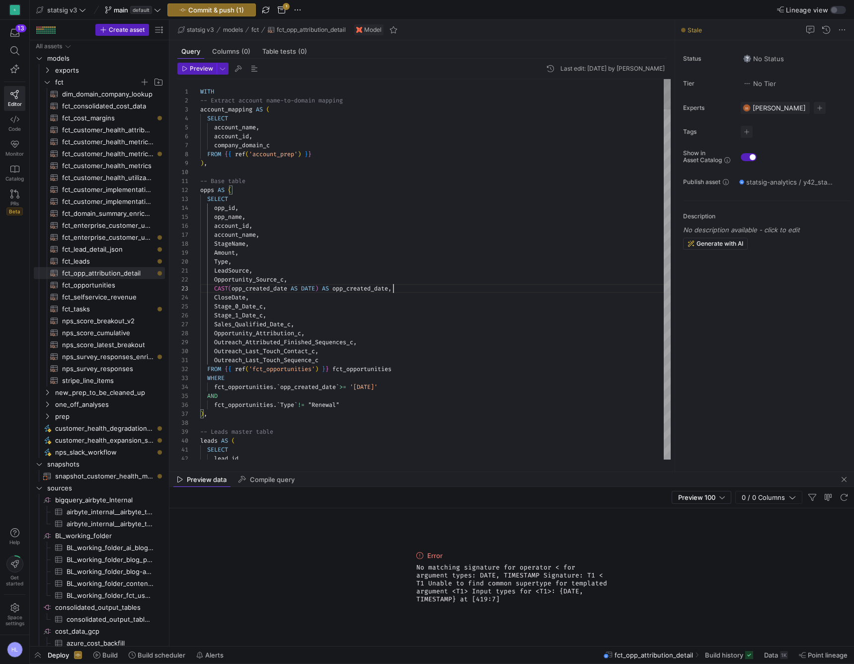
click at [292, 351] on span "Outreach_Last_Touch_Contact_c" at bounding box center [264, 351] width 101 height 8
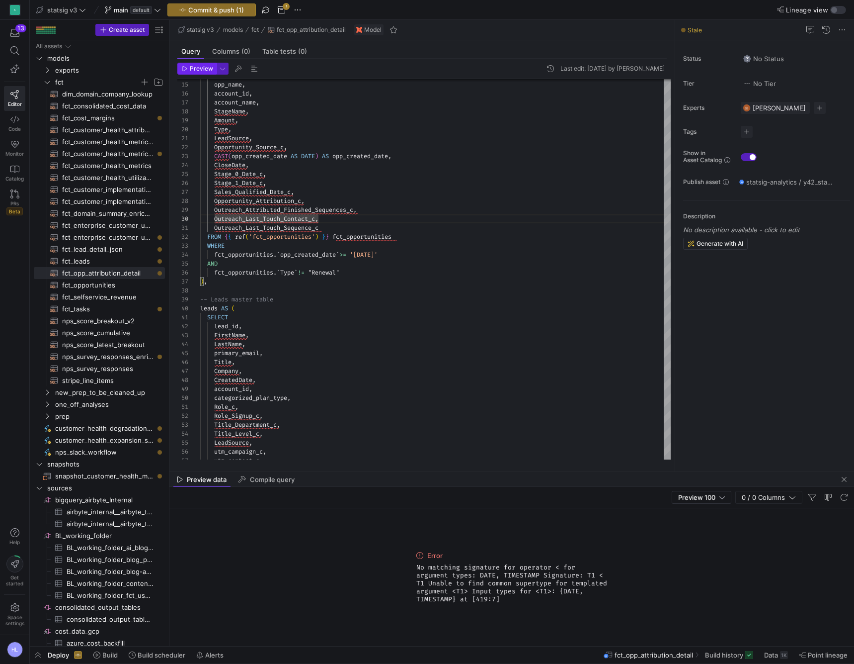
click at [204, 69] on span "Preview" at bounding box center [201, 68] width 23 height 7
click at [250, 304] on div "leads AS (" at bounding box center [435, 308] width 471 height 9
click at [261, 351] on span "," at bounding box center [260, 353] width 3 height 8
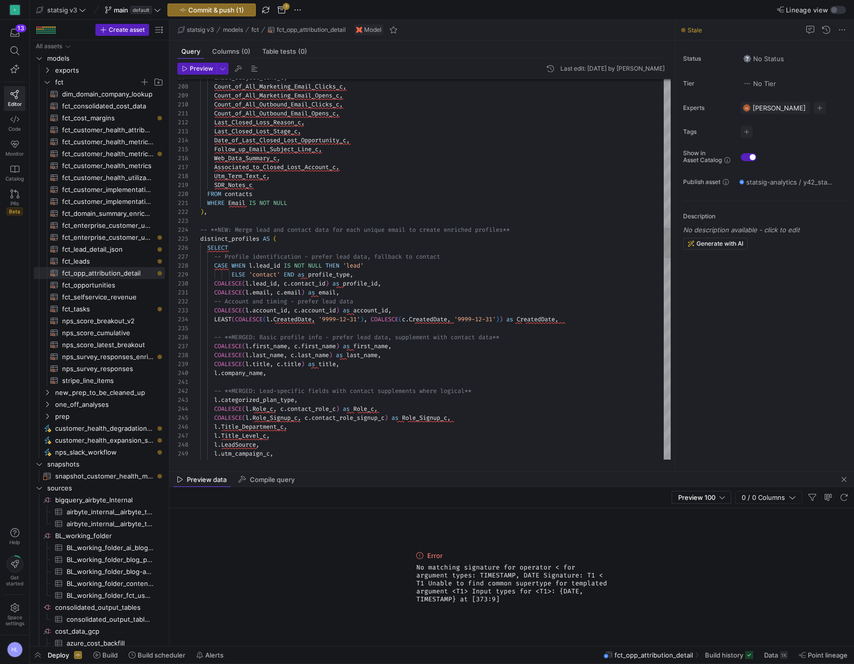
click at [282, 417] on span "Role_Signup_c" at bounding box center [274, 418] width 45 height 8
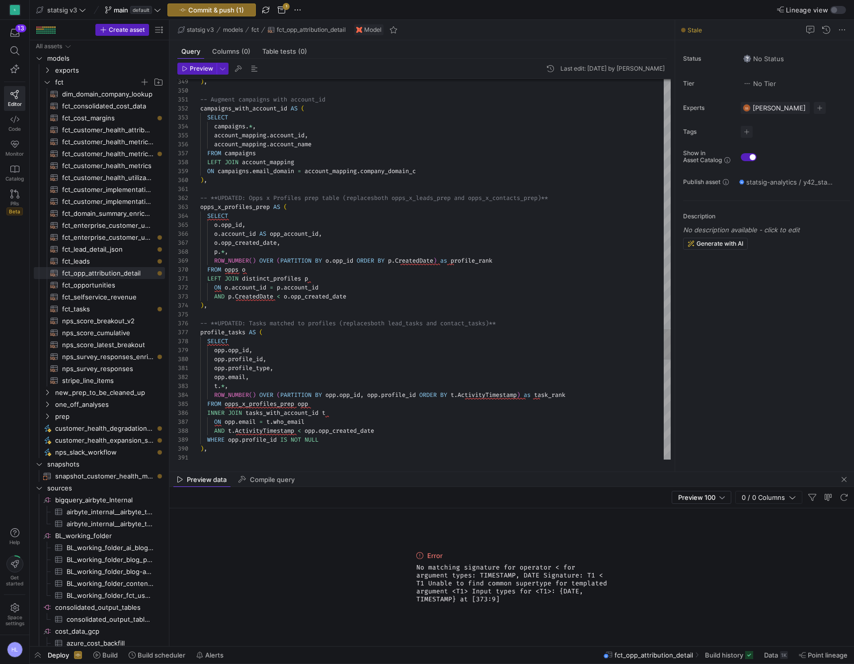
click at [246, 340] on div "SELECT" at bounding box center [435, 340] width 471 height 9
click at [237, 298] on span "CreatedDate" at bounding box center [254, 296] width 38 height 8
click at [468, 259] on span "profile_rank" at bounding box center [472, 260] width 42 height 8
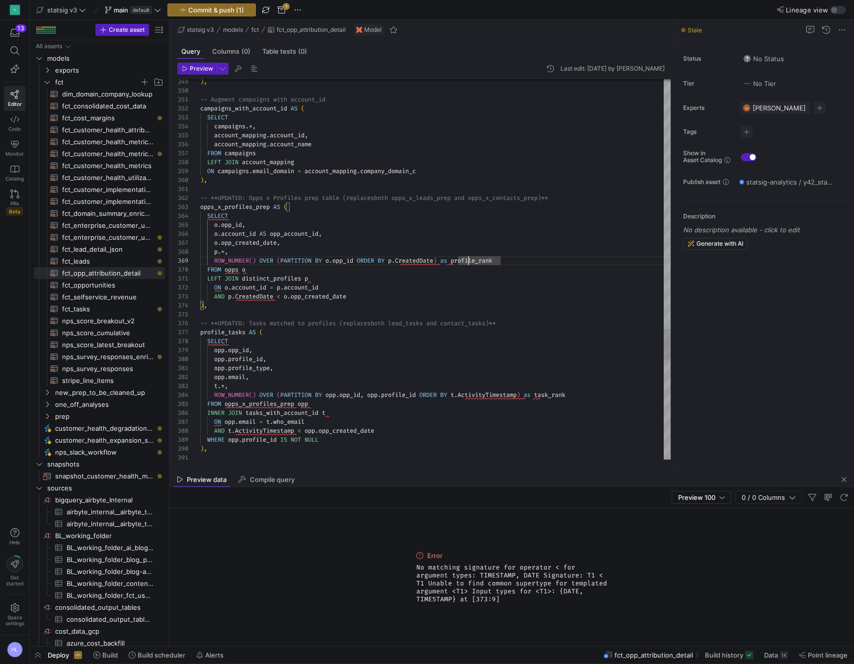
click at [287, 278] on span "distinct_profiles" at bounding box center [271, 278] width 59 height 8
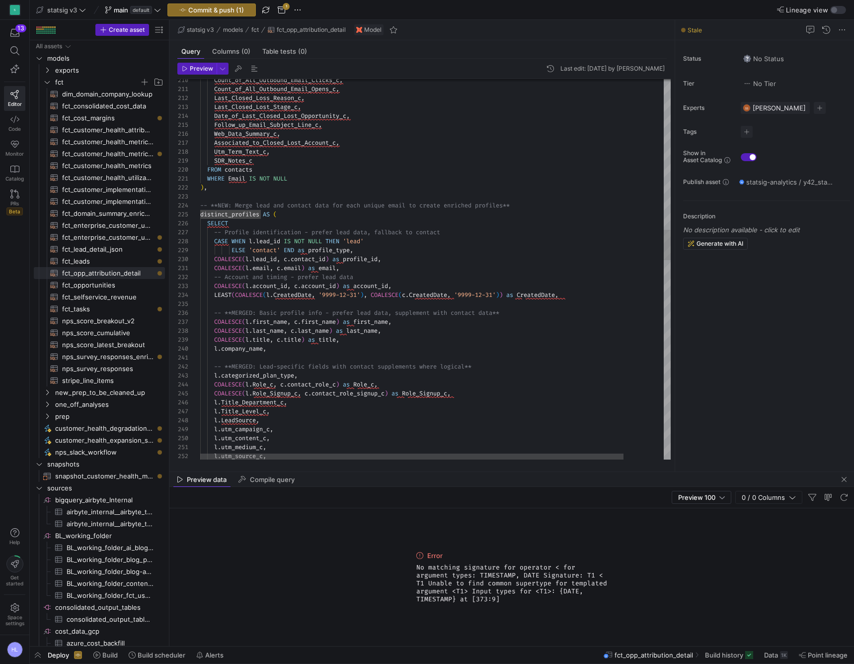
click at [267, 264] on span "email" at bounding box center [260, 268] width 17 height 8
click at [273, 309] on span "-- **MERGED: Basic profile info - prefer lead data" at bounding box center [301, 313] width 174 height 8
click at [260, 294] on span "COALESCE" at bounding box center [249, 295] width 28 height 8
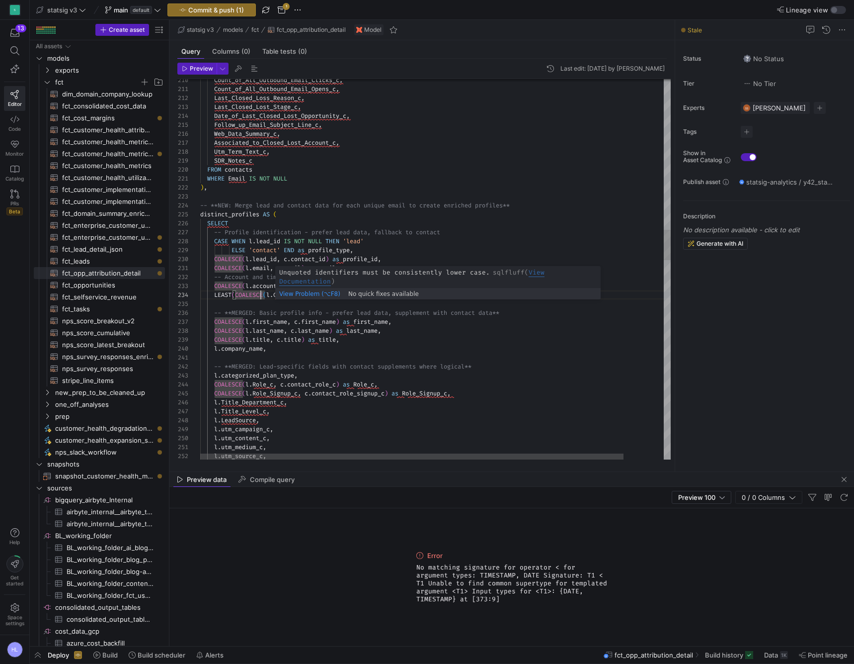
scroll to position [27, 93]
click at [292, 293] on span "CreatedDate" at bounding box center [292, 295] width 38 height 8
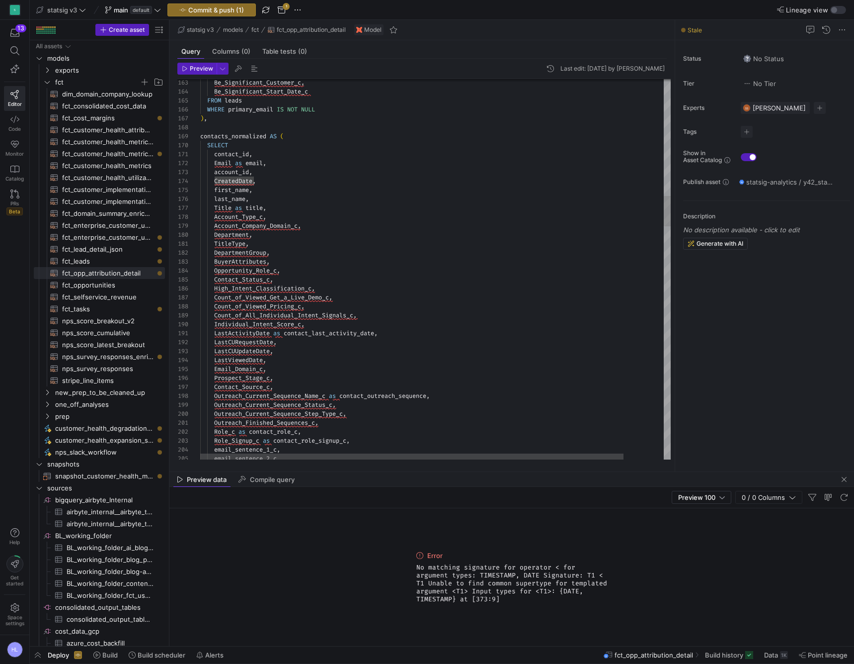
click at [295, 201] on div "last_name ," at bounding box center [457, 198] width 515 height 9
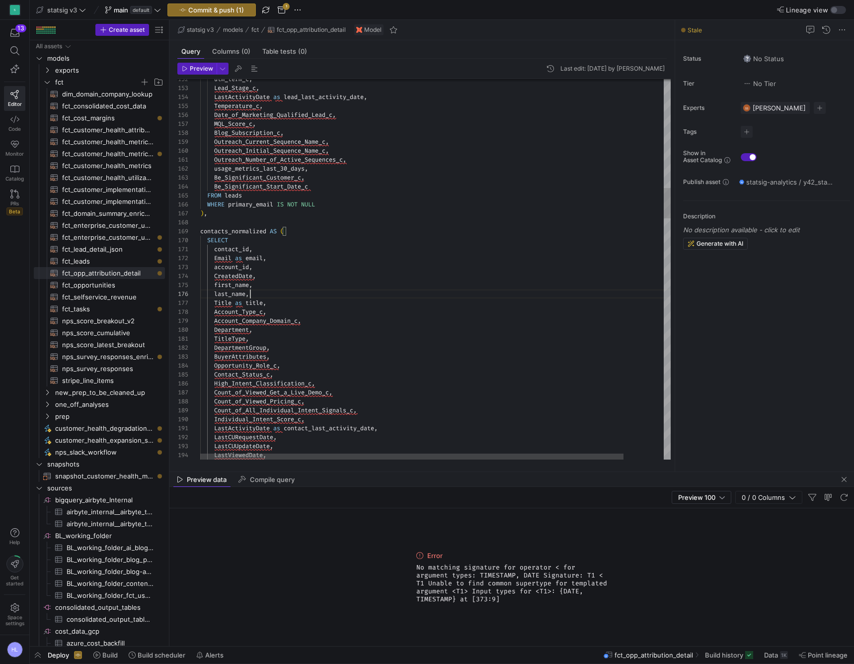
click at [251, 348] on span "DepartmentGroup" at bounding box center [240, 347] width 52 height 8
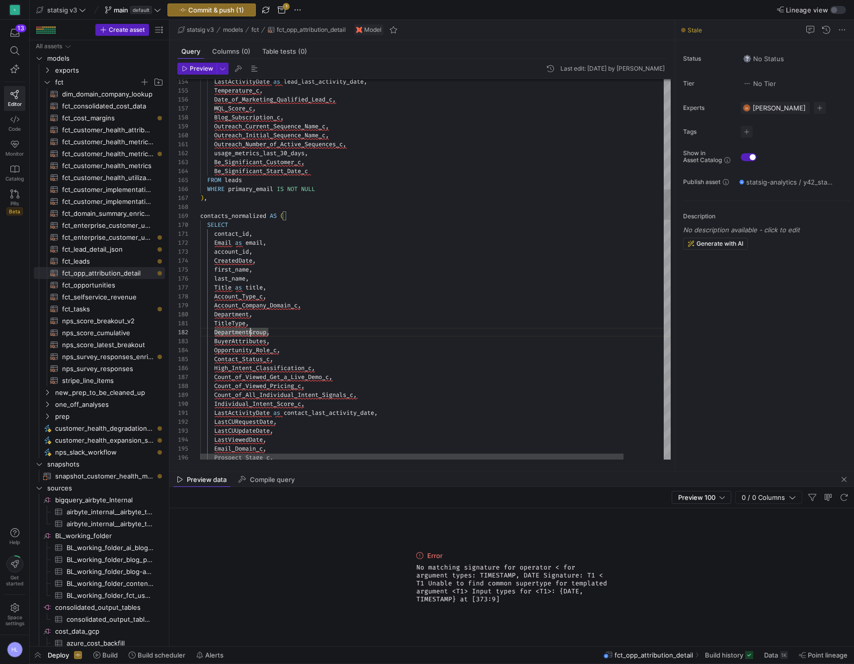
click at [291, 290] on div "Title as title ," at bounding box center [457, 287] width 515 height 9
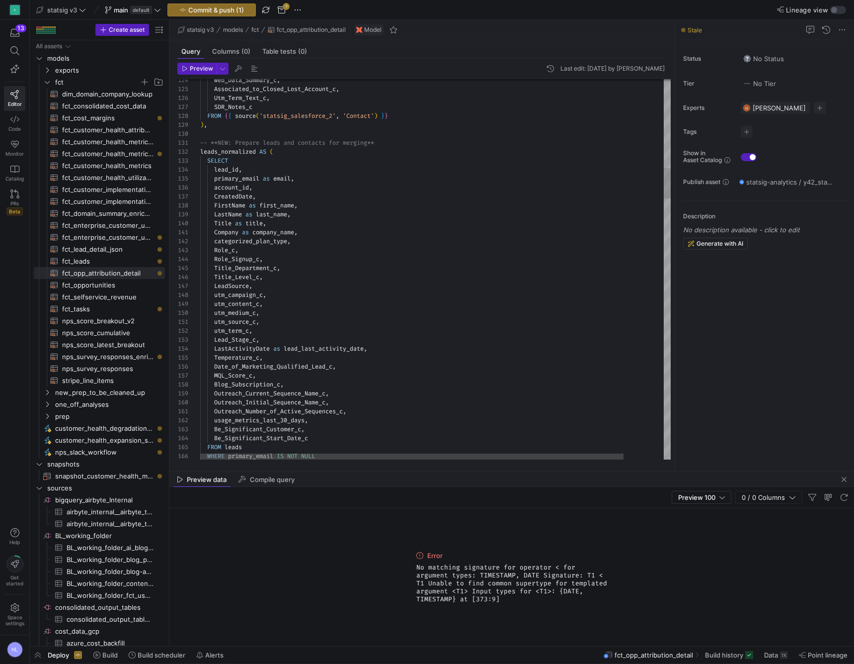
click at [233, 198] on span "CreatedDate" at bounding box center [233, 196] width 38 height 8
click at [216, 195] on span "CreatedDate" at bounding box center [233, 196] width 38 height 8
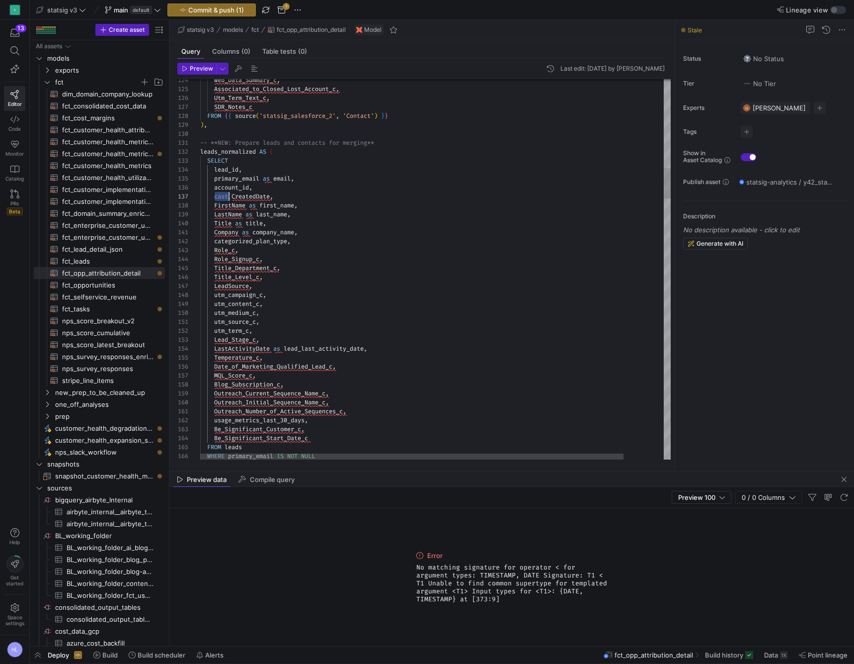
click at [221, 195] on span "cast" at bounding box center [221, 196] width 14 height 8
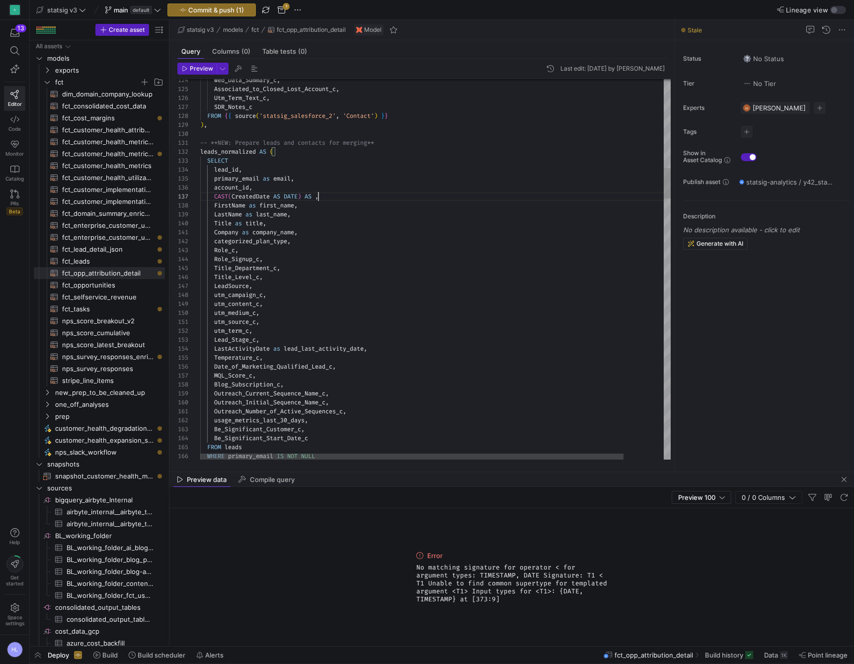
scroll to position [54, 118]
click at [282, 248] on div "Role_c ," at bounding box center [457, 250] width 515 height 9
click at [196, 65] on span "Preview" at bounding box center [201, 68] width 23 height 7
click at [335, 285] on div "LeadSource ," at bounding box center [457, 285] width 515 height 9
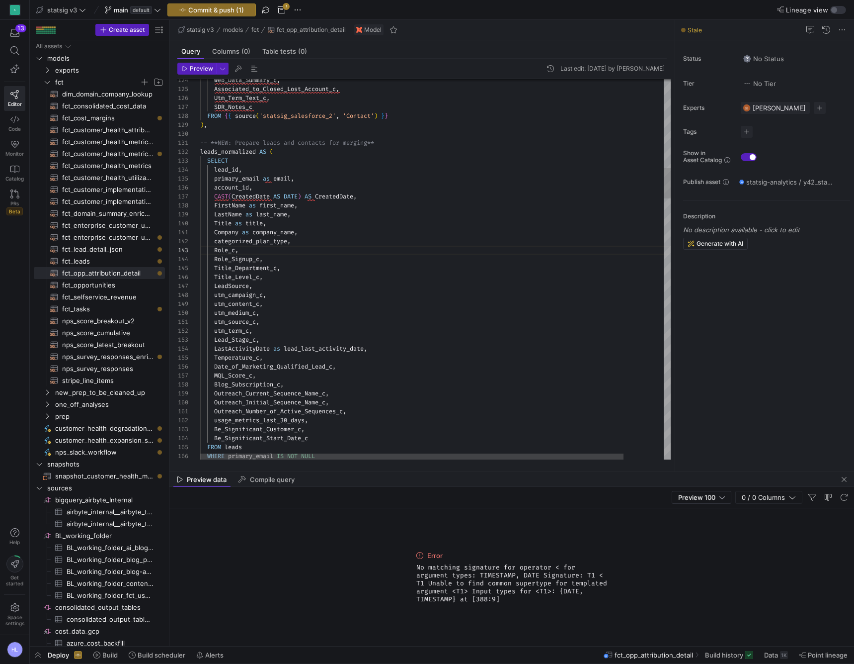
scroll to position [54, 54]
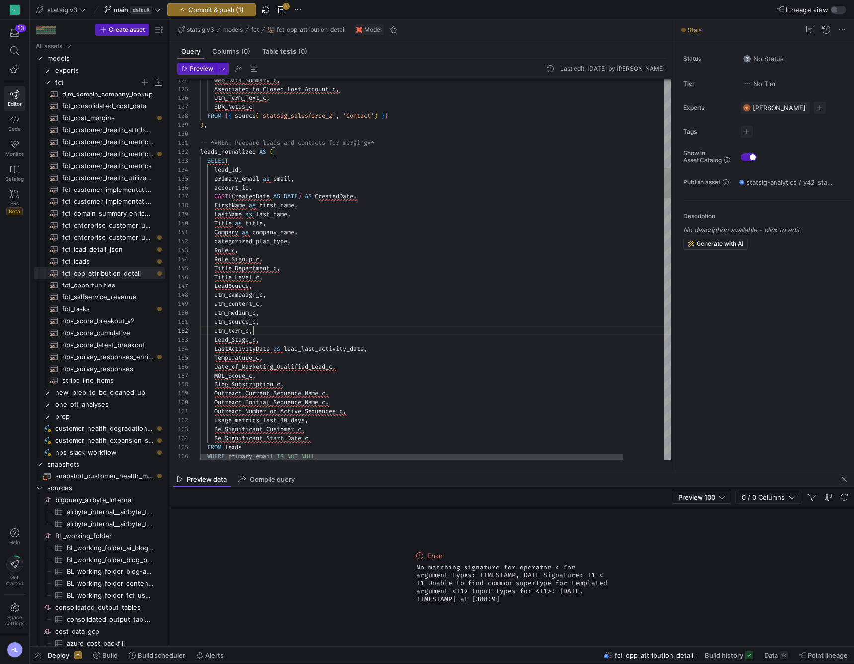
click at [452, 334] on div "utm_term_c ," at bounding box center [457, 330] width 515 height 9
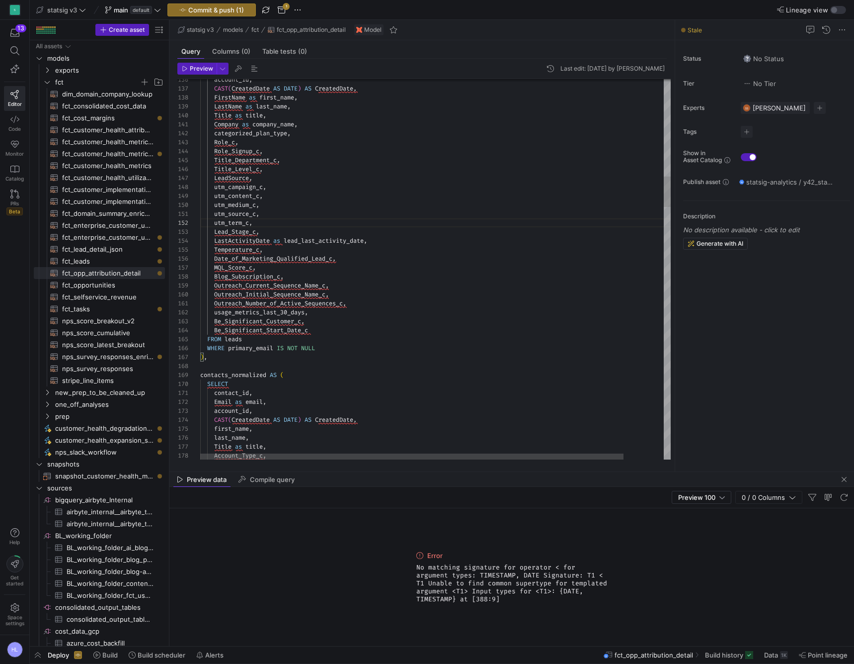
click at [427, 437] on div "last_name ," at bounding box center [457, 437] width 515 height 9
click at [418, 410] on div "account_id ," at bounding box center [457, 410] width 515 height 9
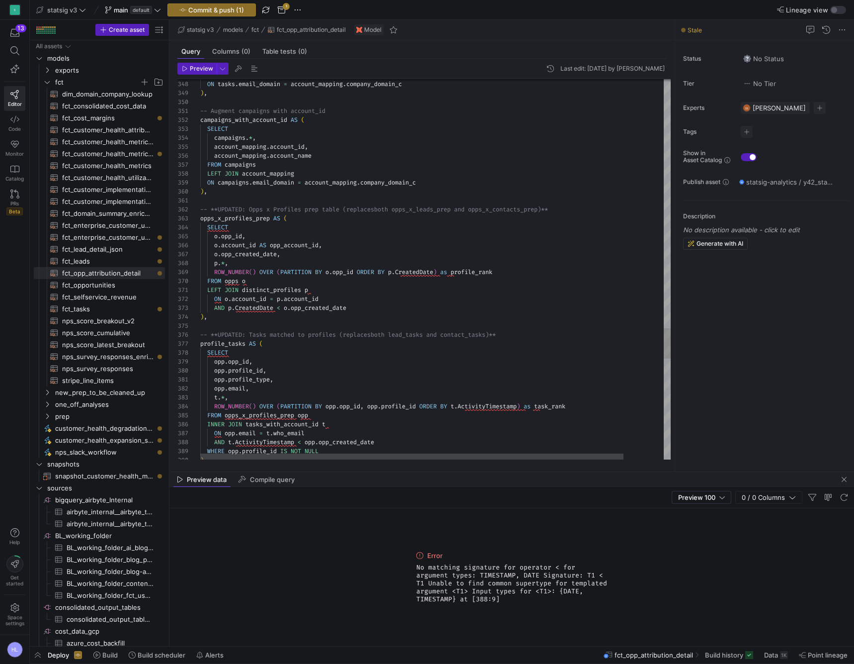
click at [469, 295] on div "ON o . account_id = p . account_id" at bounding box center [457, 298] width 515 height 9
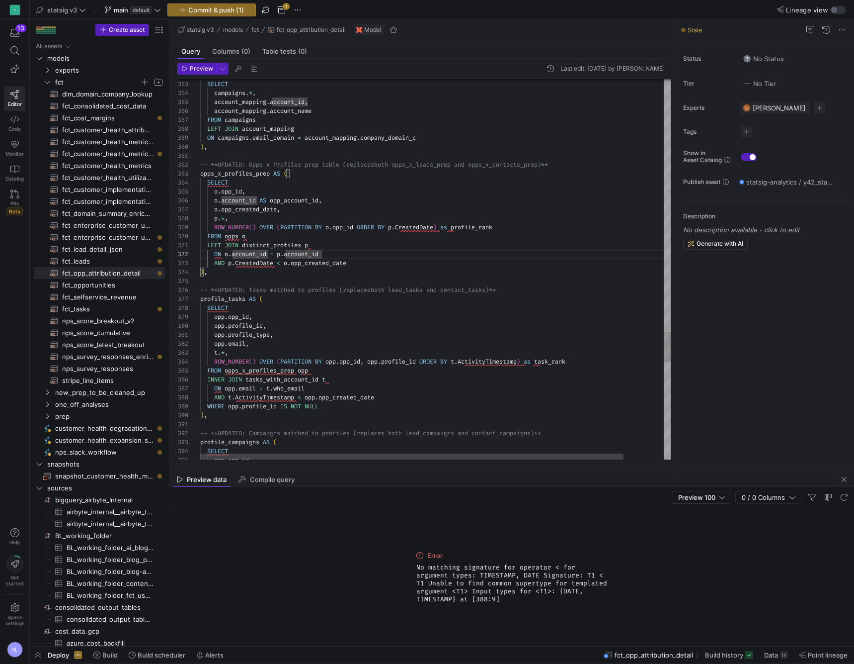
click at [280, 396] on span "ActivityTimestamp" at bounding box center [264, 397] width 59 height 8
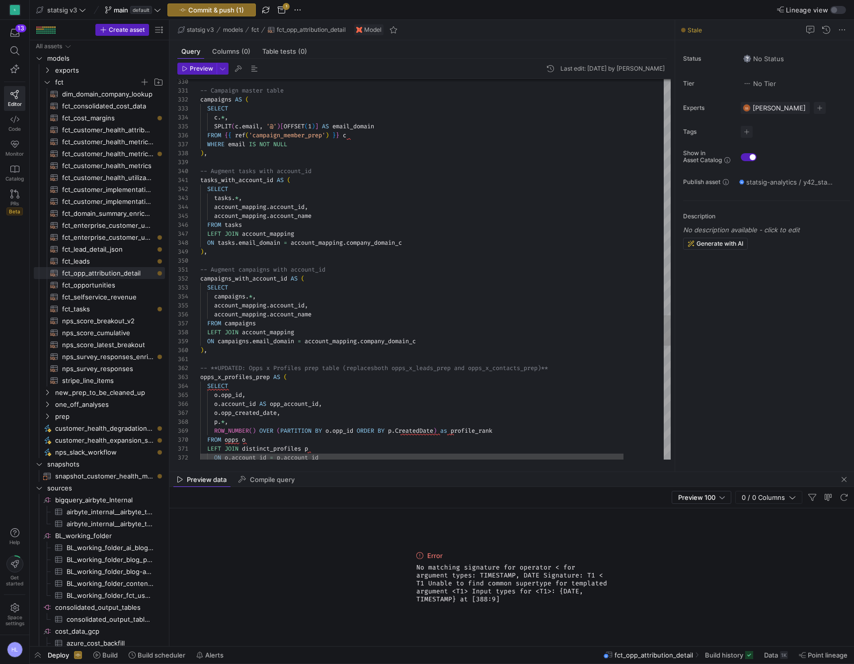
click at [230, 197] on span "tasks" at bounding box center [222, 198] width 17 height 8
click at [270, 216] on span "." at bounding box center [267, 216] width 3 height 8
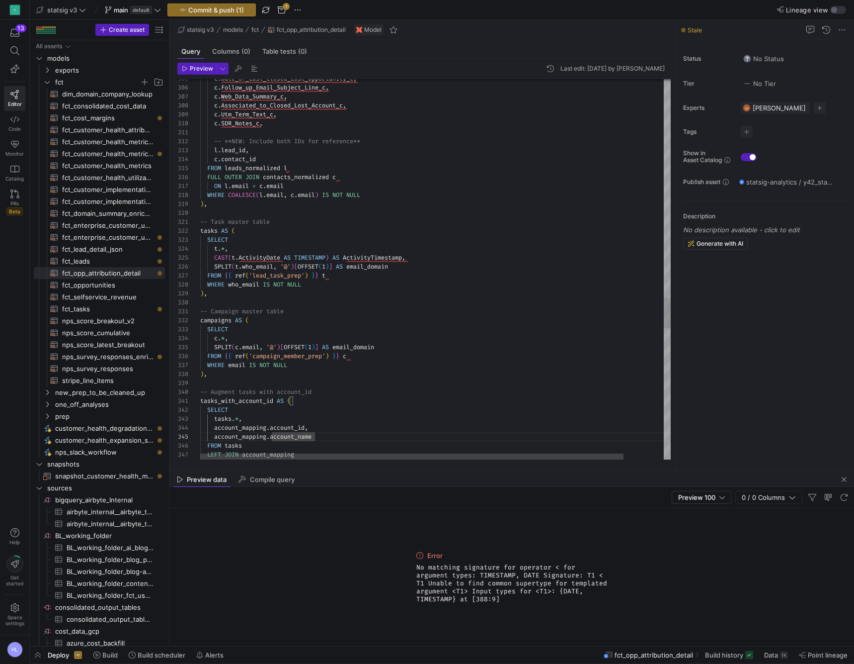
click at [244, 257] on span "ActivityDate" at bounding box center [260, 257] width 42 height 8
click at [314, 256] on span "TIMESTAMP" at bounding box center [309, 257] width 31 height 8
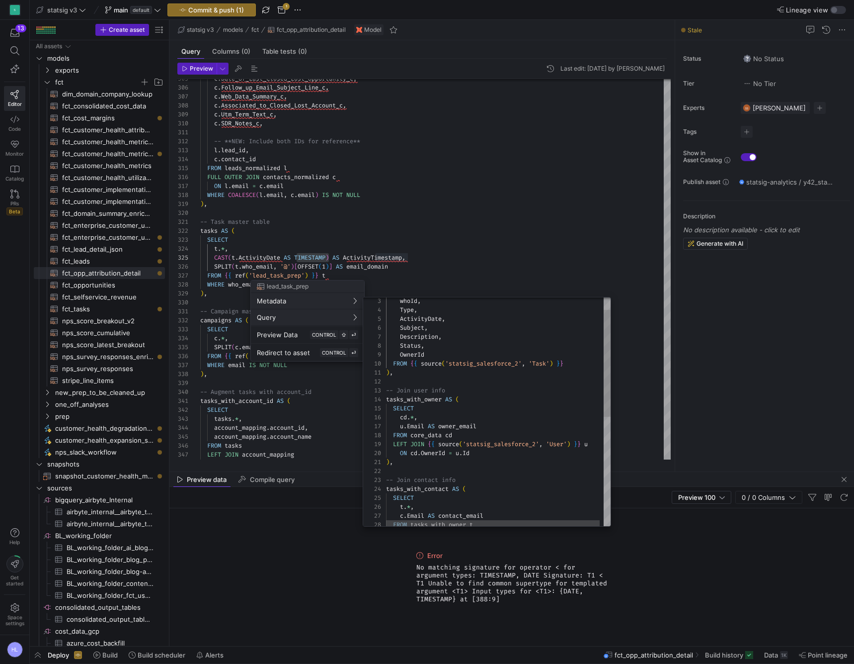
scroll to position [89, 0]
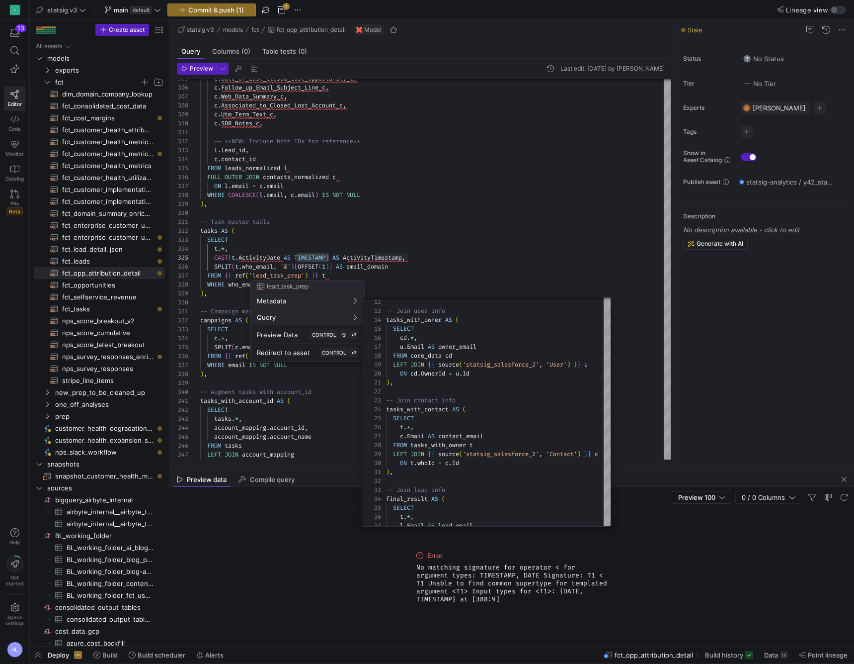
click at [386, 271] on div at bounding box center [427, 332] width 854 height 664
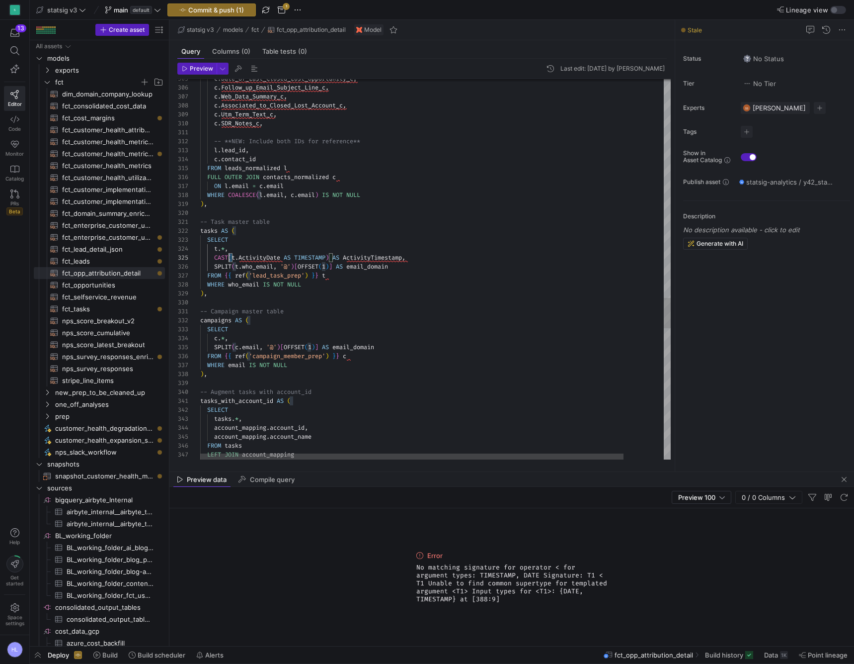
scroll to position [36, 14]
drag, startPoint x: 232, startPoint y: 257, endPoint x: 214, endPoint y: 258, distance: 18.4
click at [214, 258] on span "CAST ( t . ActivityDate AS TIMESTAMP ) AS ActivityTimestamp ," at bounding box center [302, 257] width 205 height 8
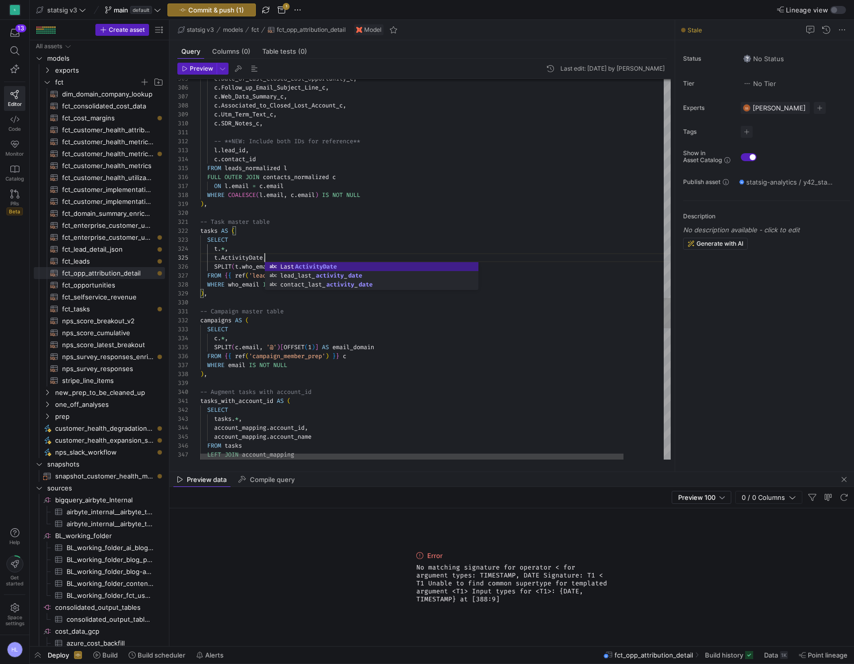
click at [301, 230] on div "tasks AS (" at bounding box center [457, 230] width 515 height 9
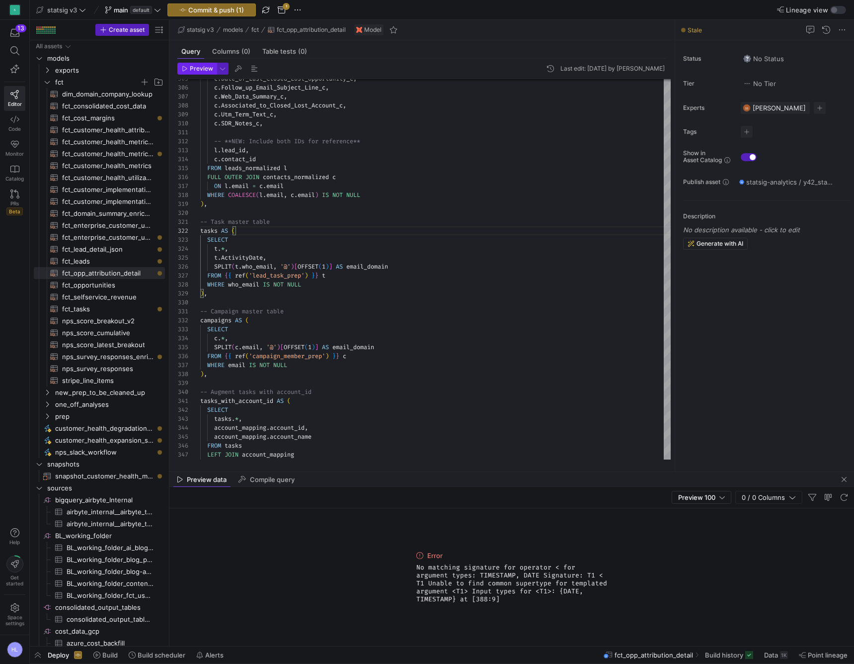
click at [201, 68] on span "Preview" at bounding box center [201, 68] width 23 height 7
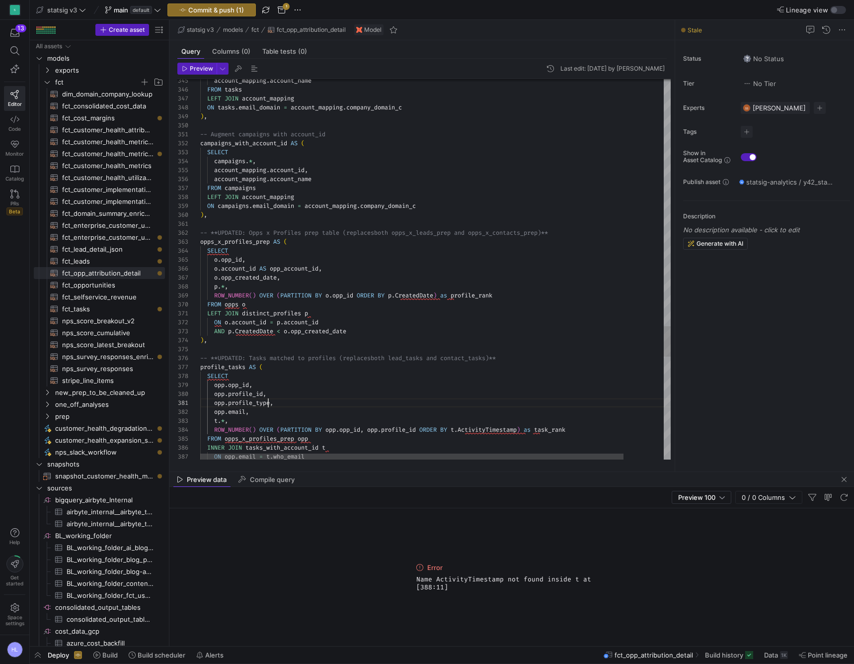
click at [267, 406] on span "profile_type" at bounding box center [249, 403] width 42 height 8
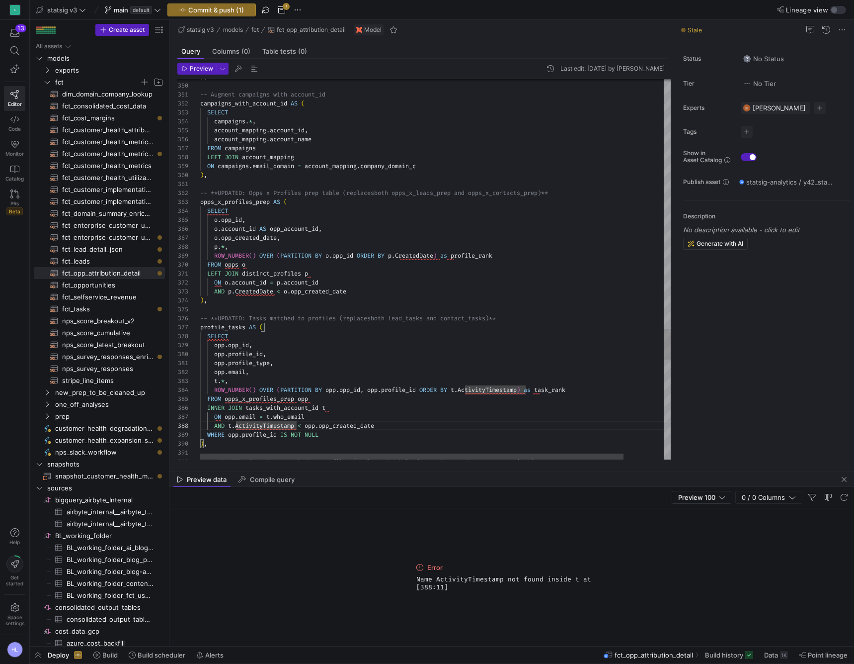
click at [280, 426] on span "ActivityTimestamp" at bounding box center [264, 425] width 59 height 8
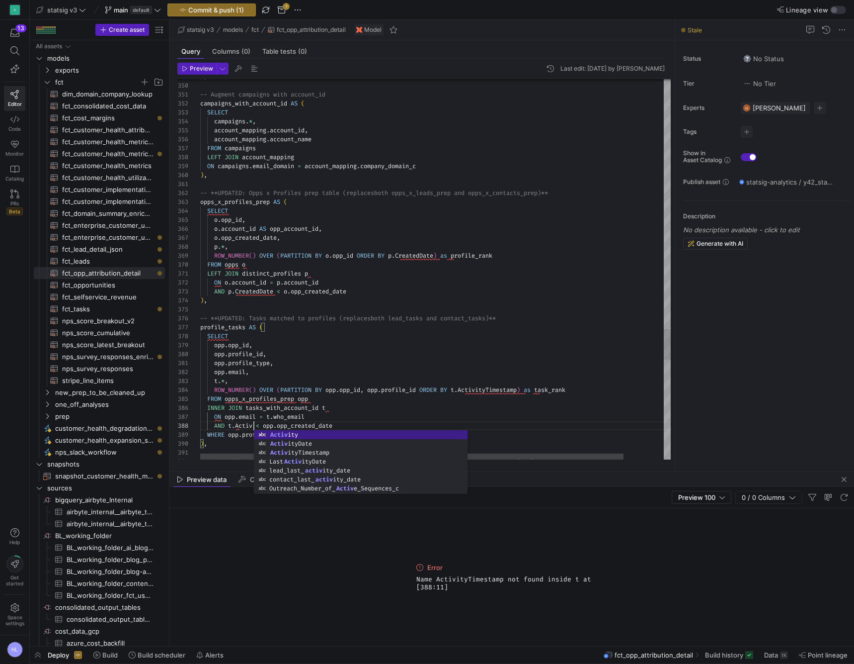
scroll to position [63, 61]
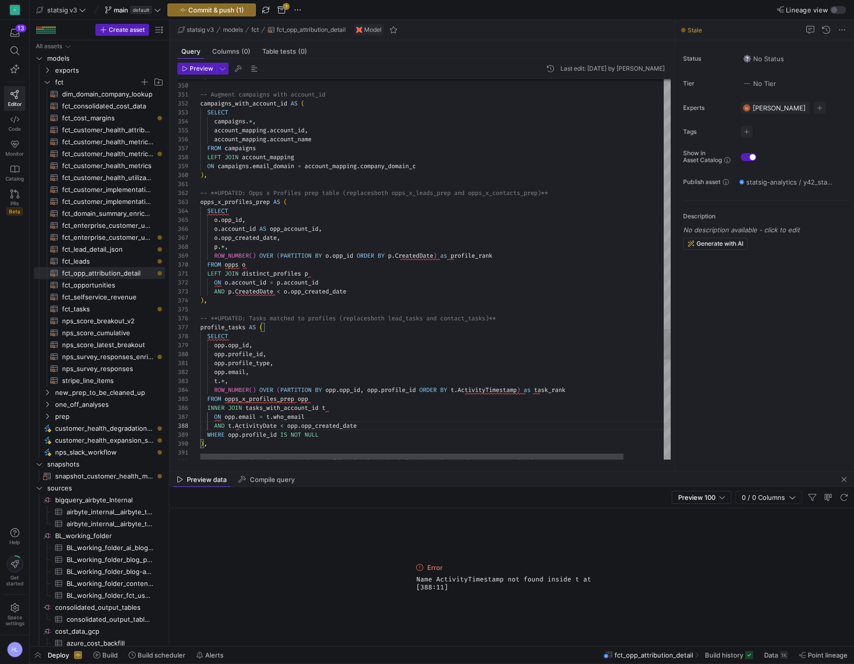
click at [311, 382] on div "t . * ," at bounding box center [457, 380] width 515 height 9
click at [201, 72] on span "button" at bounding box center [197, 68] width 38 height 11
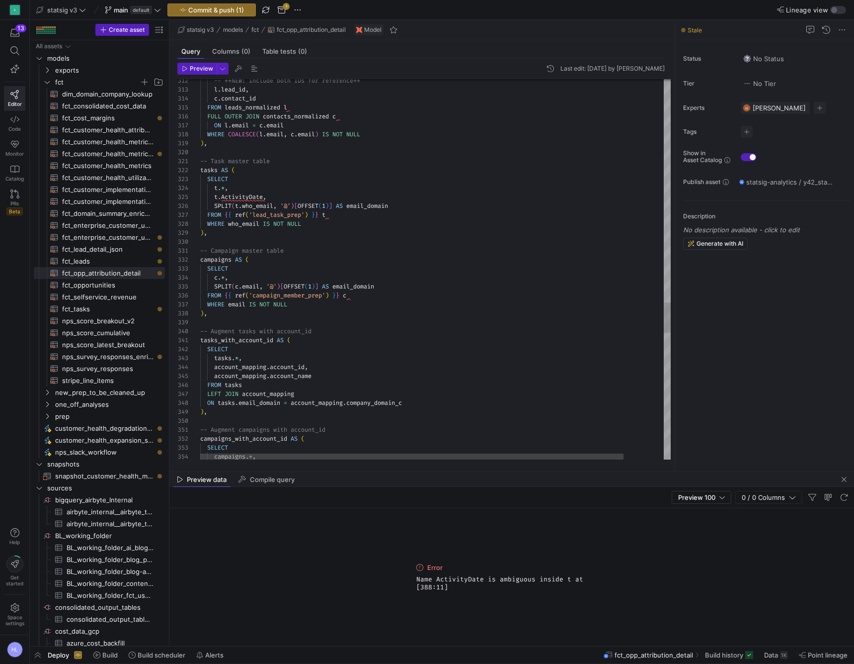
click at [236, 183] on div "t . * ," at bounding box center [457, 187] width 515 height 9
click at [216, 199] on span "t" at bounding box center [215, 197] width 3 height 8
click at [205, 68] on span "Preview" at bounding box center [201, 68] width 23 height 7
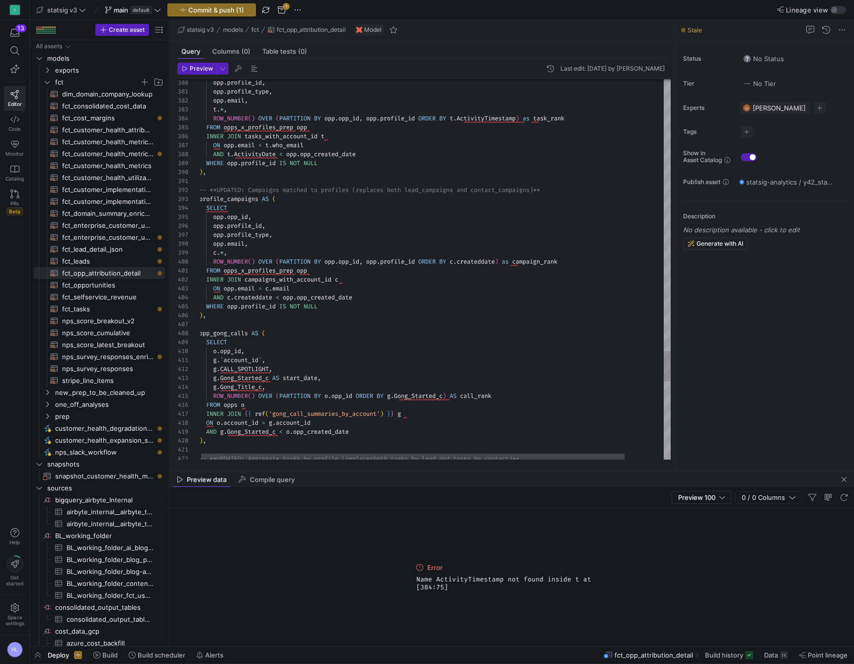
click at [215, 115] on span "ROW_NUMBER" at bounding box center [230, 118] width 35 height 8
drag, startPoint x: 226, startPoint y: 118, endPoint x: 625, endPoint y: 115, distance: 399.1
click at [625, 115] on div "-- ROW_NUMBER() OVER (PARTITION BY opp.opp_id, opp .profile_id ORDER BY t.Activ…" at bounding box center [456, 118] width 515 height 9
click at [602, 116] on div "-- ROW_NUMBER() OVER (PARTITION BY opp.opp_id, opp .profile_id ORDER BY t.Activ…" at bounding box center [456, 118] width 515 height 9
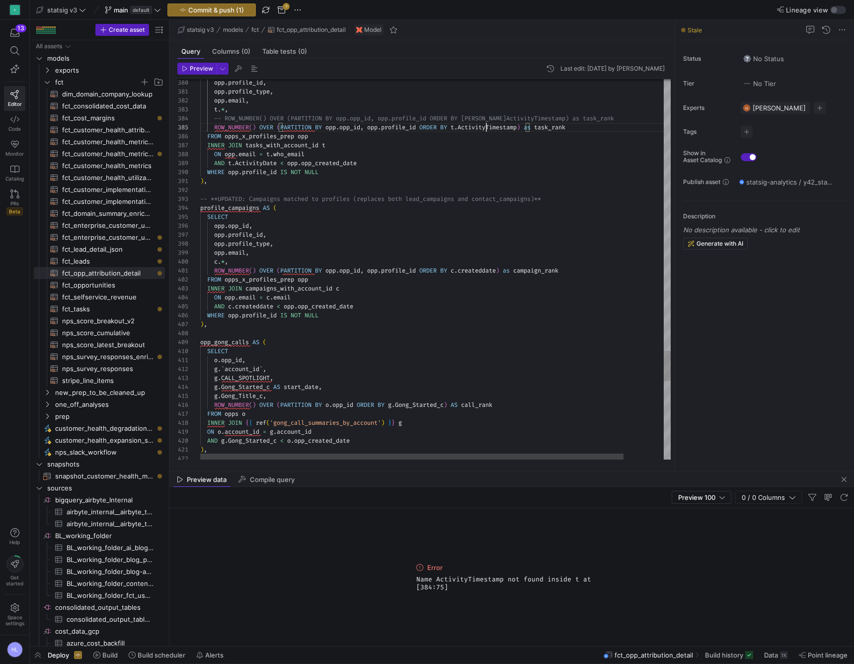
click at [487, 127] on span "ActivityTimestamp" at bounding box center [487, 127] width 59 height 8
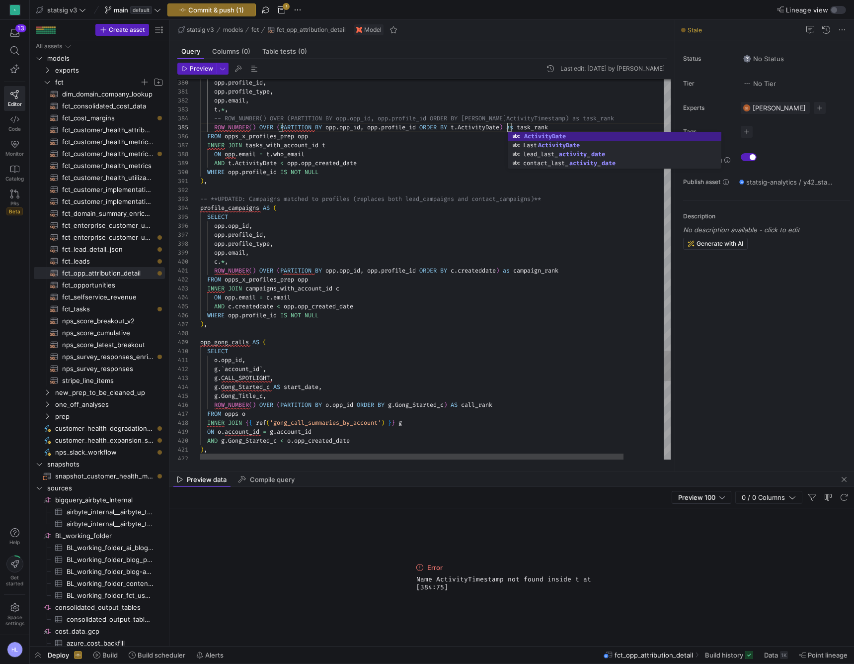
scroll to position [0, 7]
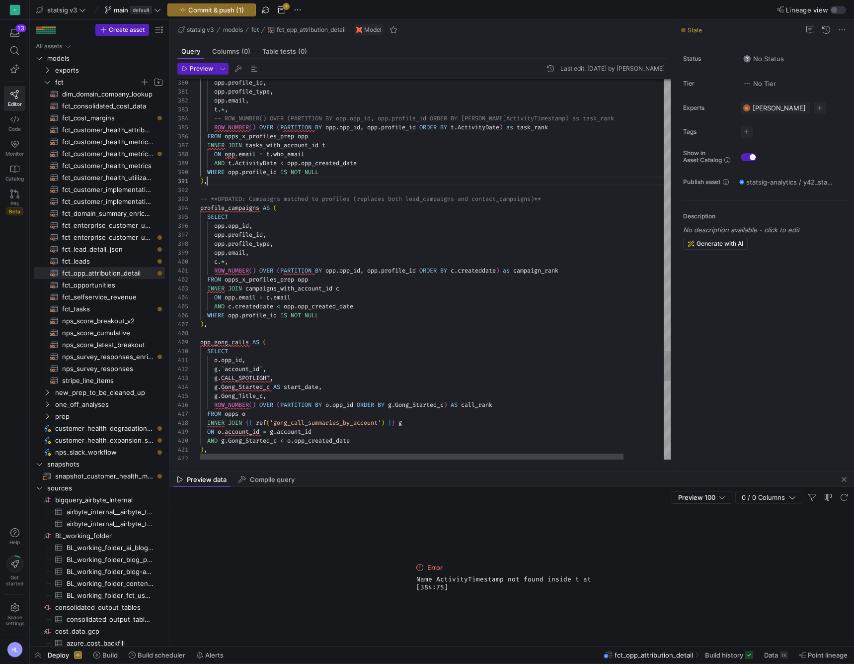
click at [391, 184] on div ") ," at bounding box center [457, 180] width 515 height 9
click at [203, 71] on span "Preview" at bounding box center [201, 68] width 23 height 7
click at [246, 324] on div ") ," at bounding box center [457, 324] width 515 height 9
click at [253, 305] on span "createddate" at bounding box center [254, 306] width 38 height 8
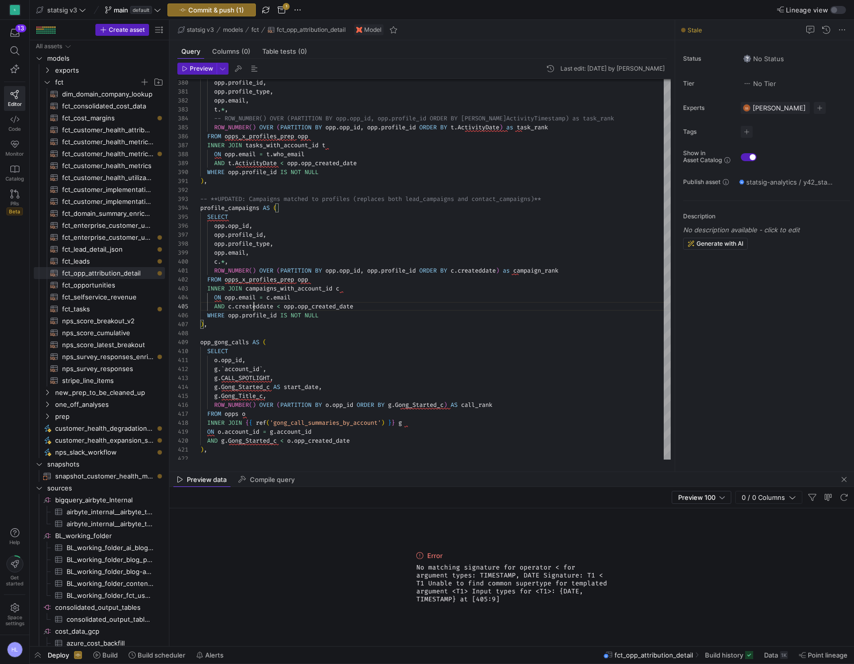
scroll to position [36, 54]
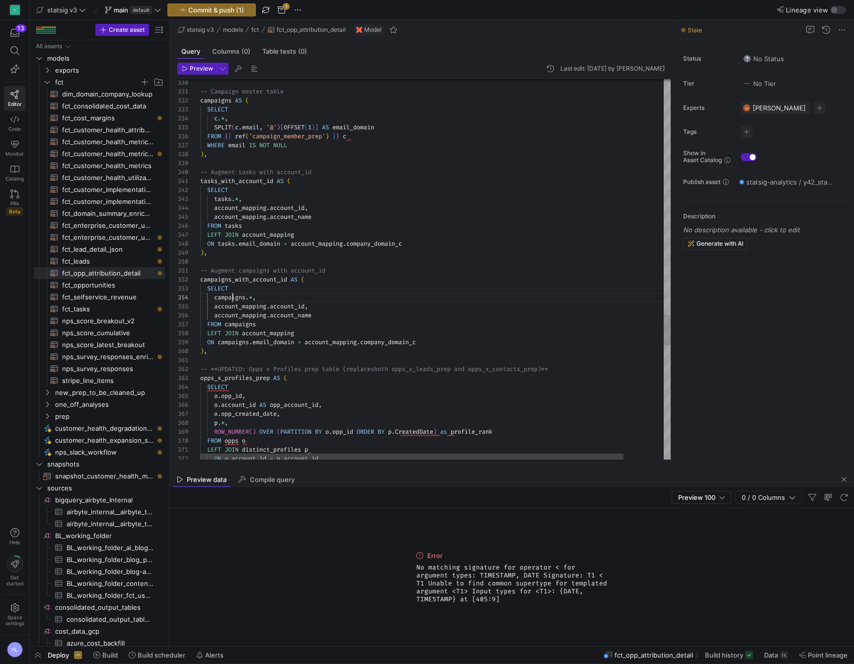
click at [233, 301] on span "campaigns" at bounding box center [229, 297] width 31 height 8
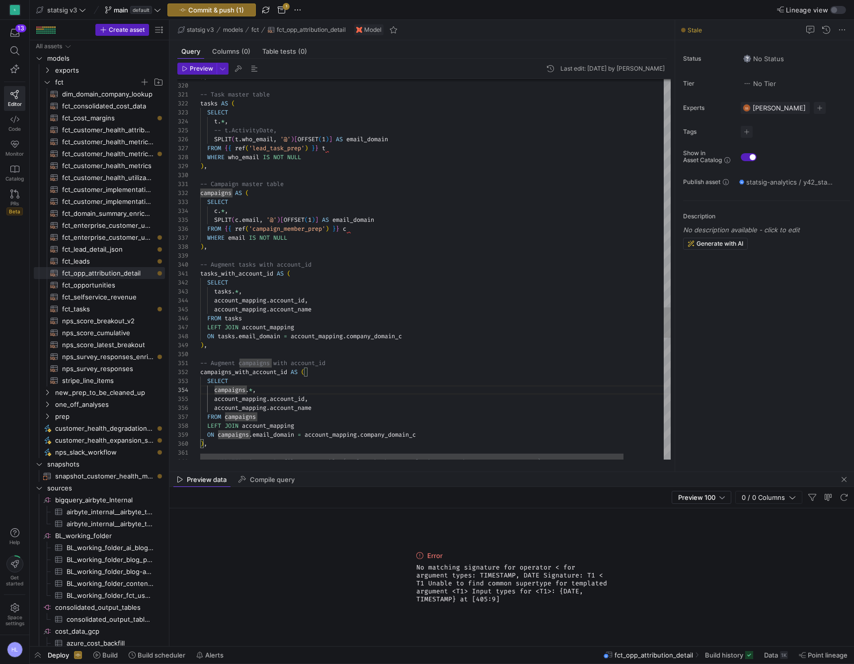
type textarea "-- Campaign master table campaigns AS ( SELECT c.*, SPLIT(c.email, '@')[OFFSET(…"
click at [226, 211] on span "," at bounding box center [226, 211] width 3 height 8
click at [307, 254] on button "Metadata" at bounding box center [307, 254] width 113 height 16
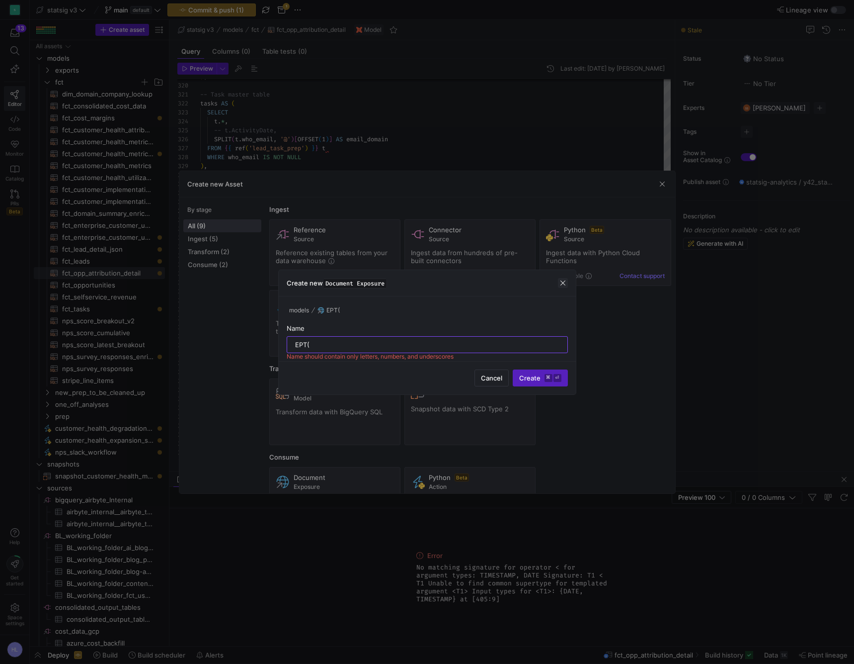
type input "EPT("
click at [559, 282] on span "button" at bounding box center [563, 283] width 10 height 10
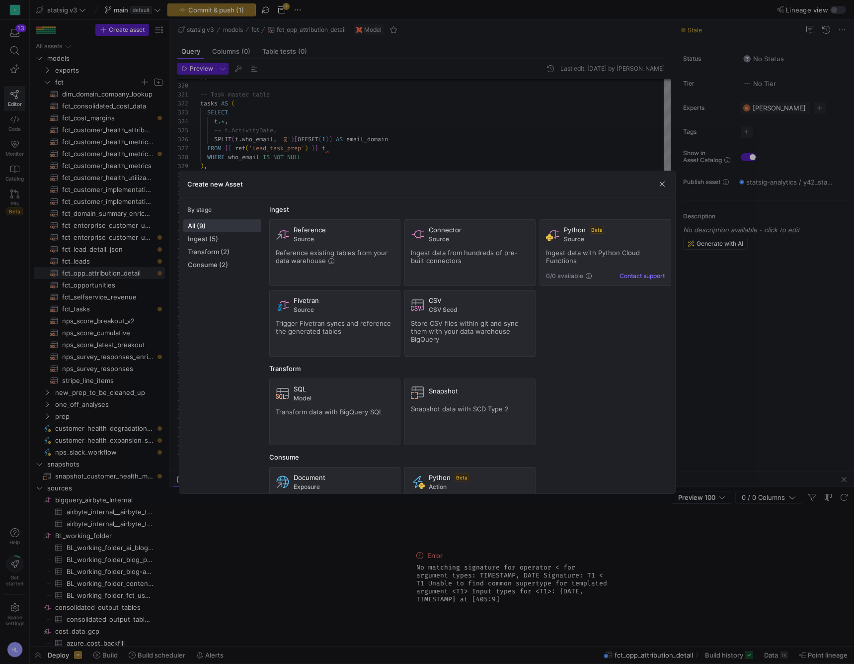
click at [664, 181] on span "button" at bounding box center [663, 184] width 10 height 10
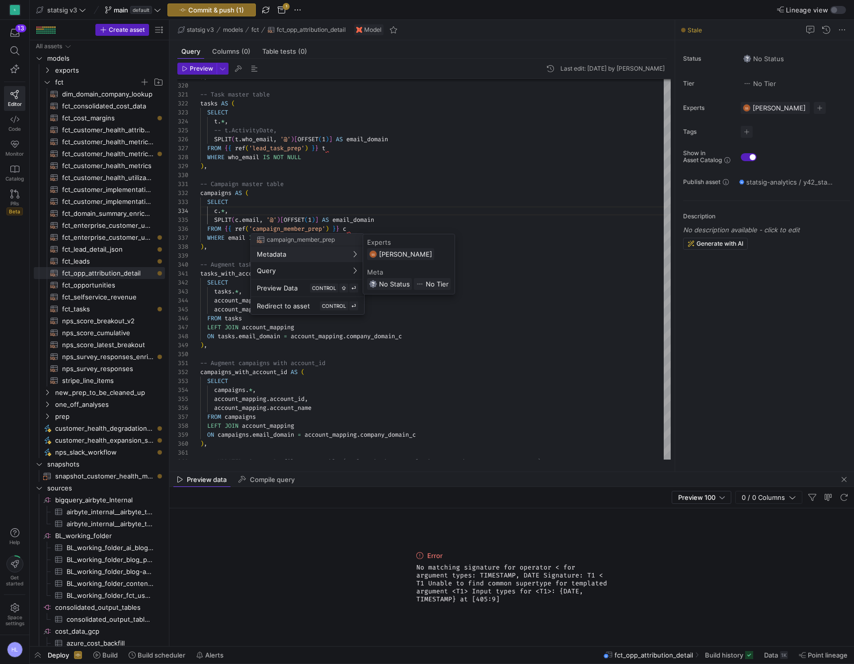
click at [256, 211] on div at bounding box center [427, 332] width 854 height 664
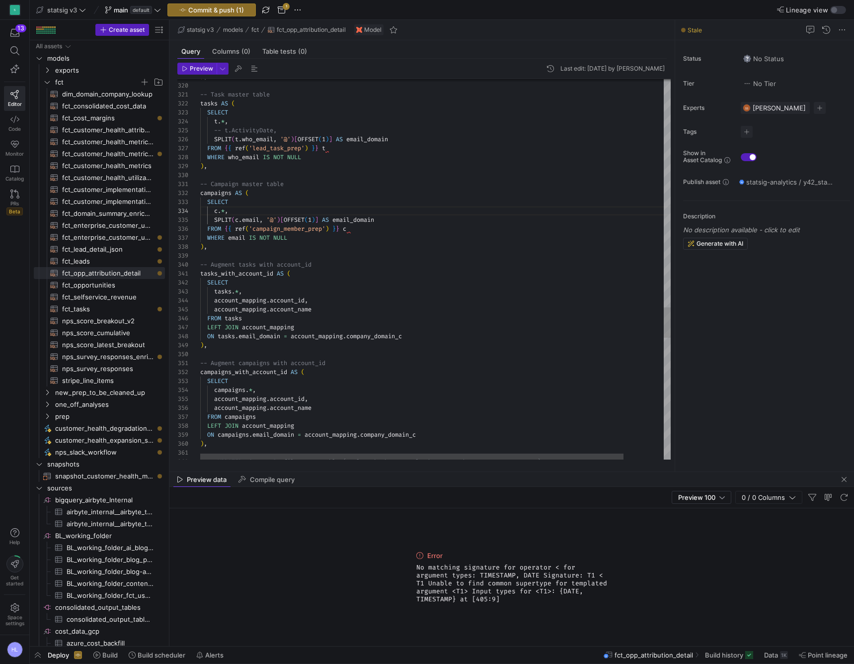
click at [226, 212] on span "," at bounding box center [226, 211] width 3 height 8
click at [307, 254] on button "Metadata" at bounding box center [307, 254] width 113 height 16
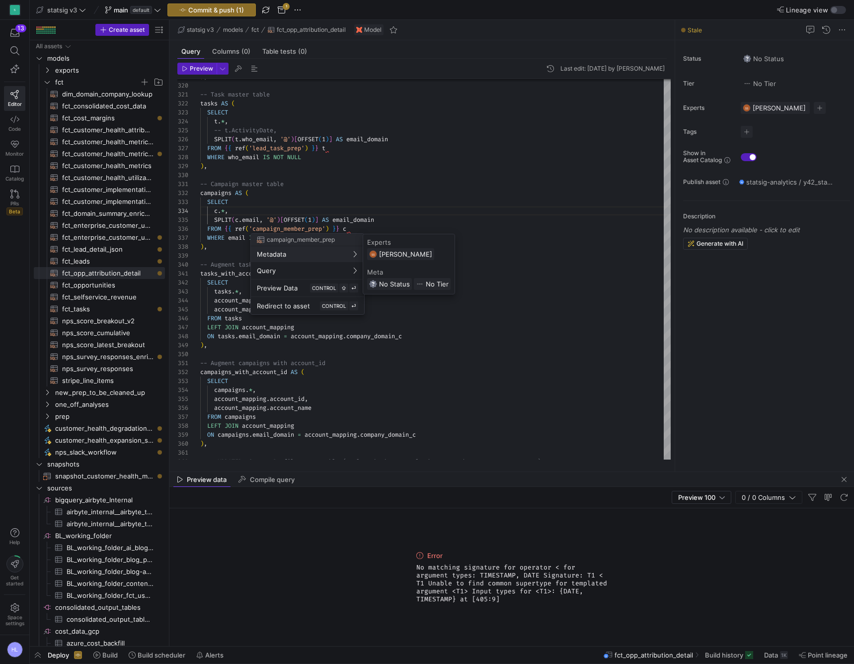
click at [232, 208] on div at bounding box center [427, 332] width 854 height 664
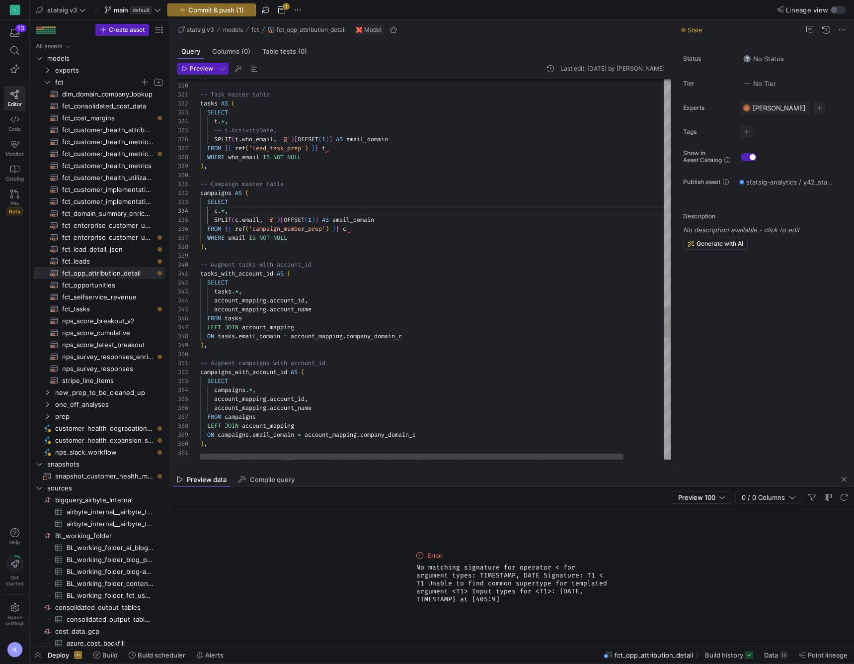
click at [237, 211] on div "c . * ," at bounding box center [457, 210] width 515 height 9
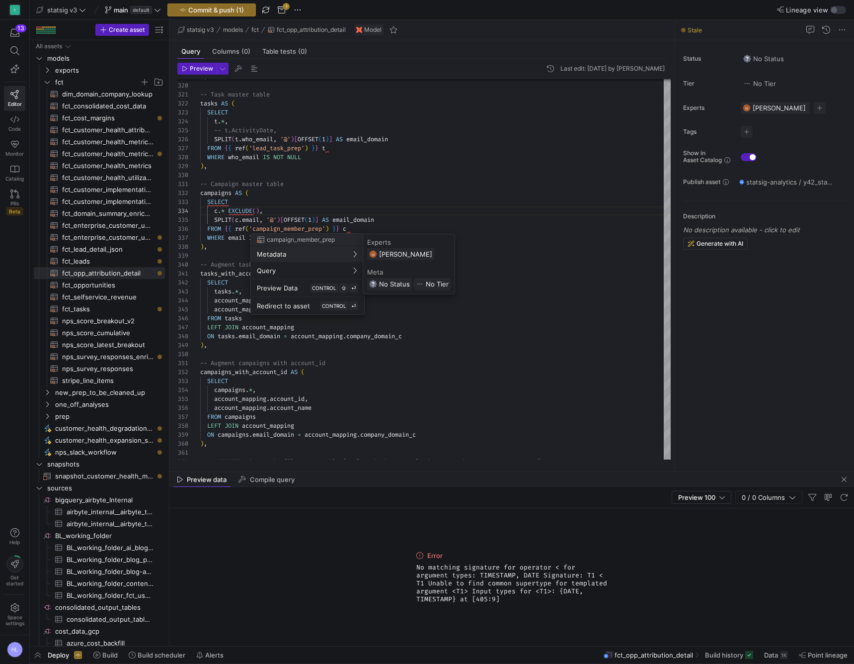
click at [255, 214] on div at bounding box center [427, 332] width 854 height 664
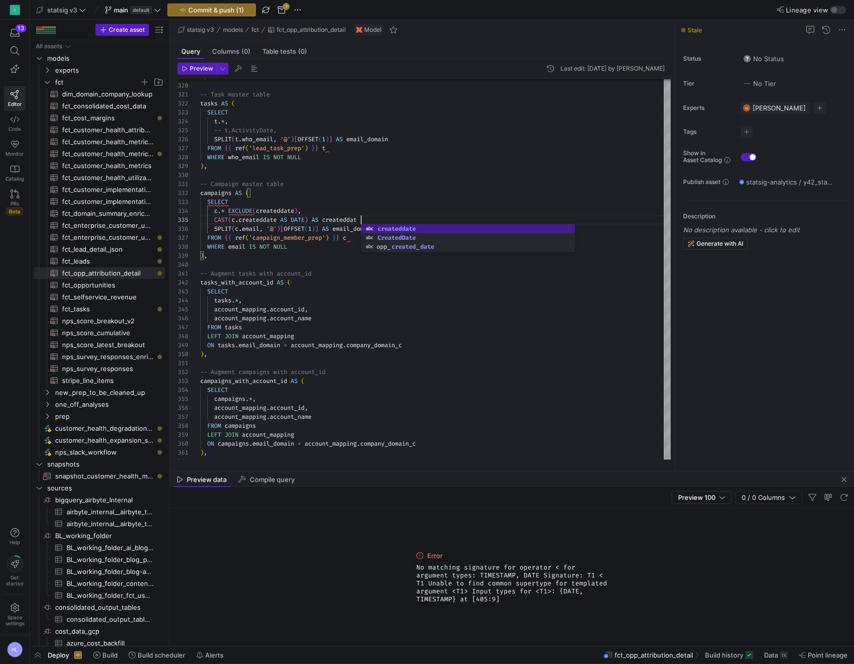
scroll to position [36, 165]
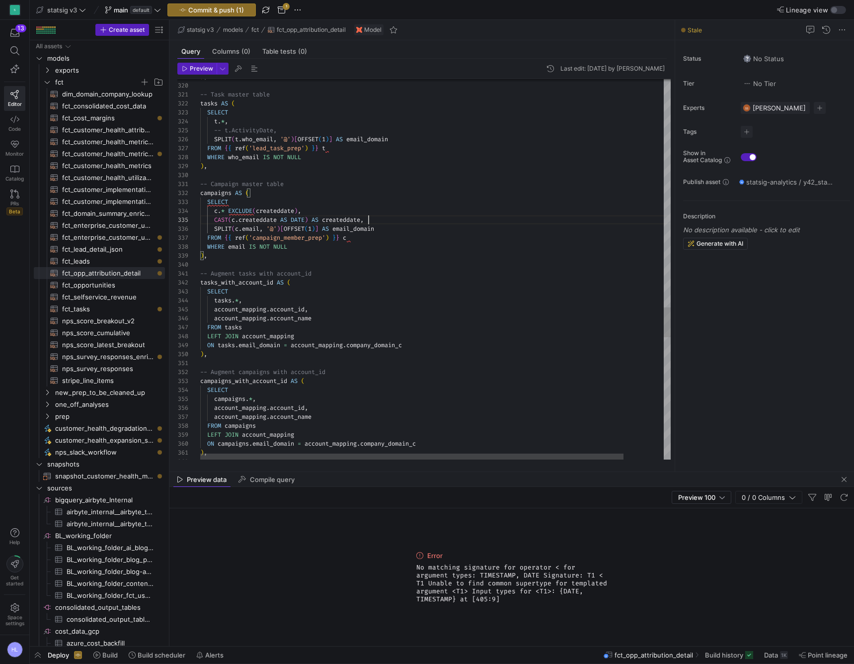
click at [339, 240] on span "}" at bounding box center [337, 238] width 3 height 8
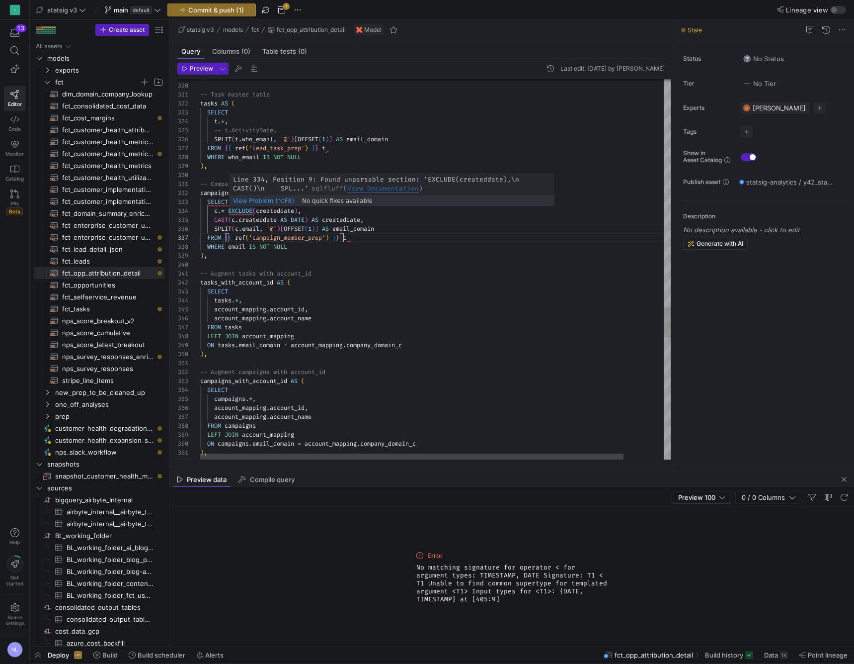
click at [244, 213] on span "EXCLUDE" at bounding box center [240, 211] width 24 height 8
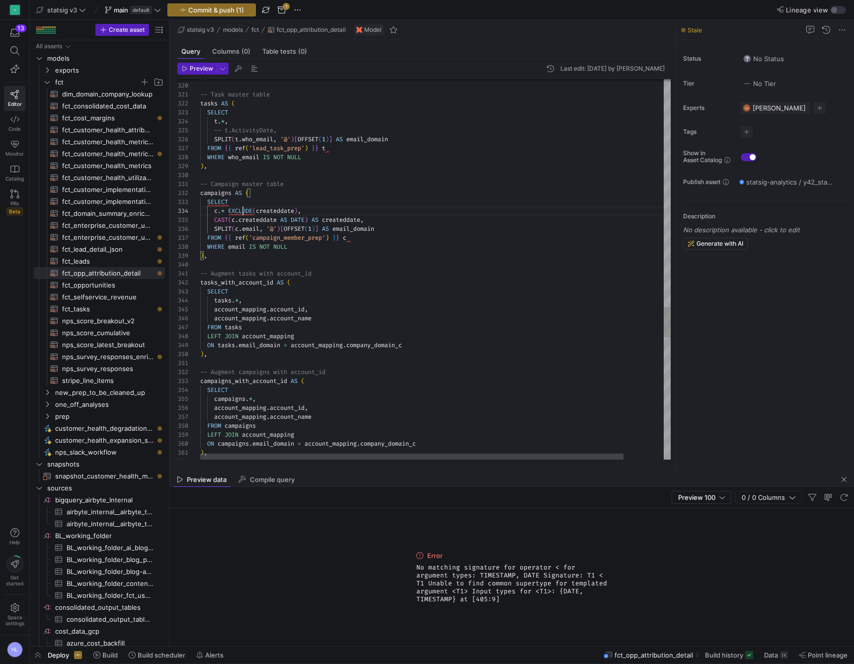
click at [244, 213] on span "EXCLUDE" at bounding box center [240, 211] width 24 height 8
click at [249, 246] on span at bounding box center [247, 247] width 3 height 8
click at [219, 168] on div ") ," at bounding box center [457, 166] width 515 height 9
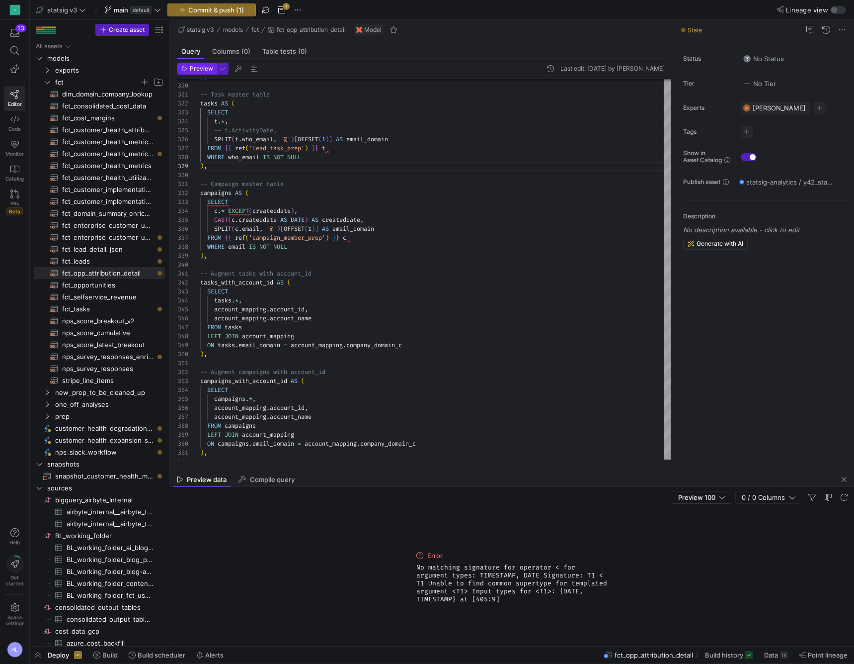
click at [204, 72] on span "button" at bounding box center [197, 68] width 38 height 11
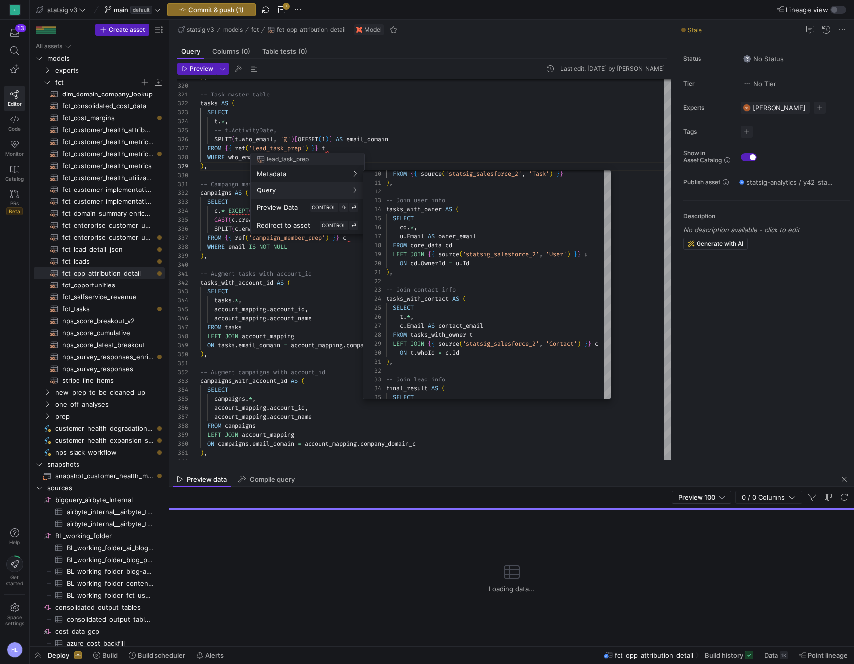
click at [257, 367] on div at bounding box center [427, 332] width 854 height 664
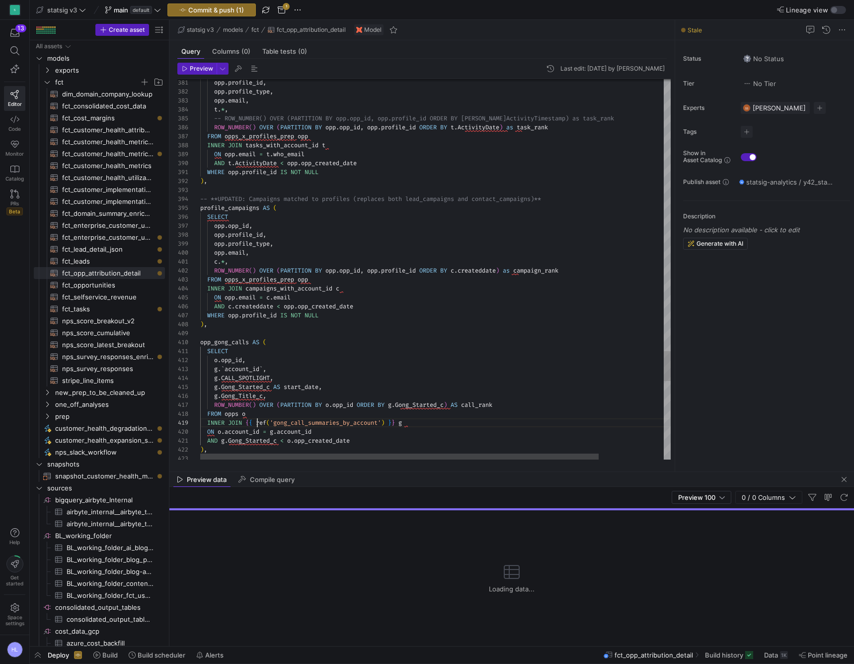
click at [256, 419] on span at bounding box center [253, 422] width 3 height 8
click at [255, 413] on div "FROM opps o" at bounding box center [473, 413] width 547 height 9
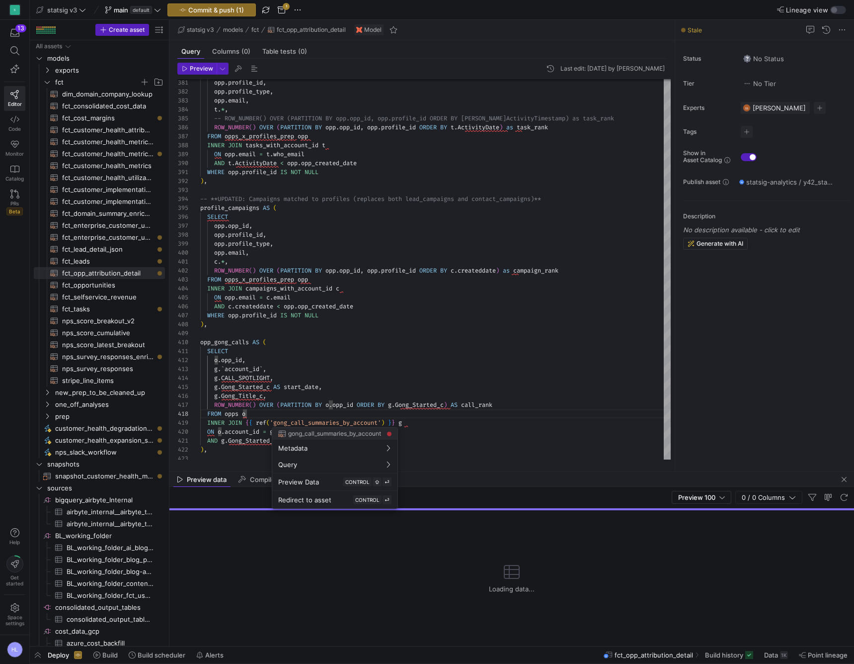
click at [331, 410] on div at bounding box center [427, 332] width 854 height 664
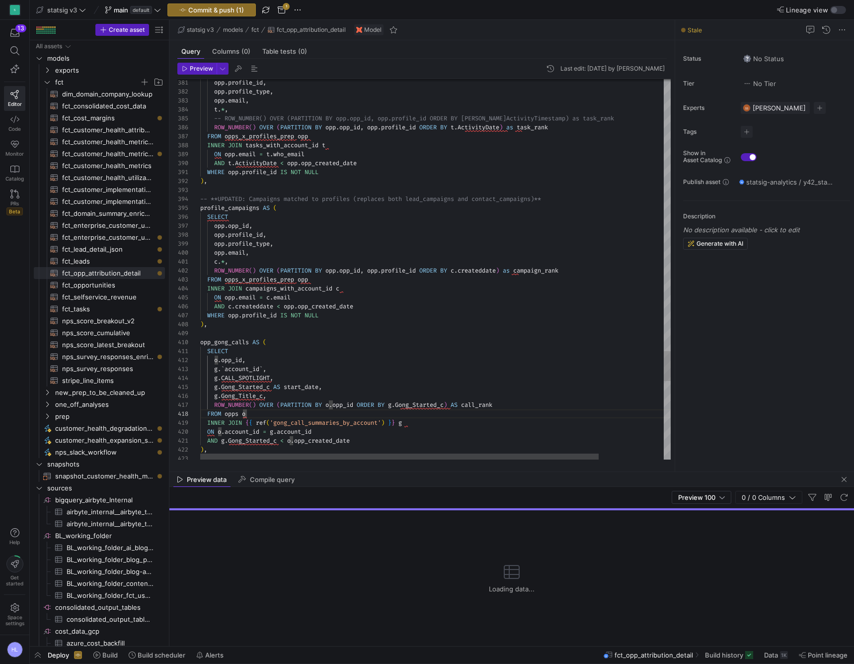
click at [320, 402] on span "BY" at bounding box center [318, 405] width 7 height 8
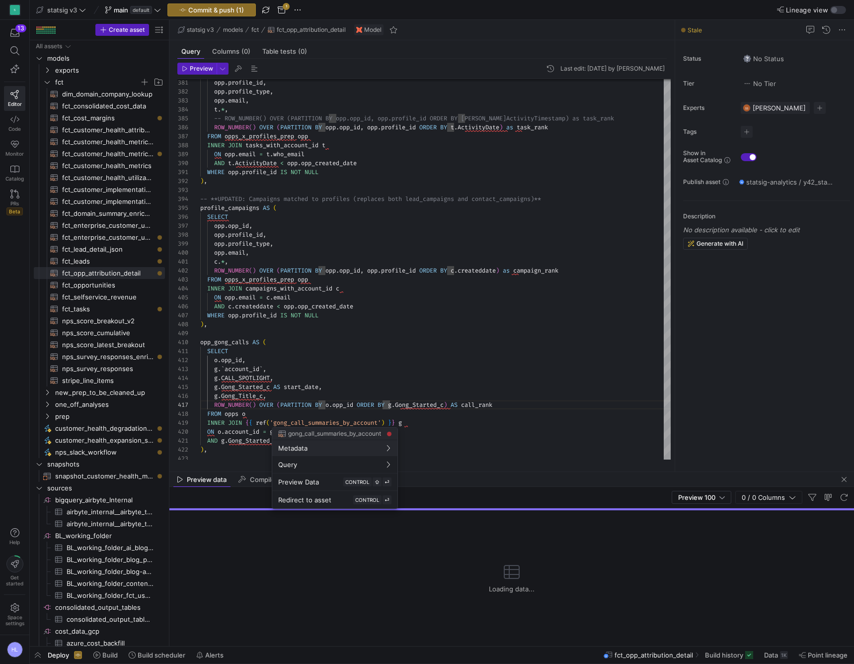
click at [230, 333] on div at bounding box center [427, 332] width 854 height 664
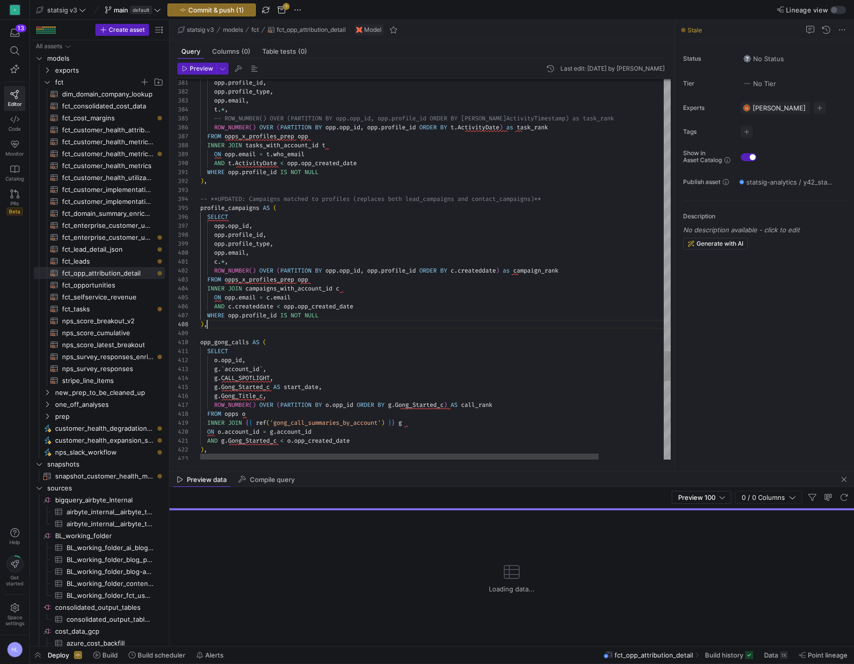
click at [220, 322] on div ") ," at bounding box center [473, 324] width 547 height 9
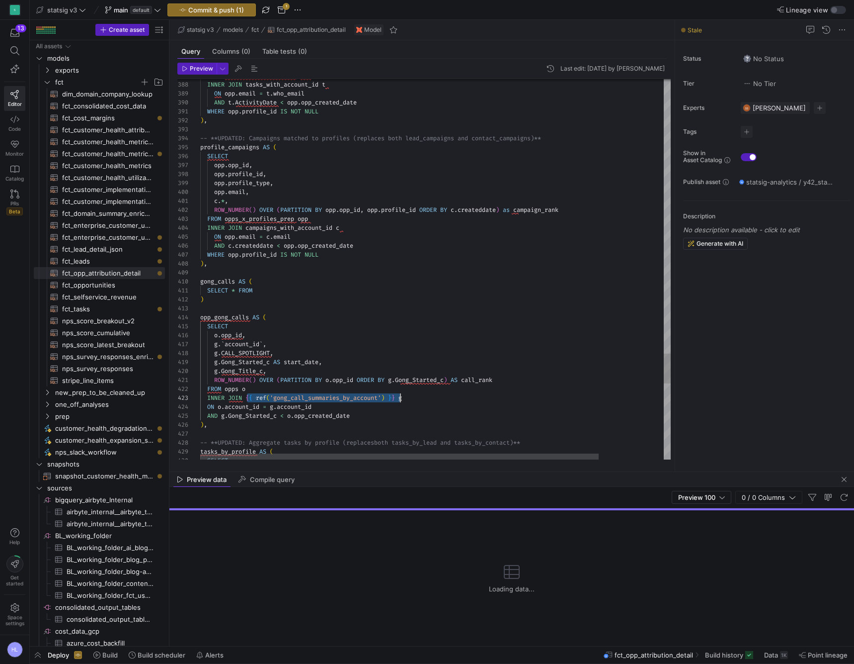
scroll to position [18, 200]
drag, startPoint x: 248, startPoint y: 399, endPoint x: 402, endPoint y: 401, distance: 154.6
click at [402, 401] on span "INNER JOIN { { ref ( 'gong_call_summaries_by_account' ) } } g" at bounding box center [301, 398] width 202 height 8
click at [281, 291] on div "SELECT * FROM" at bounding box center [473, 290] width 547 height 9
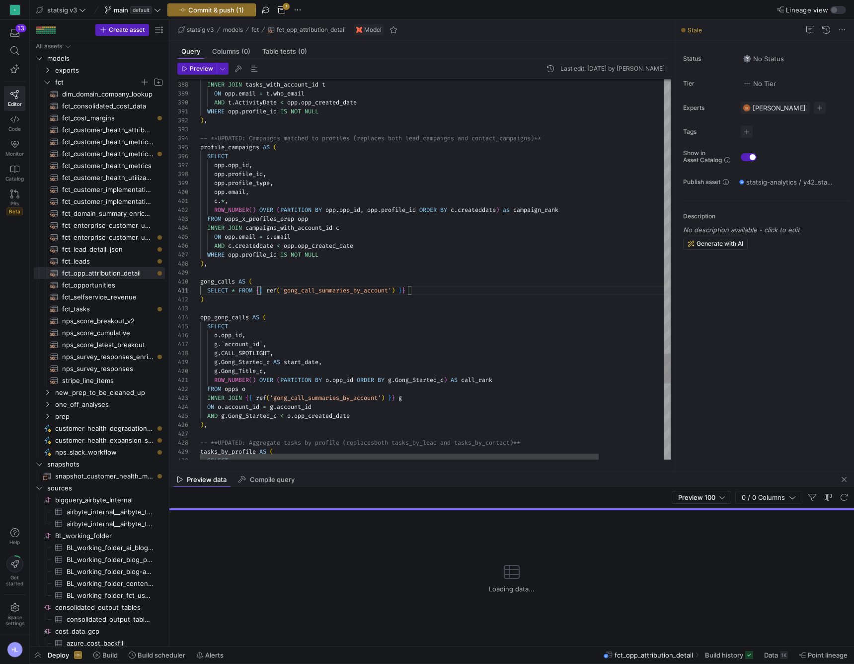
click at [241, 292] on span "FROM" at bounding box center [246, 290] width 14 height 8
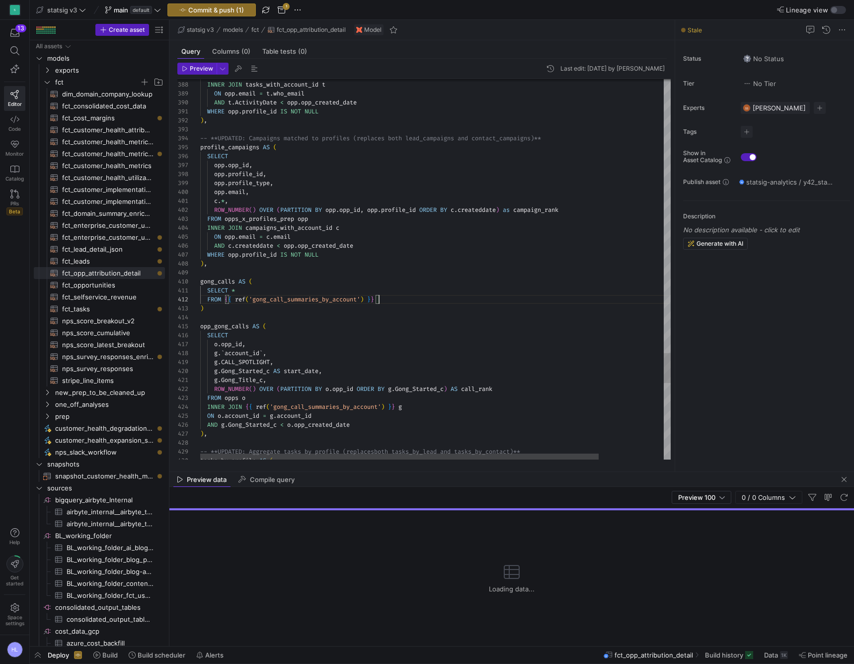
click at [386, 297] on div "FROM { { ref ( 'gong_call_summaries_by_account' ) } }" at bounding box center [473, 299] width 547 height 9
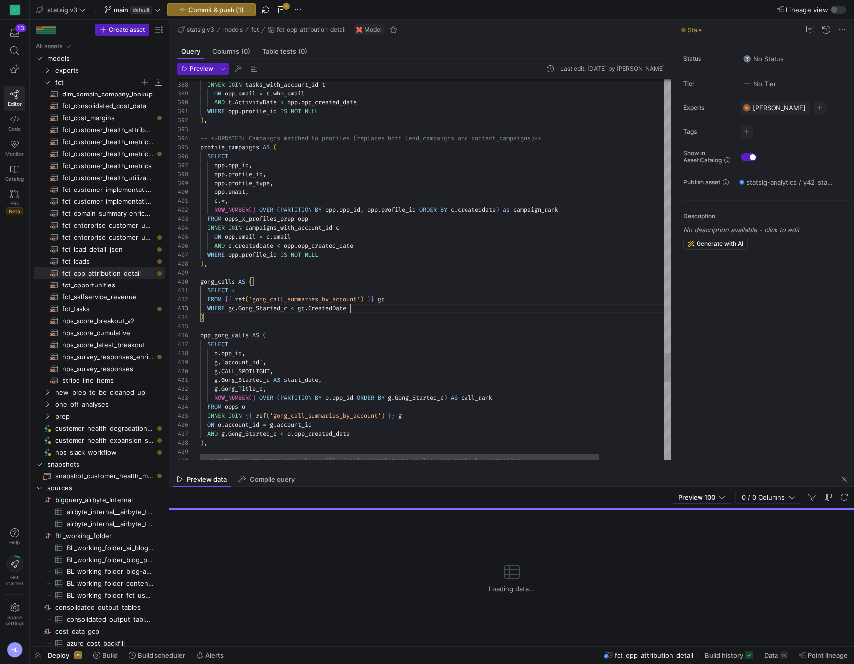
scroll to position [18, 151]
click at [330, 307] on span "CreatedDate" at bounding box center [327, 308] width 38 height 8
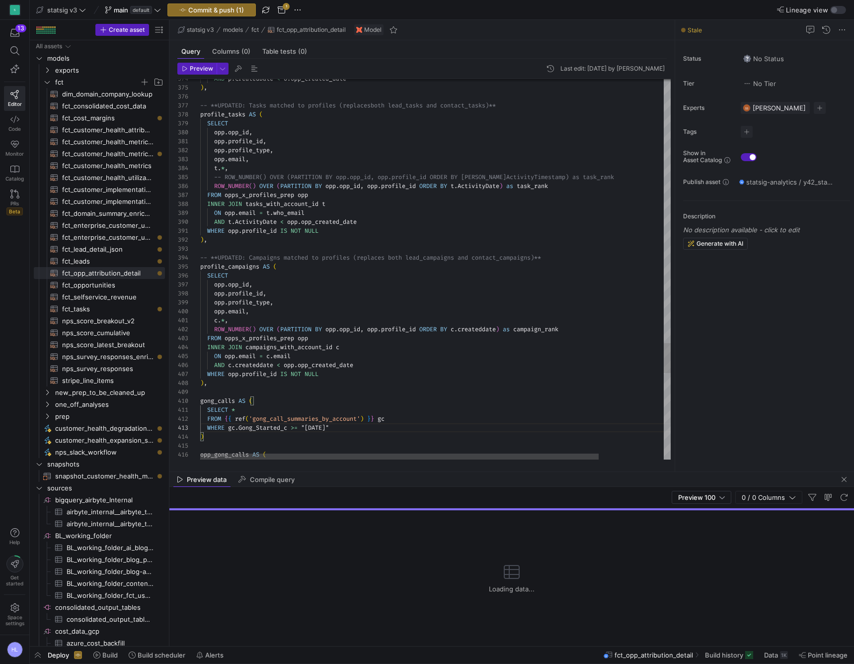
scroll to position [63, 68]
click at [354, 297] on div "opp . profile_id ," at bounding box center [473, 293] width 547 height 9
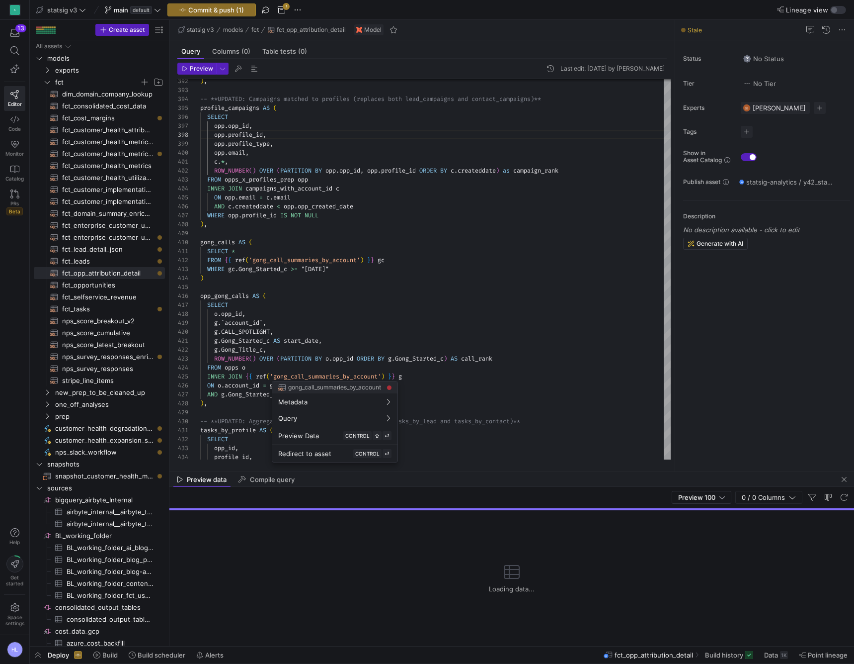
click at [379, 344] on div at bounding box center [427, 332] width 854 height 664
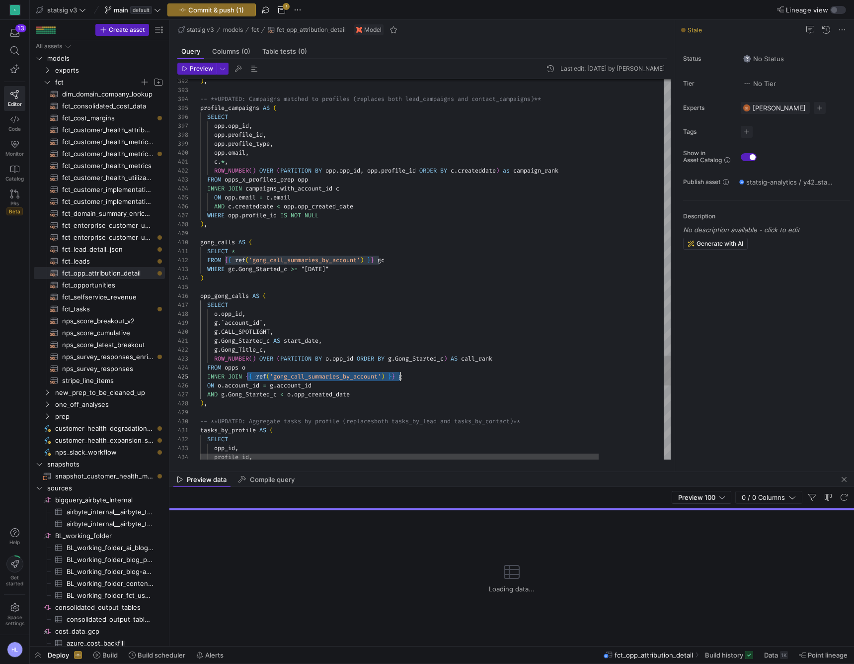
scroll to position [36, 200]
drag, startPoint x: 248, startPoint y: 377, endPoint x: 400, endPoint y: 376, distance: 152.6
click at [400, 376] on span "INNER JOIN { { ref ( 'gong_call_summaries_by_account' ) } } g" at bounding box center [301, 376] width 202 height 8
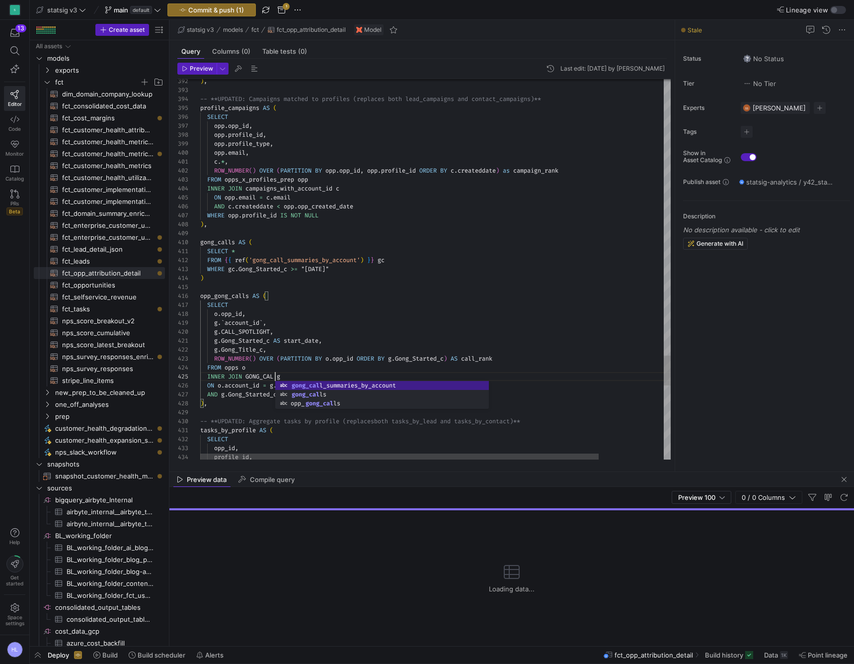
scroll to position [36, 83]
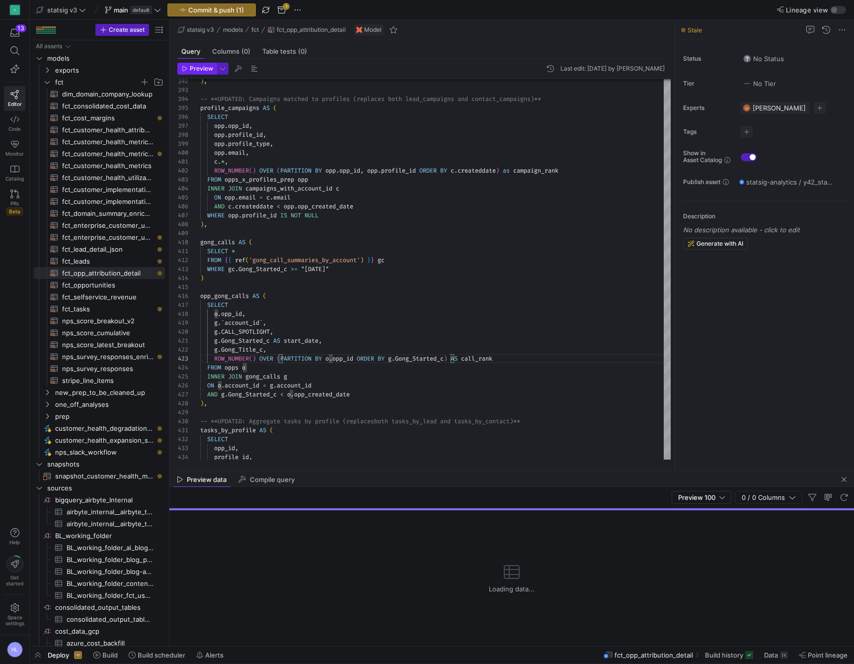
click at [197, 73] on span "button" at bounding box center [197, 68] width 38 height 11
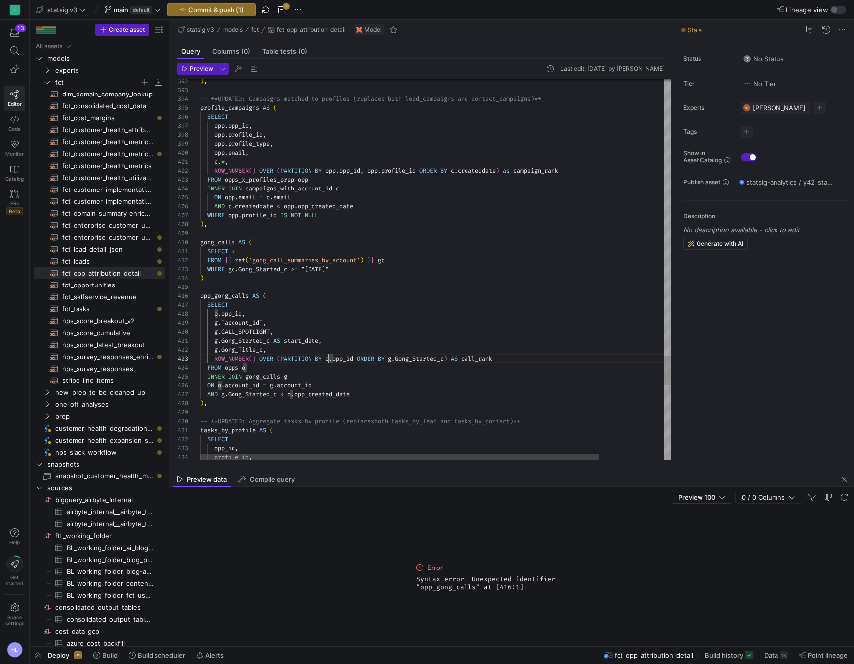
click at [270, 328] on span "CALL_SPOTLIGHT" at bounding box center [245, 332] width 49 height 8
click at [221, 280] on div ")" at bounding box center [473, 277] width 547 height 9
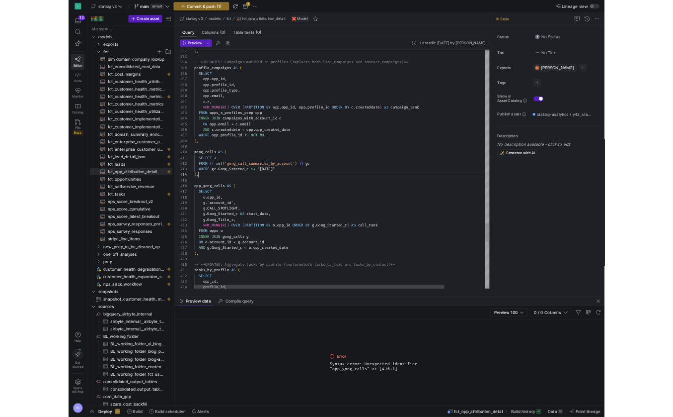
scroll to position [27, 7]
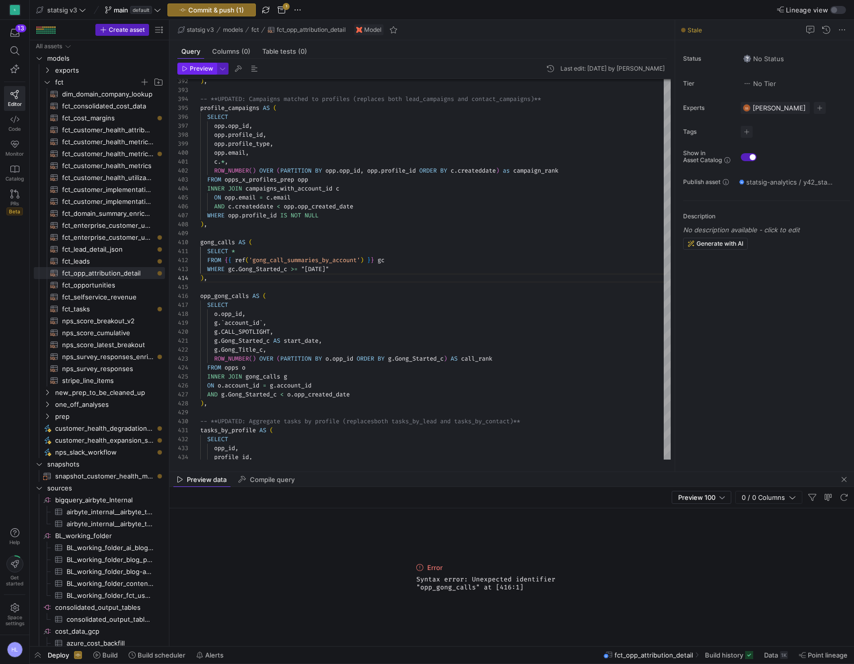
click at [197, 70] on span "Preview" at bounding box center [201, 68] width 23 height 7
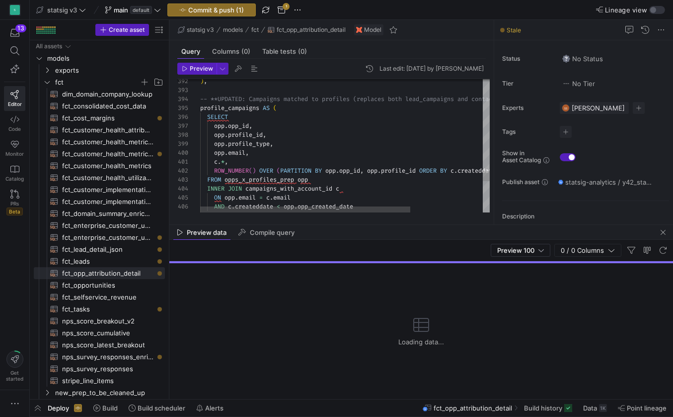
type textarea "c.*, ROW_NUMBER() OVER (PARTITION BY opp.opp_id, opp.profile_id ORDER BY c.crea…"
click at [331, 181] on div "FROM opps_x_profiles_prep opp" at bounding box center [395, 179] width 390 height 9
click at [246, 8] on span "button" at bounding box center [211, 10] width 87 height 12
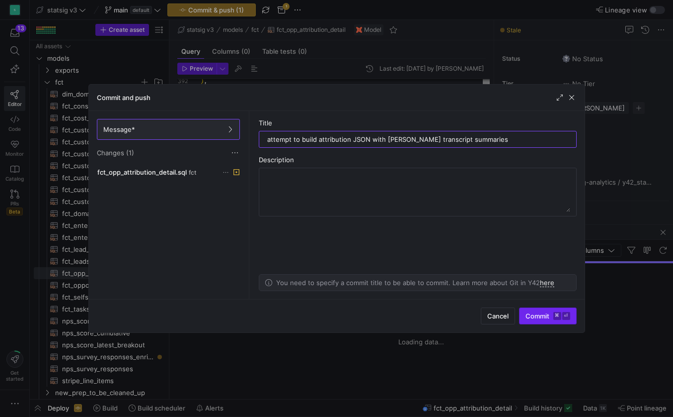
type input "attempt to build attribution JSON with Gong transcript summaries"
click at [536, 311] on span "submit" at bounding box center [548, 316] width 57 height 16
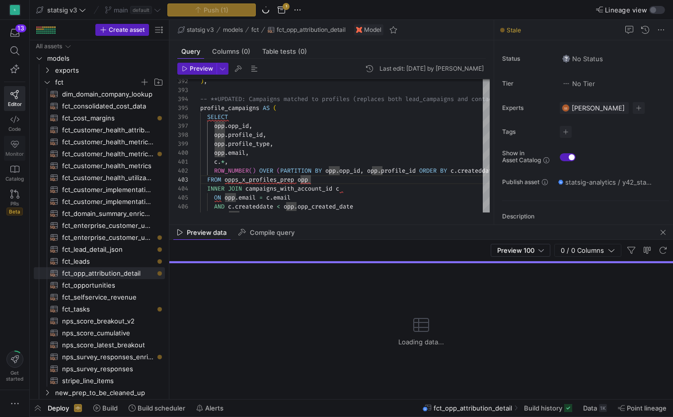
click at [14, 153] on span "Monitor" at bounding box center [14, 154] width 18 height 6
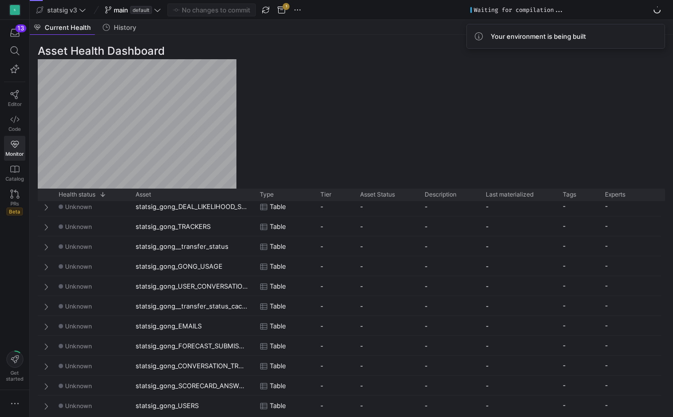
scroll to position [676, 0]
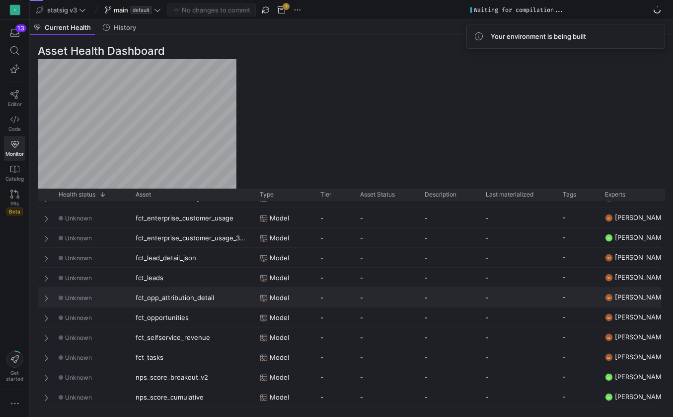
click at [46, 297] on span at bounding box center [47, 298] width 7 height 8
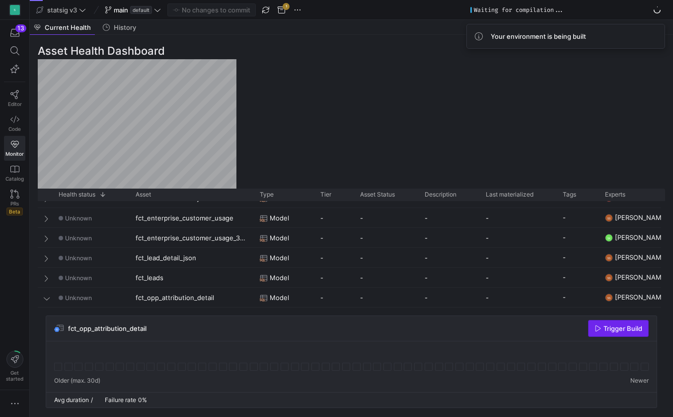
click at [604, 325] on span "Trigger Build" at bounding box center [623, 328] width 39 height 8
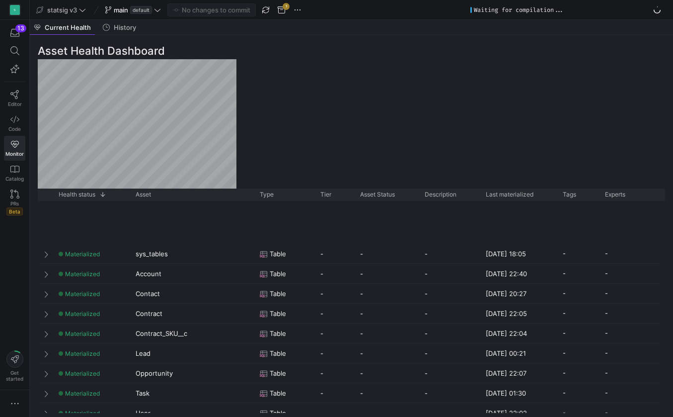
scroll to position [1689, 0]
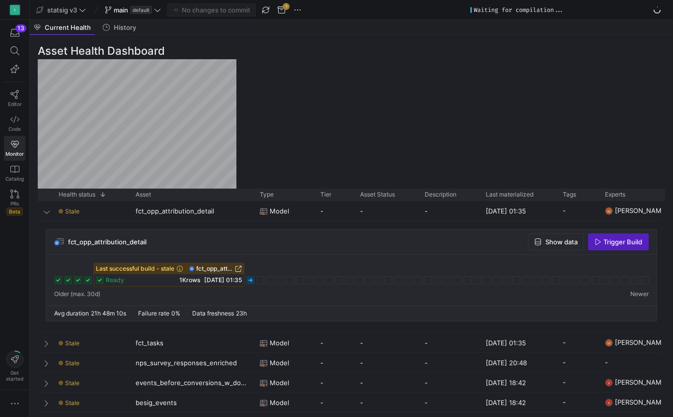
click at [250, 279] on icon at bounding box center [251, 280] width 8 height 8
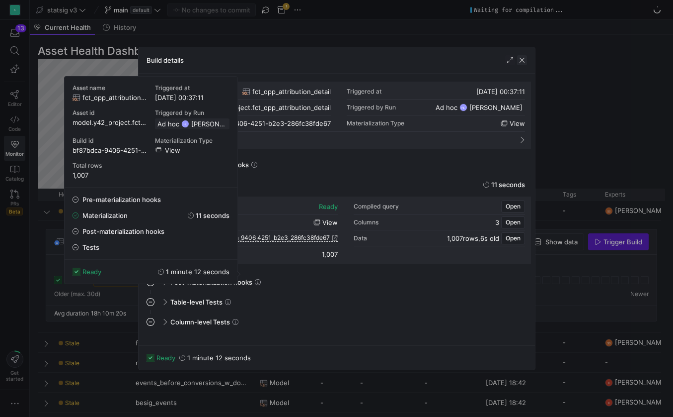
click at [526, 57] on span "button" at bounding box center [522, 60] width 10 height 10
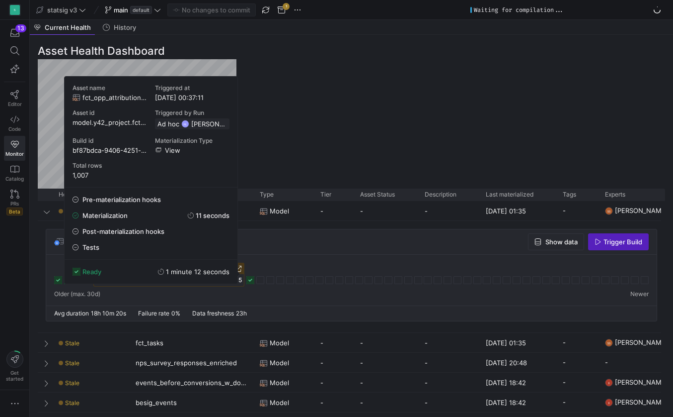
click at [362, 244] on div "fct_opp_attribution_detail Show data Trigger Build" at bounding box center [351, 241] width 611 height 25
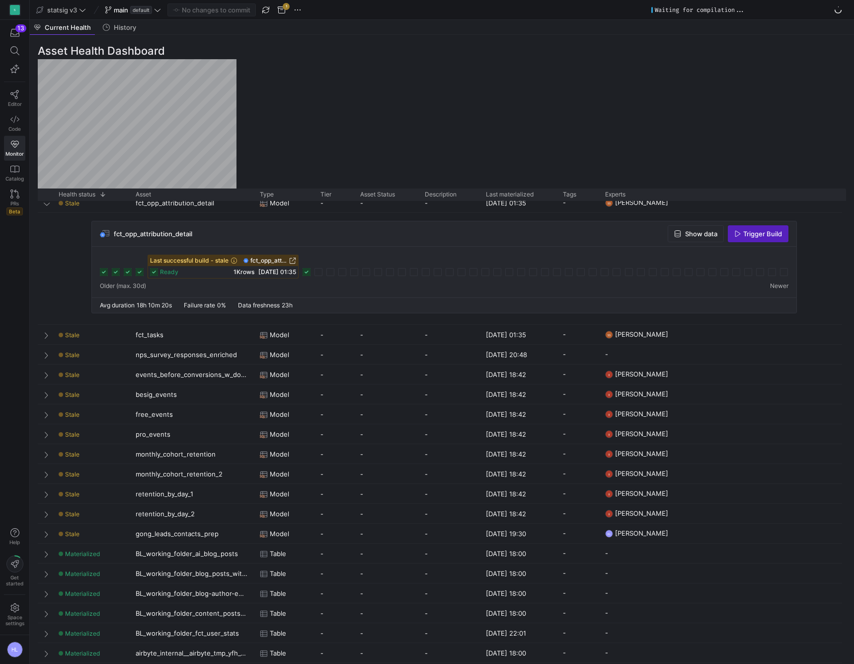
scroll to position [0, 0]
click at [770, 113] on div "Asset Health Dashboard Drag here to set row groups Drag here to set column labe…" at bounding box center [442, 349] width 825 height 629
click at [694, 235] on span "Show data" at bounding box center [701, 234] width 32 height 8
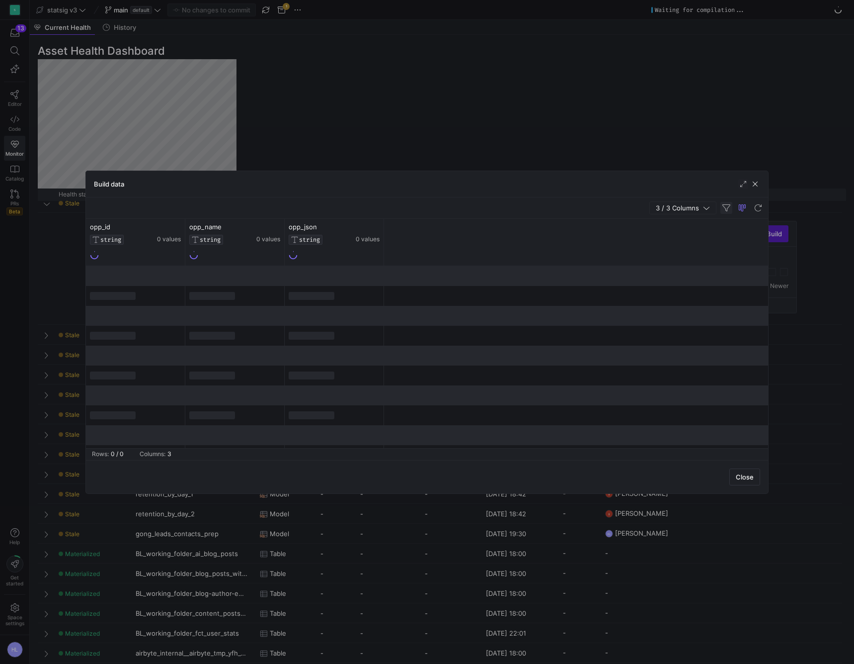
click at [725, 208] on span "button" at bounding box center [727, 208] width 12 height 12
click at [675, 274] on span at bounding box center [676, 275] width 6 height 7
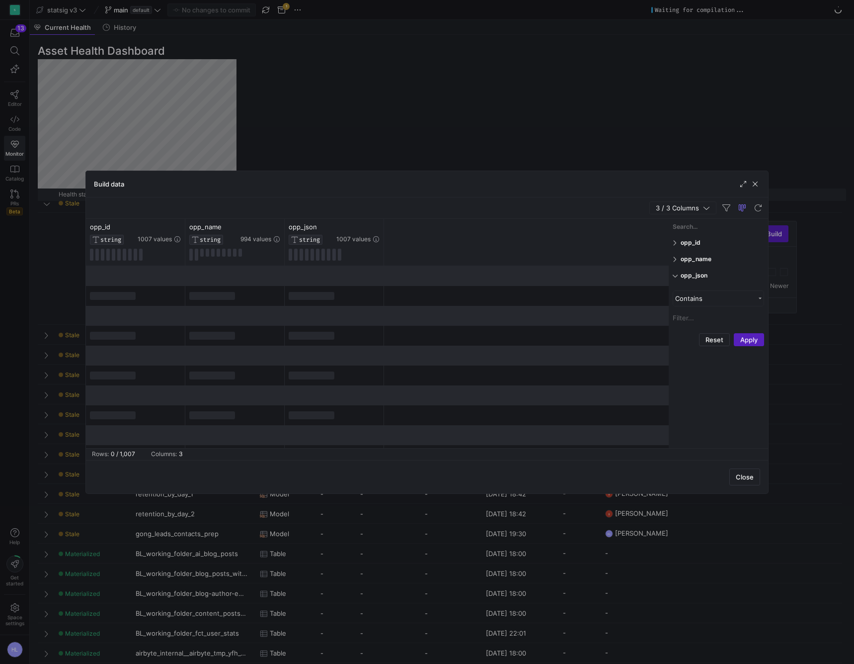
click at [675, 274] on span at bounding box center [676, 275] width 6 height 7
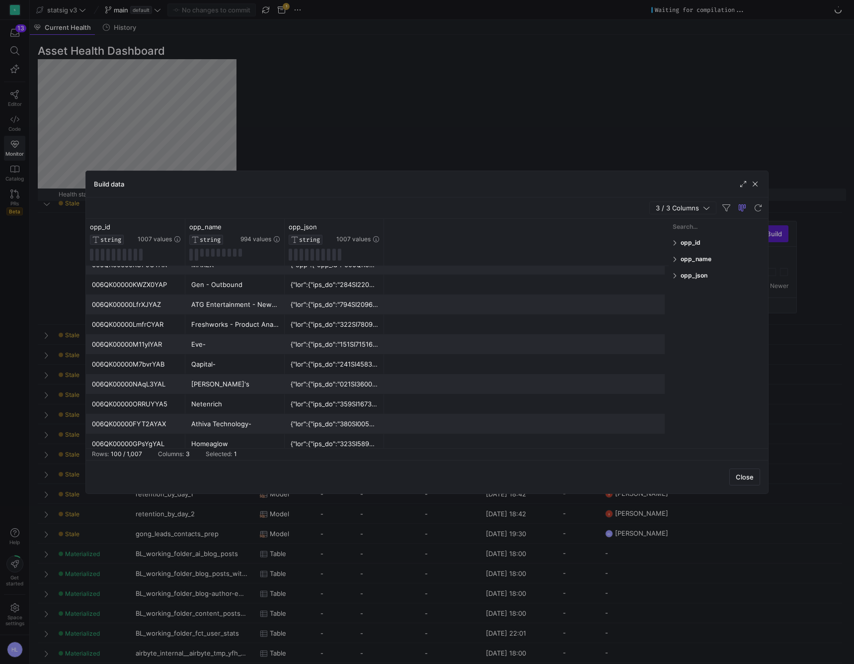
scroll to position [1055, 0]
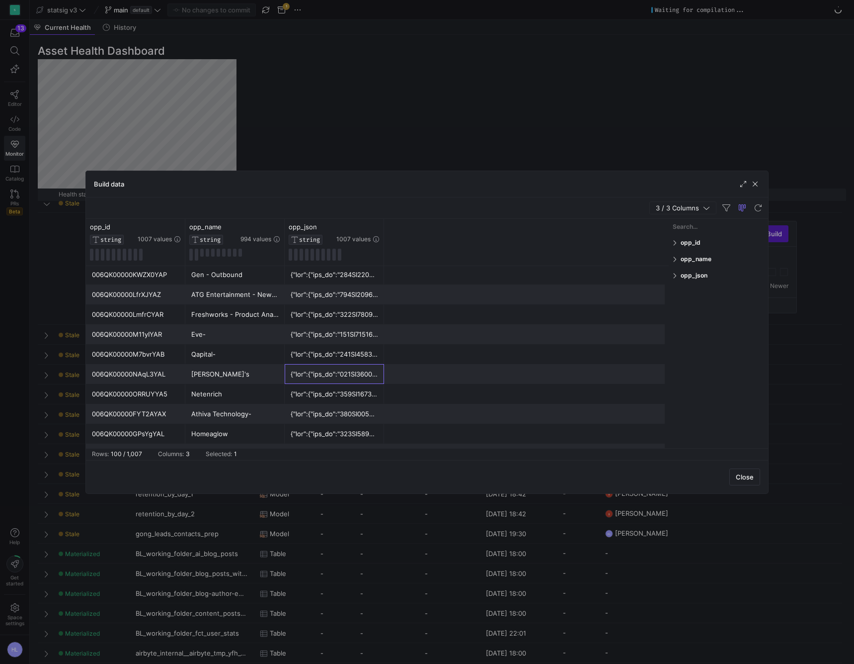
click at [323, 376] on div at bounding box center [334, 373] width 87 height 19
click at [334, 377] on div at bounding box center [334, 373] width 87 height 19
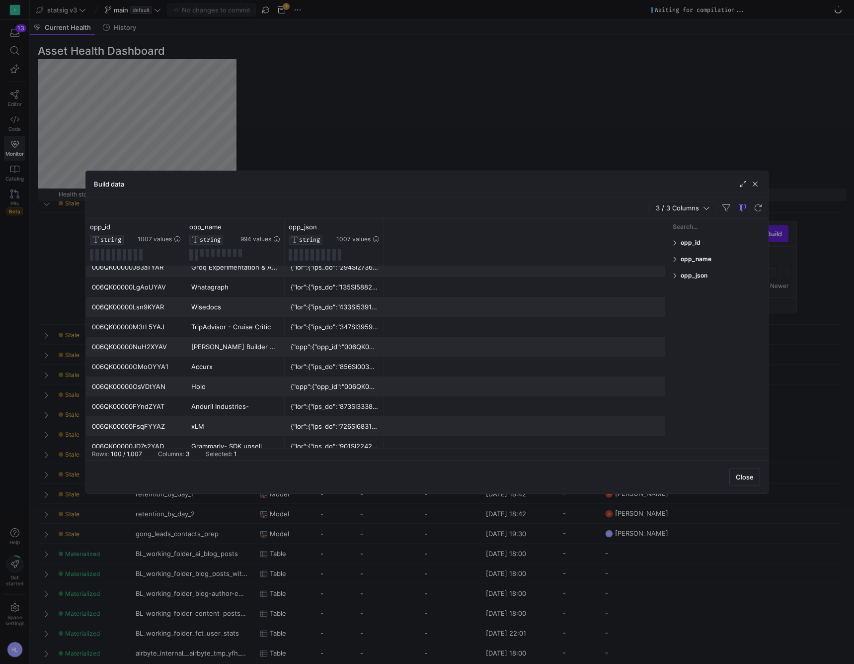
scroll to position [1520, 0]
click at [675, 277] on span at bounding box center [676, 275] width 6 height 7
type input ""calls""
click at [749, 389] on button "Apply" at bounding box center [749, 390] width 30 height 13
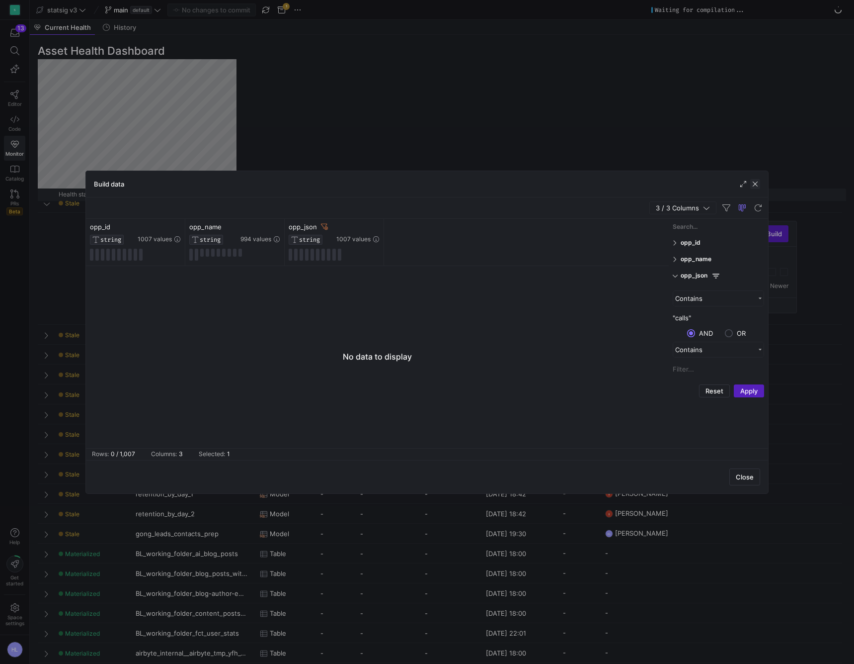
click at [756, 183] on span "button" at bounding box center [756, 184] width 10 height 10
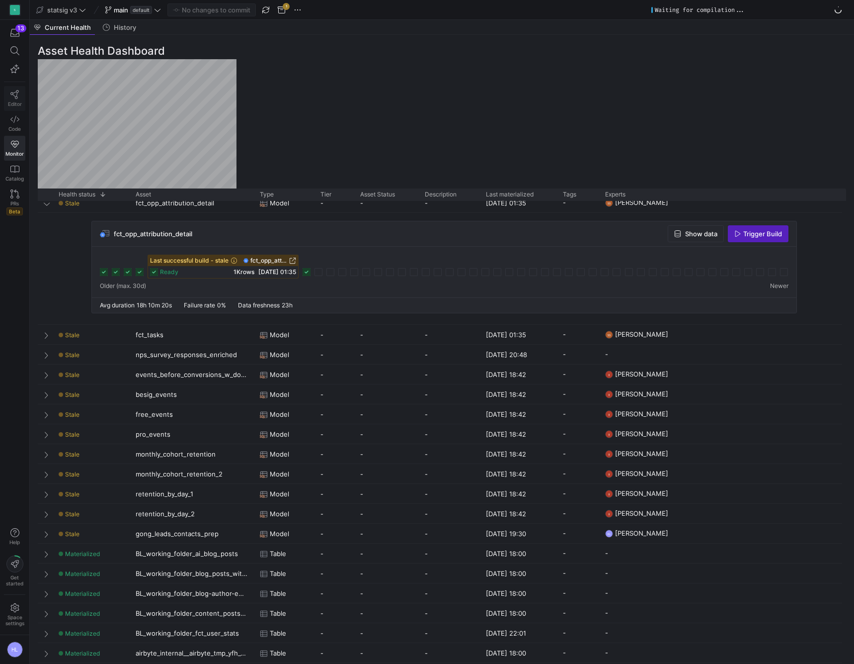
click at [12, 102] on span "Editor" at bounding box center [15, 104] width 14 height 6
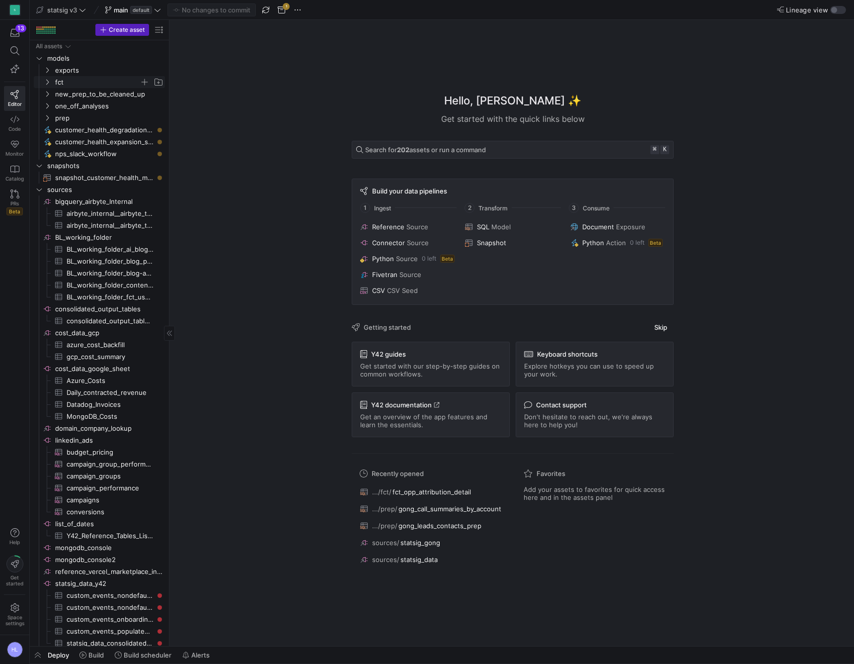
click at [48, 81] on icon "Press SPACE to select this row." at bounding box center [47, 82] width 7 height 6
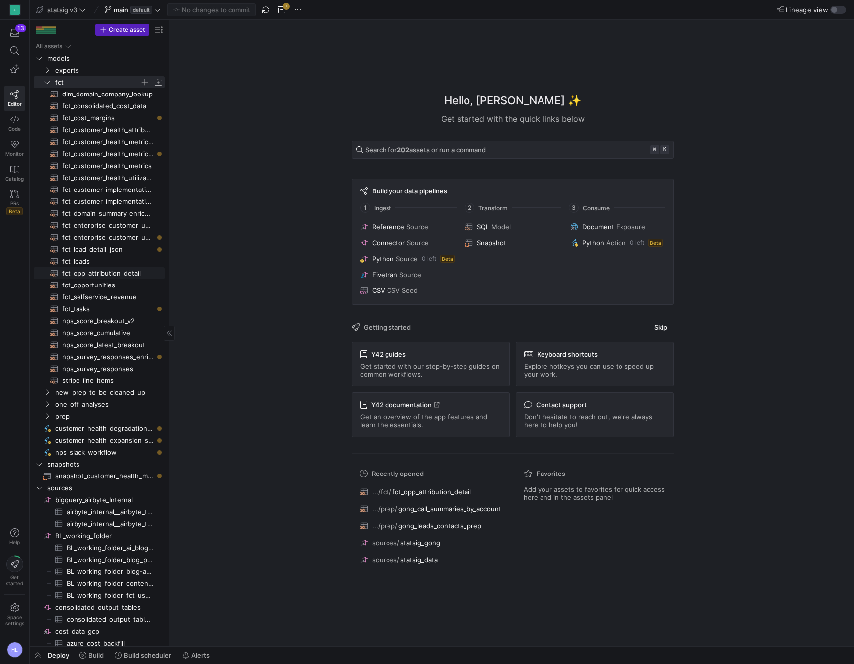
click at [84, 271] on span "fct_opp_attribution_detail​​​​​​​​​​" at bounding box center [107, 272] width 91 height 11
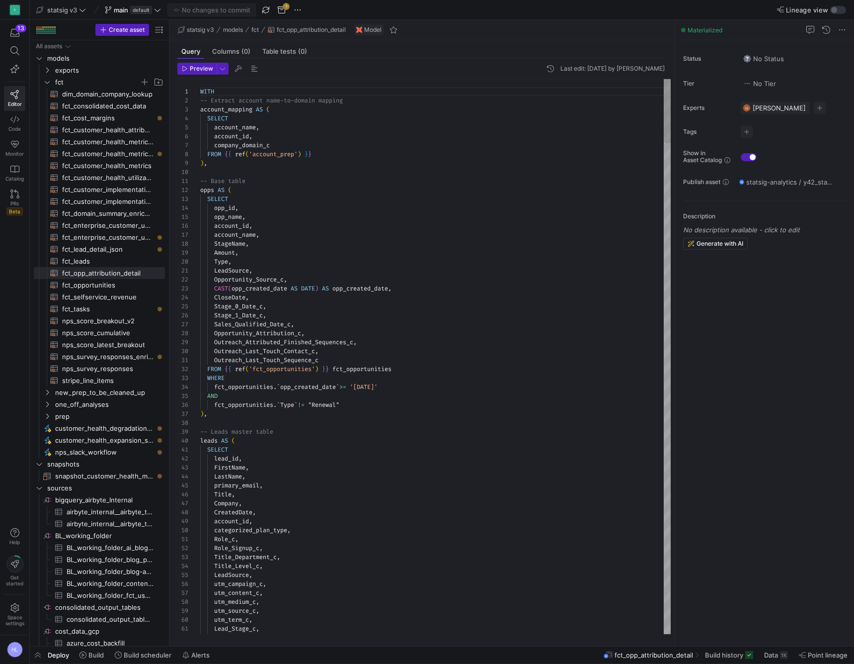
scroll to position [9, 89]
click at [308, 276] on div "Opportunity_Source_c ," at bounding box center [435, 279] width 471 height 9
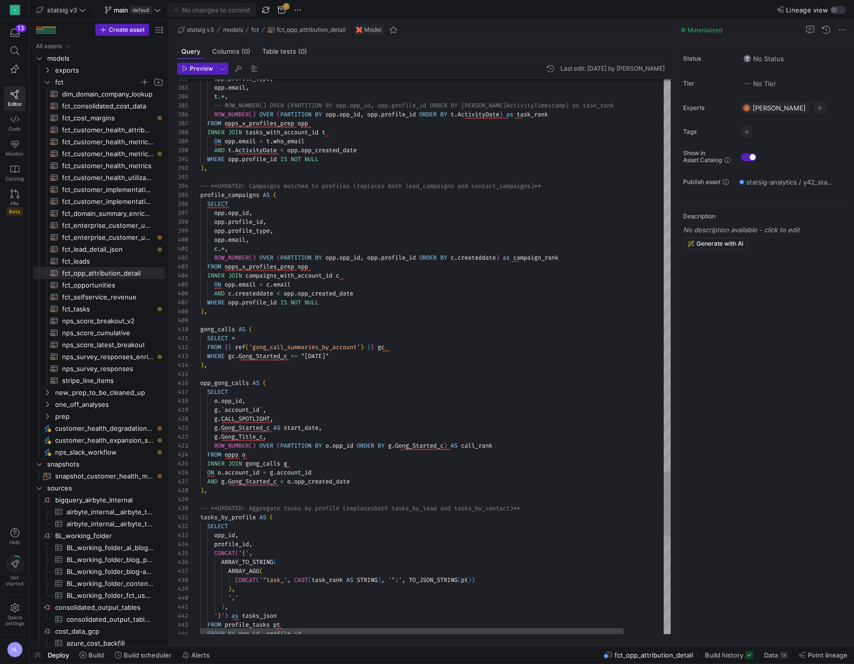
click at [264, 465] on span "gong_calls" at bounding box center [263, 463] width 35 height 8
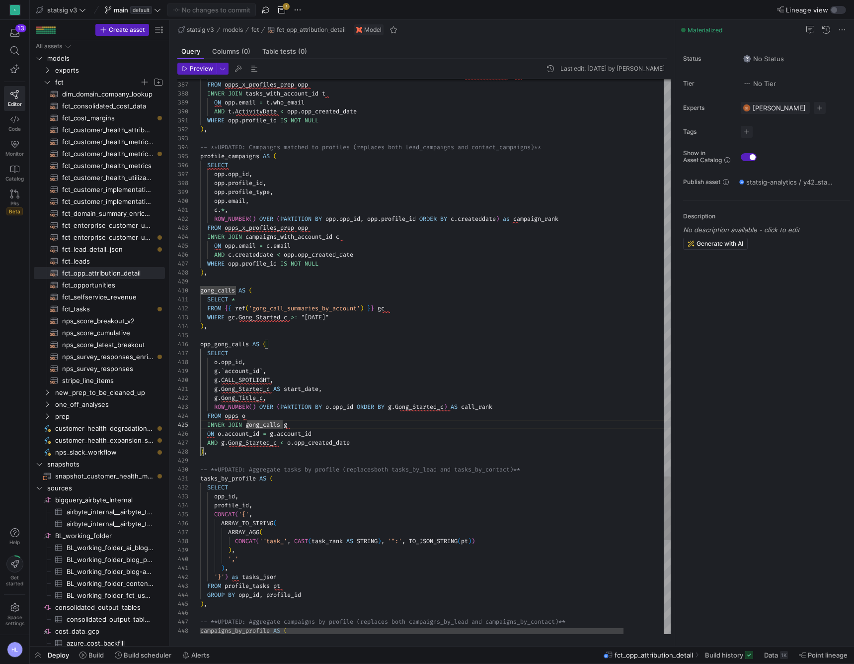
click at [242, 452] on div ") ," at bounding box center [457, 451] width 515 height 9
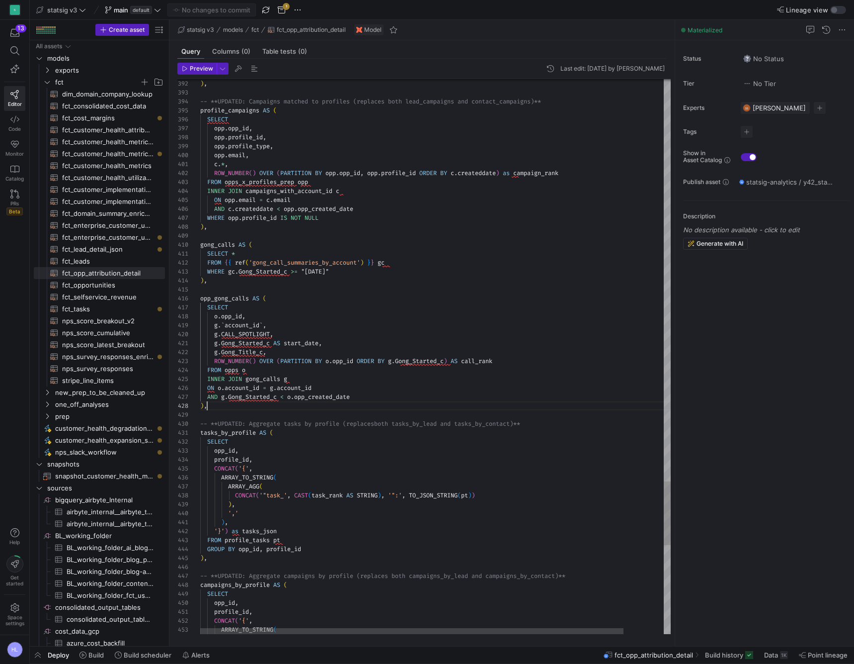
scroll to position [54, 7]
click at [206, 307] on span at bounding box center [203, 307] width 7 height 8
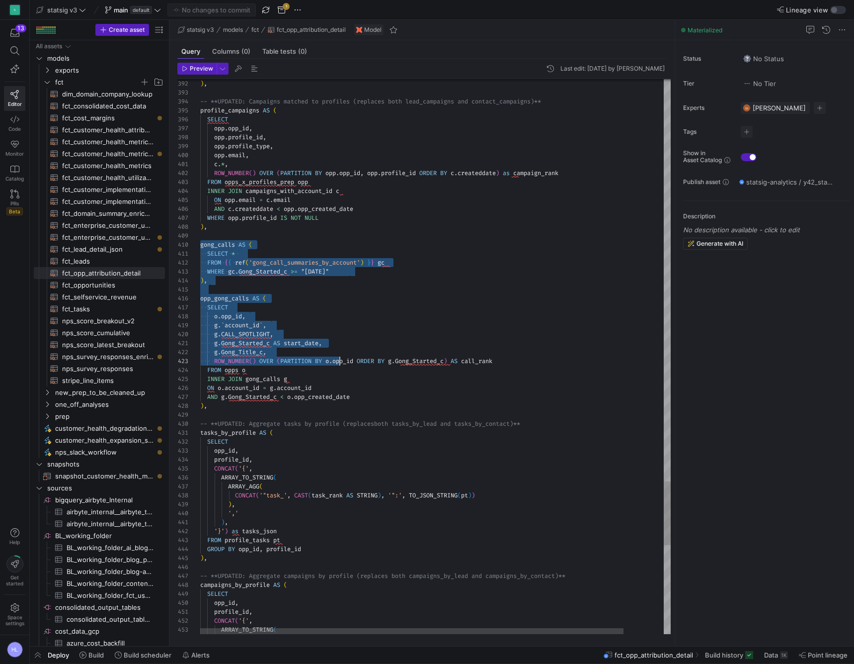
scroll to position [81, 140]
drag, startPoint x: 201, startPoint y: 246, endPoint x: 341, endPoint y: 360, distance: 181.3
click at [309, 273] on span ""[DATE]"" at bounding box center [315, 271] width 28 height 8
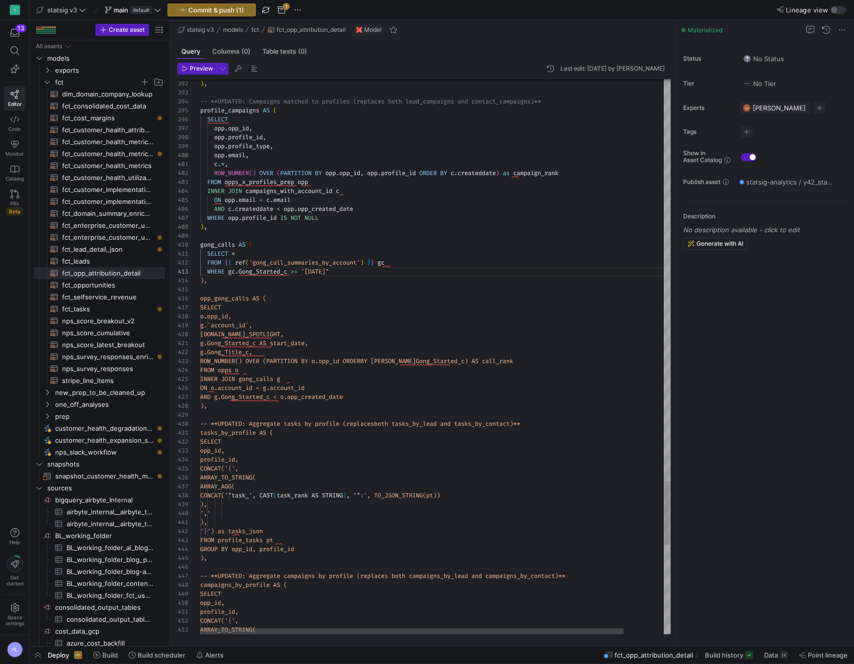
click at [361, 274] on div "WHERE gc . Gong_Started_c >= '[DATE]"" at bounding box center [457, 271] width 515 height 9
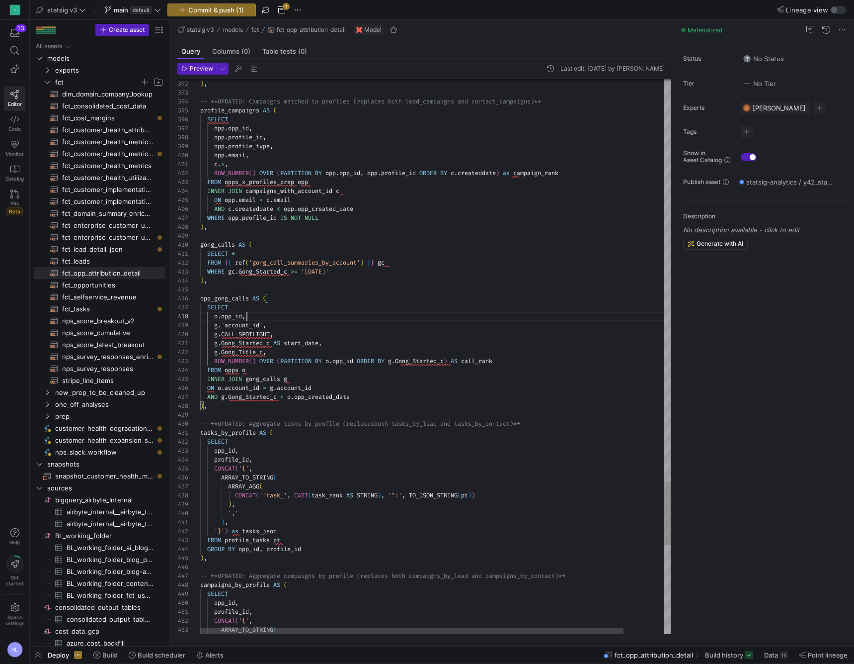
click at [330, 314] on div "o . opp_id ," at bounding box center [457, 316] width 515 height 9
type textarea "SELECT * FROM {{ ref('gong_call_summaries_by_account') }} gc WHERE gc.Gong_Star…"
click at [212, 13] on span "Commit & push (1)" at bounding box center [216, 10] width 56 height 8
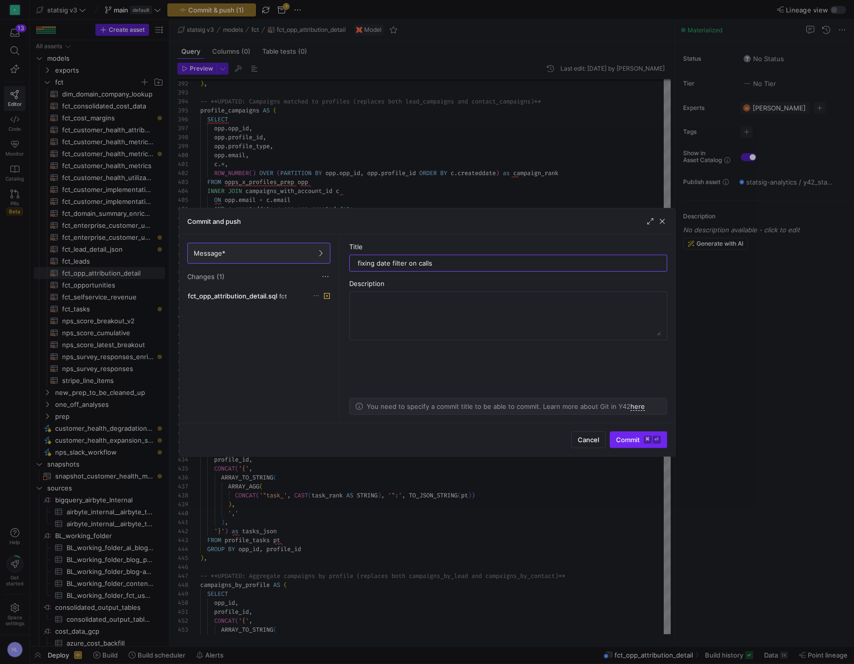
type input "fixing date filter on calls"
click at [622, 439] on span "Commit ⌘ ⏎" at bounding box center [638, 439] width 45 height 8
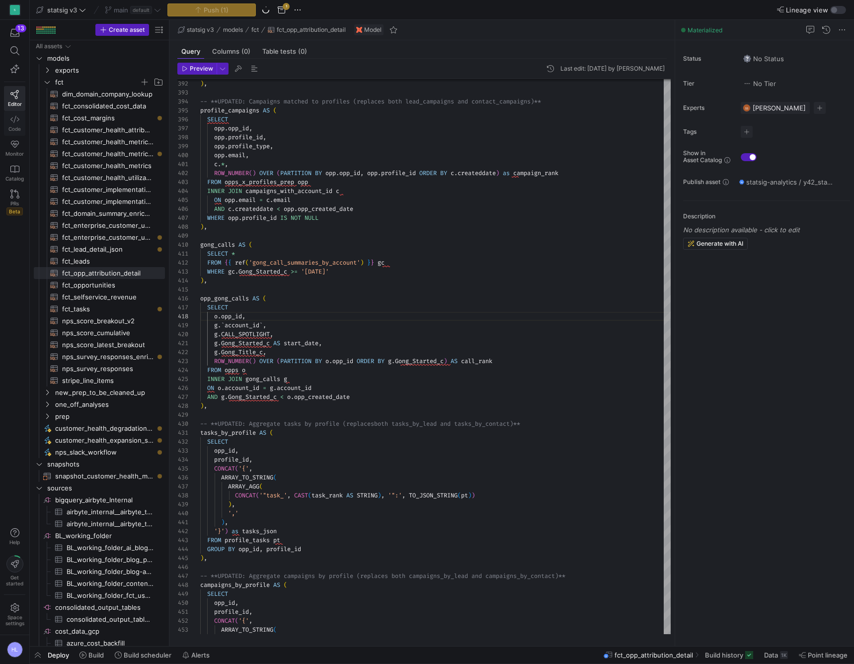
click at [16, 128] on span "Code" at bounding box center [14, 129] width 12 height 6
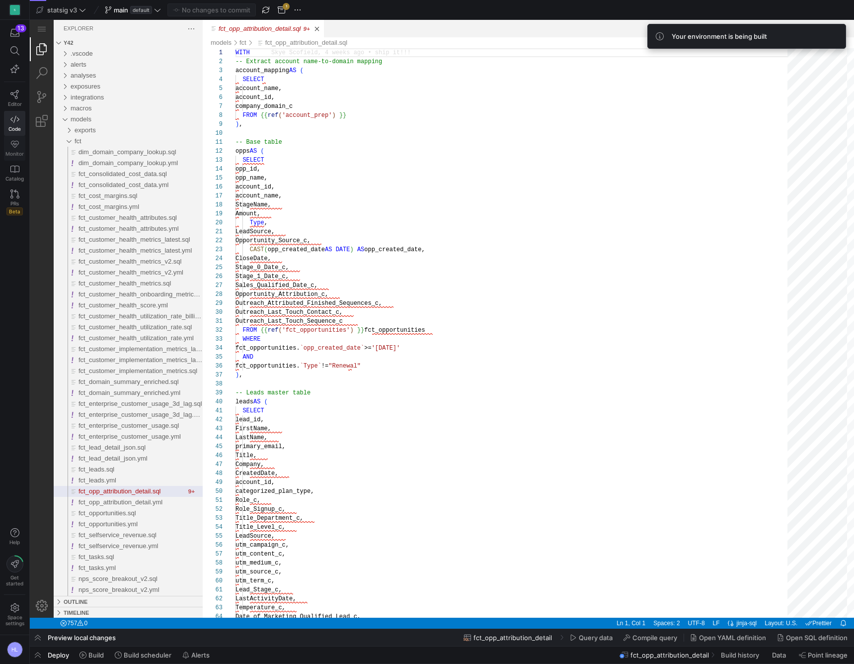
click at [19, 149] on link "Monitor" at bounding box center [14, 148] width 21 height 25
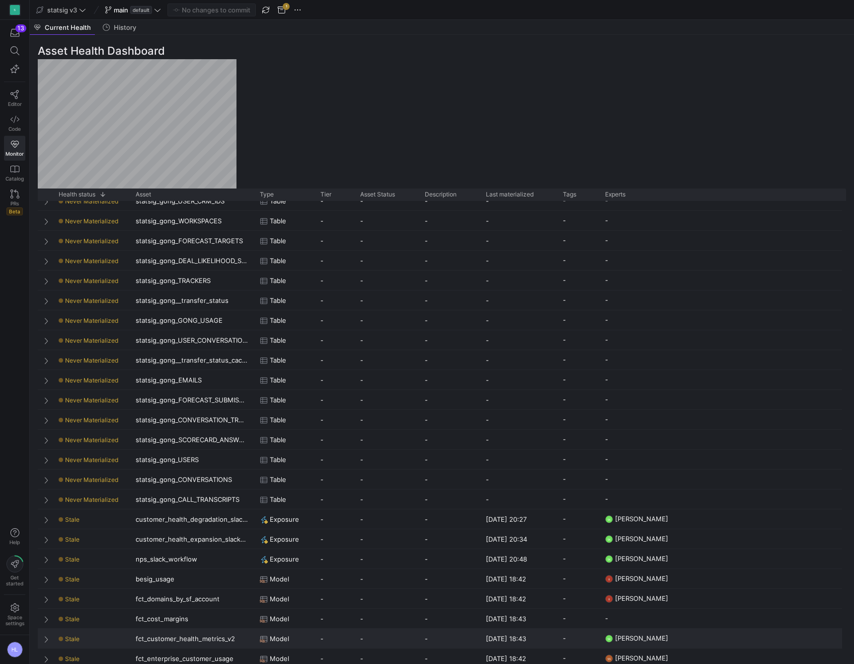
scroll to position [643, 0]
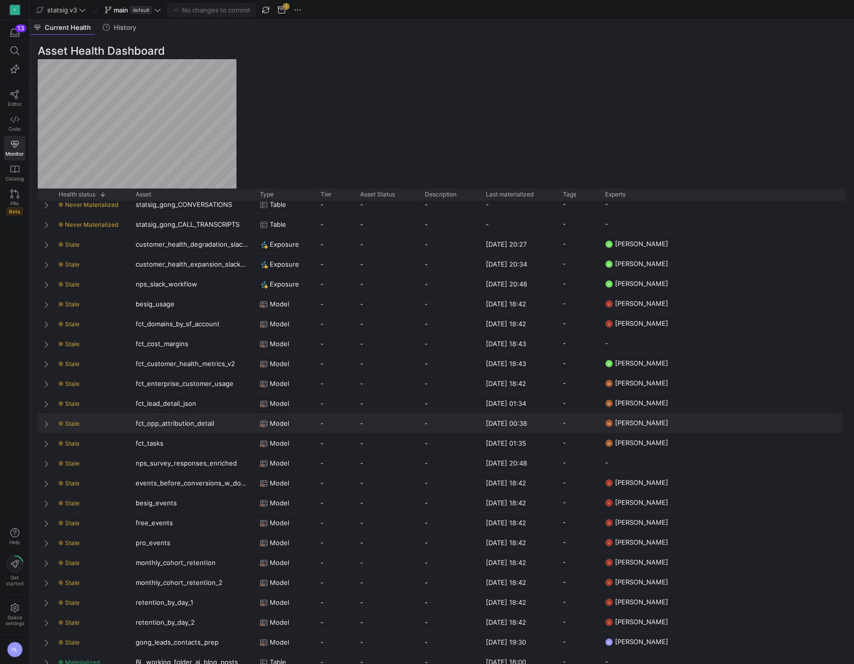
click at [44, 423] on span at bounding box center [47, 423] width 7 height 8
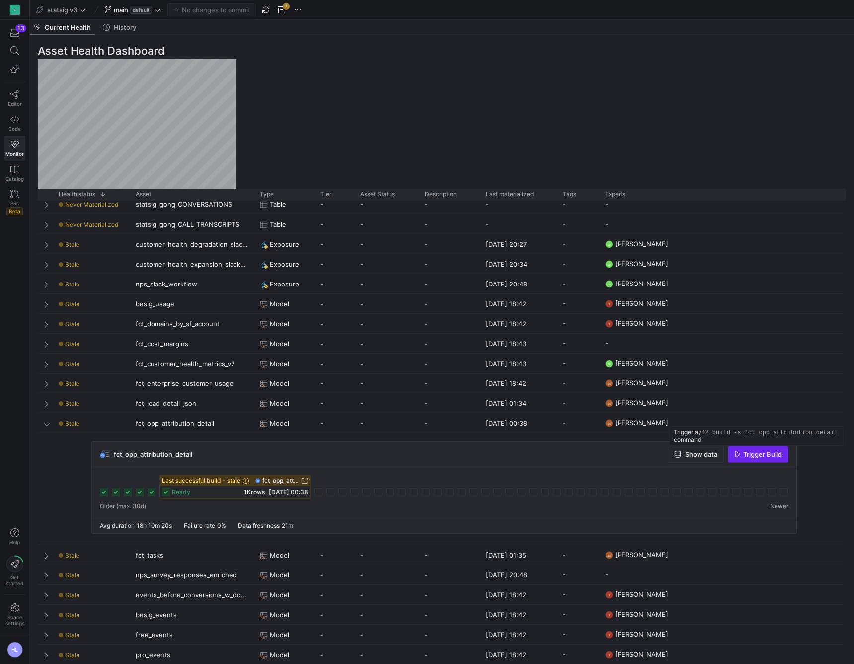
click at [748, 457] on span "Trigger Build" at bounding box center [763, 454] width 39 height 8
click at [13, 98] on icon at bounding box center [14, 94] width 9 height 9
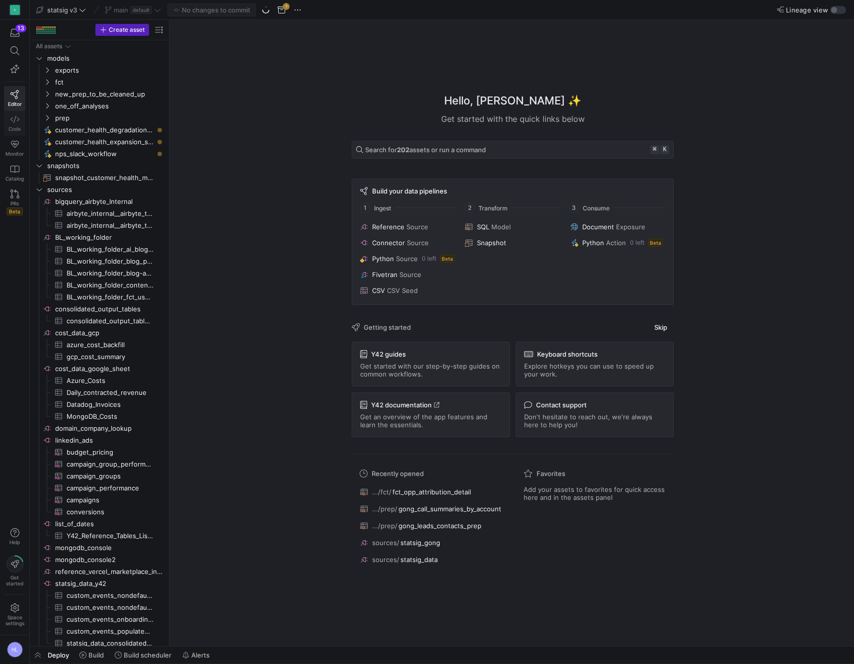
click at [12, 121] on icon at bounding box center [14, 119] width 9 height 7
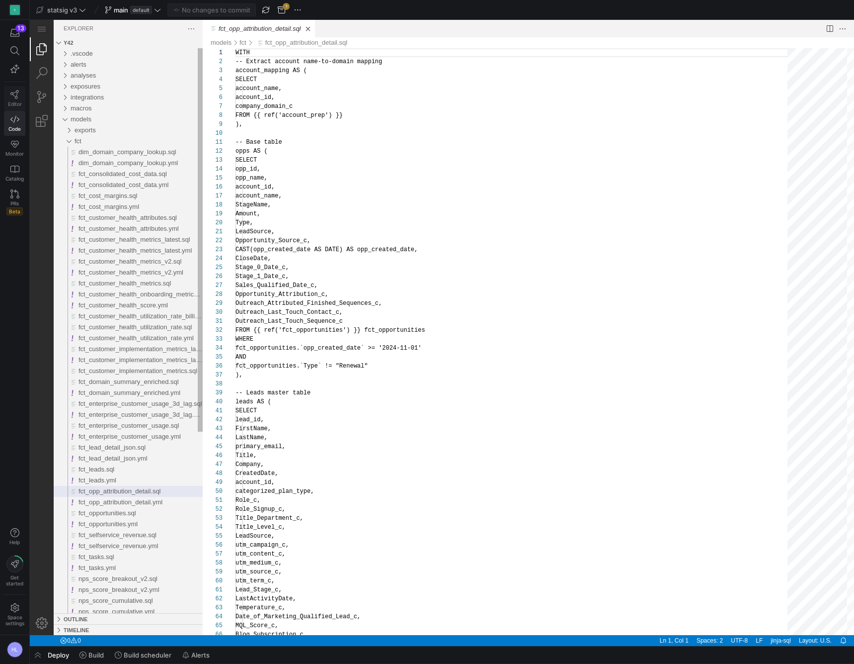
click at [13, 95] on icon at bounding box center [14, 94] width 8 height 9
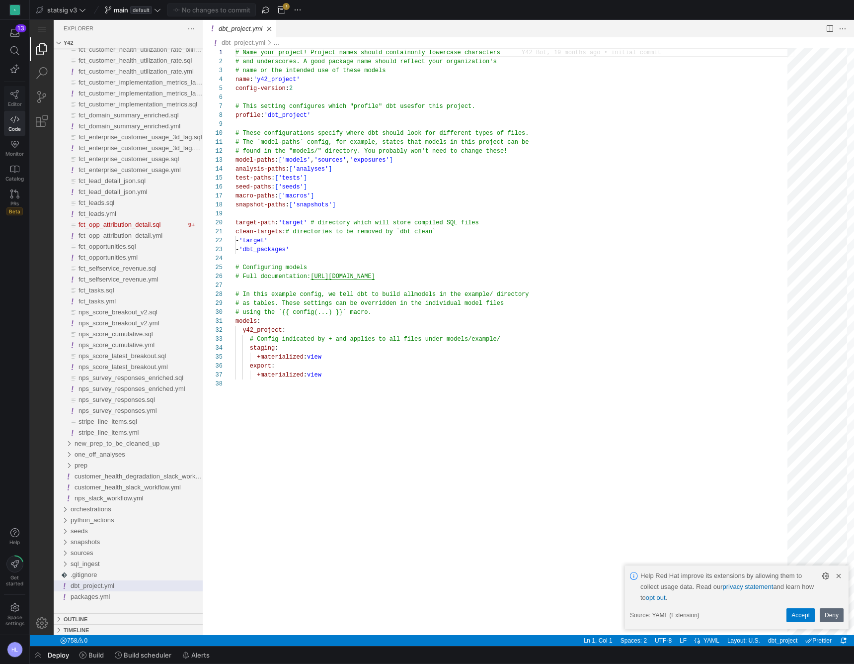
click at [16, 97] on icon at bounding box center [14, 94] width 9 height 9
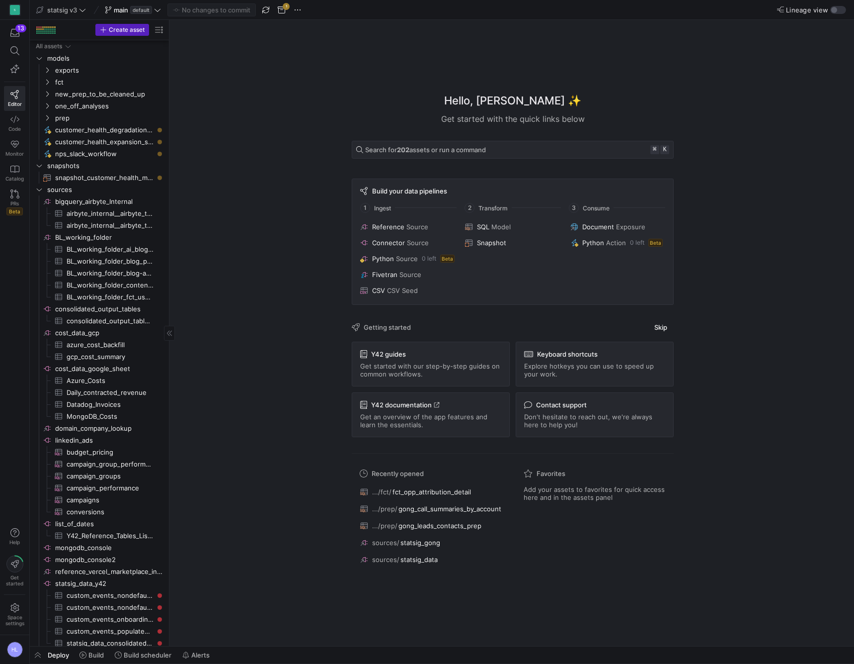
scroll to position [0, 0]
click at [47, 81] on icon "Press SPACE to select this row." at bounding box center [47, 82] width 7 height 6
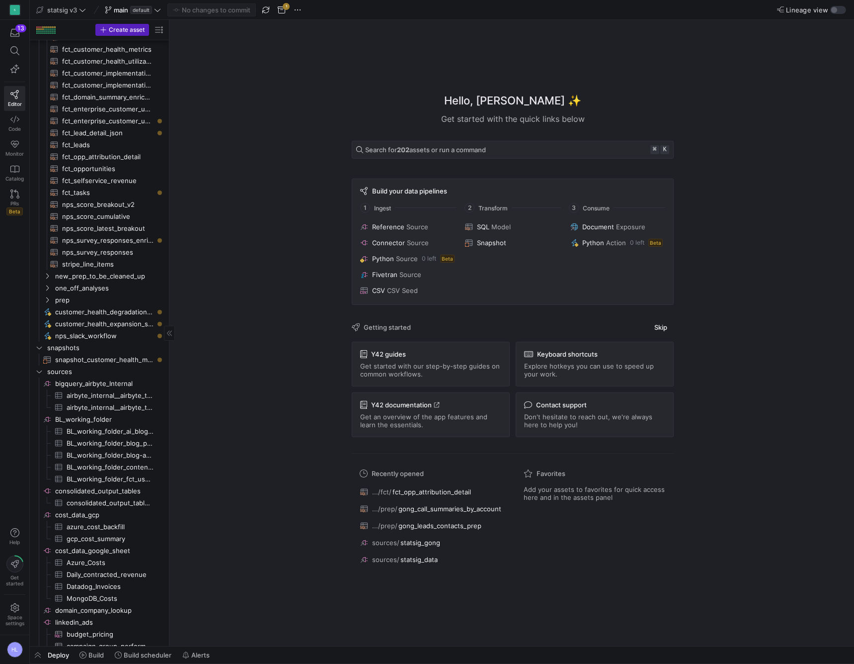
scroll to position [116, 0]
click at [48, 301] on icon "Press SPACE to select this row." at bounding box center [47, 300] width 2 height 5
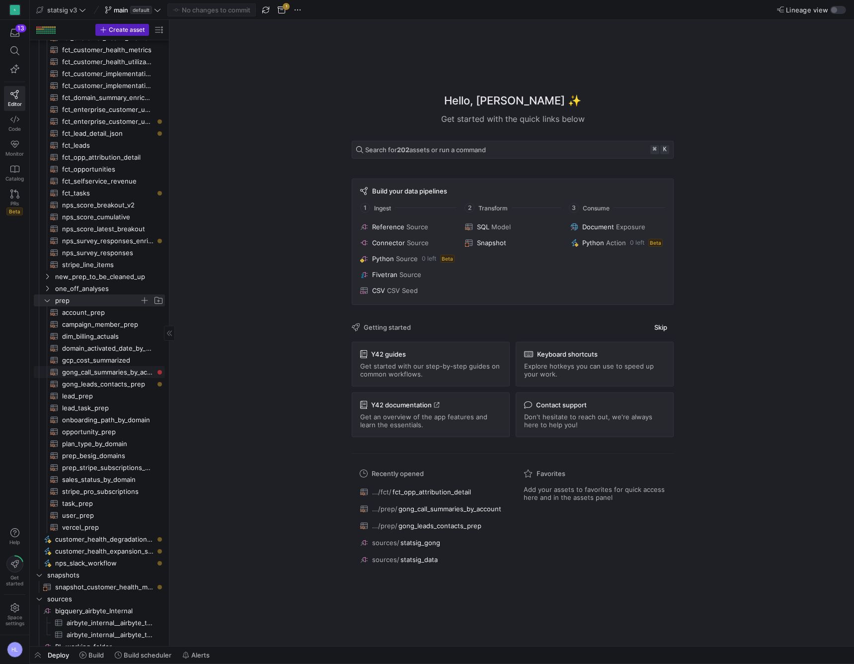
click at [82, 372] on span "gong_call_summaries_by_account​​​​​​​​​​" at bounding box center [107, 371] width 91 height 11
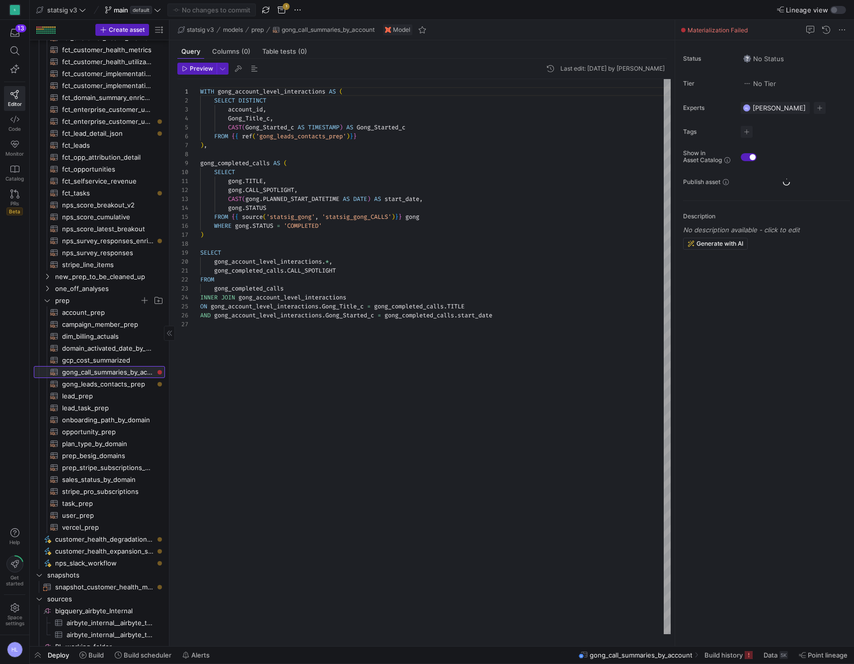
scroll to position [89, 0]
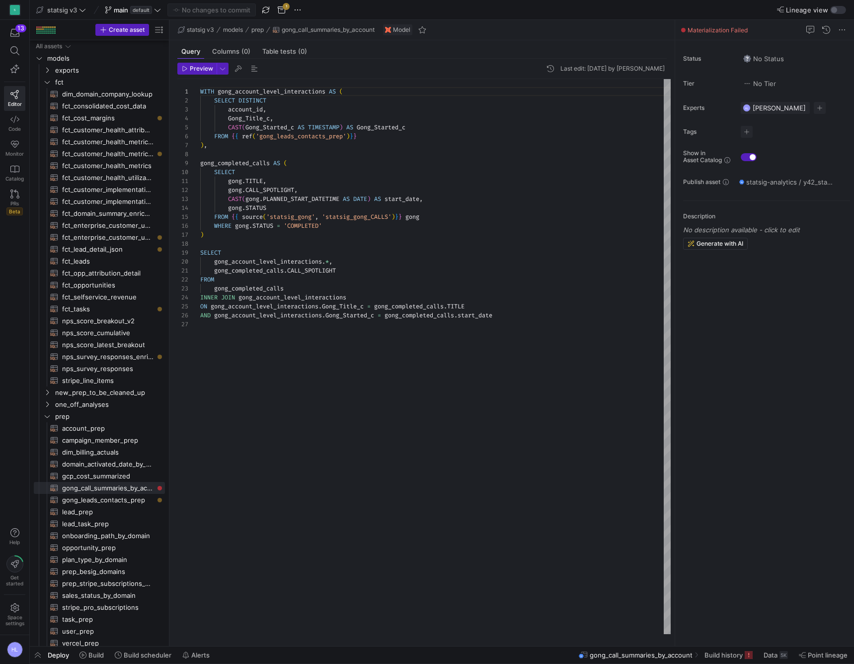
scroll to position [89, 0]
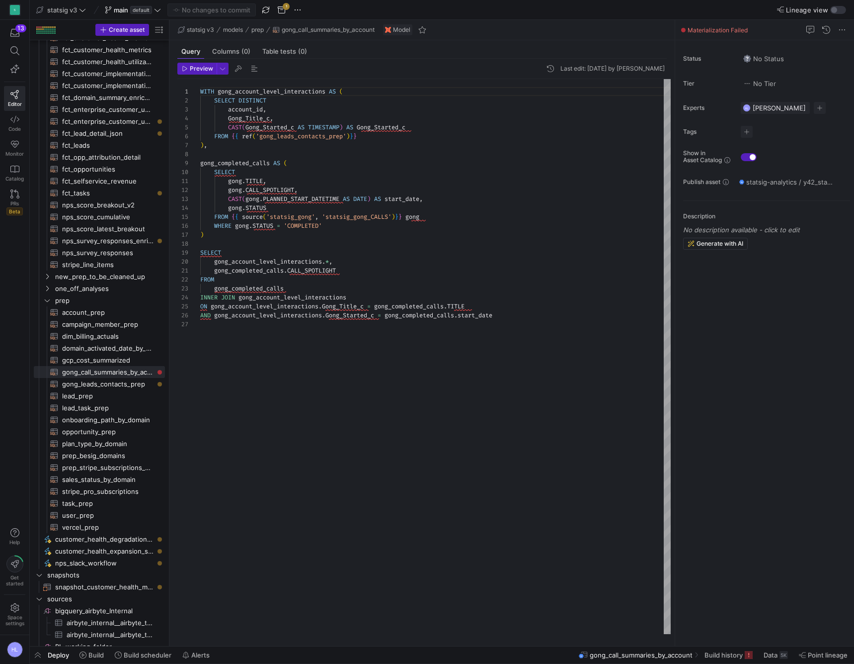
click at [259, 245] on div at bounding box center [435, 243] width 471 height 9
click at [287, 183] on div "gong . TITLE ," at bounding box center [435, 180] width 471 height 9
click at [303, 138] on span "'gong_leads_contacts_prep'" at bounding box center [301, 136] width 90 height 8
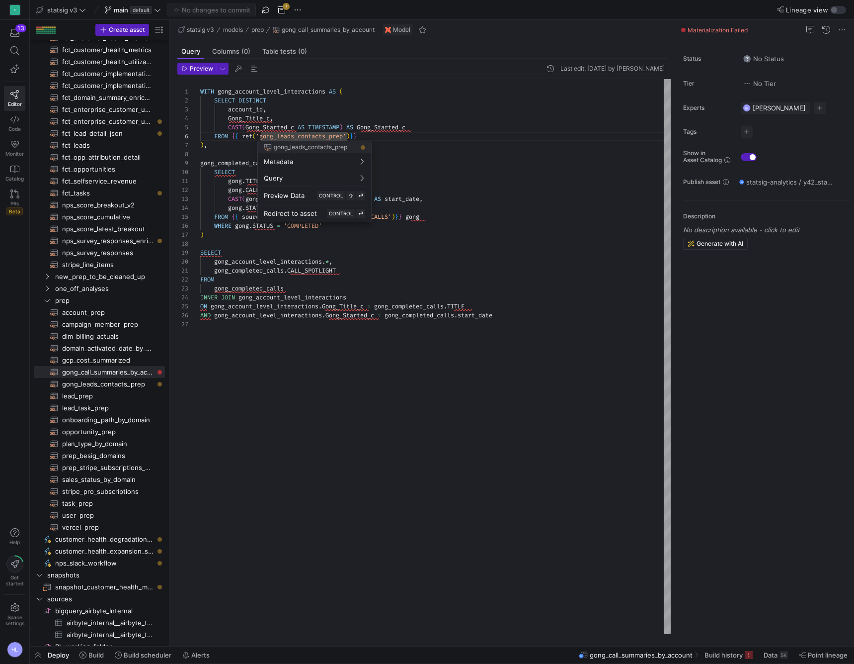
click at [308, 122] on div at bounding box center [427, 332] width 854 height 664
click at [309, 164] on div "gong_completed_calls AS (" at bounding box center [435, 163] width 471 height 9
click at [294, 219] on body "S 13 Editor Code Monitor Catalog PRs Beta Help Get started Space settings HL st…" at bounding box center [427, 332] width 854 height 664
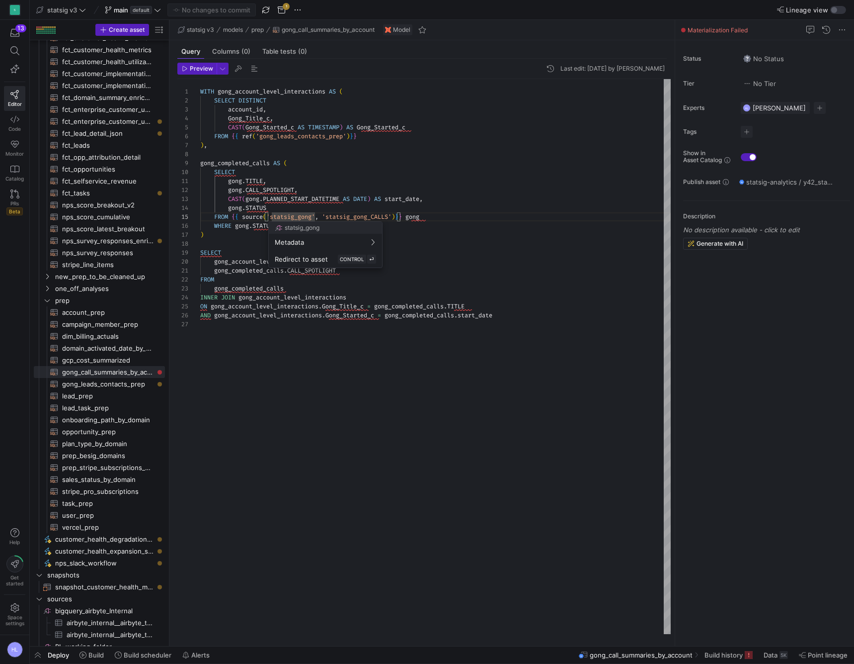
click at [307, 195] on div at bounding box center [427, 332] width 854 height 664
click at [324, 277] on div "FROM" at bounding box center [435, 279] width 471 height 9
click at [320, 231] on div ")" at bounding box center [435, 234] width 471 height 9
click at [430, 219] on div "FROM { { source ( 'statsig_gong' , 'statsig_gong_CALLS' ) } } gong" at bounding box center [435, 216] width 471 height 9
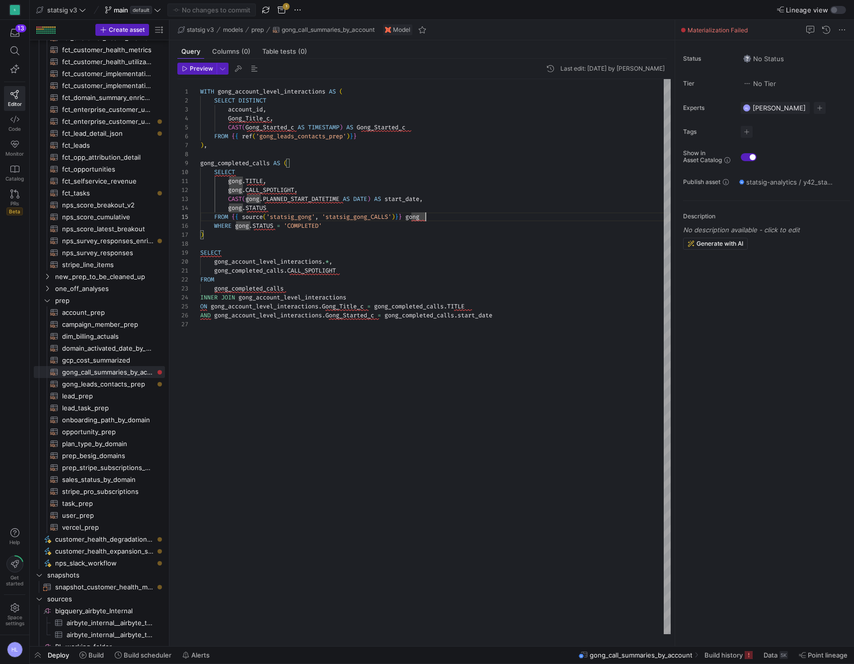
click at [394, 225] on div "WHERE gong . STATUS = 'COMPLETED'" at bounding box center [435, 225] width 471 height 9
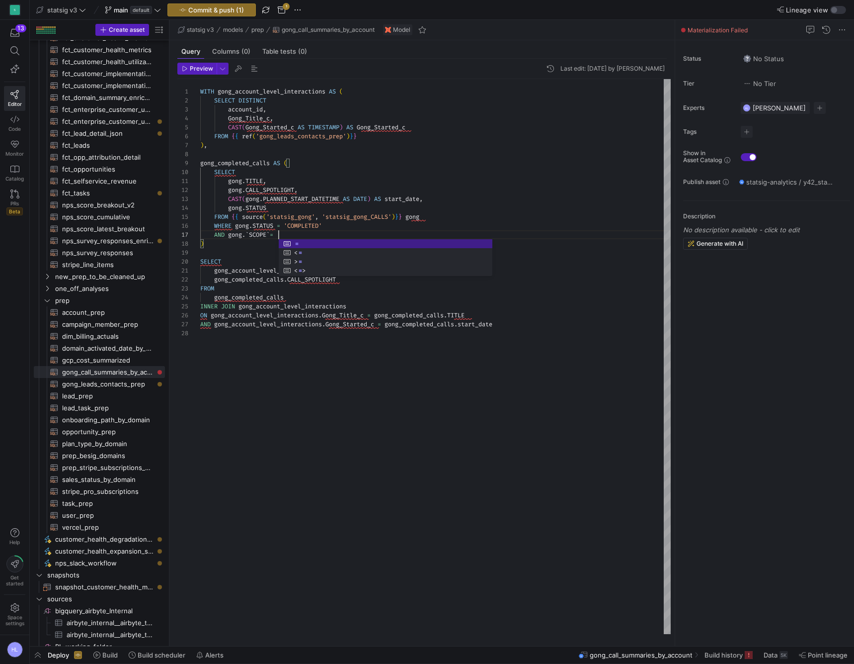
scroll to position [54, 83]
click at [273, 236] on span "=" at bounding box center [271, 235] width 3 height 8
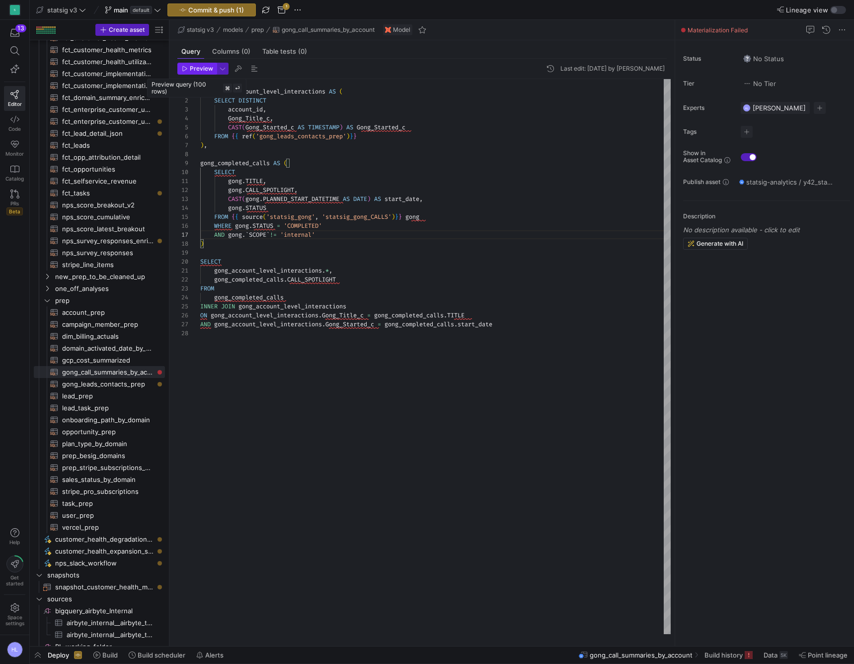
click at [196, 67] on span "Preview" at bounding box center [201, 68] width 23 height 7
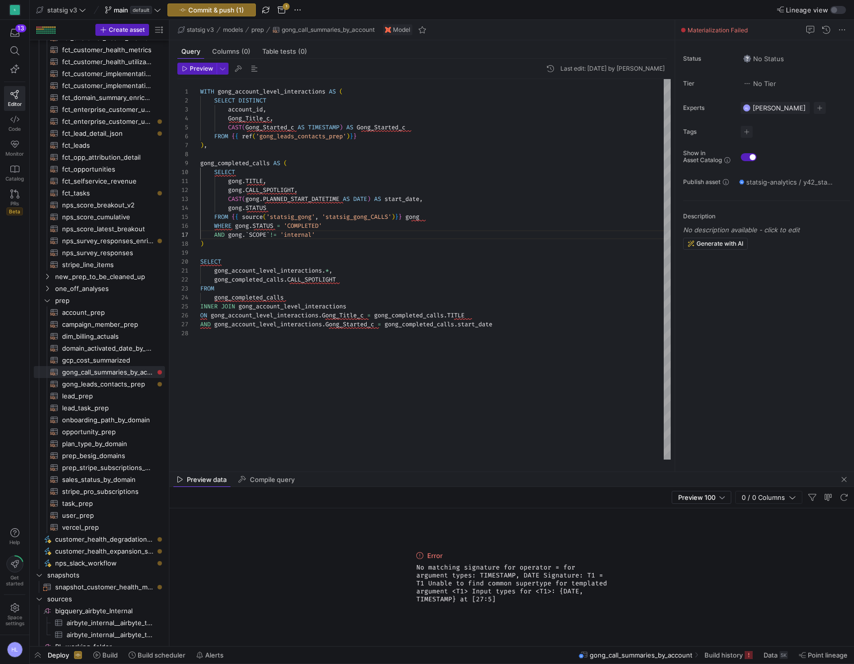
click at [338, 327] on span "Gong_Started_c" at bounding box center [350, 324] width 49 height 8
drag, startPoint x: 229, startPoint y: 126, endPoint x: 360, endPoint y: 128, distance: 130.7
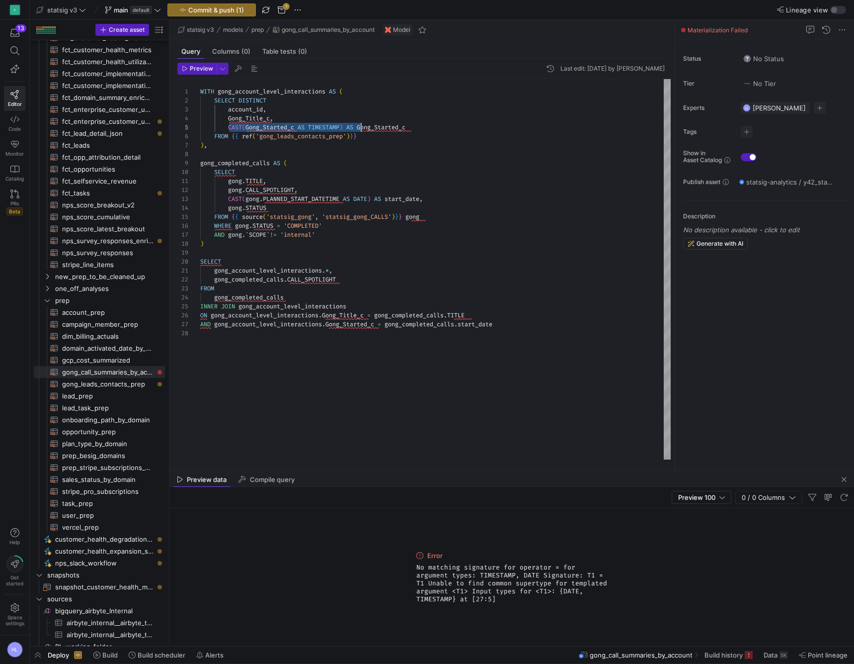
click at [360, 128] on span "CAST ( Gong_Started_c AS TIMESTAMP ) AS Gong_Started_c" at bounding box center [302, 127] width 205 height 8
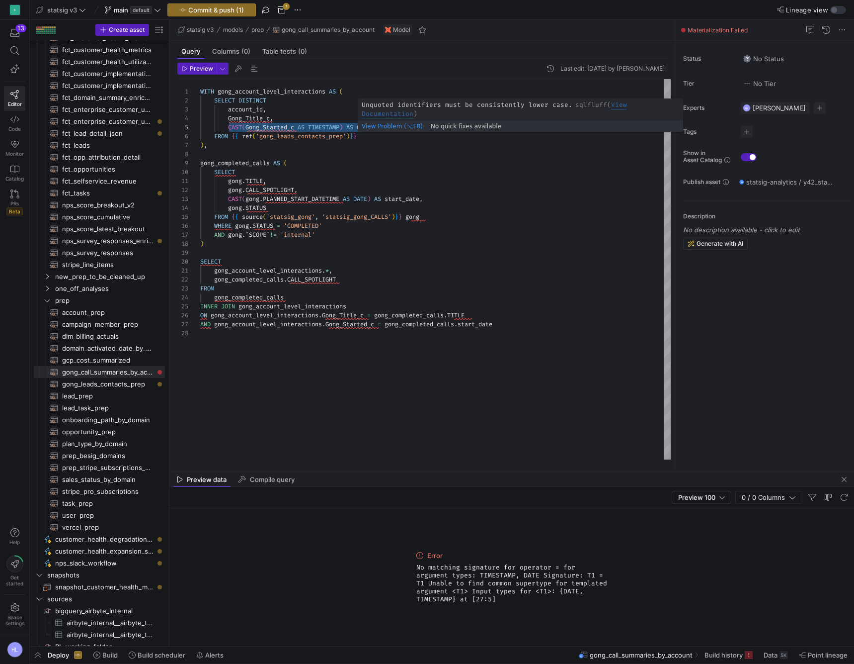
type textarea "WITH gong_account_level_interactions AS ( SELECT DISTINCT account_id, Gong_Titl…"
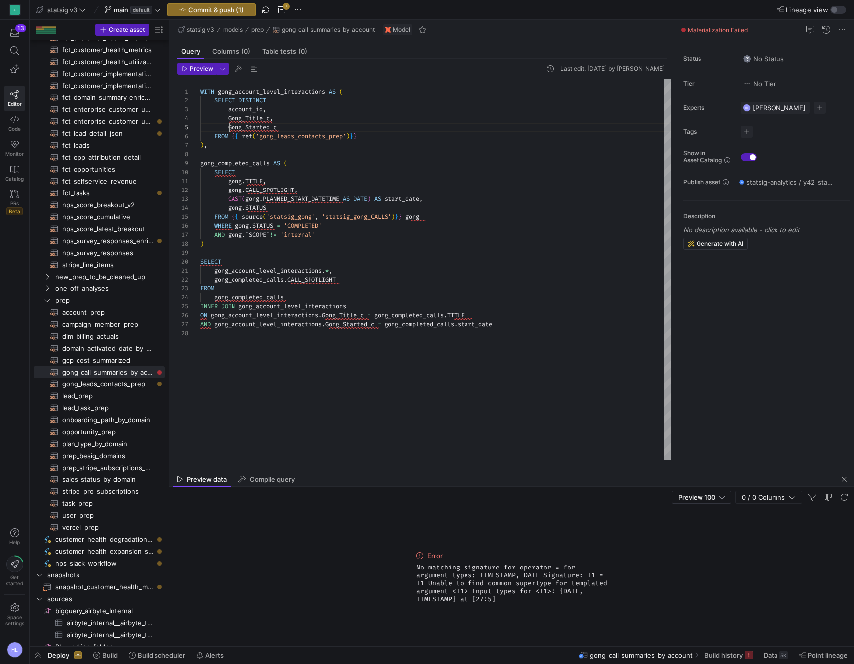
scroll to position [36, 29]
click at [201, 69] on span "Preview" at bounding box center [201, 68] width 23 height 7
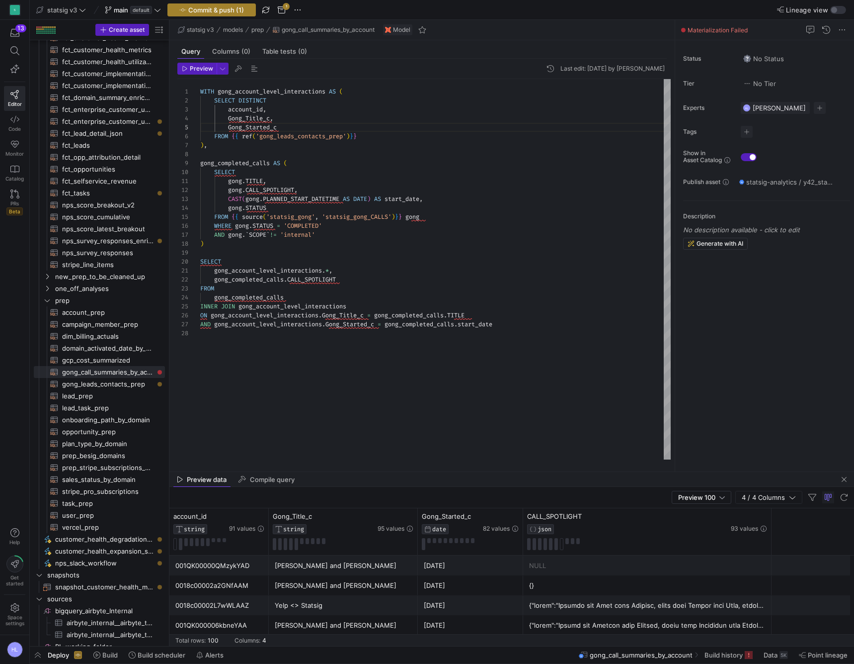
click at [199, 7] on span "Commit & push (1)" at bounding box center [216, 10] width 56 height 8
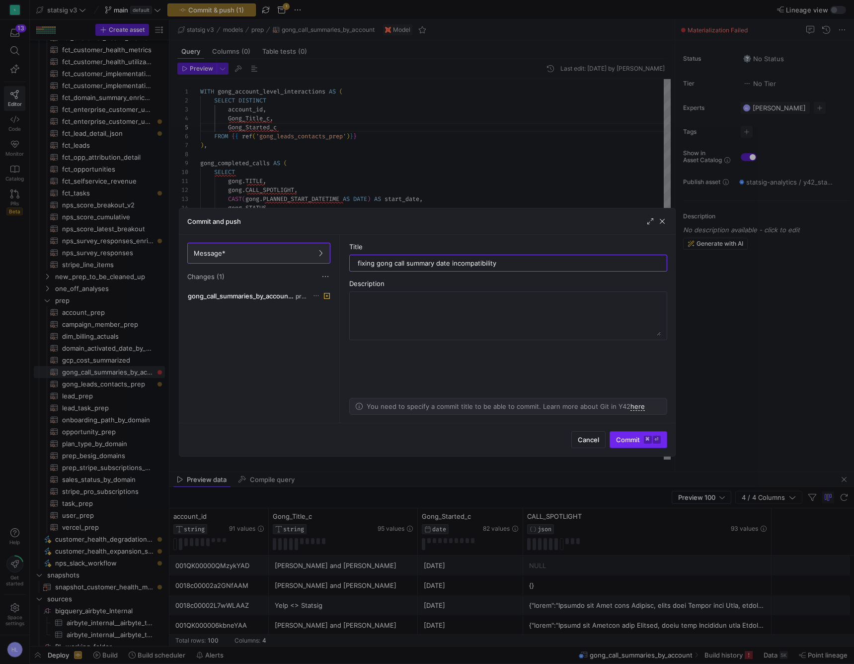
type input "fixing gong call summary date incompatibility"
click at [639, 442] on span "Commit ⌘ ⏎" at bounding box center [638, 439] width 45 height 8
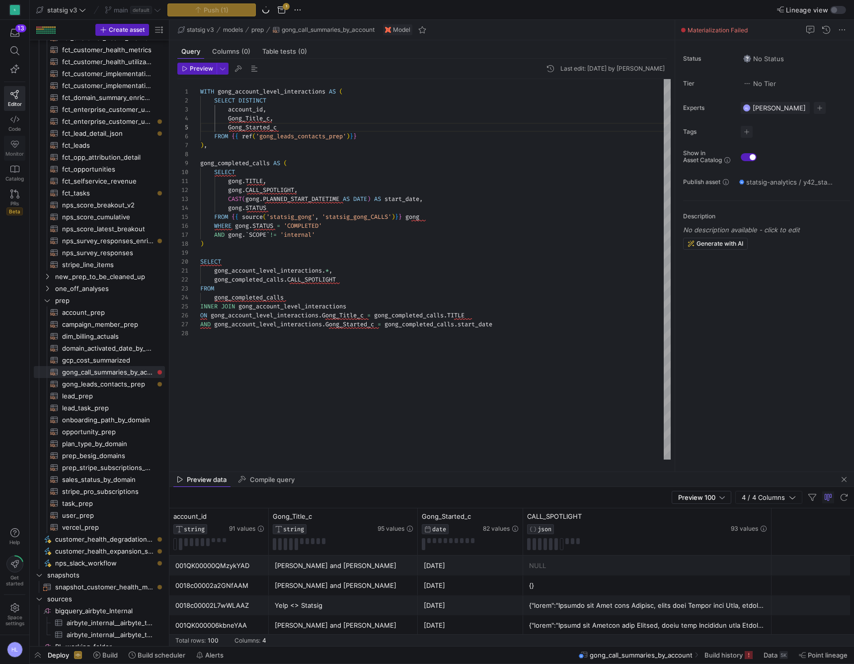
click at [11, 148] on icon at bounding box center [14, 144] width 9 height 9
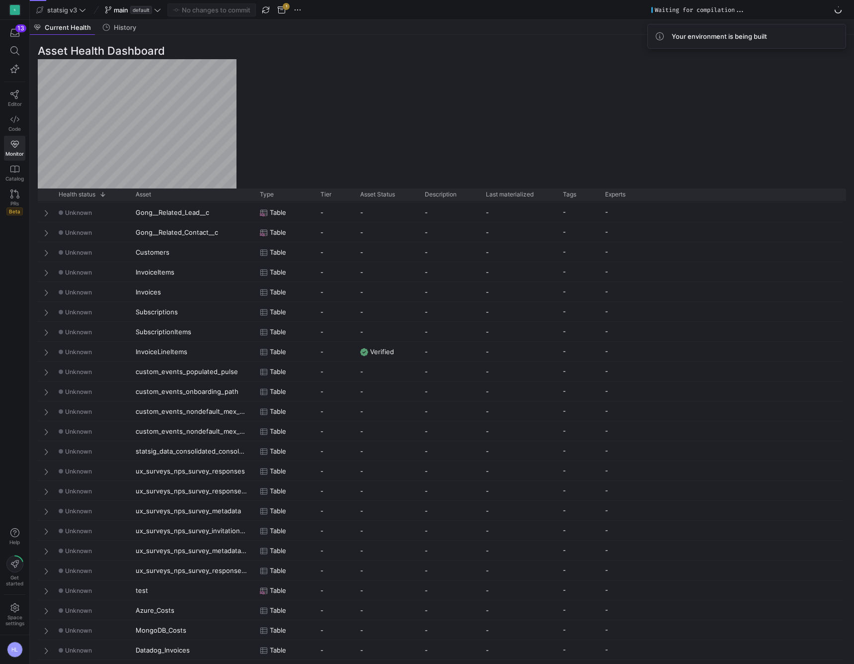
scroll to position [1539, 0]
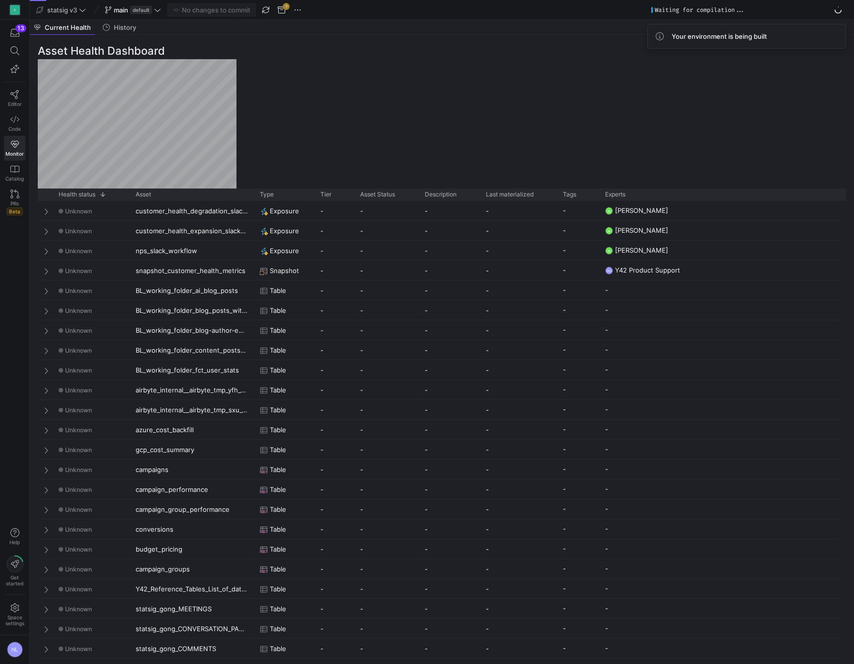
click at [275, 119] on div "Asset Health Dashboard Drag here to set row groups Drag here to set column labe…" at bounding box center [442, 349] width 825 height 629
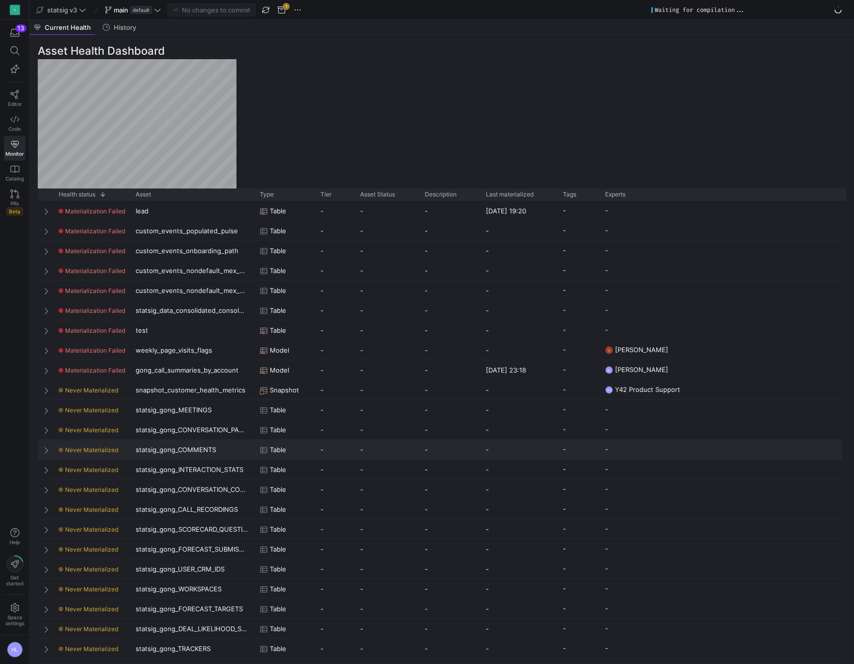
scroll to position [0, 0]
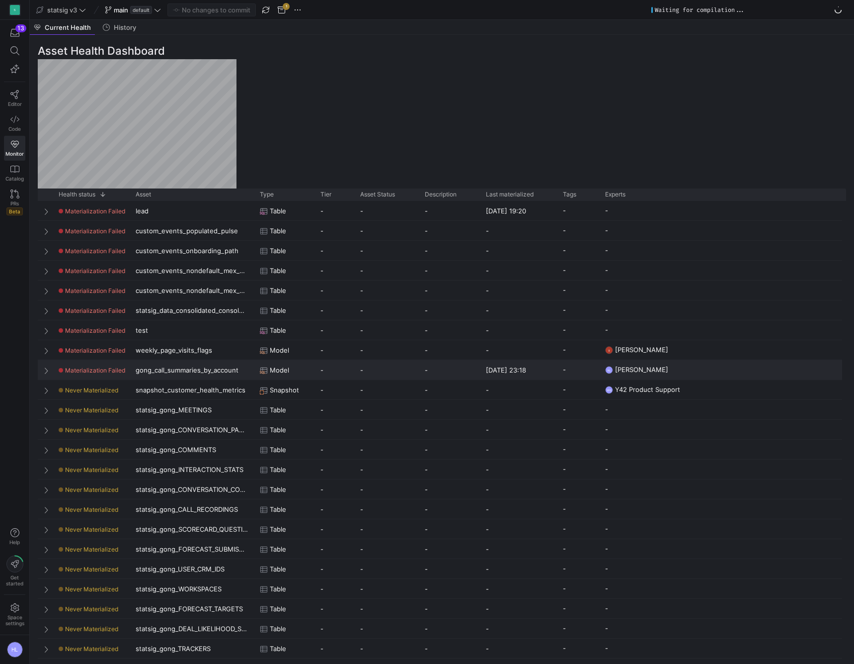
click at [44, 367] on span "Press SPACE to select this row." at bounding box center [47, 370] width 7 height 8
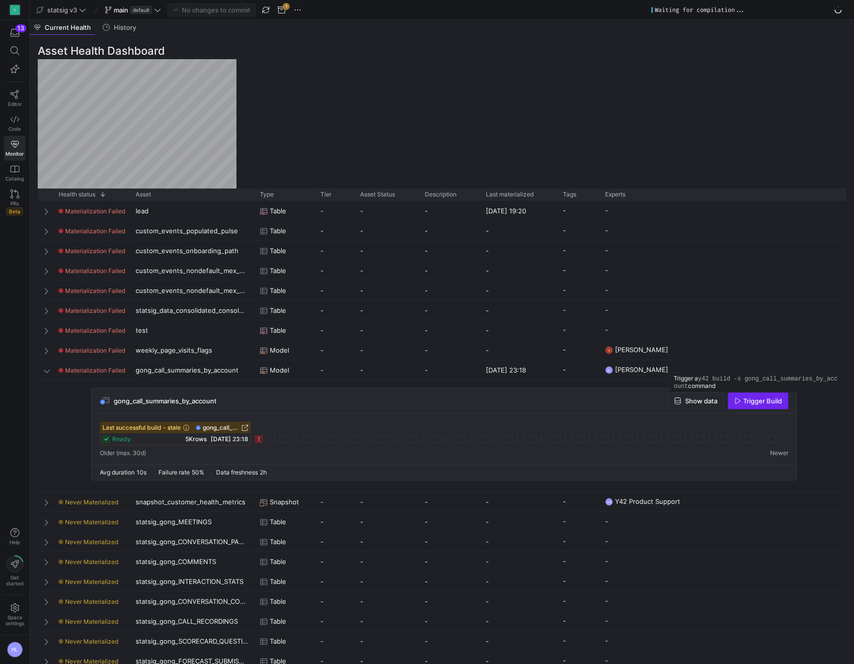
click at [758, 399] on span "Trigger Build" at bounding box center [763, 401] width 39 height 8
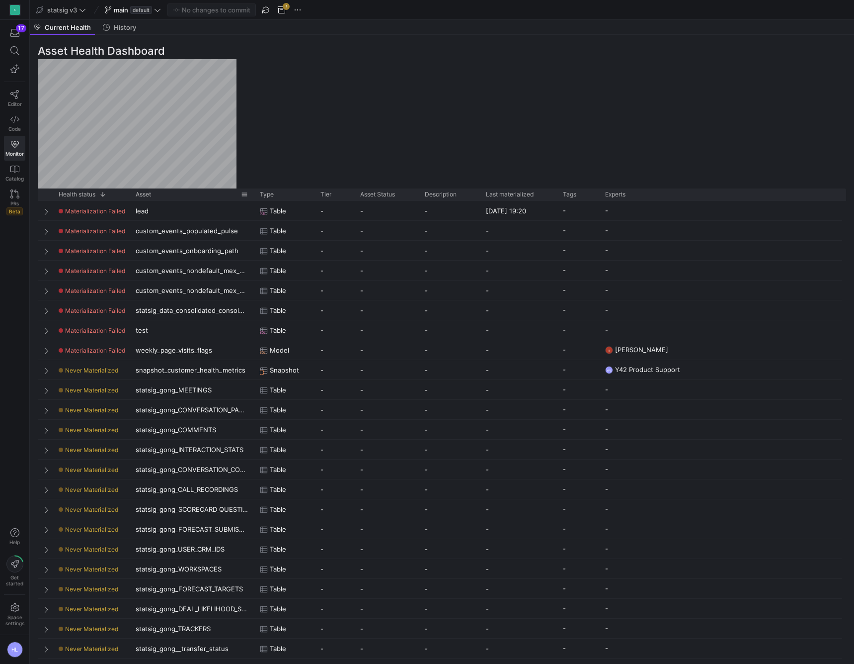
click at [158, 193] on div "Asset" at bounding box center [188, 194] width 105 height 7
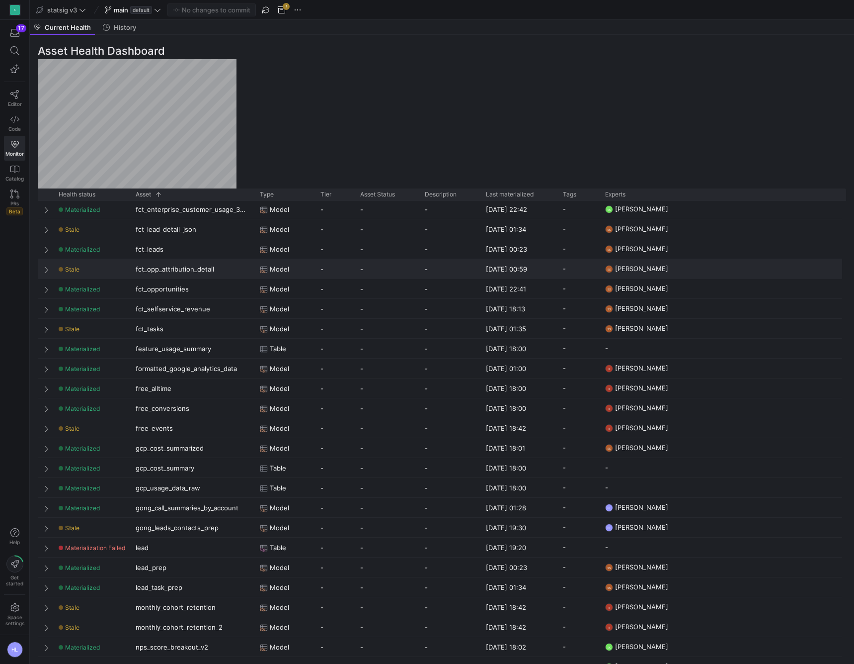
click at [44, 268] on span at bounding box center [47, 269] width 7 height 8
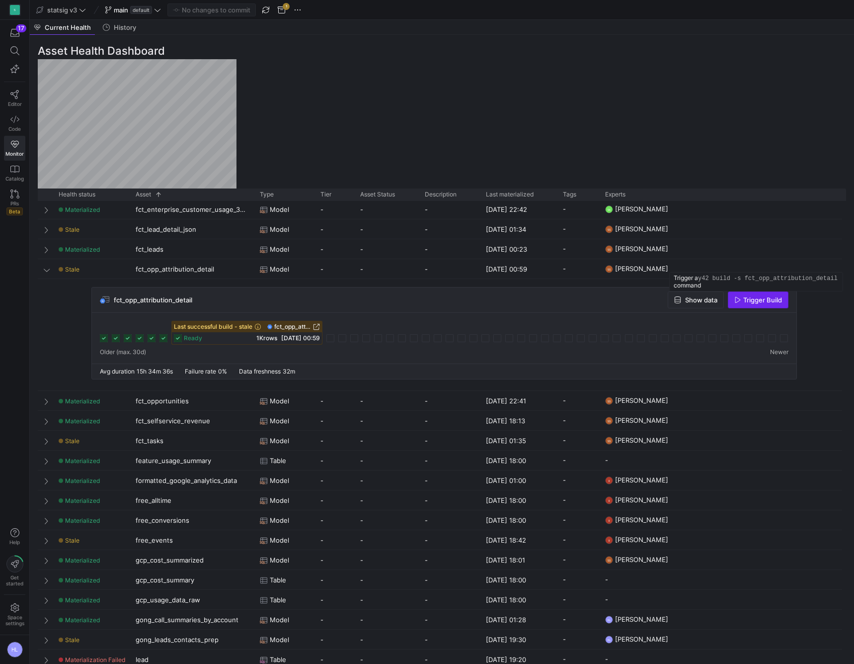
click at [758, 301] on span "Trigger Build" at bounding box center [763, 300] width 39 height 8
click at [693, 300] on span "Show data" at bounding box center [701, 300] width 32 height 8
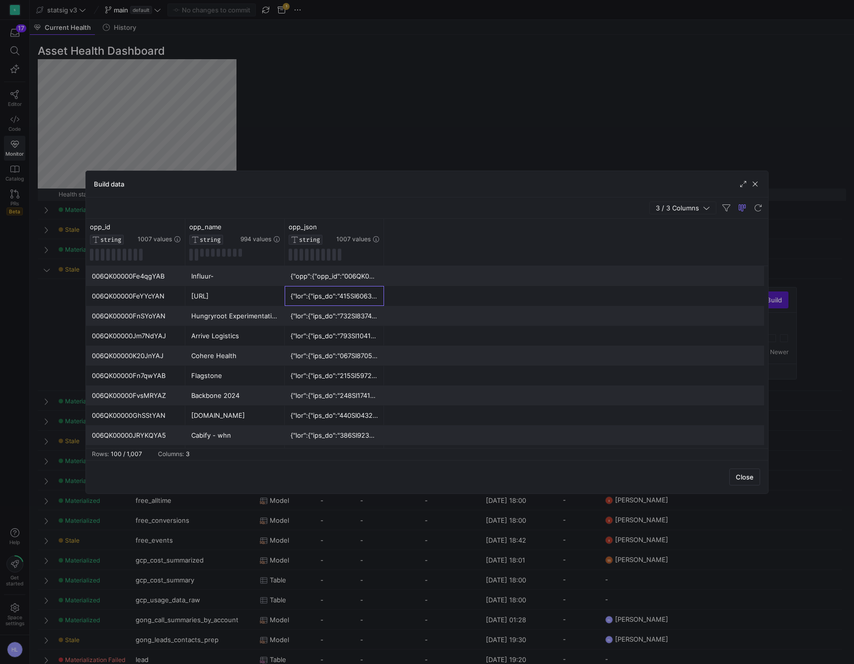
click at [328, 298] on div at bounding box center [334, 295] width 87 height 19
click at [317, 298] on div at bounding box center [334, 295] width 87 height 19
click at [305, 298] on div at bounding box center [334, 295] width 87 height 19
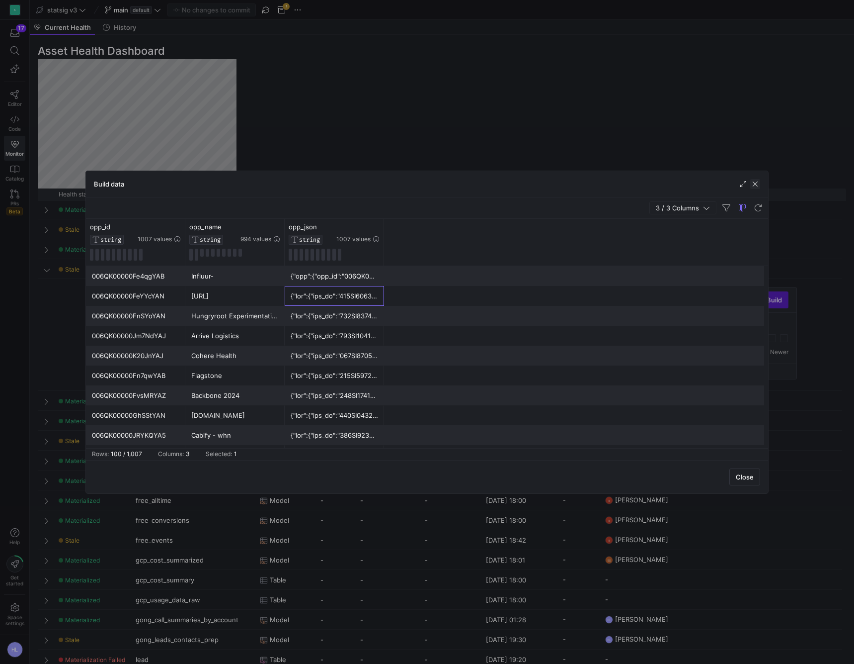
click at [756, 186] on span "button" at bounding box center [756, 184] width 10 height 10
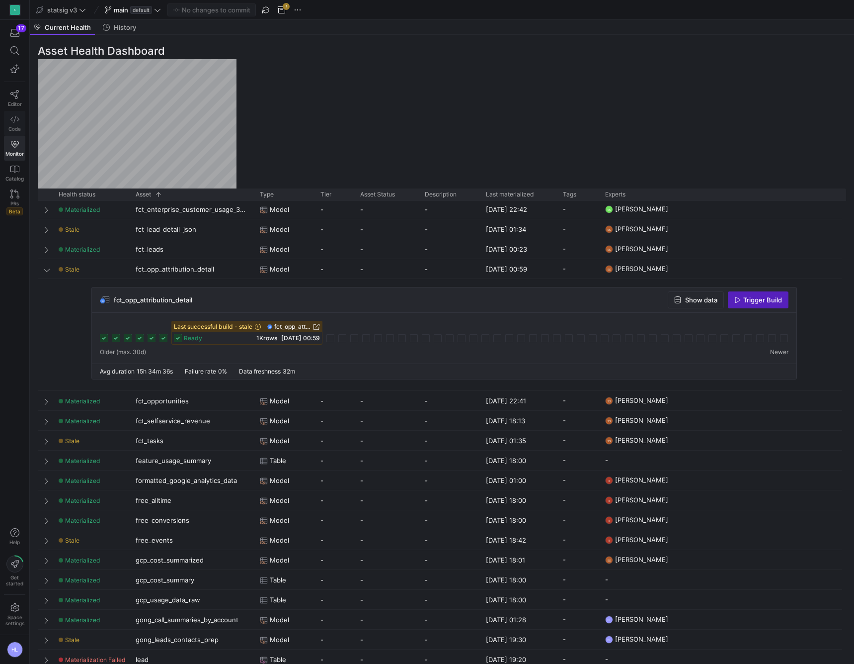
click at [11, 121] on icon at bounding box center [14, 119] width 9 height 9
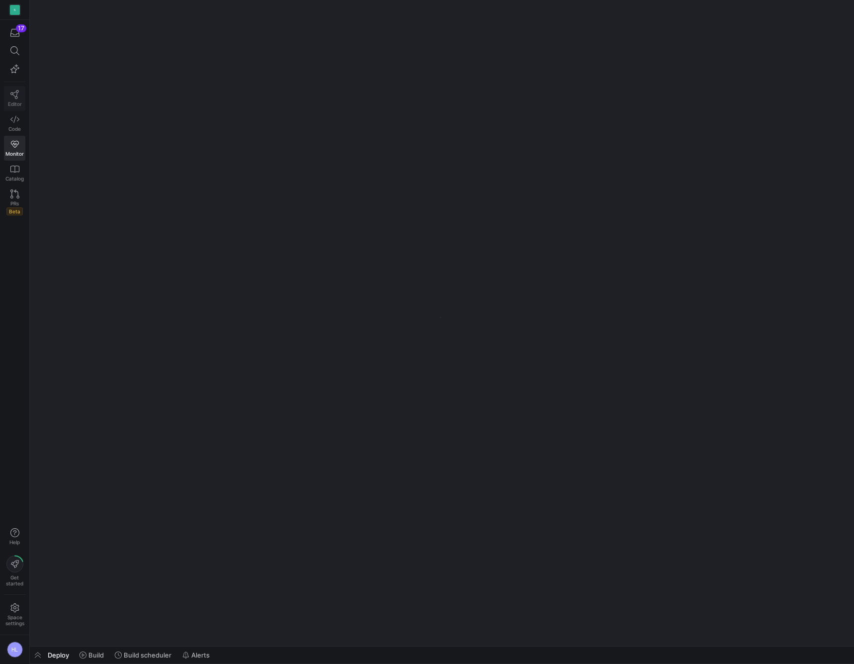
click at [12, 97] on icon at bounding box center [14, 94] width 9 height 9
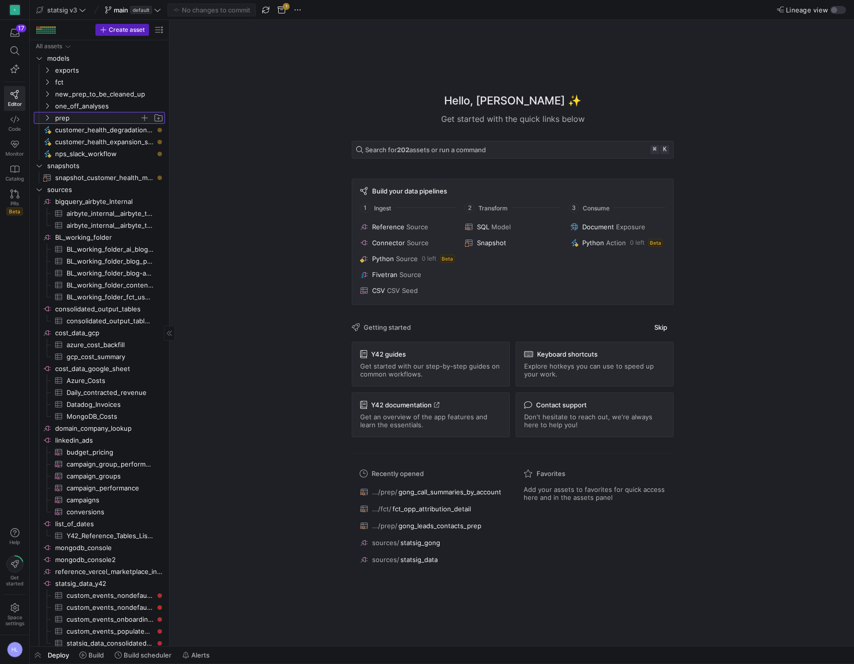
click at [47, 120] on icon "Press SPACE to select this row." at bounding box center [47, 118] width 7 height 6
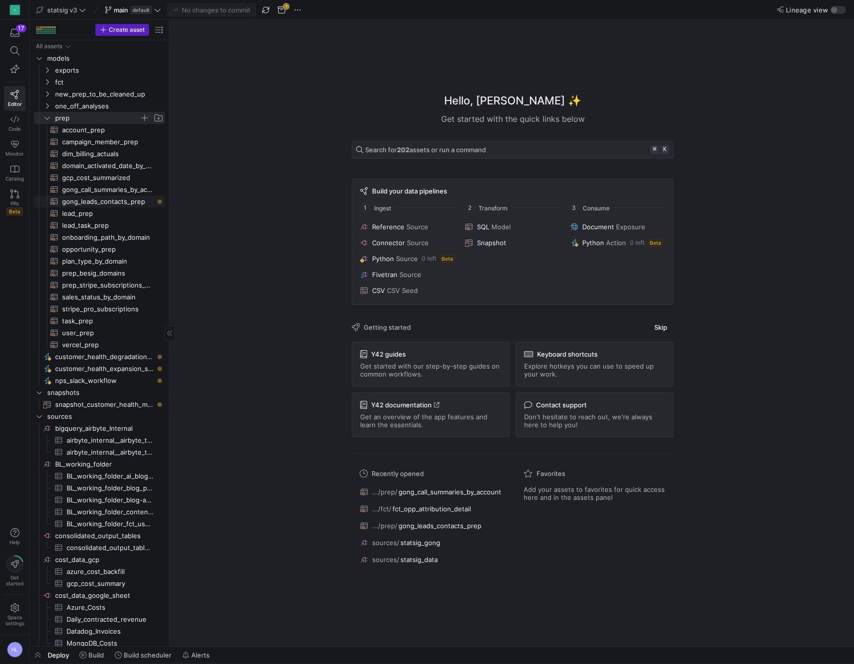
click at [82, 203] on span "gong_leads_contacts_prep​​​​​​​​​​" at bounding box center [107, 201] width 91 height 11
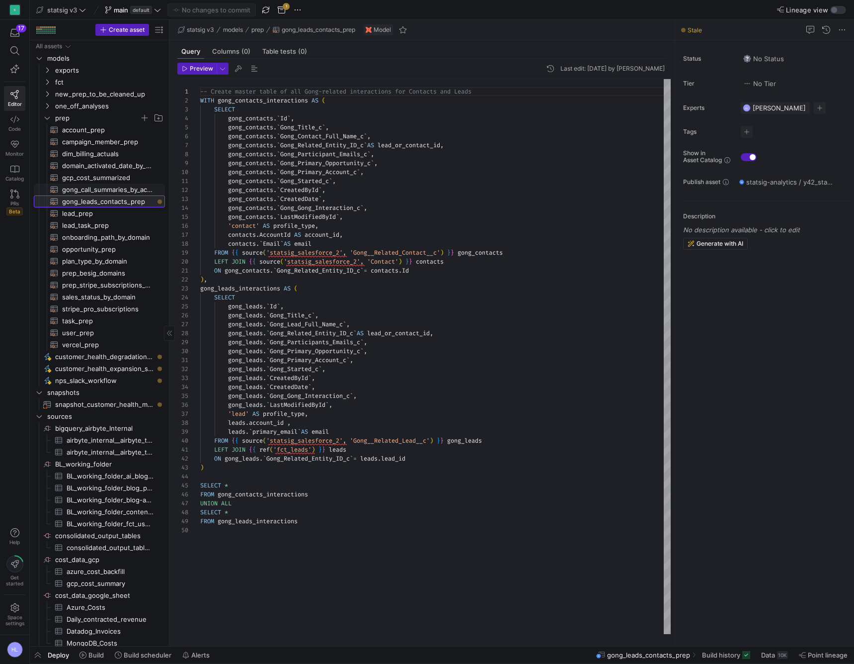
scroll to position [89, 0]
click at [96, 190] on span "gong_call_summaries_by_account​​​​​​​​​​" at bounding box center [107, 189] width 91 height 11
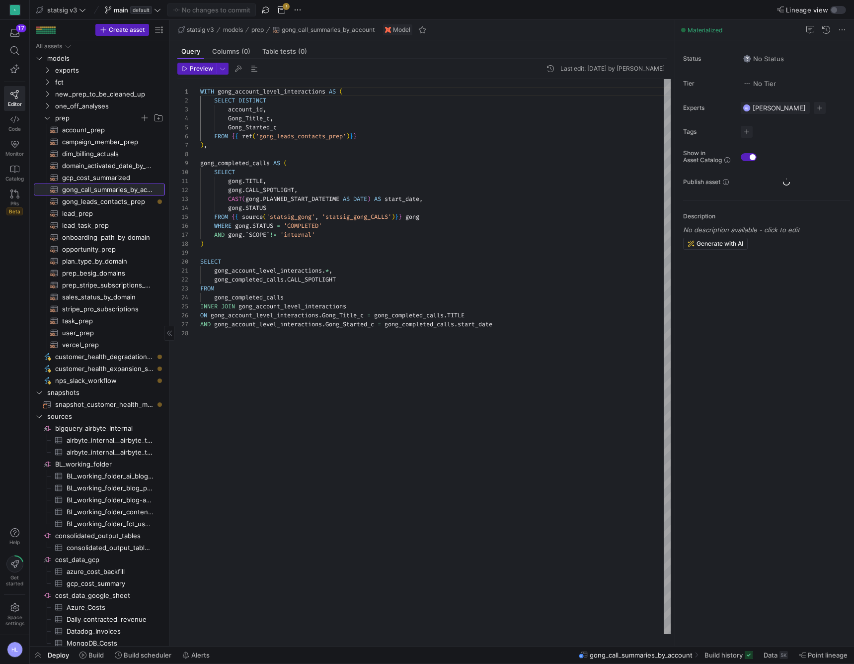
scroll to position [89, 0]
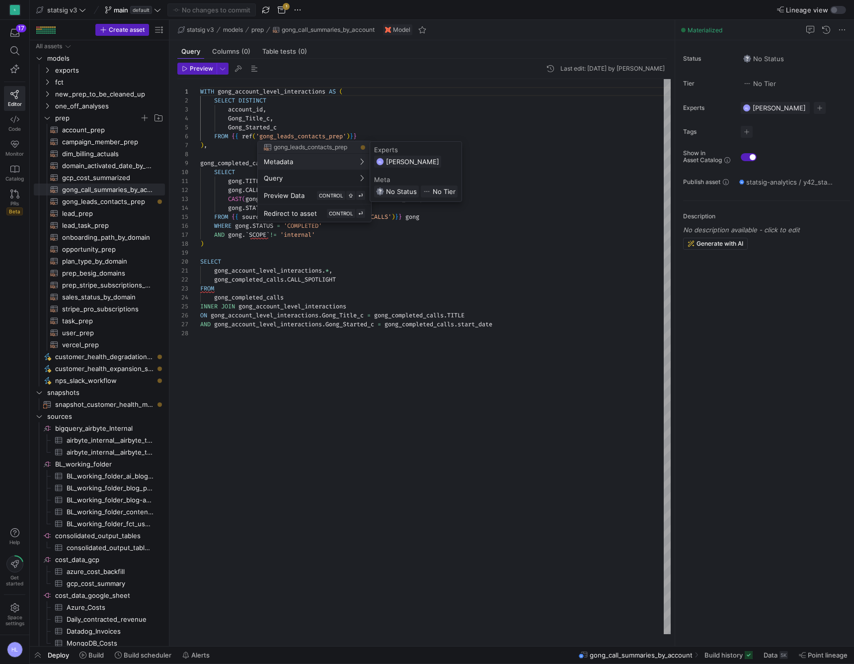
click at [48, 83] on div at bounding box center [427, 332] width 854 height 664
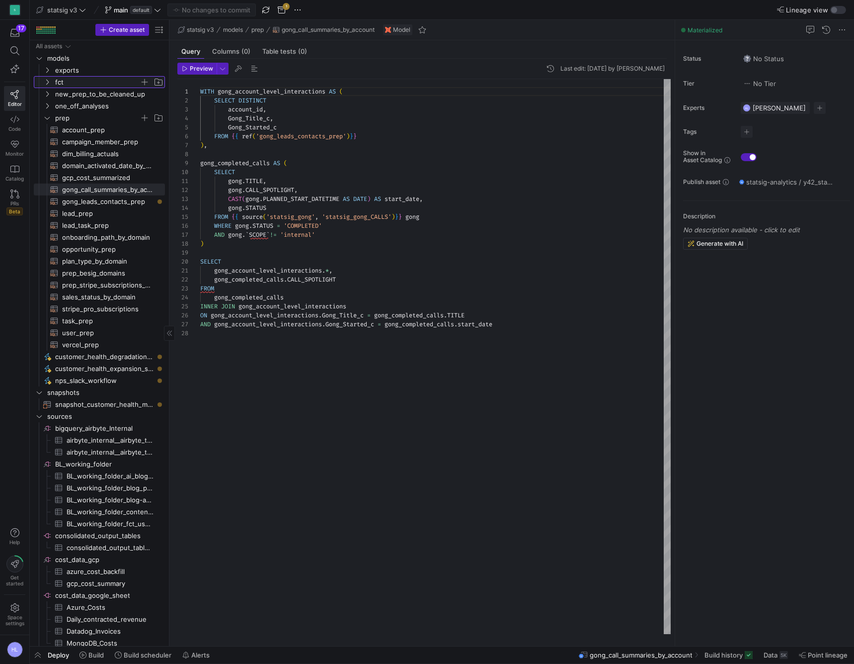
click at [48, 84] on icon "Press SPACE to select this row." at bounding box center [47, 82] width 7 height 6
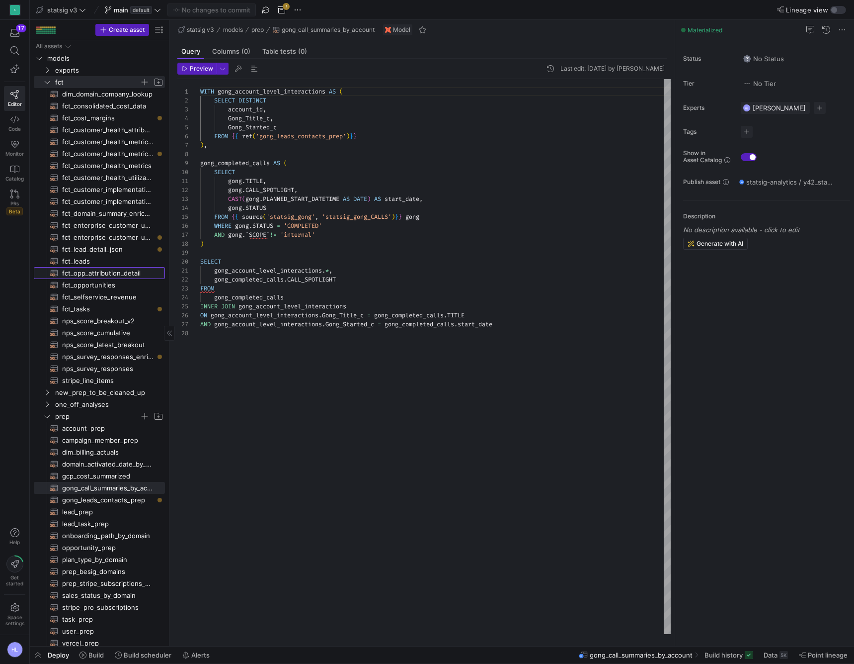
click at [100, 273] on span "fct_opp_attribution_detail​​​​​​​​​​" at bounding box center [107, 272] width 91 height 11
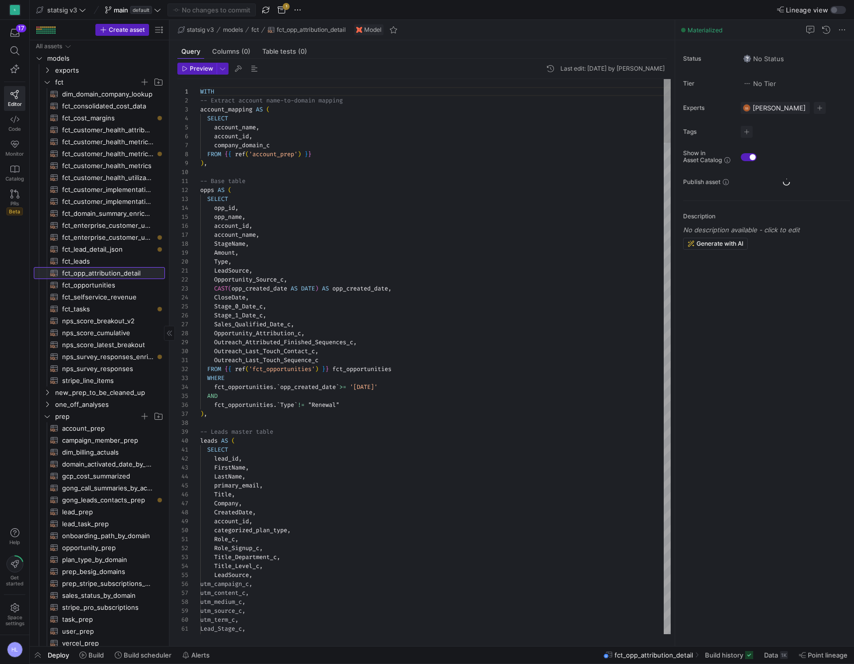
scroll to position [89, 0]
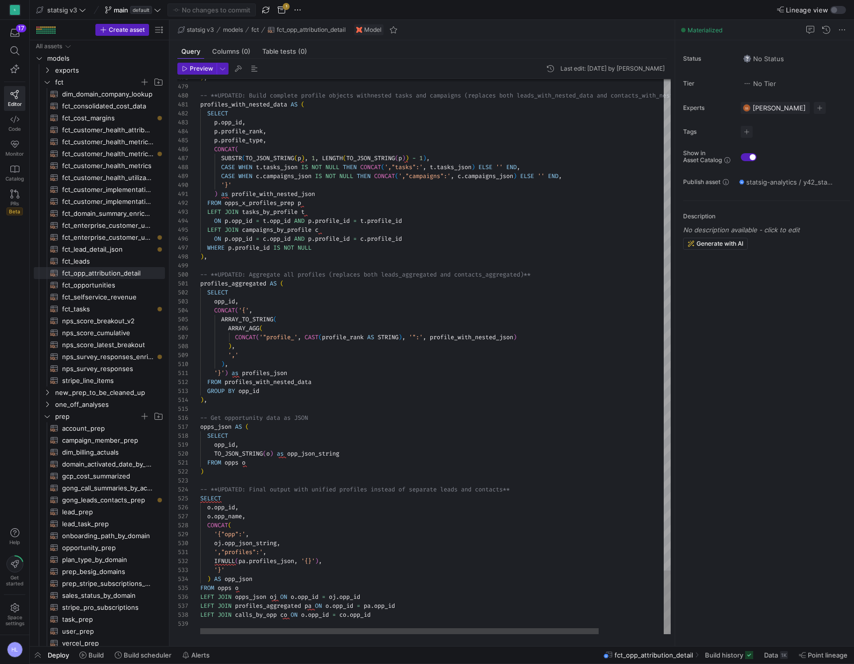
click at [249, 534] on span "," at bounding box center [247, 534] width 3 height 8
click at [247, 506] on div "o . opp_id ," at bounding box center [473, 506] width 547 height 9
click at [250, 516] on div "o . opp_name ," at bounding box center [473, 515] width 547 height 9
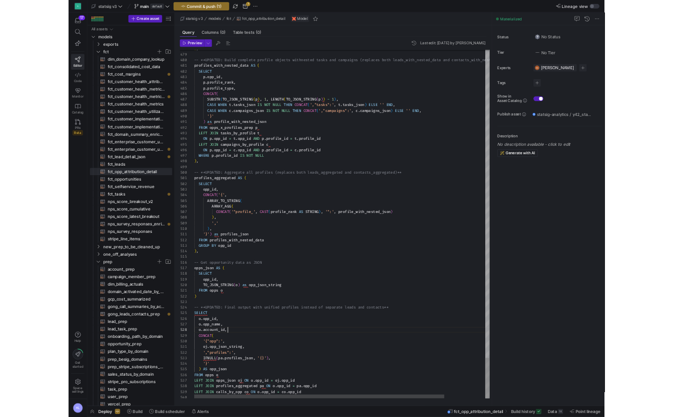
scroll to position [63, 54]
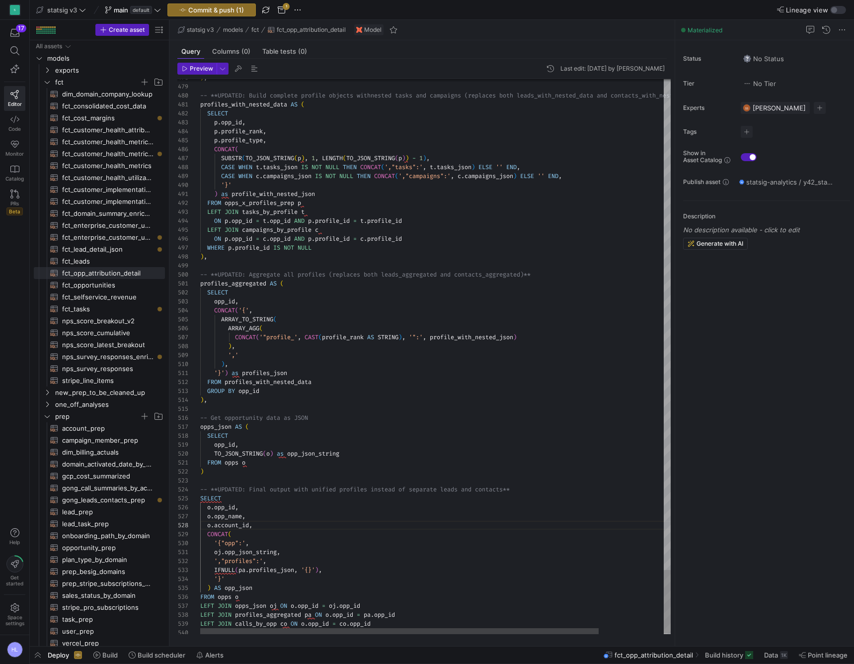
type textarea "FROM opps o ) -- **UPDATED: Final output with unified profiles instead of separ…"
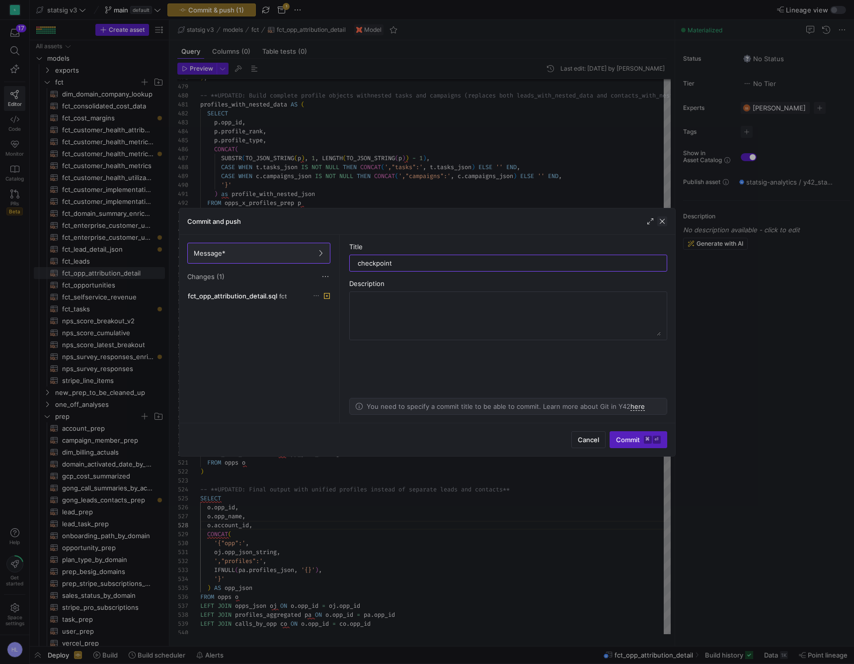
click at [665, 222] on span "button" at bounding box center [663, 221] width 10 height 10
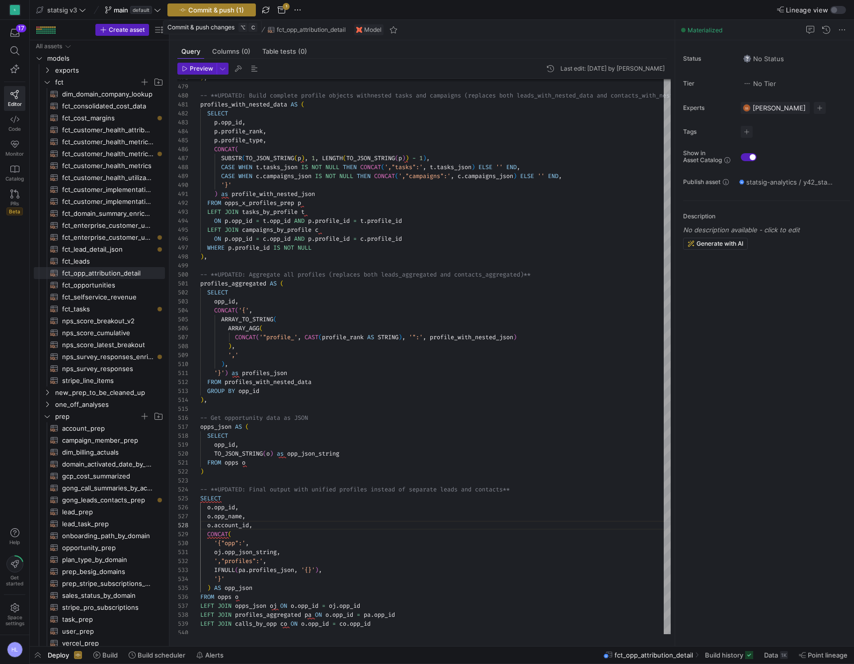
click at [215, 9] on span "Commit & push (1)" at bounding box center [216, 10] width 56 height 8
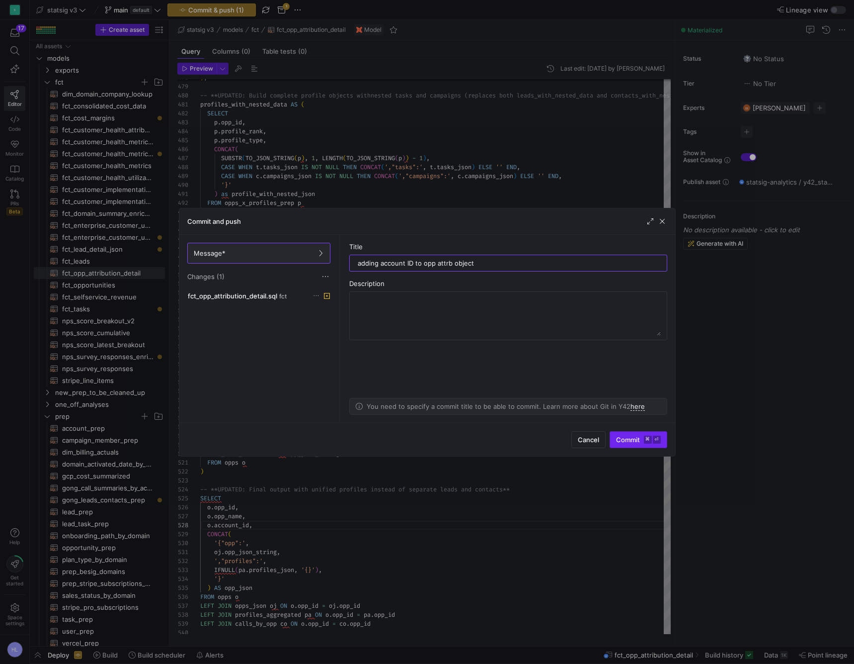
type input "adding account ID to opp attrb object"
click at [649, 438] on kbd "⌘" at bounding box center [648, 439] width 8 height 8
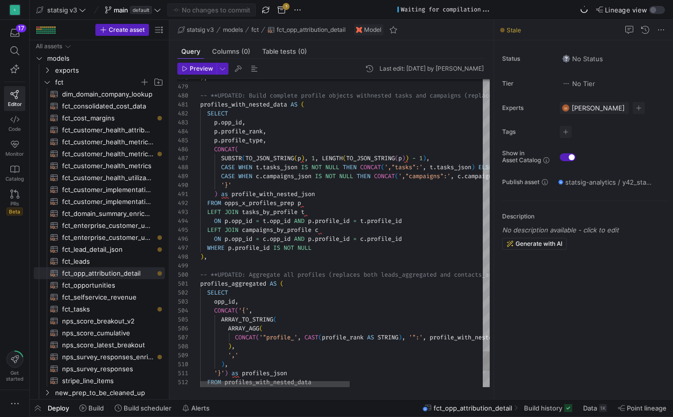
click at [259, 178] on span "c" at bounding box center [257, 176] width 3 height 8
click at [294, 237] on span at bounding box center [292, 239] width 3 height 8
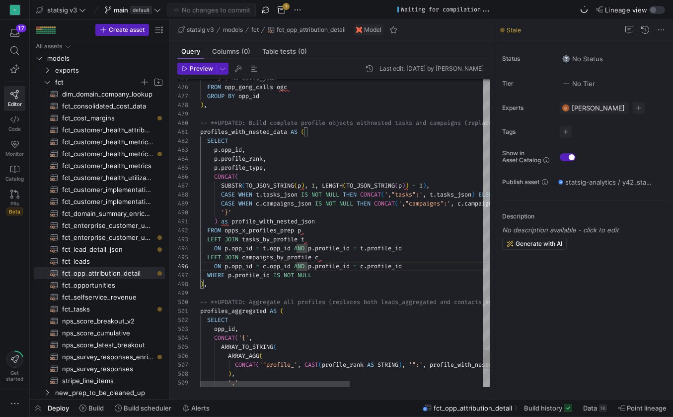
type textarea "profiles_with_nested_data AS ( SELECT p.opp_id, p.profile_rank, p.profile_type,…"
click at [270, 184] on span "TO_JSON_STRING" at bounding box center [270, 185] width 49 height 8
click at [280, 142] on div "SELECT" at bounding box center [473, 140] width 547 height 9
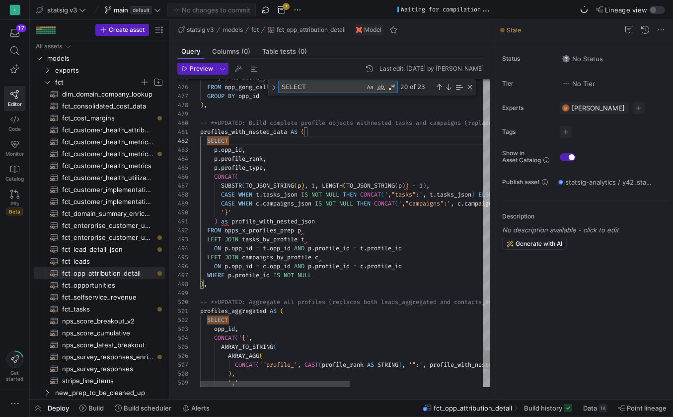
type textarea "g"
type textarea "SELECT lead_id, FirstName, LastName, primary_email, Title, Company, CreatedDate…"
type textarea "go"
type textarea "c.*, ROW_NUMBER() OVER (PARTITION BY opp.opp_id, opp.profile_id ORDER BY c.crea…"
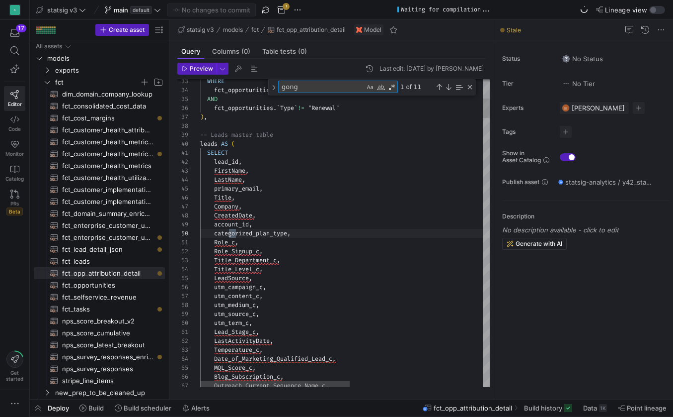
scroll to position [89, 14]
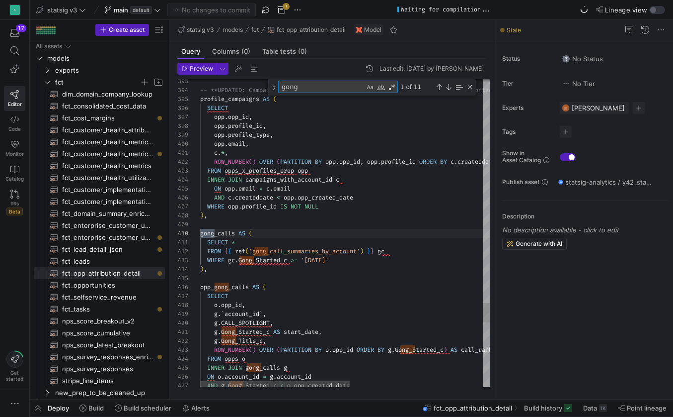
type textarea "gong"
type textarea "SELECT * FROM {{ ref('gong_call_summaries_by_account') }} gc WHERE gc.Gong_Star…"
click at [284, 260] on span "Gong_Started_c" at bounding box center [263, 260] width 49 height 8
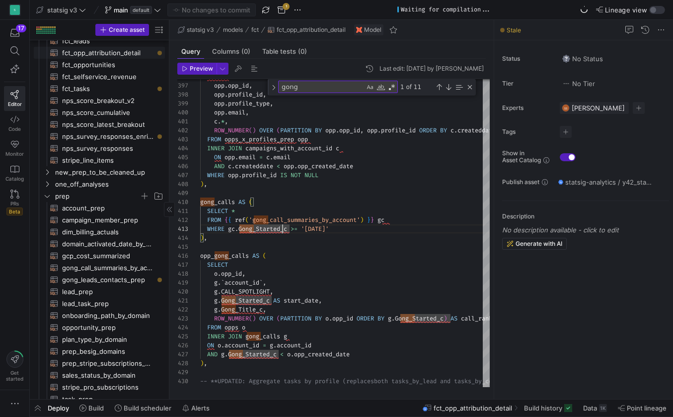
scroll to position [221, 0]
click at [144, 196] on span "Press SPACE to select this row." at bounding box center [145, 195] width 10 height 10
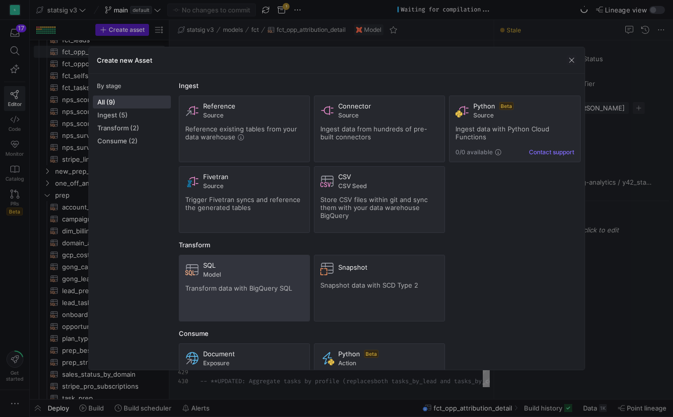
click at [243, 280] on div "SQL Model Transform data with BigQuery SQL" at bounding box center [244, 288] width 118 height 54
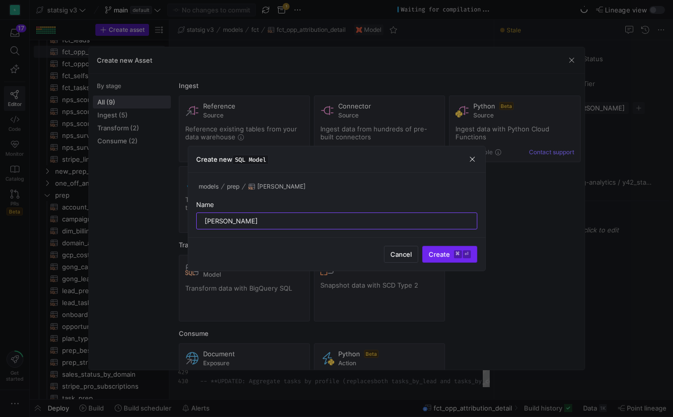
type input "[PERSON_NAME]"
click at [440, 257] on span "Create ⌘ ⏎" at bounding box center [450, 254] width 42 height 8
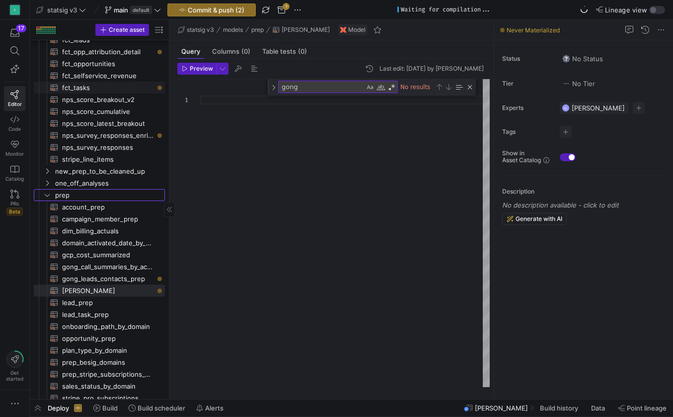
scroll to position [204, 0]
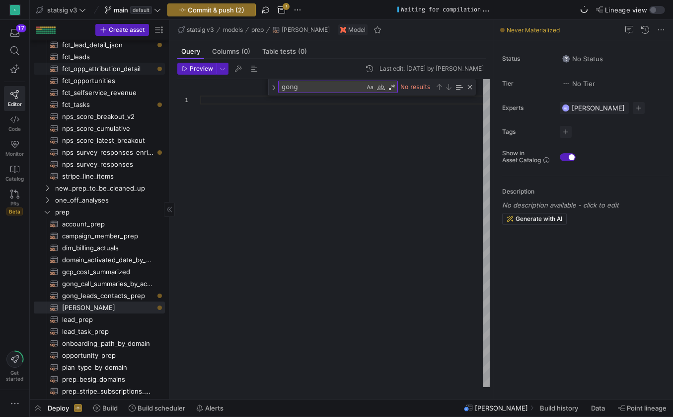
click at [95, 72] on span "fct_opp_attribution_detail​​​​​​​​​​" at bounding box center [107, 68] width 91 height 11
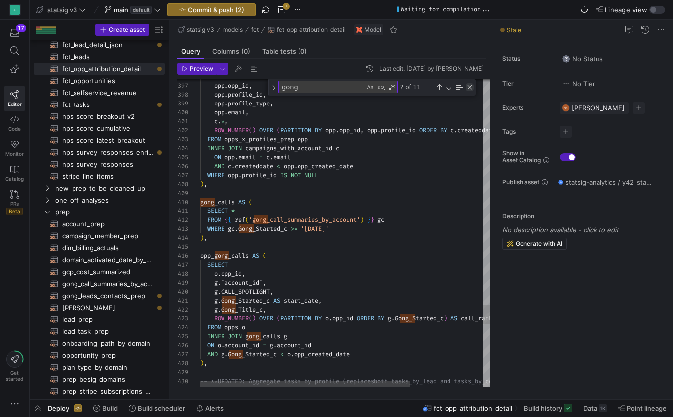
click at [469, 88] on div "Close (Escape)" at bounding box center [470, 87] width 8 height 8
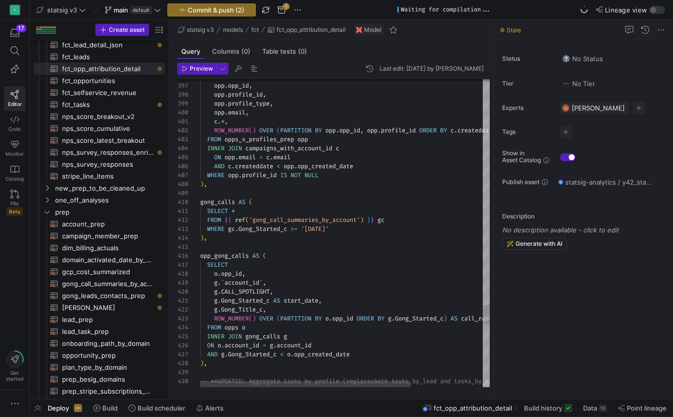
click at [241, 230] on span "Gong_Started_c" at bounding box center [263, 229] width 49 height 8
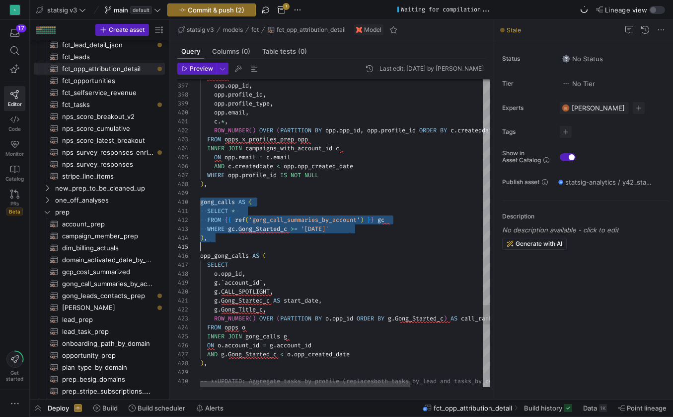
type textarea "c.*, ROW_NUMBER() OVER (PARTITION BY opp.opp_id, opp.profile_id ORDER BY c.crea…"
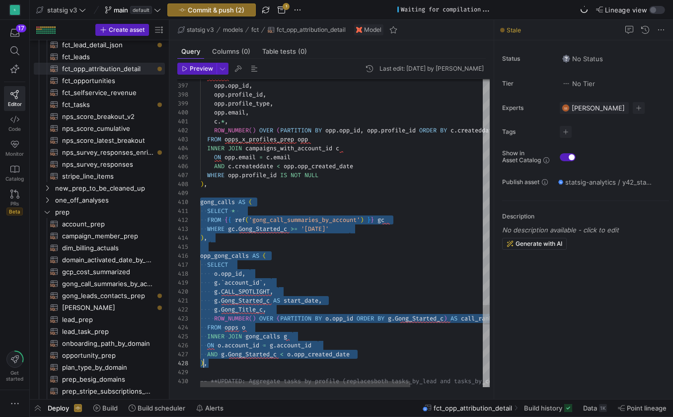
scroll to position [81, 3]
drag, startPoint x: 201, startPoint y: 205, endPoint x: 205, endPoint y: 360, distance: 155.6
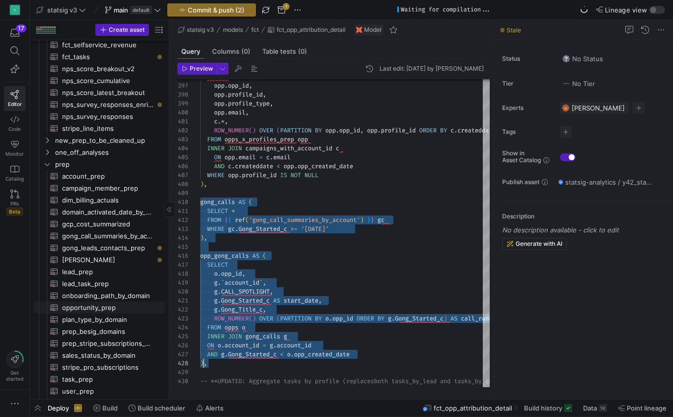
scroll to position [253, 0]
click at [82, 256] on span "[PERSON_NAME]​​​​​​​​​​" at bounding box center [107, 258] width 91 height 11
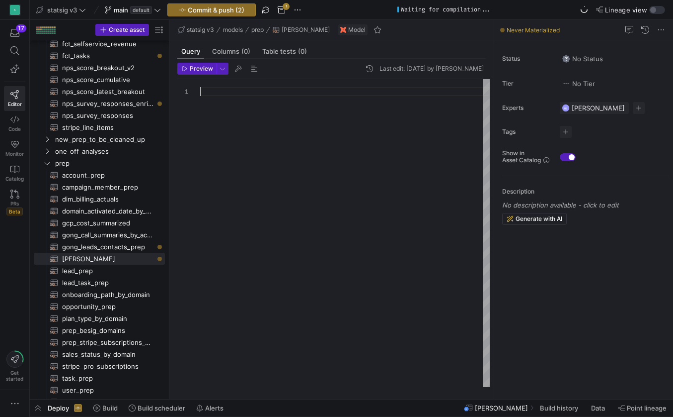
click at [228, 101] on div at bounding box center [345, 233] width 290 height 308
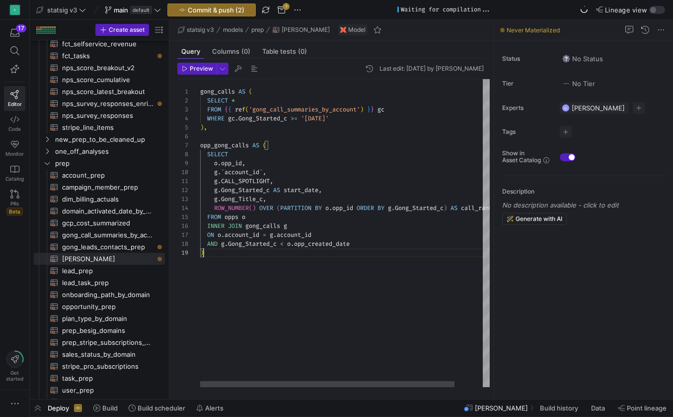
scroll to position [72, 3]
click at [215, 130] on div ") ," at bounding box center [361, 127] width 322 height 9
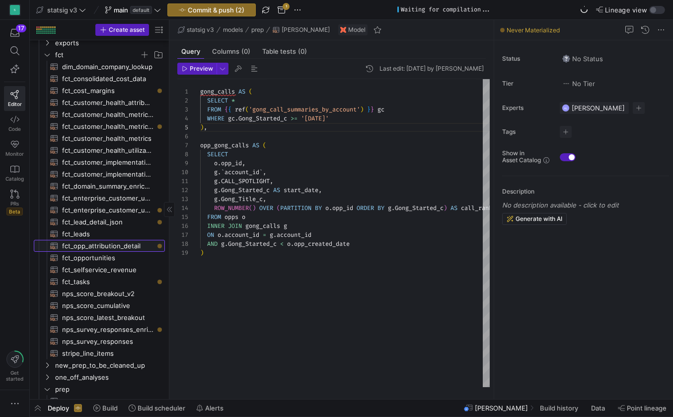
click at [110, 241] on span "fct_opp_attribution_detail​​​​​​​​​​" at bounding box center [107, 245] width 91 height 11
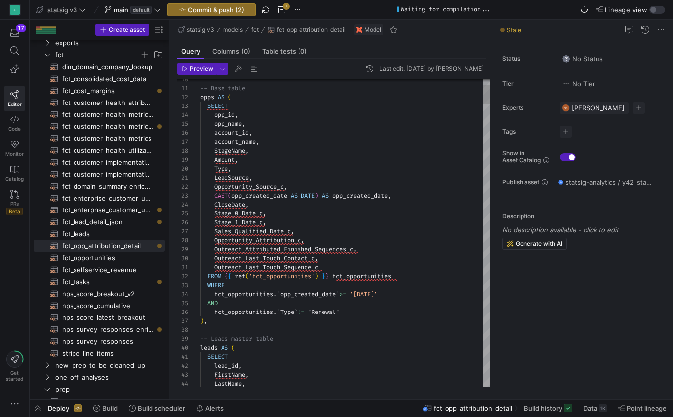
click at [240, 329] on div at bounding box center [345, 329] width 290 height 9
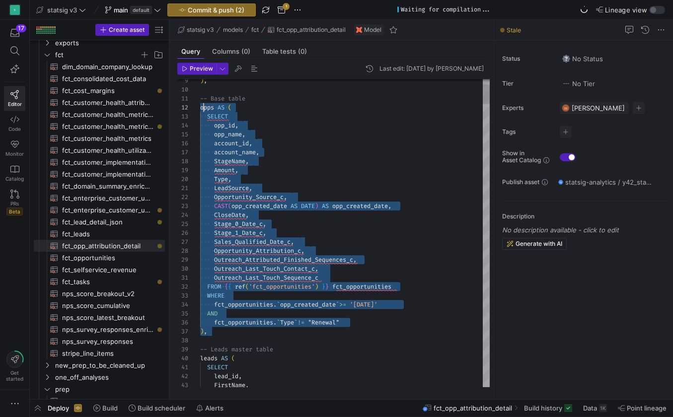
drag, startPoint x: 212, startPoint y: 334, endPoint x: 202, endPoint y: 103, distance: 230.3
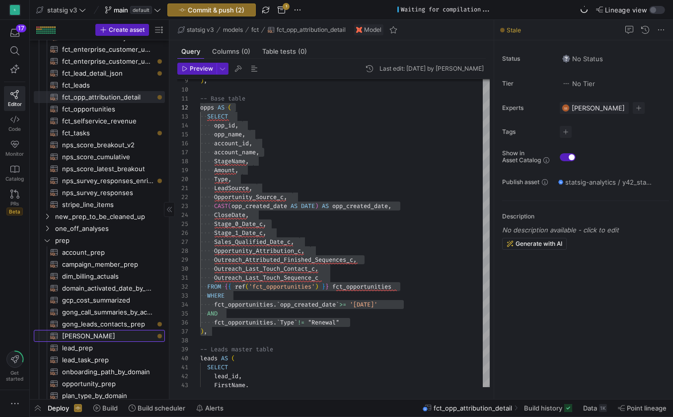
click at [95, 332] on span "[PERSON_NAME]​​​​​​​​​​" at bounding box center [107, 335] width 91 height 11
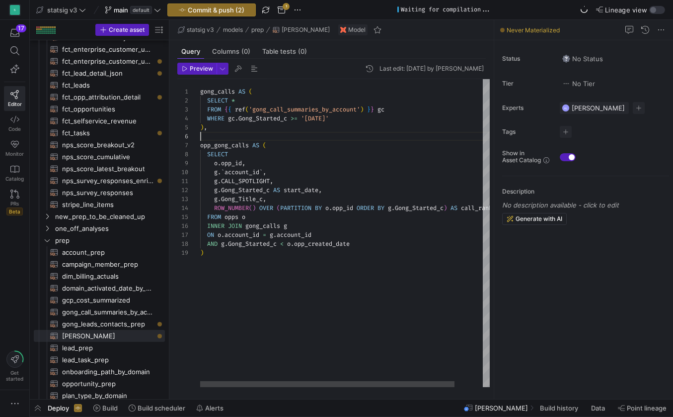
click at [219, 132] on div at bounding box center [361, 136] width 322 height 9
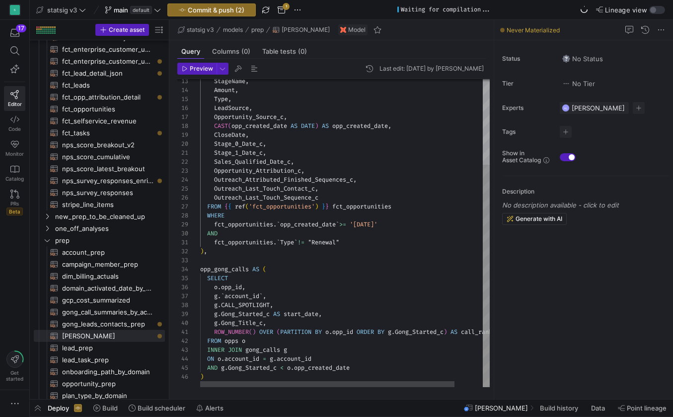
click at [215, 376] on div ")" at bounding box center [361, 376] width 322 height 9
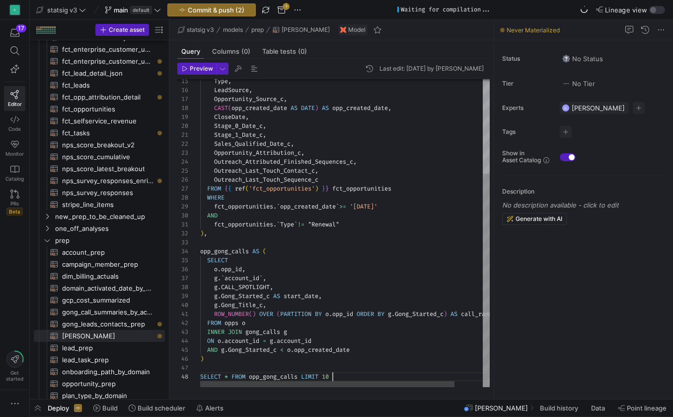
click at [328, 179] on div "Outreach_Last_Touch_Sequence_c" at bounding box center [361, 179] width 322 height 9
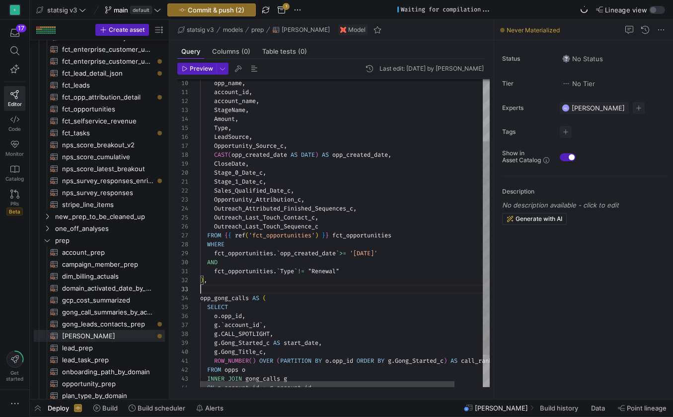
click at [236, 290] on div at bounding box center [361, 288] width 322 height 9
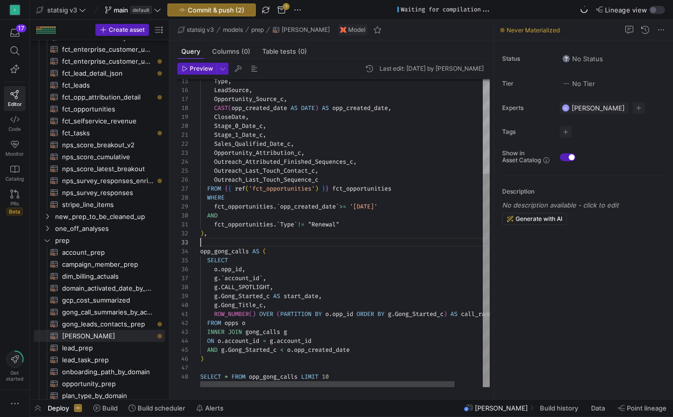
click at [341, 374] on div "SELECT * FROM opp_gong_calls LIMIT 10" at bounding box center [361, 376] width 322 height 9
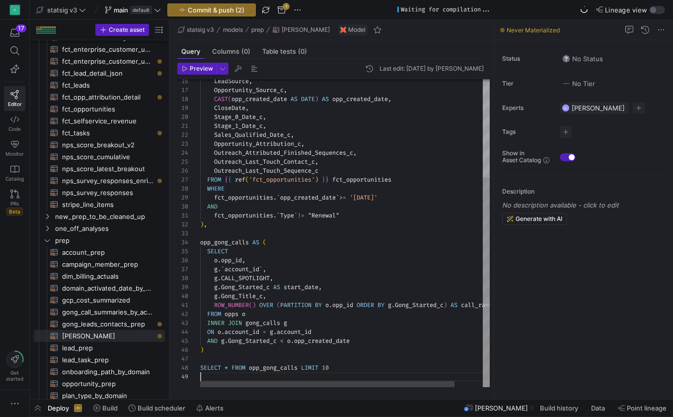
click at [294, 187] on div "WHERE" at bounding box center [361, 188] width 322 height 9
click at [376, 198] on span "'[DATE]'" at bounding box center [364, 197] width 28 height 8
click at [226, 193] on div at bounding box center [225, 188] width 1 height 9
click at [361, 274] on div "g . CALL_SPOTLIGHT ," at bounding box center [361, 277] width 322 height 9
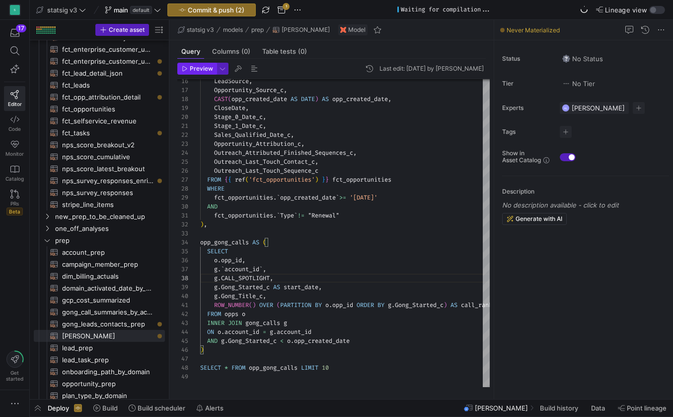
click at [206, 72] on span "button" at bounding box center [197, 68] width 38 height 11
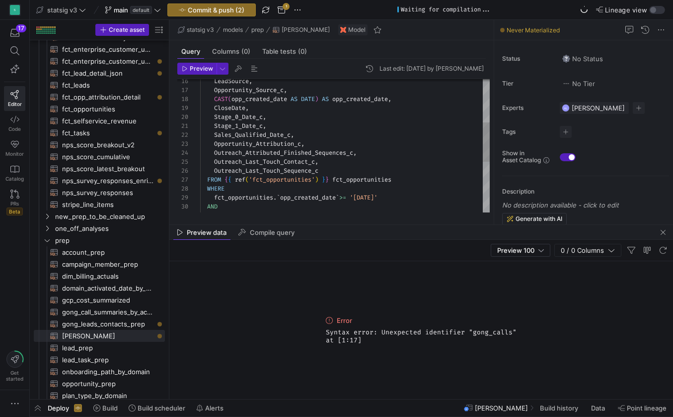
click at [261, 150] on span "Outreach_Attributed_Finished_Sequences_c" at bounding box center [283, 153] width 139 height 8
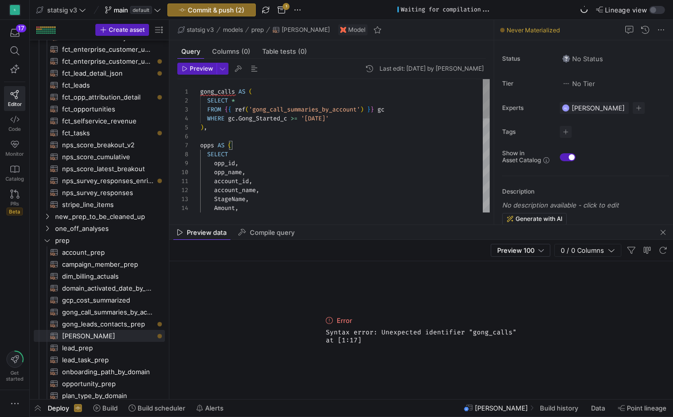
click at [203, 70] on span "Preview" at bounding box center [201, 68] width 23 height 7
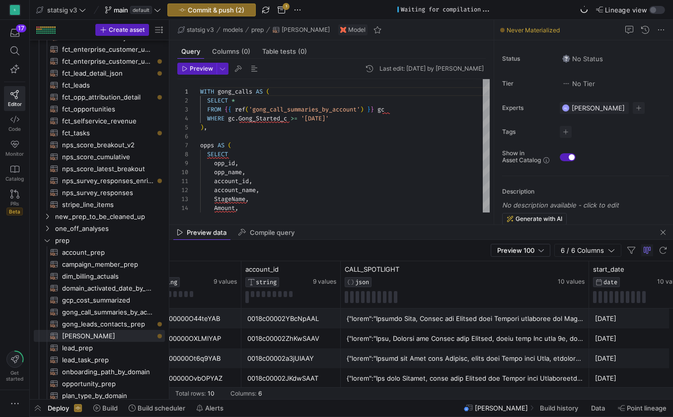
scroll to position [0, 0]
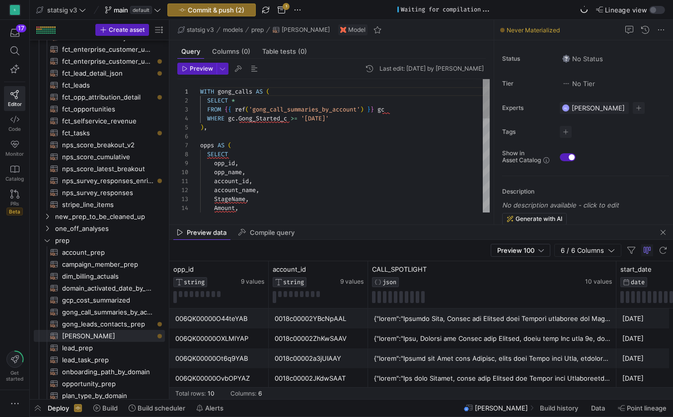
click at [267, 167] on div "opp_name ," at bounding box center [345, 171] width 290 height 9
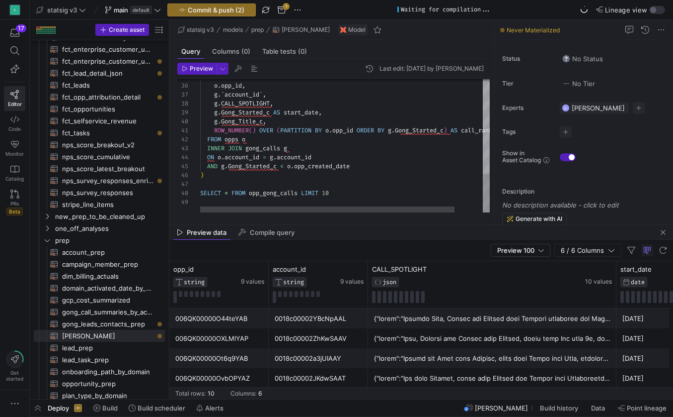
scroll to position [1, 0]
click at [258, 194] on span "opp_gong_calls" at bounding box center [273, 193] width 49 height 8
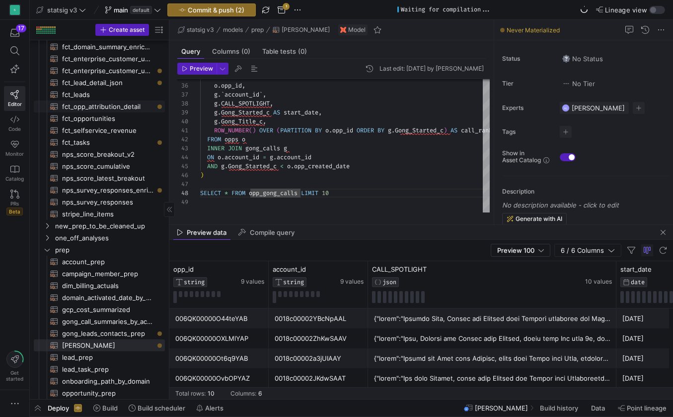
click at [107, 108] on span "fct_opp_attribution_detail​​​​​​​​​​" at bounding box center [107, 106] width 91 height 11
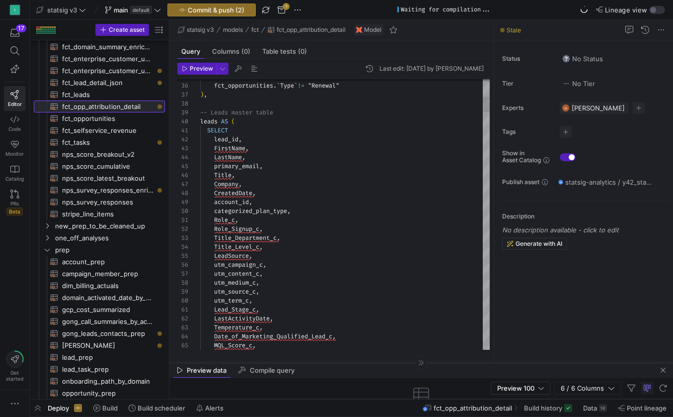
drag, startPoint x: 333, startPoint y: 224, endPoint x: 330, endPoint y: 361, distance: 137.7
click at [330, 362] on div at bounding box center [421, 362] width 504 height 0
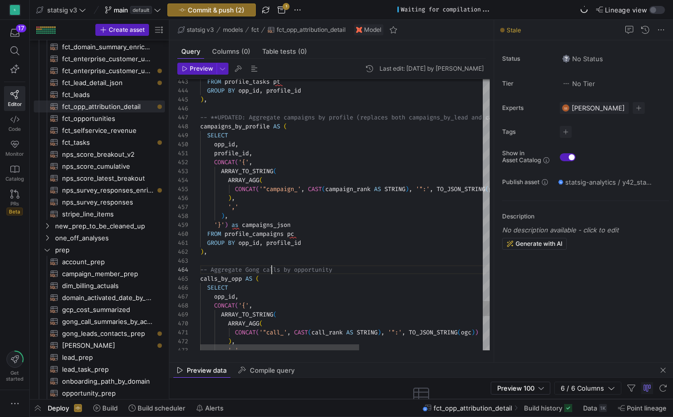
click at [273, 265] on span "-- Aggregate Gong calls by opportunity" at bounding box center [266, 269] width 132 height 8
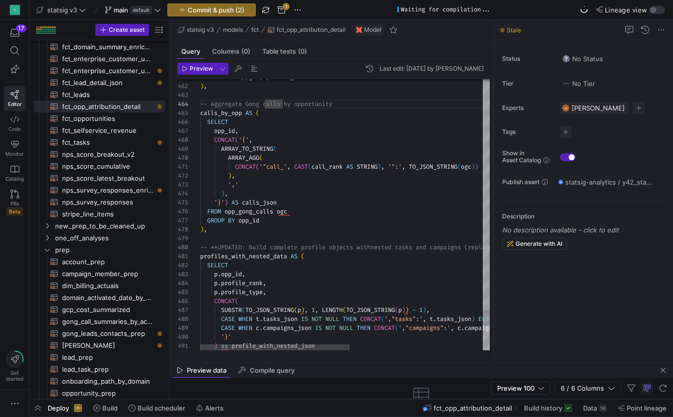
click at [238, 154] on span "ARRAY_AGG" at bounding box center [243, 158] width 31 height 8
click at [245, 220] on span "opp_id" at bounding box center [249, 220] width 21 height 8
click at [249, 211] on span "opp_gong_calls" at bounding box center [249, 211] width 49 height 8
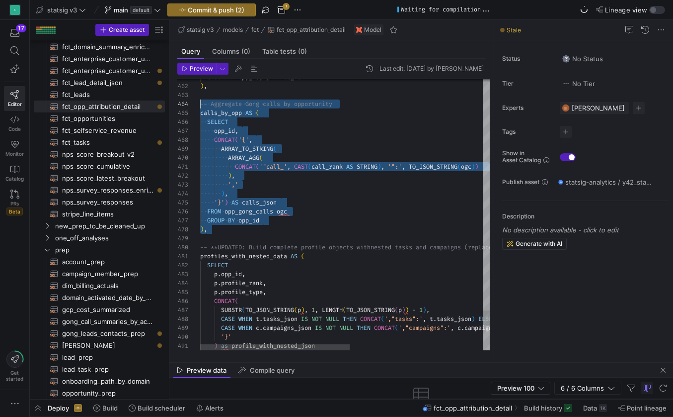
drag, startPoint x: 207, startPoint y: 232, endPoint x: 181, endPoint y: 107, distance: 128.0
click at [181, 107] on div "471 472 473 474 475 476 477 478 479 480 481 482 483 484 485 486 487 488 489 490…" at bounding box center [333, 214] width 313 height 271
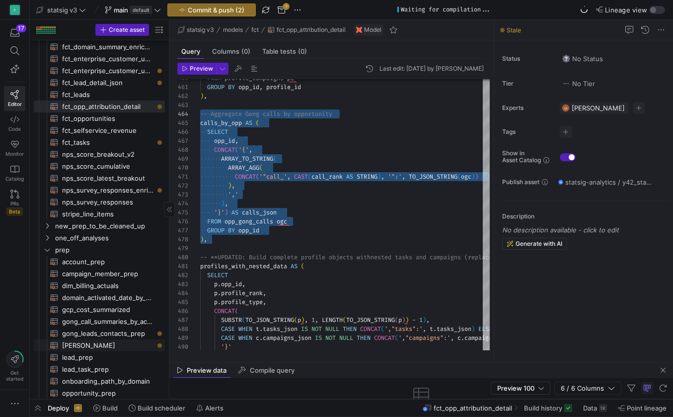
click at [84, 342] on span "[PERSON_NAME]​​​​​​​​​​" at bounding box center [107, 344] width 91 height 11
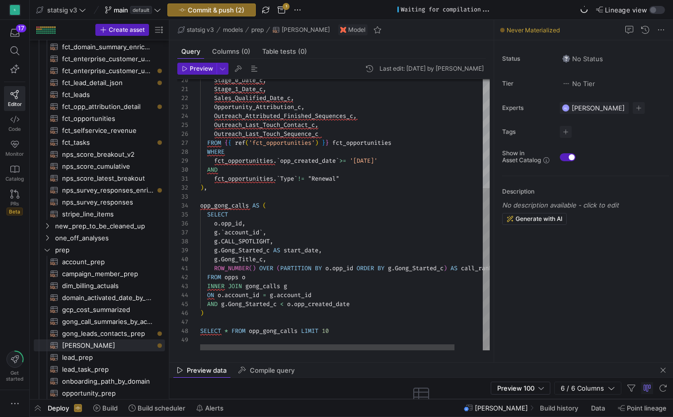
click at [222, 312] on div ")" at bounding box center [361, 312] width 322 height 9
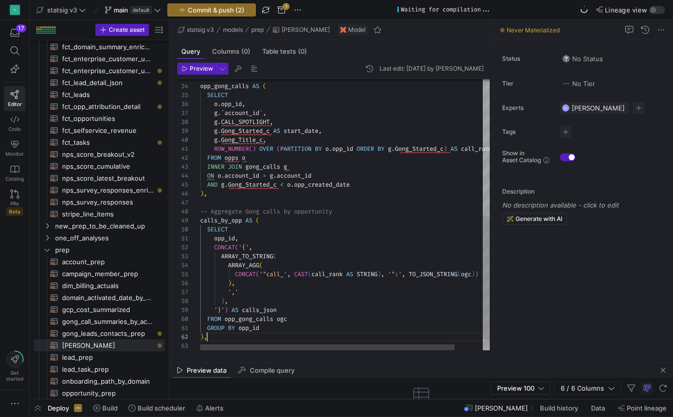
scroll to position [9, 7]
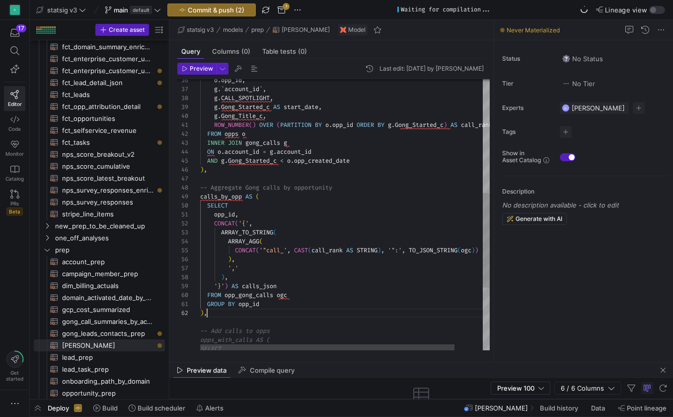
click at [282, 328] on span "opp_gong_calls" at bounding box center [273, 331] width 49 height 8
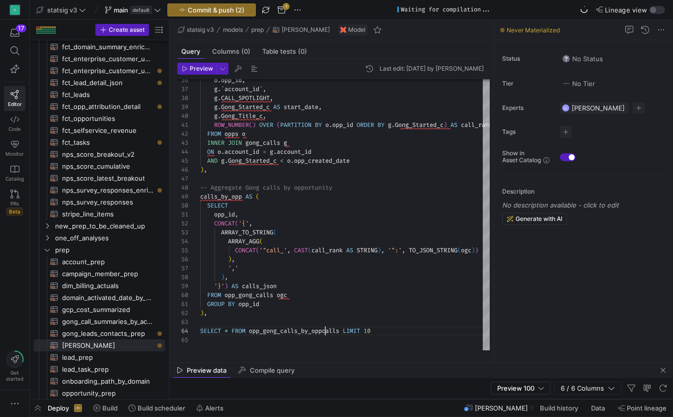
scroll to position [27, 143]
click at [325, 331] on div at bounding box center [325, 330] width 1 height 9
click at [254, 332] on span "opp_gong_calls_by_oppcalls" at bounding box center [294, 331] width 90 height 8
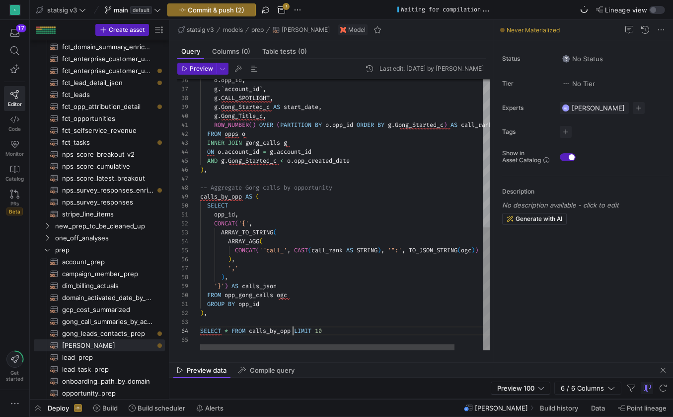
scroll to position [27, 93]
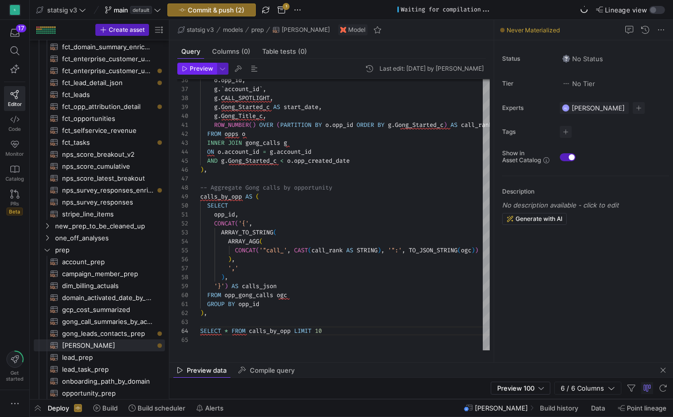
click at [204, 67] on span "Preview" at bounding box center [201, 68] width 23 height 7
click at [664, 31] on span at bounding box center [662, 30] width 12 height 12
click at [664, 31] on div at bounding box center [336, 208] width 673 height 417
click at [495, 54] on y42-asset-editor-sidebar "Status No Status Tier No Tier Experts HL [PERSON_NAME] 1 expert Tags No tags Sh…" at bounding box center [584, 136] width 179 height 192
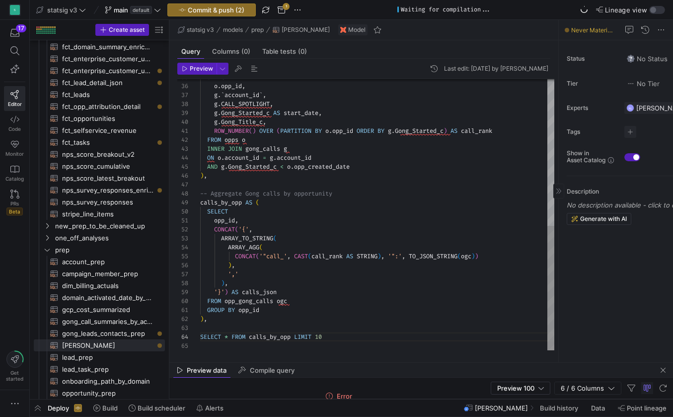
drag, startPoint x: 494, startPoint y: 54, endPoint x: 651, endPoint y: 63, distance: 156.8
click at [338, 377] on div "Preview data Compile query" at bounding box center [421, 369] width 504 height 15
click at [418, 381] on div "Preview 100 6 / 6 Columns" at bounding box center [421, 387] width 504 height 21
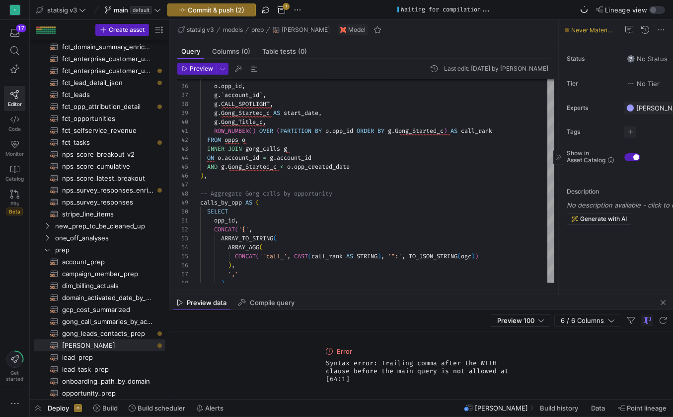
drag, startPoint x: 323, startPoint y: 361, endPoint x: 318, endPoint y: 294, distance: 67.7
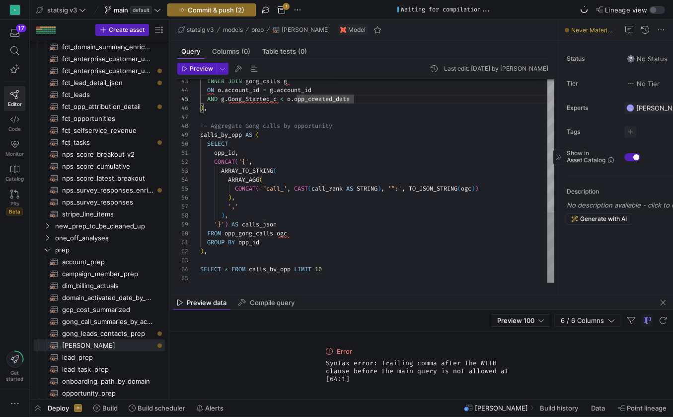
click at [219, 252] on div ") ," at bounding box center [377, 251] width 354 height 9
click at [198, 72] on span "button" at bounding box center [197, 68] width 38 height 11
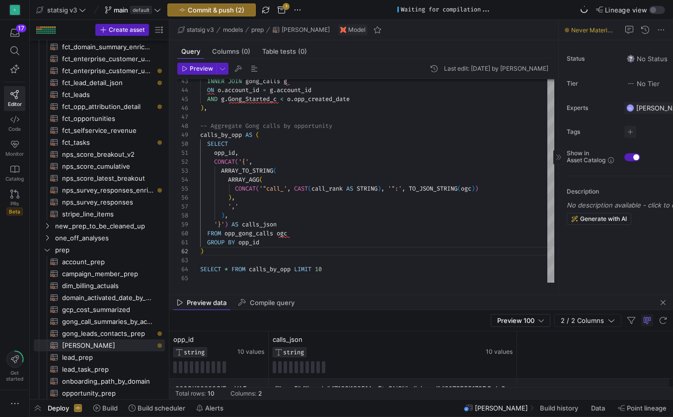
click at [416, 310] on div "Preview 100 2 / 2 Columns" at bounding box center [421, 320] width 504 height 21
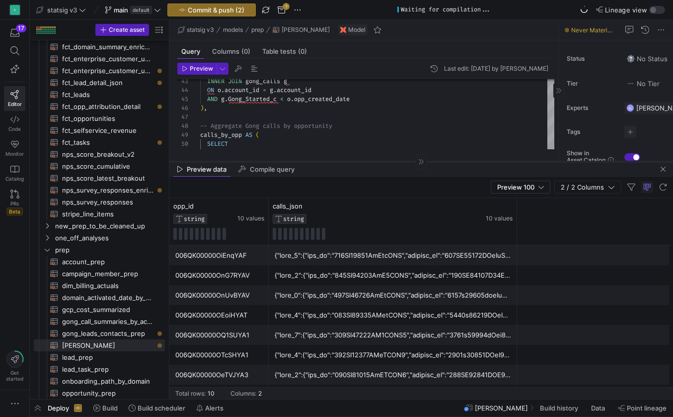
drag, startPoint x: 559, startPoint y: 294, endPoint x: 562, endPoint y: 161, distance: 133.2
click at [562, 161] on div at bounding box center [421, 161] width 504 height 0
click at [425, 149] on div "opp_id ," at bounding box center [377, 144] width 354 height 9
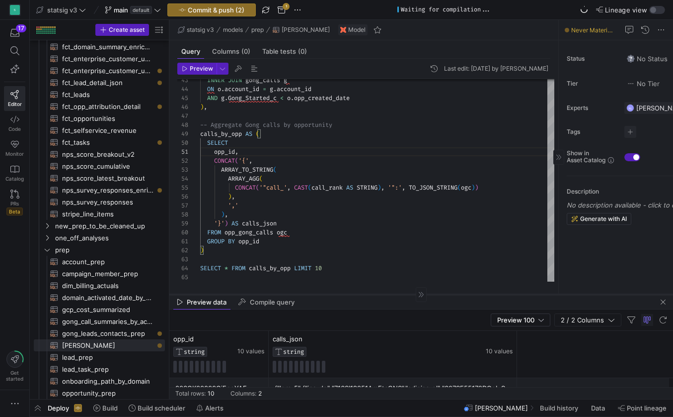
drag, startPoint x: 412, startPoint y: 161, endPoint x: 412, endPoint y: 293, distance: 132.7
click at [412, 294] on div at bounding box center [421, 294] width 504 height 0
click at [337, 230] on div "FROM opp_gong_calls ogc" at bounding box center [377, 232] width 354 height 9
click at [117, 106] on span "fct_opp_attribution_detail​​​​​​​​​​" at bounding box center [107, 106] width 91 height 11
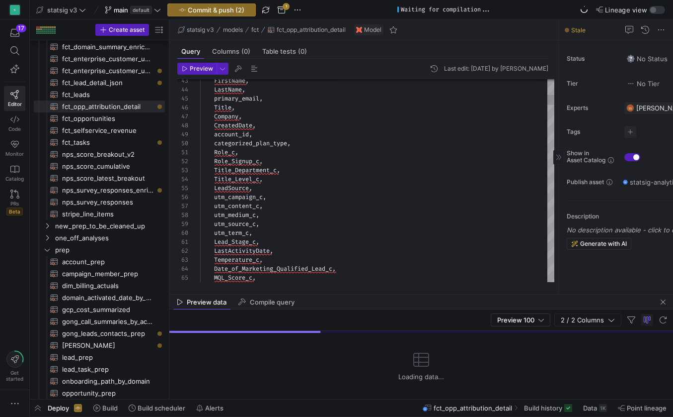
click at [408, 209] on div "utm_content_c ," at bounding box center [377, 205] width 354 height 9
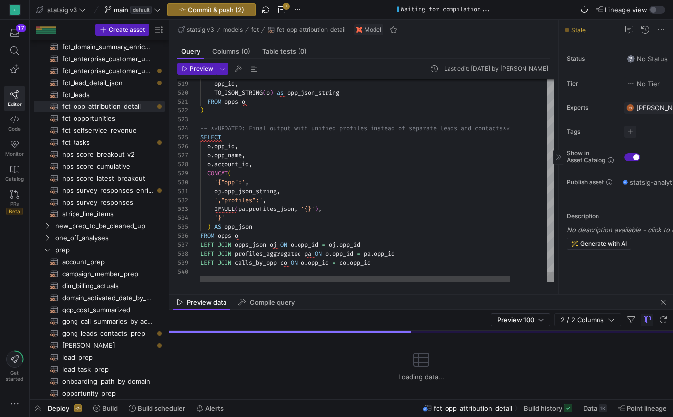
click at [305, 133] on div "SELECT" at bounding box center [398, 137] width 397 height 9
click at [251, 160] on span "," at bounding box center [250, 164] width 3 height 8
click at [240, 175] on div "CONCAT (" at bounding box center [398, 172] width 397 height 9
click at [246, 200] on span "',"profiles":'" at bounding box center [238, 200] width 49 height 8
click at [237, 218] on div "'}'" at bounding box center [398, 217] width 397 height 9
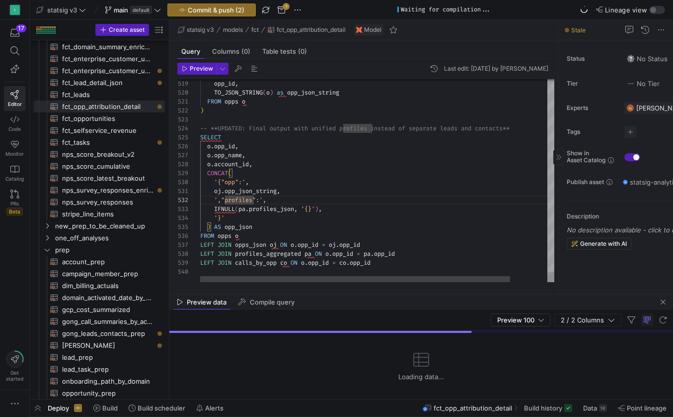
scroll to position [27, 25]
click at [349, 209] on div "IFNULL ( pa . profiles_json , '{}' ) ," at bounding box center [398, 208] width 397 height 9
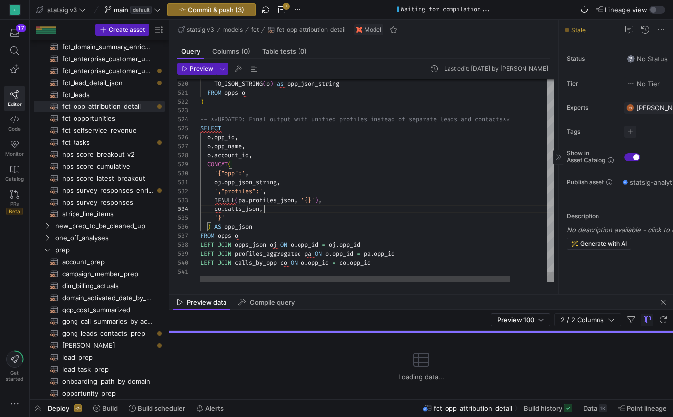
scroll to position [36, 14]
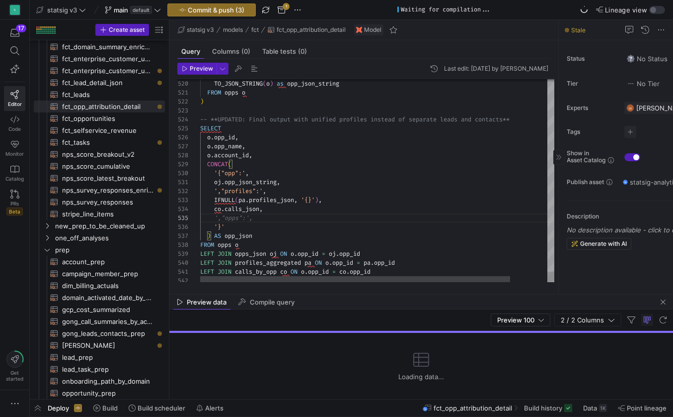
click at [332, 200] on div "IFNULL ( pa . profiles_json , '{}' ) ," at bounding box center [398, 199] width 397 height 9
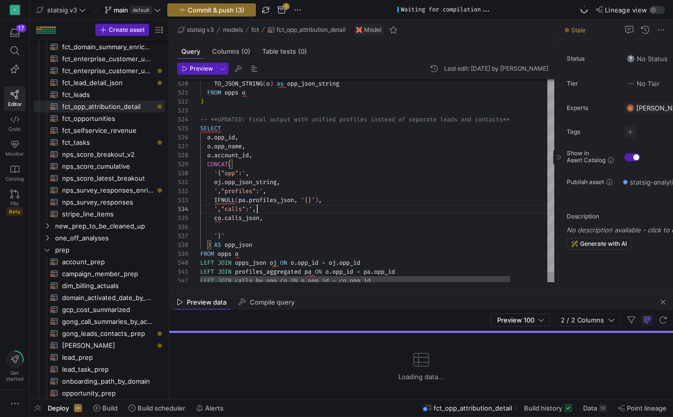
scroll to position [27, 57]
click at [215, 219] on span "co" at bounding box center [217, 218] width 7 height 8
click at [295, 218] on div "IFNULL ( co . calls_json ," at bounding box center [398, 217] width 397 height 9
click at [261, 231] on div at bounding box center [398, 226] width 397 height 9
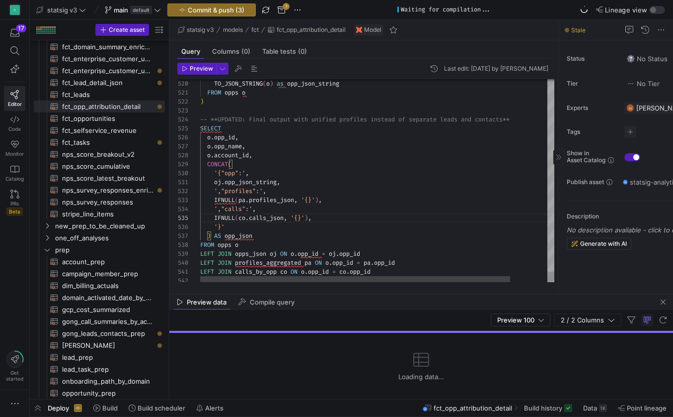
click at [284, 235] on div ") AS opp_json" at bounding box center [398, 235] width 397 height 9
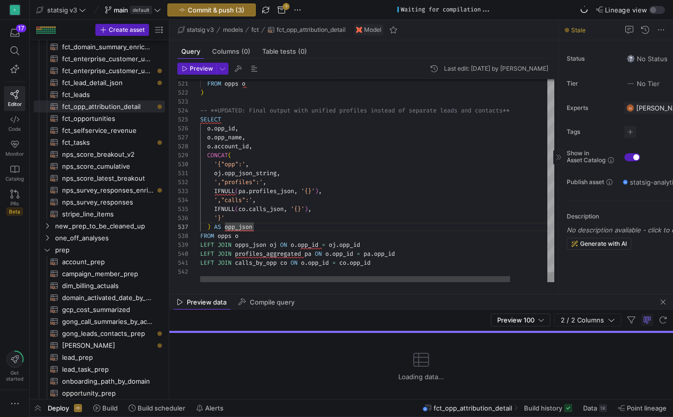
scroll to position [0, 0]
click at [263, 210] on span "calls_json" at bounding box center [266, 209] width 35 height 8
click at [283, 262] on span "co" at bounding box center [283, 262] width 7 height 8
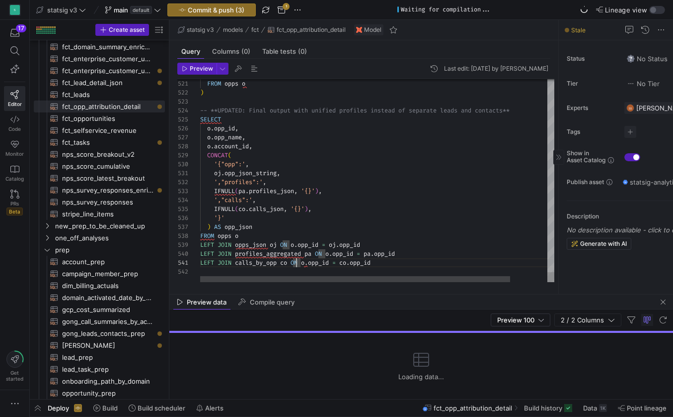
scroll to position [0, 83]
click at [274, 211] on div at bounding box center [401, 194] width 254 height 39
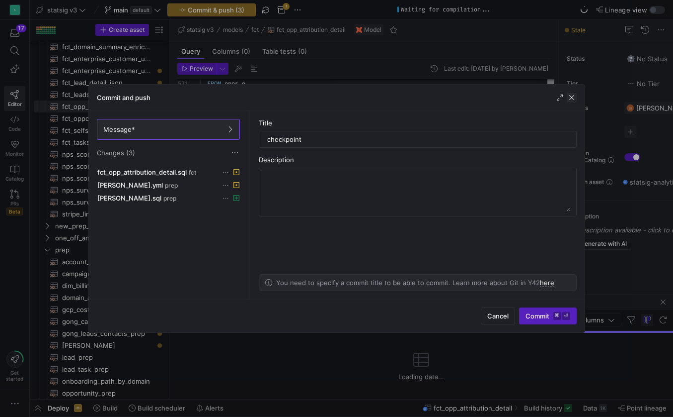
click at [572, 100] on span "button" at bounding box center [572, 97] width 10 height 10
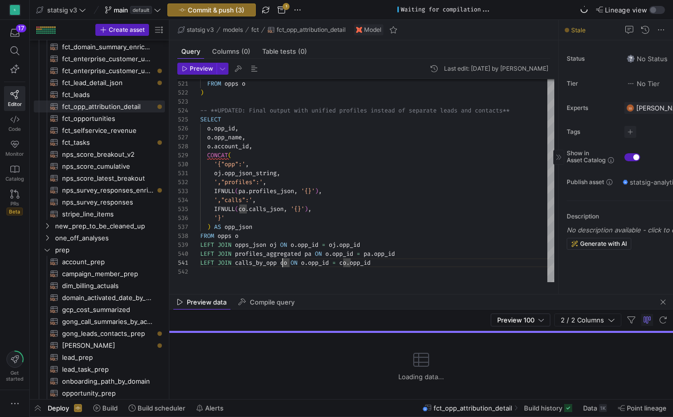
click at [238, 167] on span "'{"opp":'" at bounding box center [229, 164] width 31 height 8
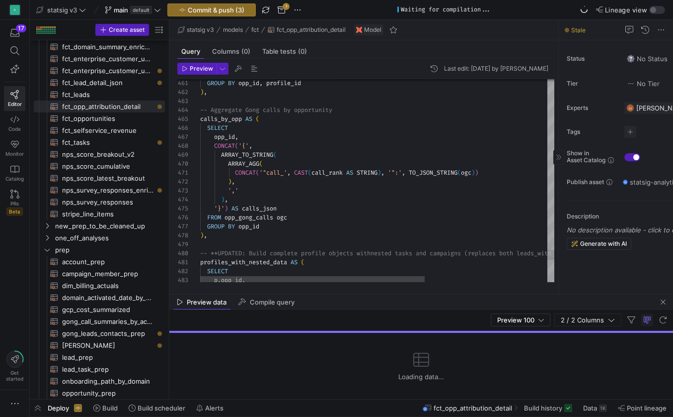
click at [228, 136] on span "opp_id" at bounding box center [224, 137] width 21 height 8
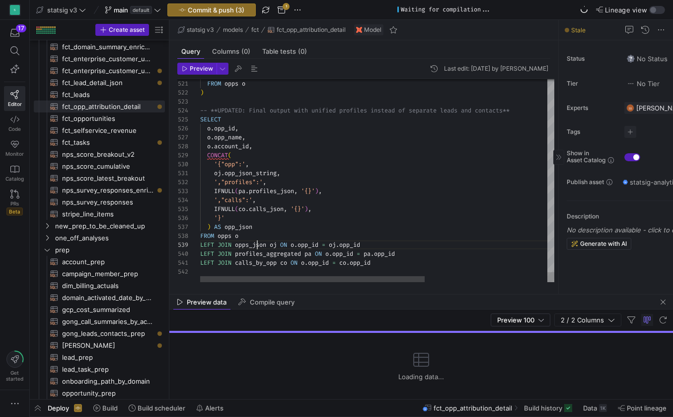
click at [256, 244] on span "opps_json" at bounding box center [250, 245] width 31 height 8
click at [230, 213] on div "IFNULL ( co . calls_json , '{}' ) ," at bounding box center [473, 208] width 547 height 9
click at [103, 345] on span "[PERSON_NAME]​​​​​​​​​​" at bounding box center [107, 344] width 91 height 11
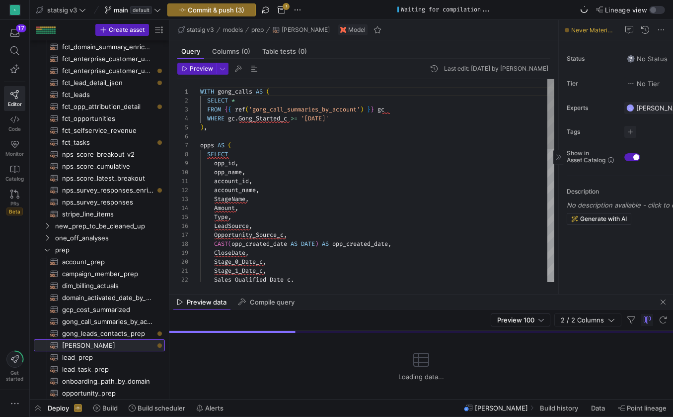
scroll to position [89, 0]
click at [201, 90] on span "WITH" at bounding box center [207, 91] width 14 height 8
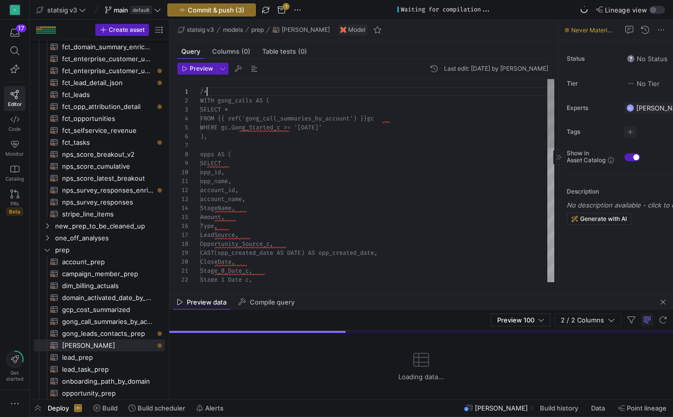
scroll to position [0, 7]
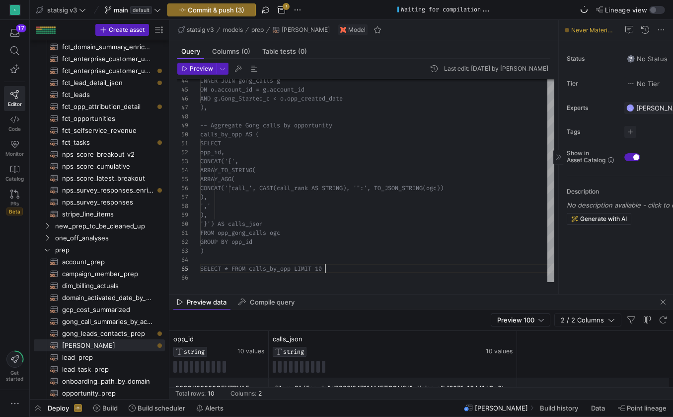
click at [328, 277] on div at bounding box center [377, 277] width 354 height 9
click at [325, 275] on div at bounding box center [377, 277] width 354 height 9
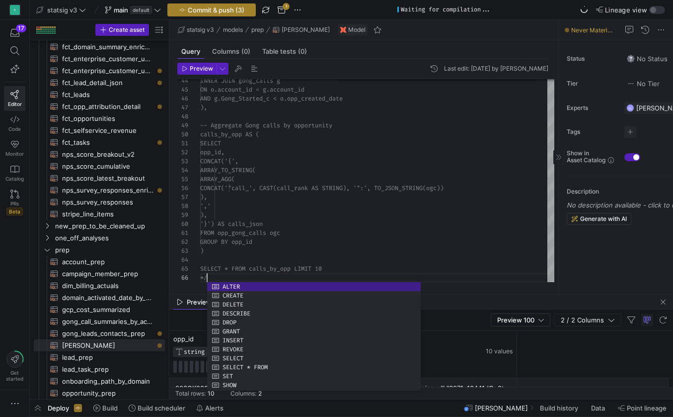
type textarea "FROM opp_gong_calls ogc GROUP BY opp_id ) SELECT * FROM calls_by_opp LIMIT 10 */"
click at [207, 12] on span "Commit & push (3)" at bounding box center [216, 10] width 57 height 8
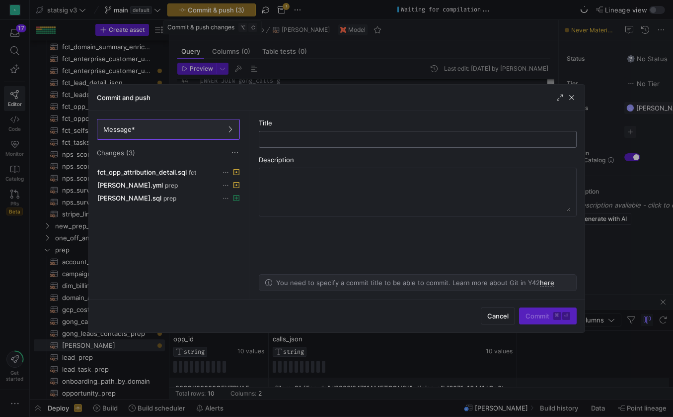
drag, startPoint x: 281, startPoint y: 138, endPoint x: 294, endPoint y: 141, distance: 13.6
click at [281, 138] on input "text" at bounding box center [417, 139] width 301 height 8
click at [294, 141] on input "text" at bounding box center [417, 139] width 301 height 8
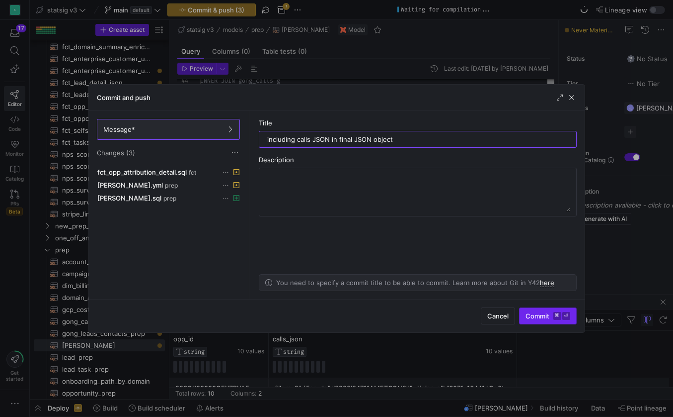
type input "including calls JSON in final JSON object"
click at [549, 318] on span "Commit ⌘ ⏎" at bounding box center [548, 316] width 45 height 8
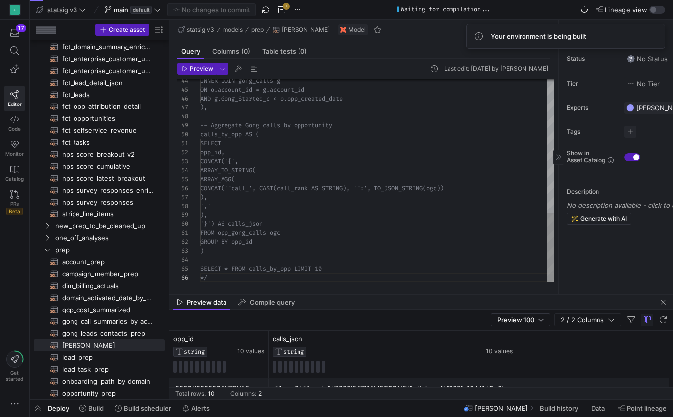
type textarea "SELECT opp_id, CONCAT('{', ARRAY_TO_STRING( ARRAY_AGG( CONCAT('"call_', CAST(ca…"
click at [327, 165] on div "CONCAT('{'," at bounding box center [377, 161] width 354 height 9
click at [14, 152] on span "Monitor" at bounding box center [14, 154] width 18 height 6
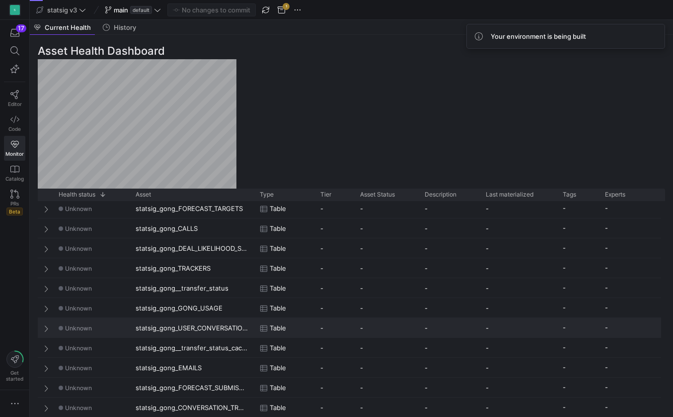
scroll to position [678, 0]
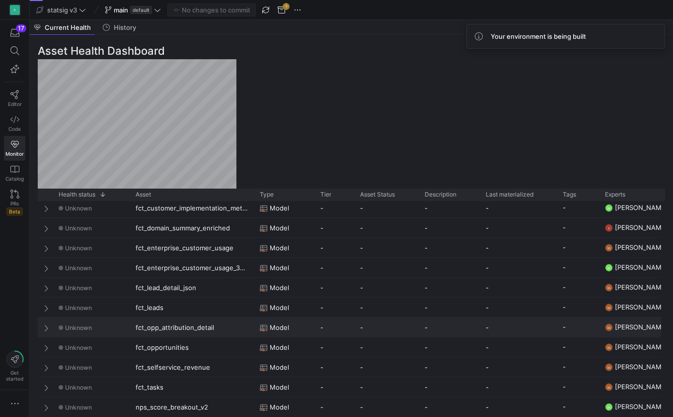
click at [156, 327] on div "fct_opp_attribution_detail" at bounding box center [192, 326] width 124 height 19
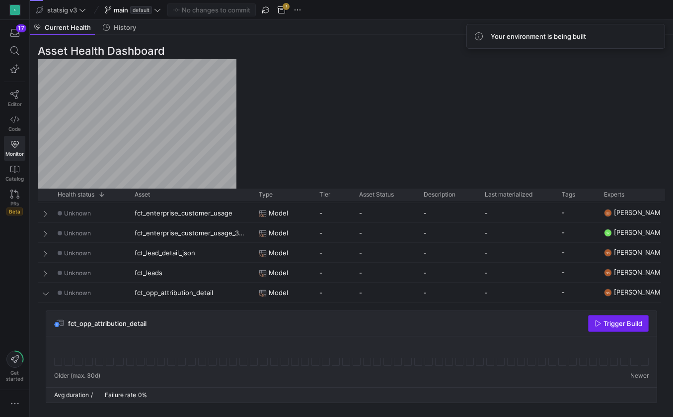
click at [614, 323] on span "Trigger Build" at bounding box center [623, 323] width 39 height 8
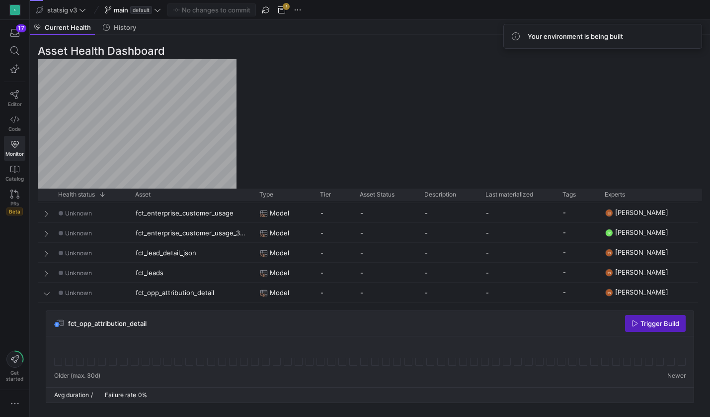
scroll to position [0, 0]
